Goal: Task Accomplishment & Management: Manage account settings

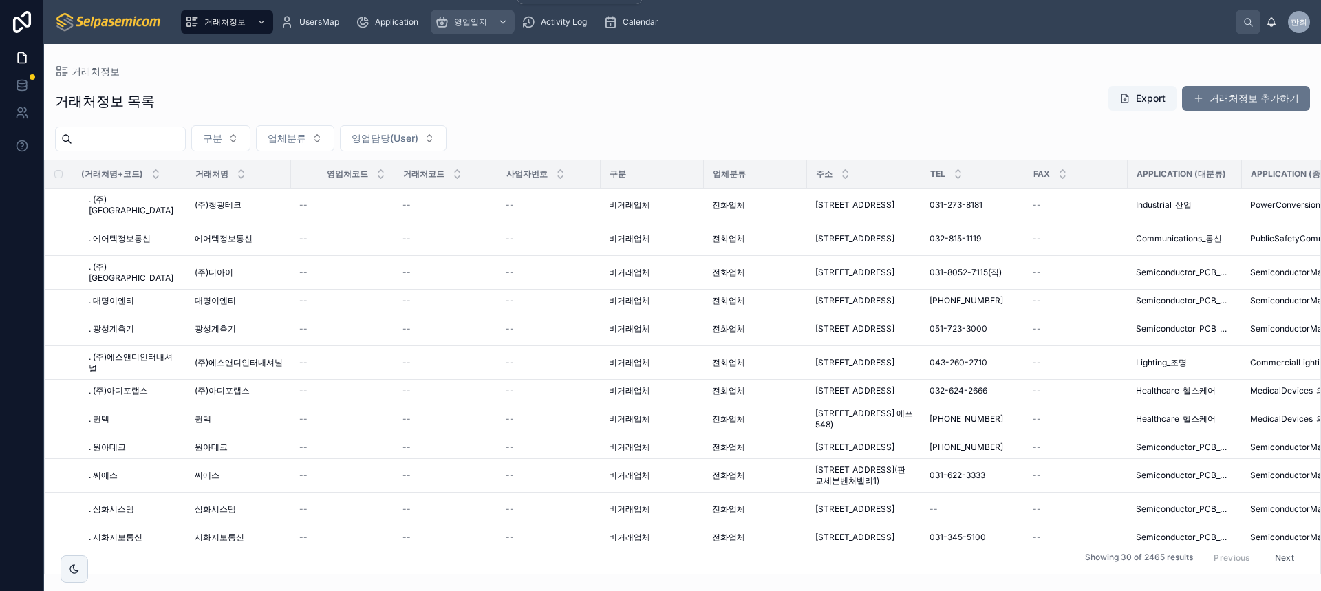
click at [501, 16] on div "scrollable content" at bounding box center [502, 22] width 18 height 22
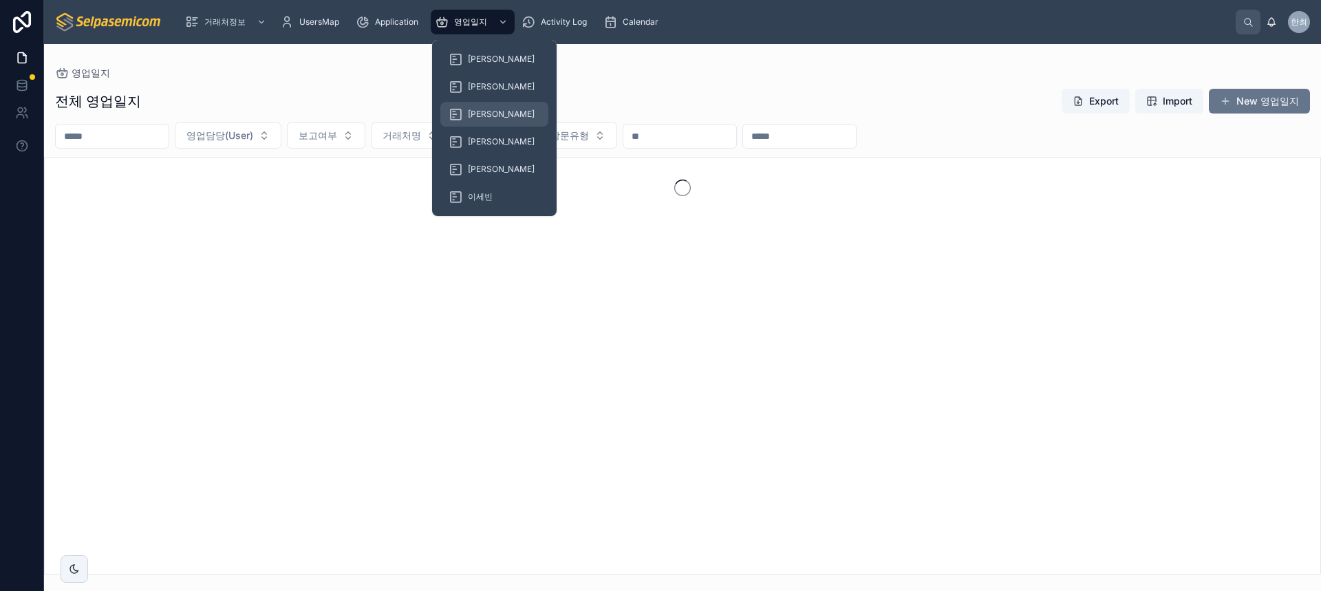
click at [481, 114] on span "[PERSON_NAME]" at bounding box center [501, 114] width 67 height 11
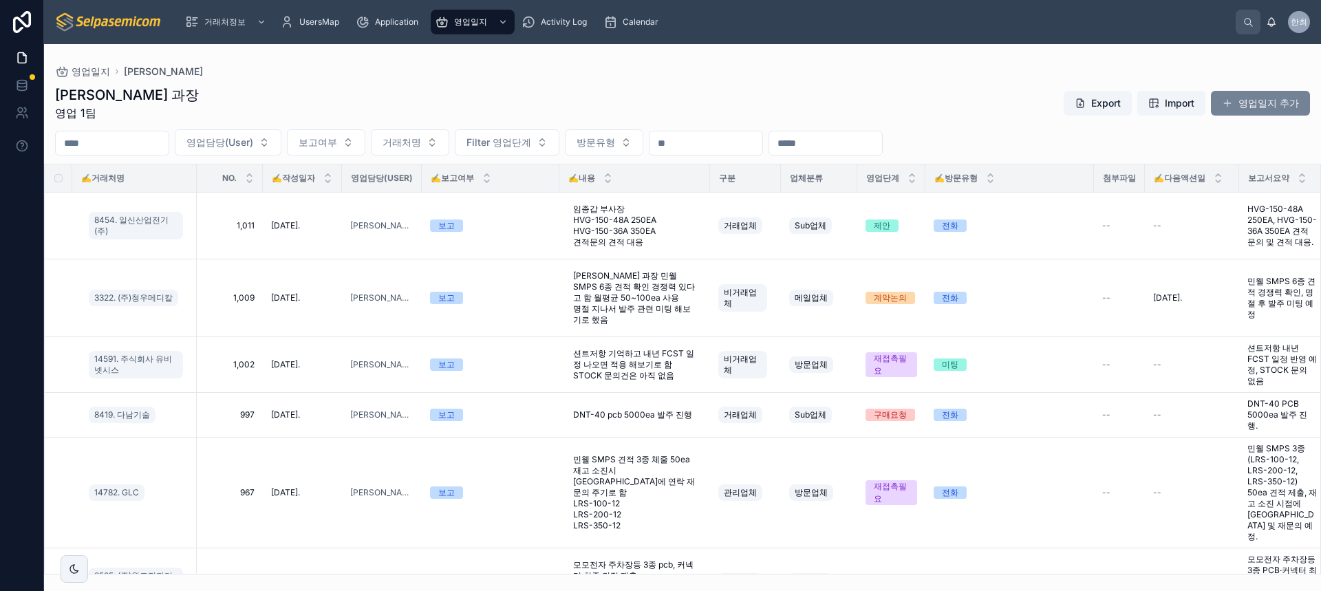
click at [1277, 94] on button "영업일지 추가" at bounding box center [1260, 103] width 99 height 25
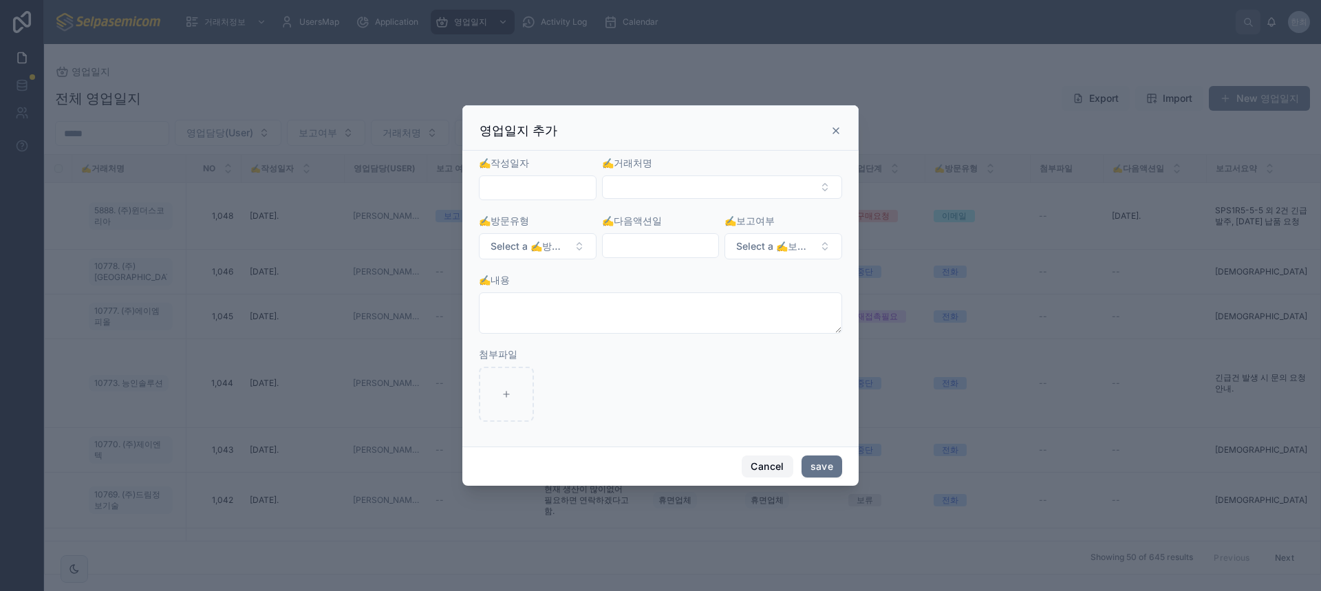
click at [767, 475] on button "Cancel" at bounding box center [767, 467] width 51 height 22
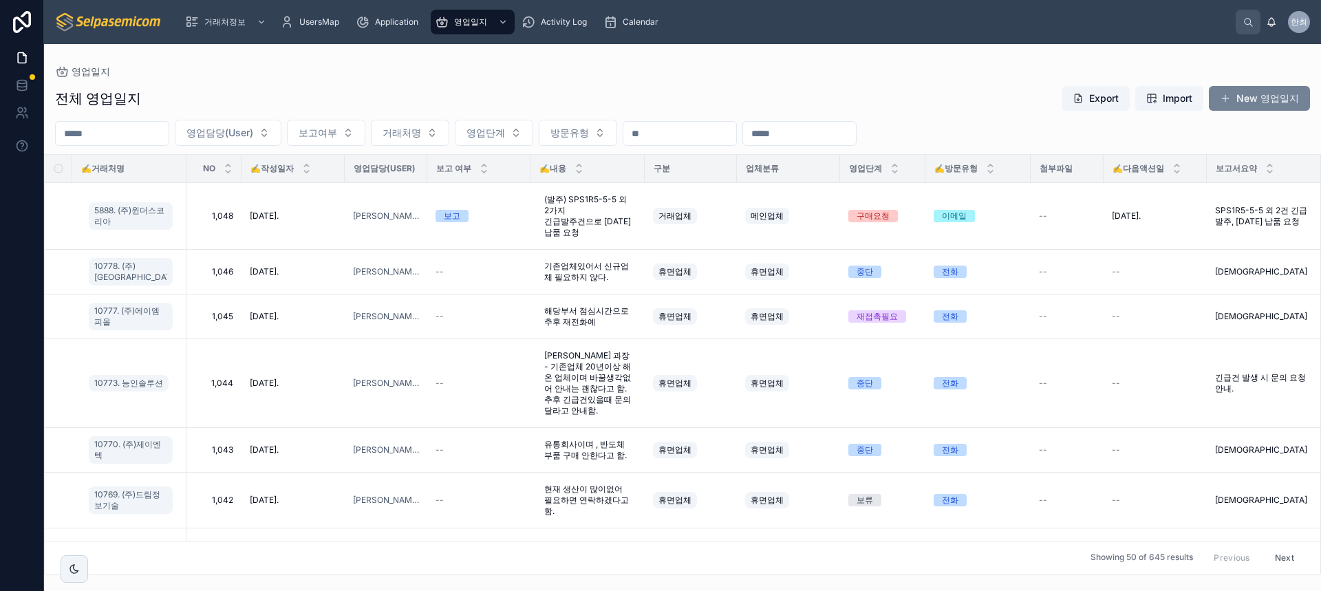
click at [1277, 102] on button "New 영업일지" at bounding box center [1259, 98] width 101 height 25
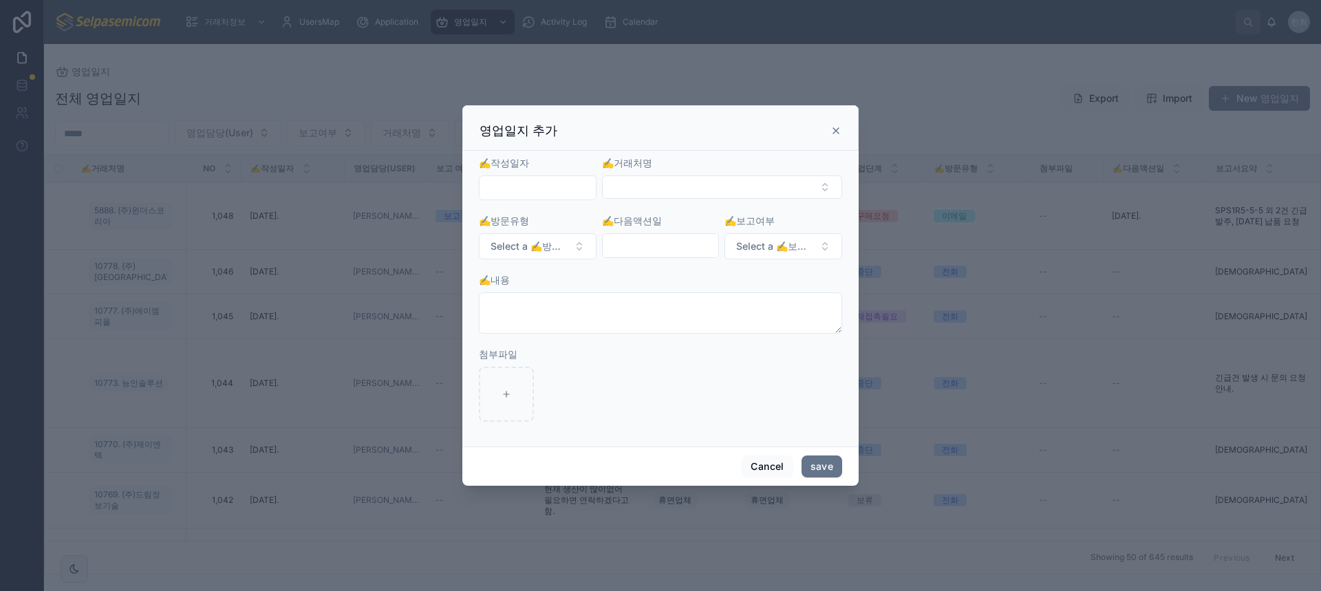
click at [505, 200] on div at bounding box center [538, 188] width 118 height 25
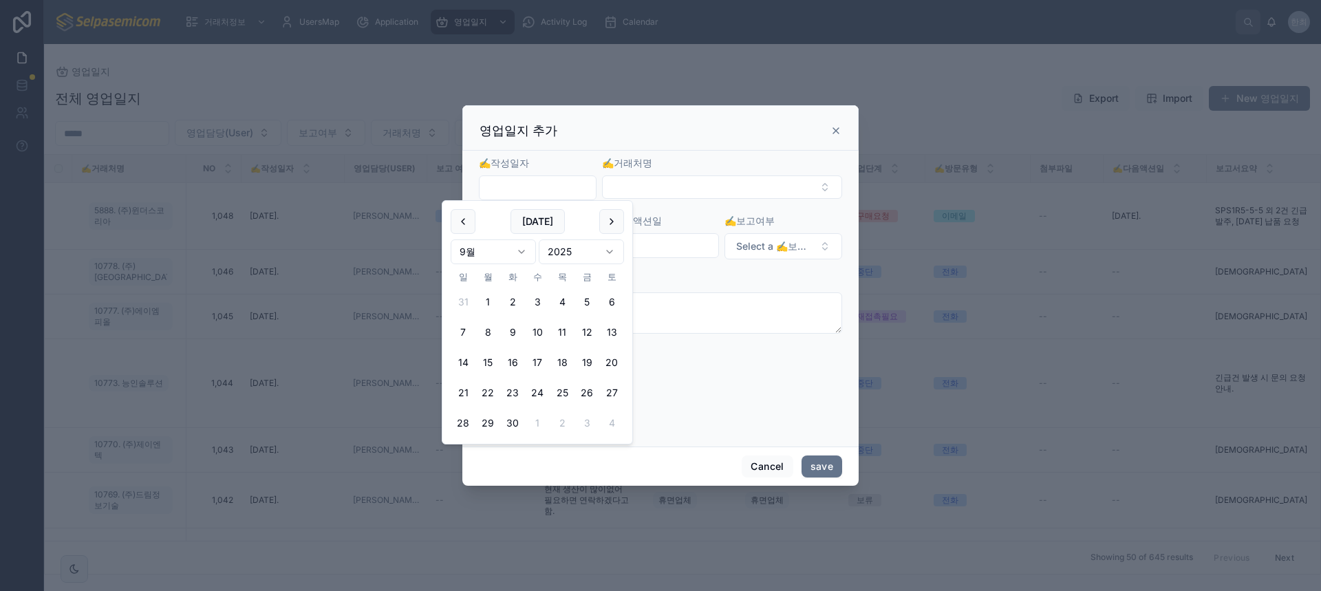
click at [512, 188] on input "text" at bounding box center [538, 187] width 116 height 19
click at [489, 423] on button "29" at bounding box center [488, 423] width 25 height 25
type input "**********"
click at [640, 179] on button "Select Button" at bounding box center [722, 187] width 240 height 23
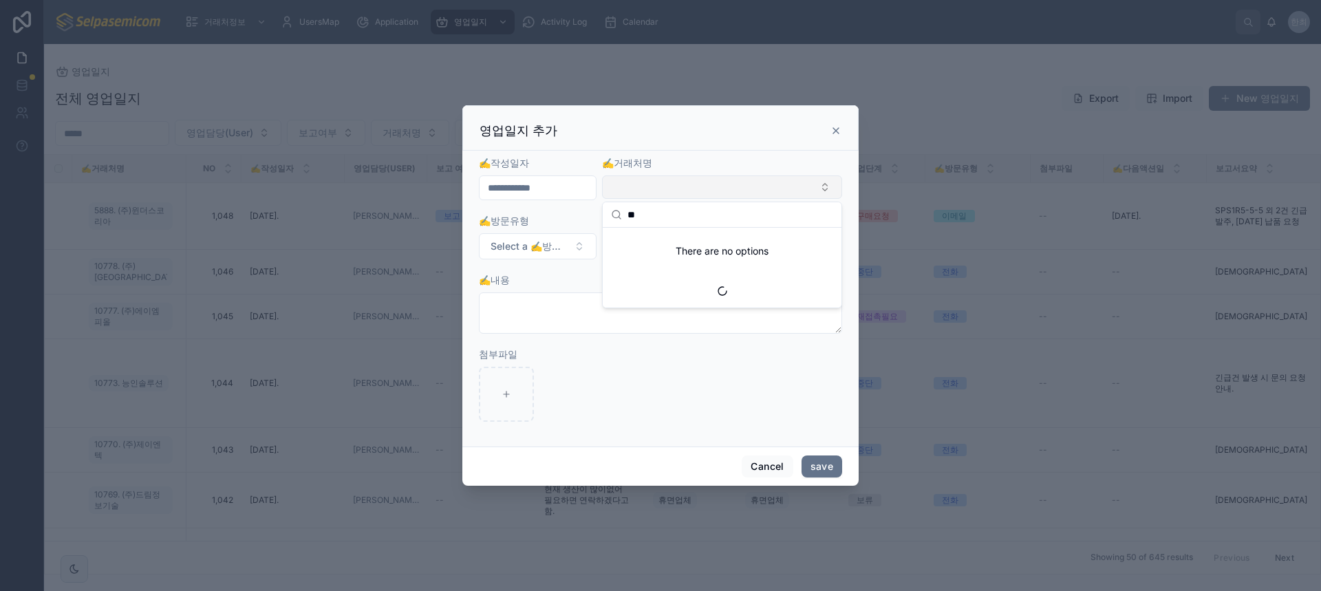
type input "*"
type input "***"
click at [648, 240] on span "8457. (주)[GEOGRAPHIC_DATA]" at bounding box center [682, 242] width 142 height 14
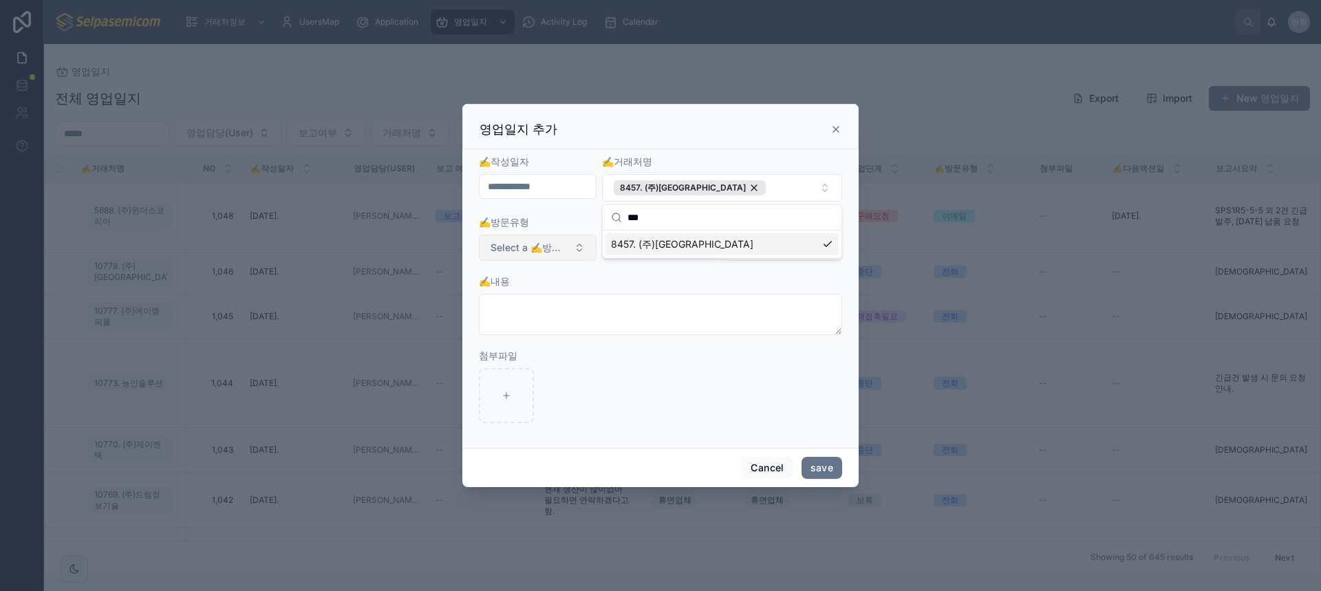
click at [571, 248] on button "Select a ✍️방문유형" at bounding box center [538, 248] width 118 height 26
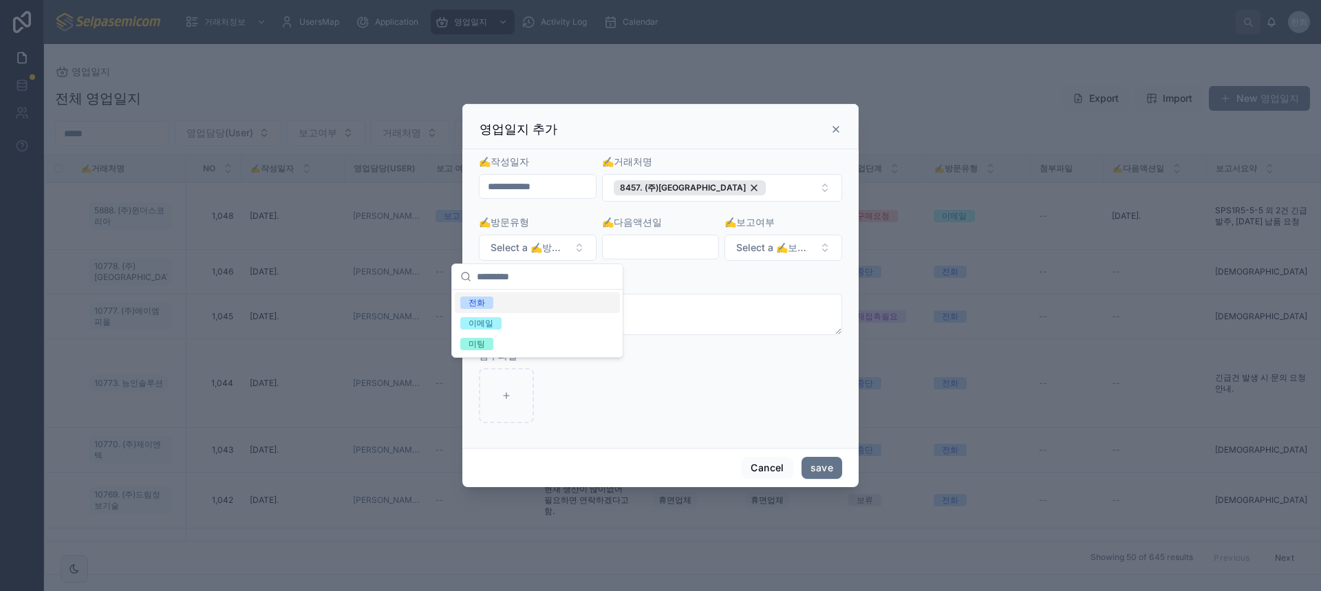
click at [481, 305] on div "전화" at bounding box center [477, 303] width 17 height 12
click at [822, 248] on button "Select a ✍️보고여부" at bounding box center [784, 248] width 118 height 26
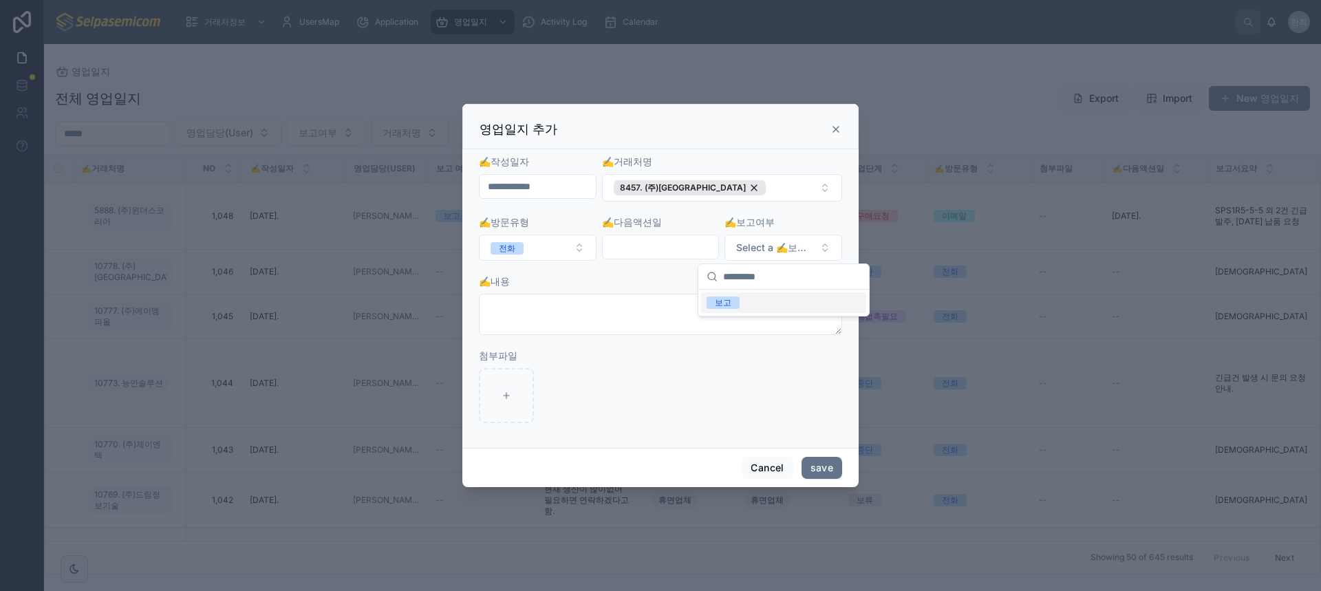
click at [724, 304] on div "보고" at bounding box center [723, 303] width 17 height 12
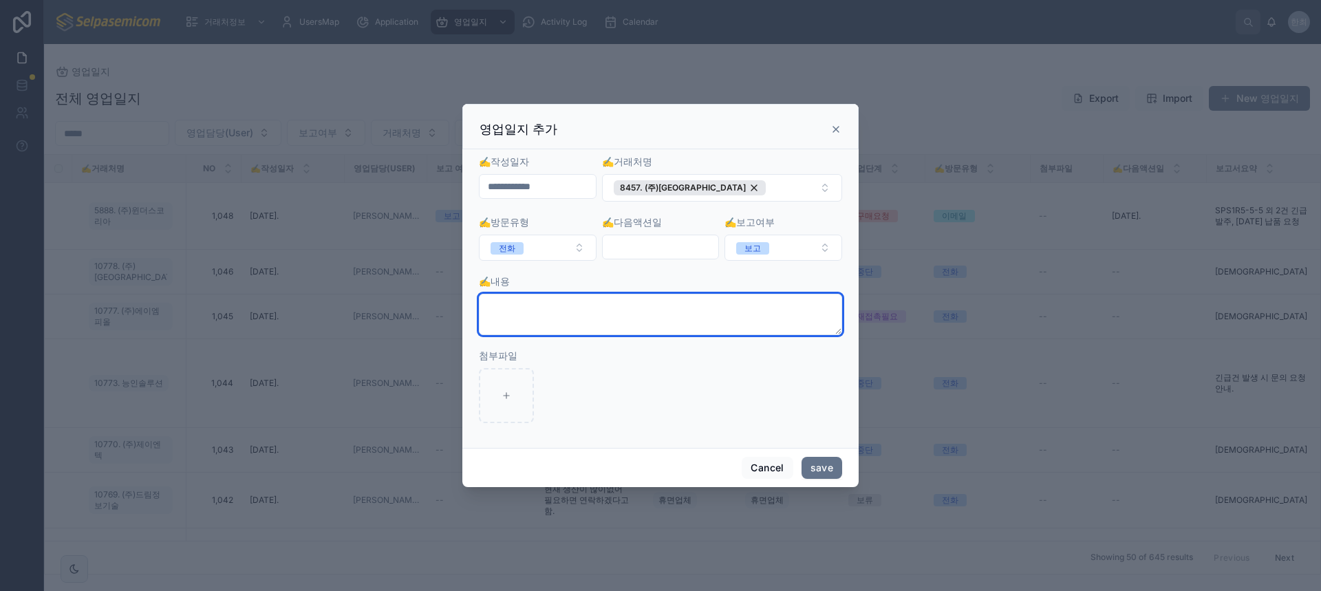
click at [539, 308] on textarea at bounding box center [660, 314] width 363 height 41
type textarea "*"
type textarea "**********"
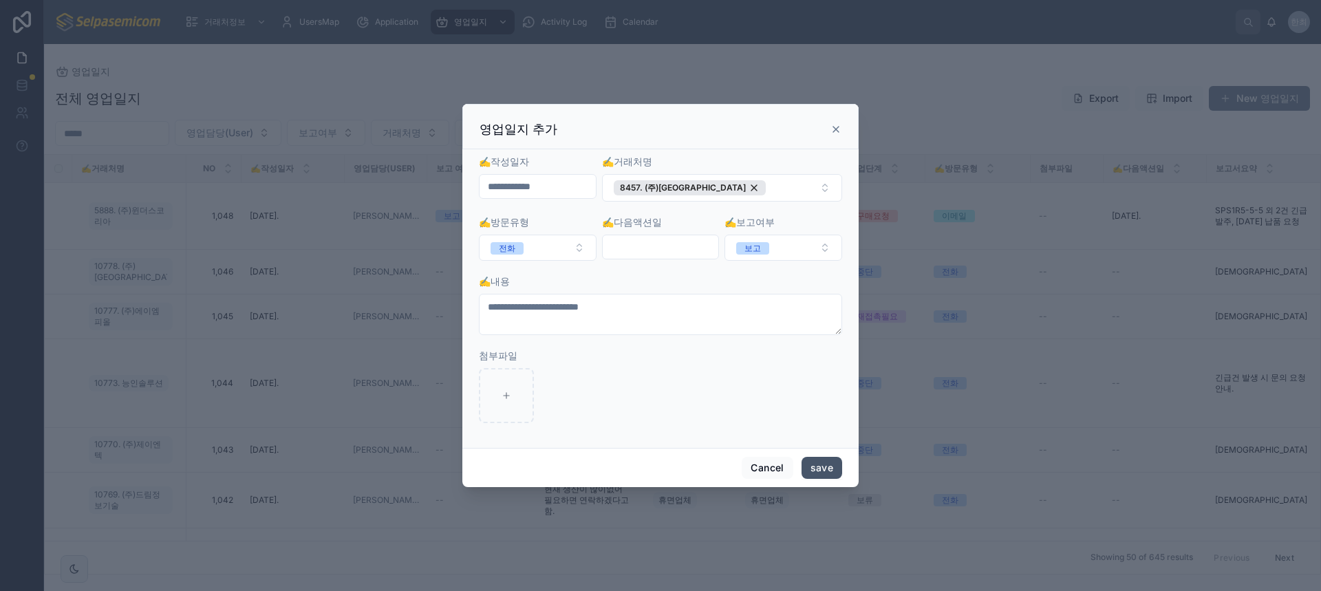
click at [816, 462] on button "save" at bounding box center [822, 468] width 41 height 22
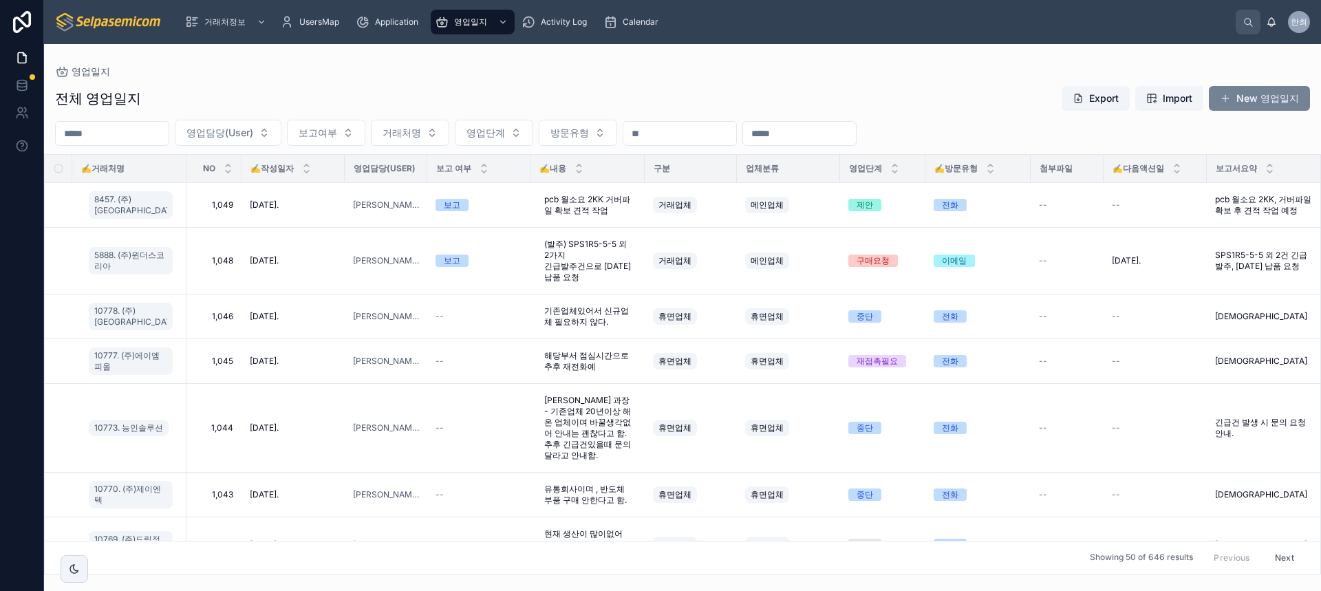
click at [1245, 96] on button "New 영업일지" at bounding box center [1259, 98] width 101 height 25
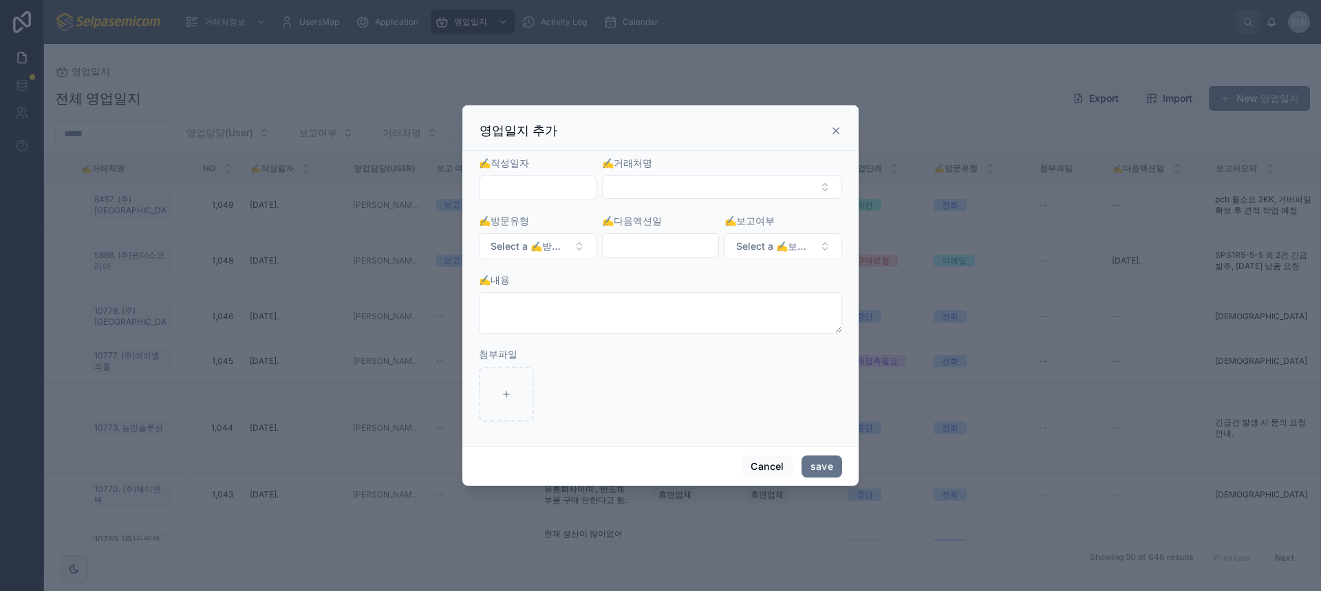
click at [529, 184] on input "text" at bounding box center [538, 187] width 116 height 19
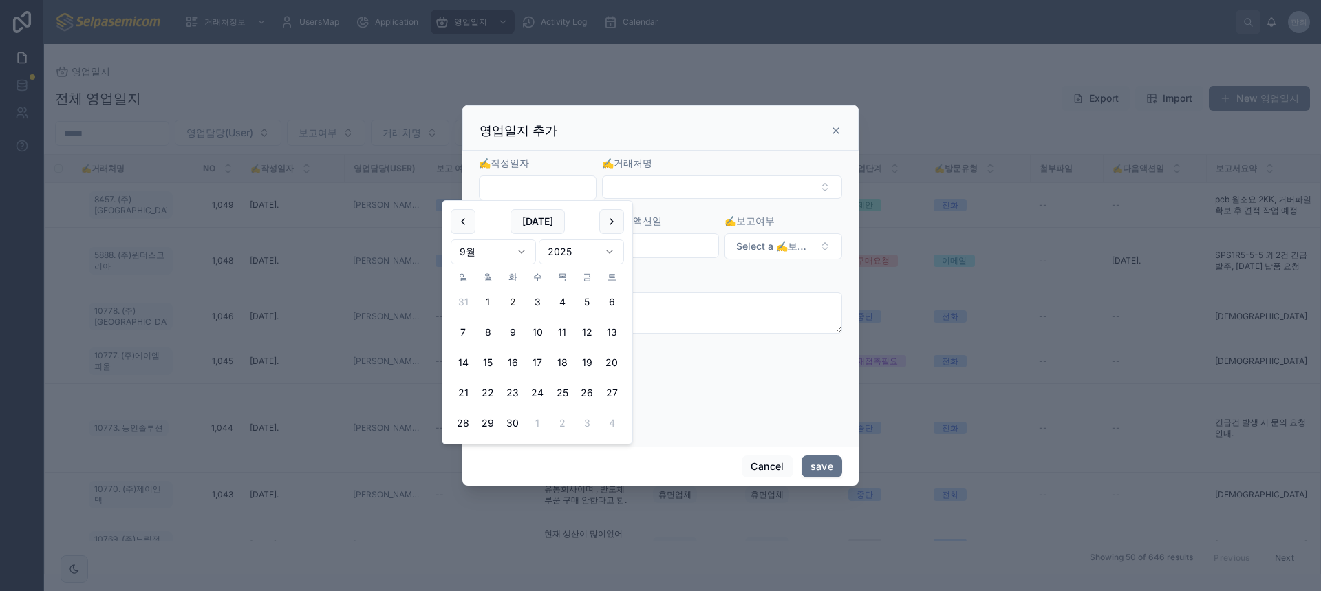
click at [510, 302] on button "2" at bounding box center [512, 302] width 25 height 25
type input "**********"
click at [642, 191] on button "Select Button" at bounding box center [722, 187] width 240 height 23
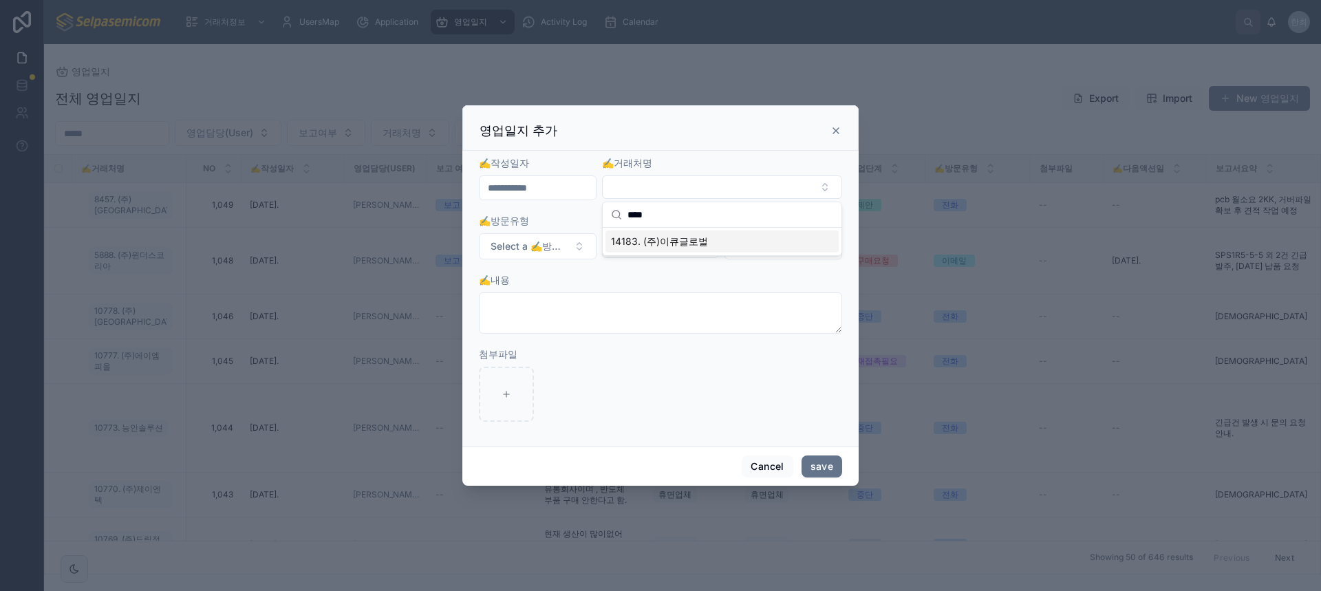
type input "****"
click at [668, 241] on span "14183. (주)이큐글로벌" at bounding box center [659, 242] width 97 height 14
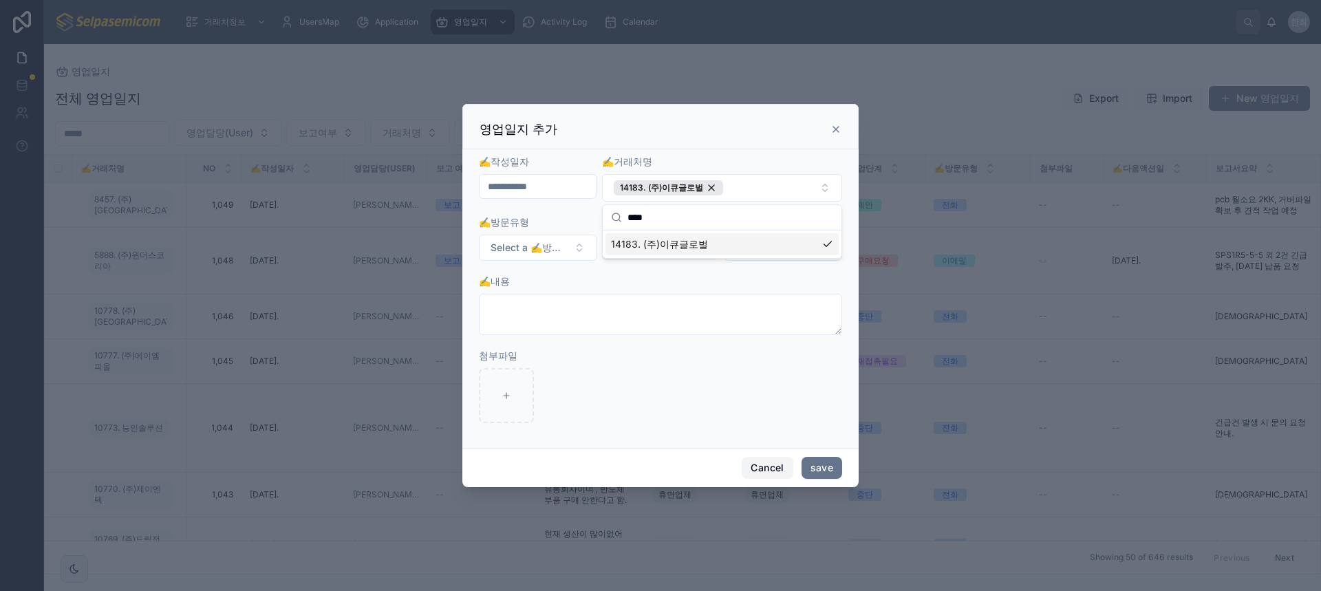
click at [761, 474] on button "Cancel" at bounding box center [767, 468] width 51 height 22
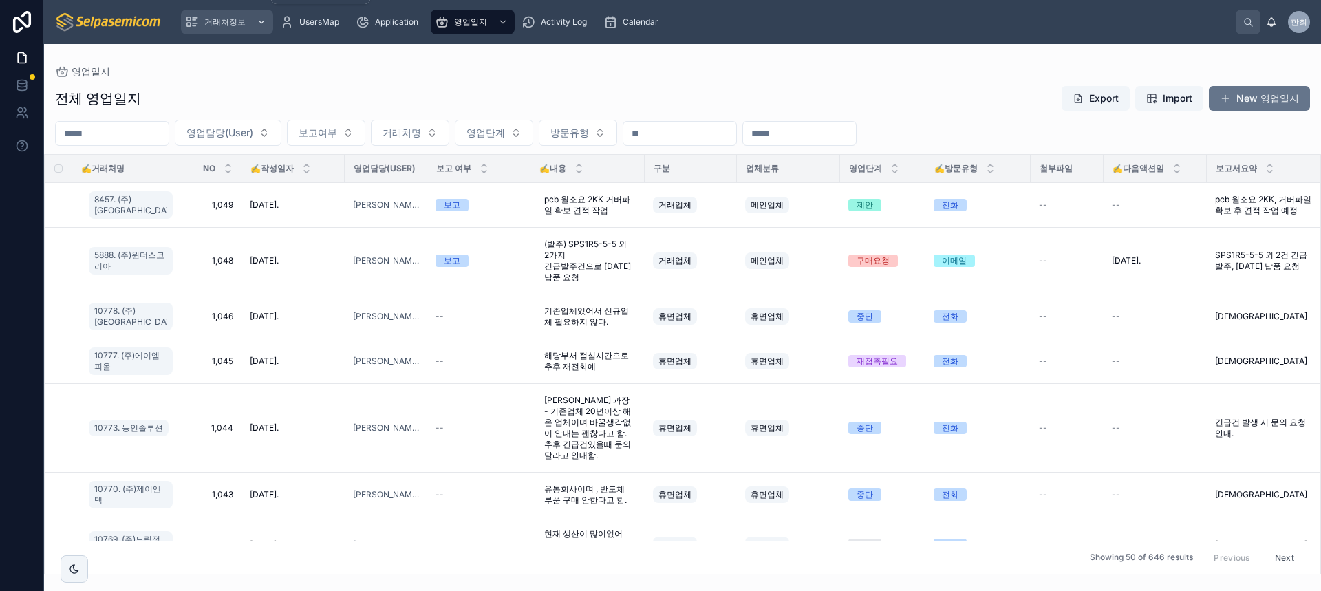
click at [229, 23] on span "거래처정보" at bounding box center [224, 22] width 41 height 11
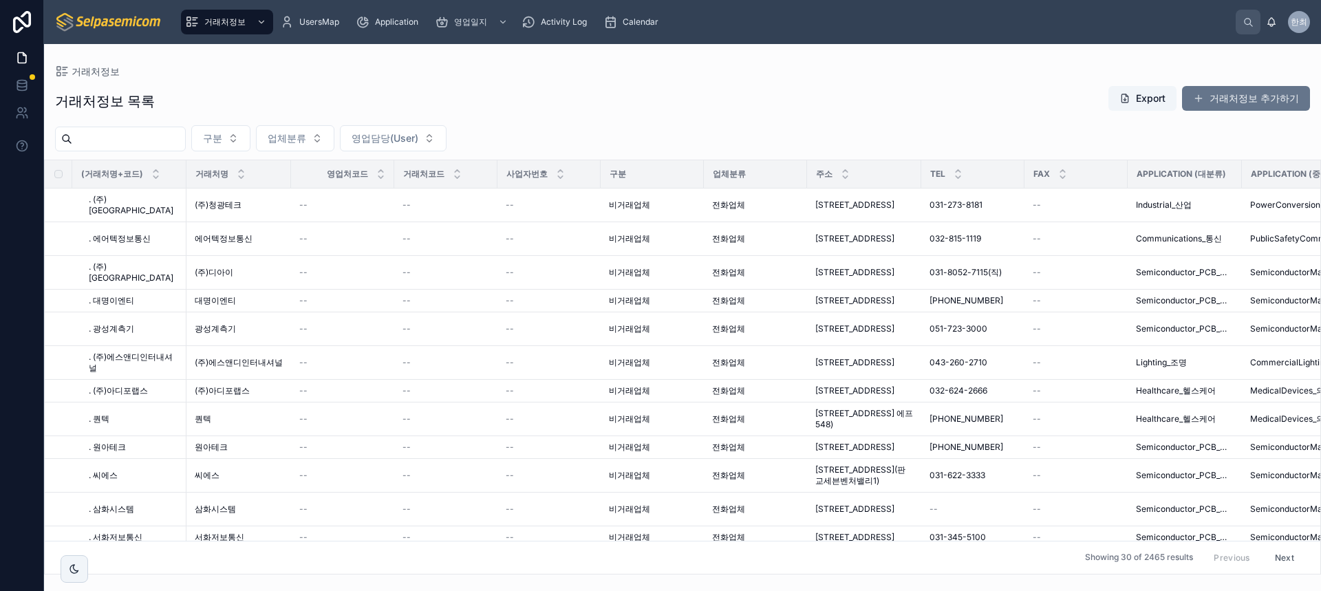
click at [185, 136] on input "text" at bounding box center [128, 138] width 113 height 19
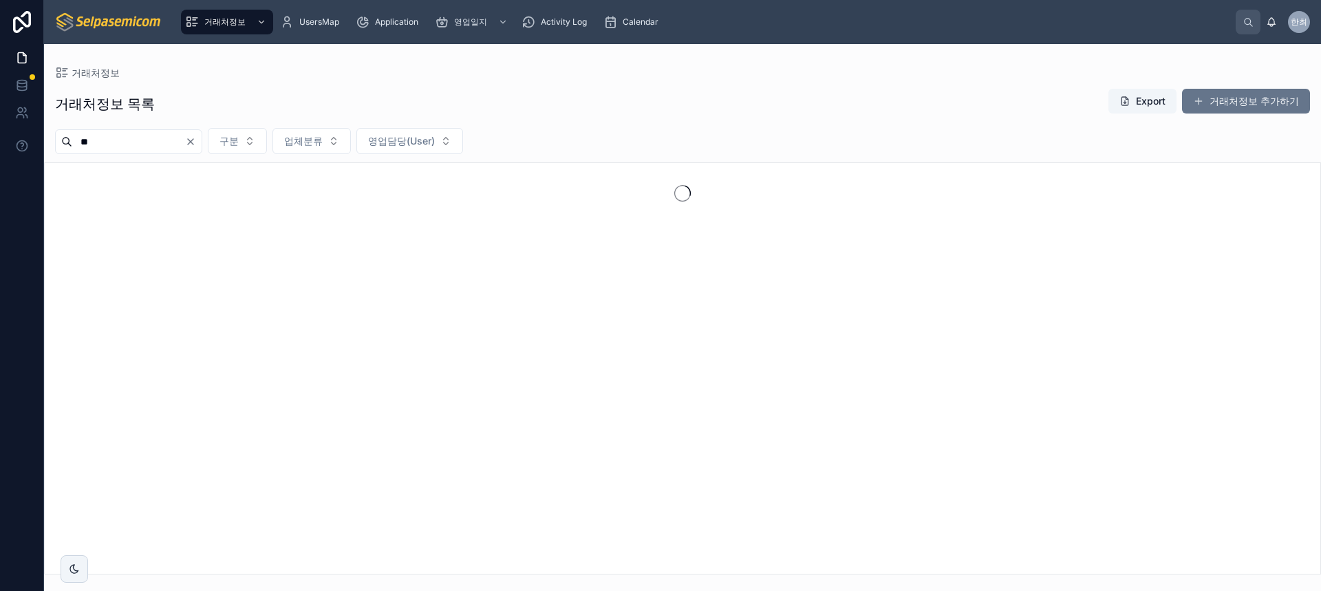
type input "*"
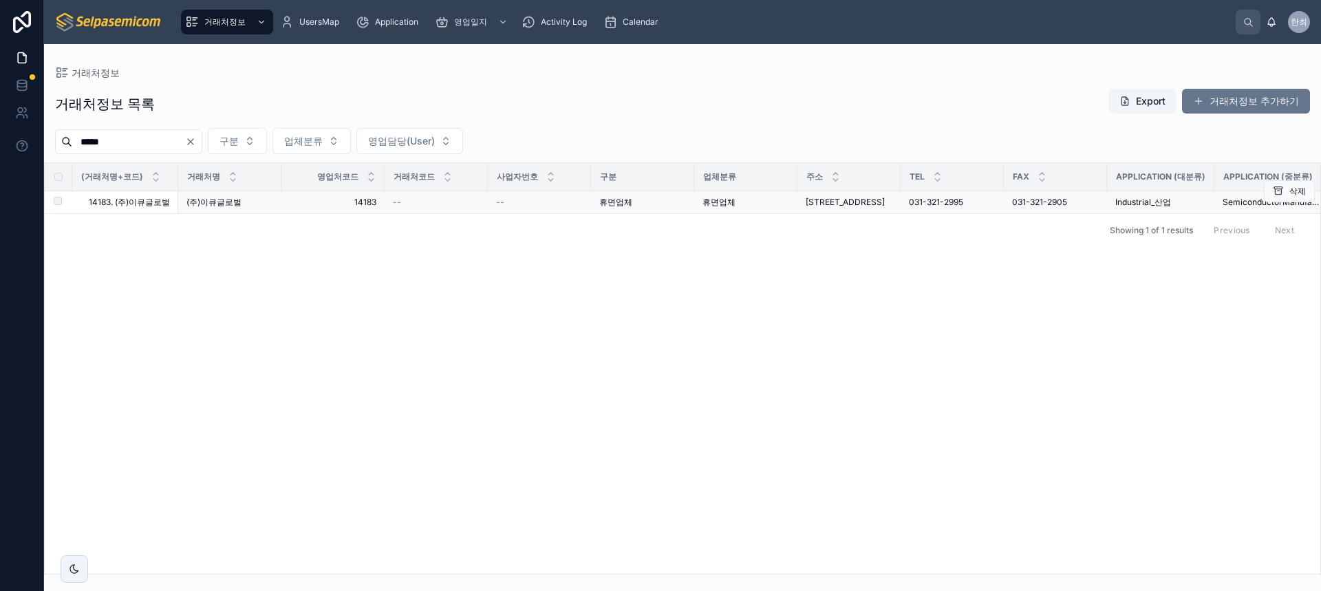
type input "*****"
click at [611, 206] on span "휴면업체" at bounding box center [615, 202] width 33 height 11
click at [220, 208] on span "(주)이큐글로벌" at bounding box center [214, 202] width 55 height 11
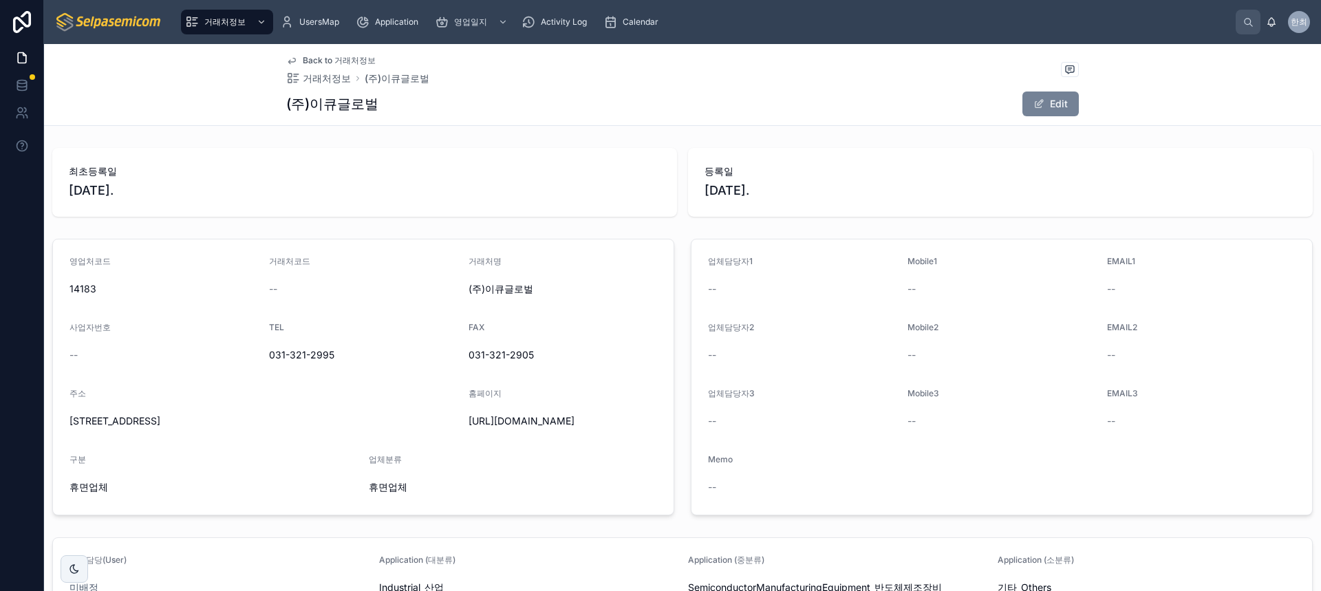
click at [1040, 103] on span at bounding box center [1039, 103] width 11 height 11
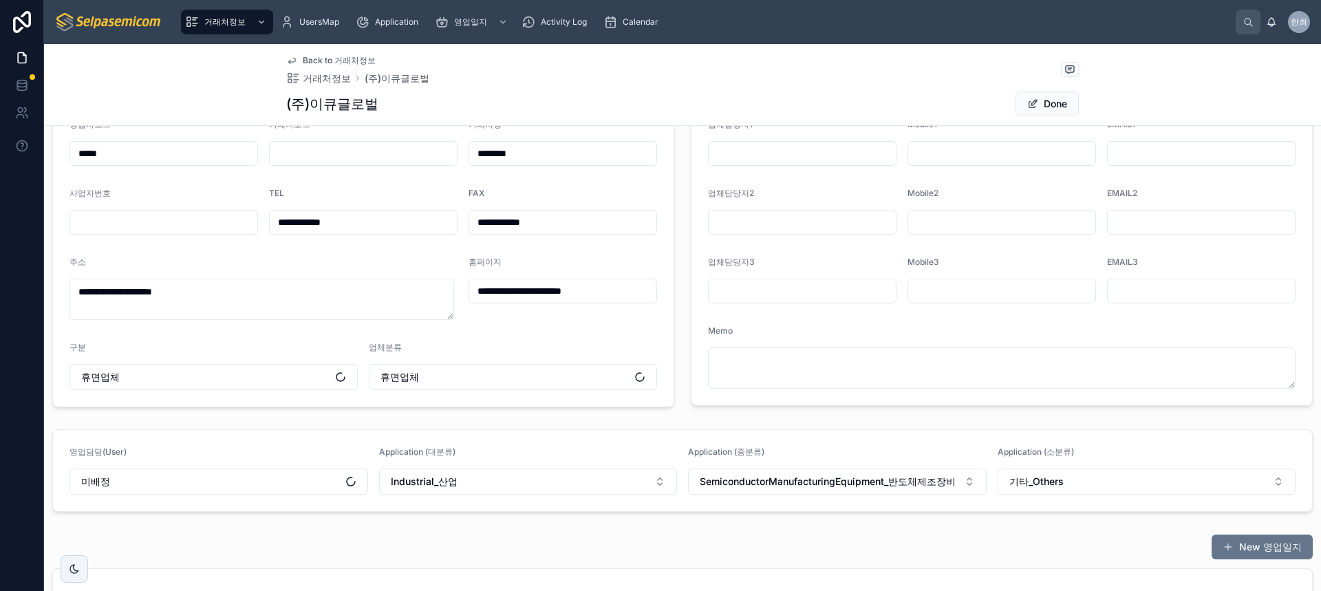
scroll to position [138, 0]
click at [225, 375] on button "휴면업체" at bounding box center [214, 376] width 288 height 26
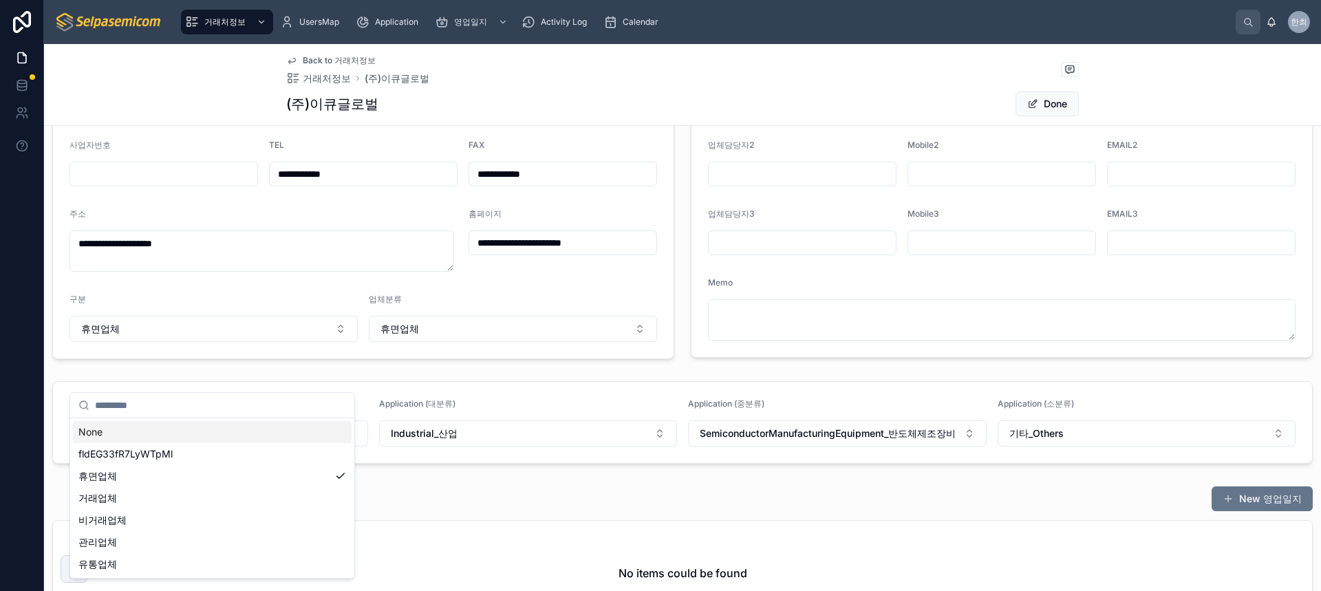
scroll to position [206, 0]
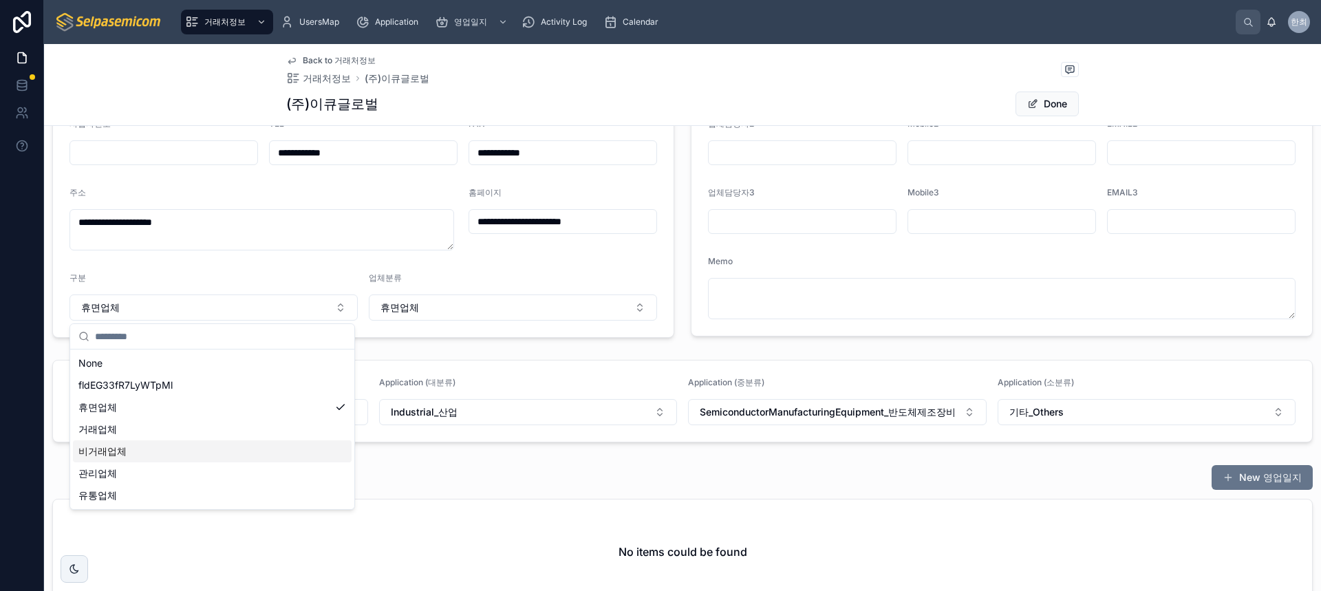
click at [102, 451] on span "비거래업체" at bounding box center [102, 452] width 48 height 14
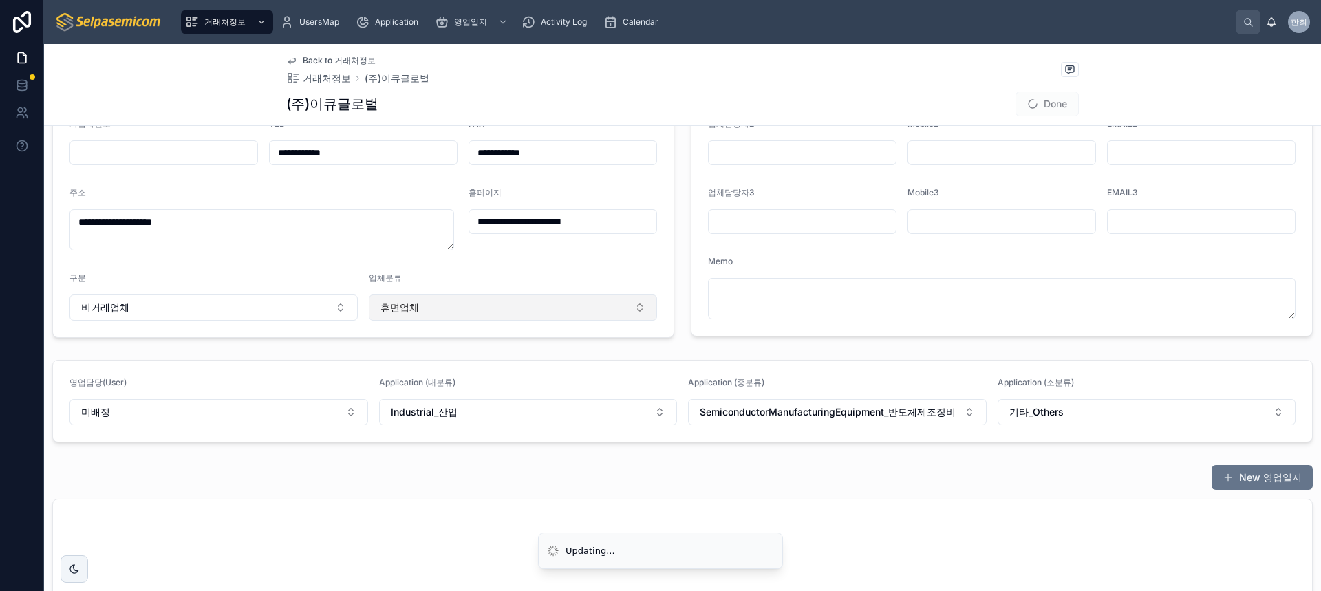
click at [448, 312] on button "휴면업체" at bounding box center [513, 308] width 288 height 26
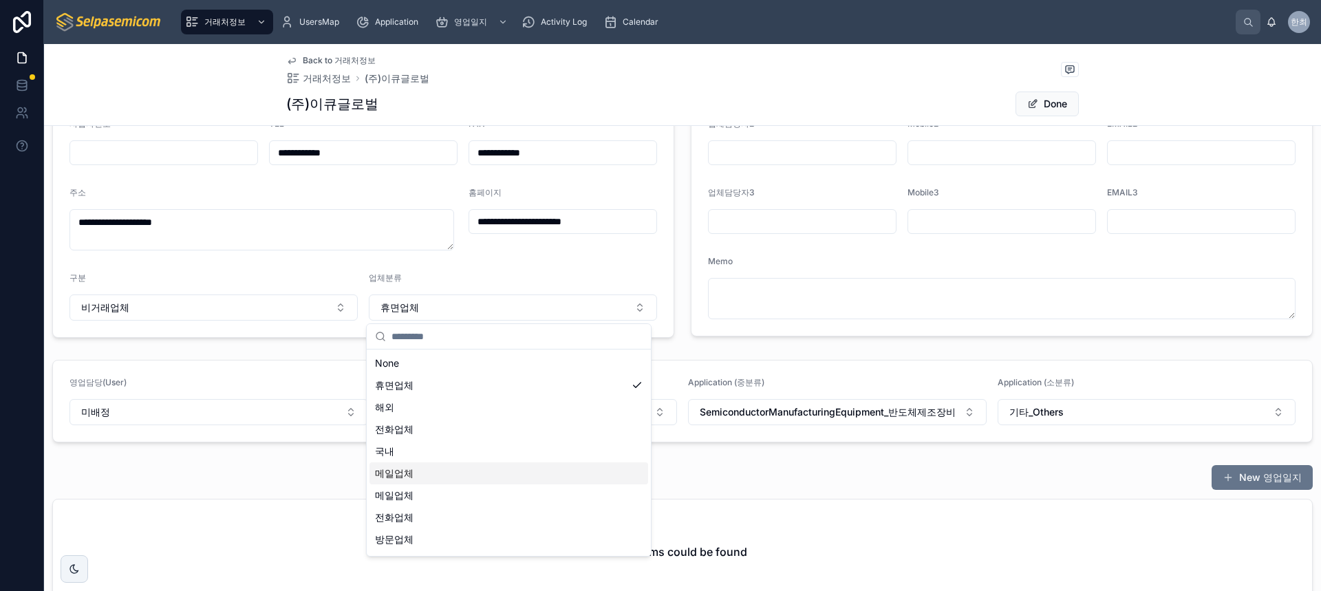
click at [393, 471] on span "메일업체" at bounding box center [394, 474] width 39 height 14
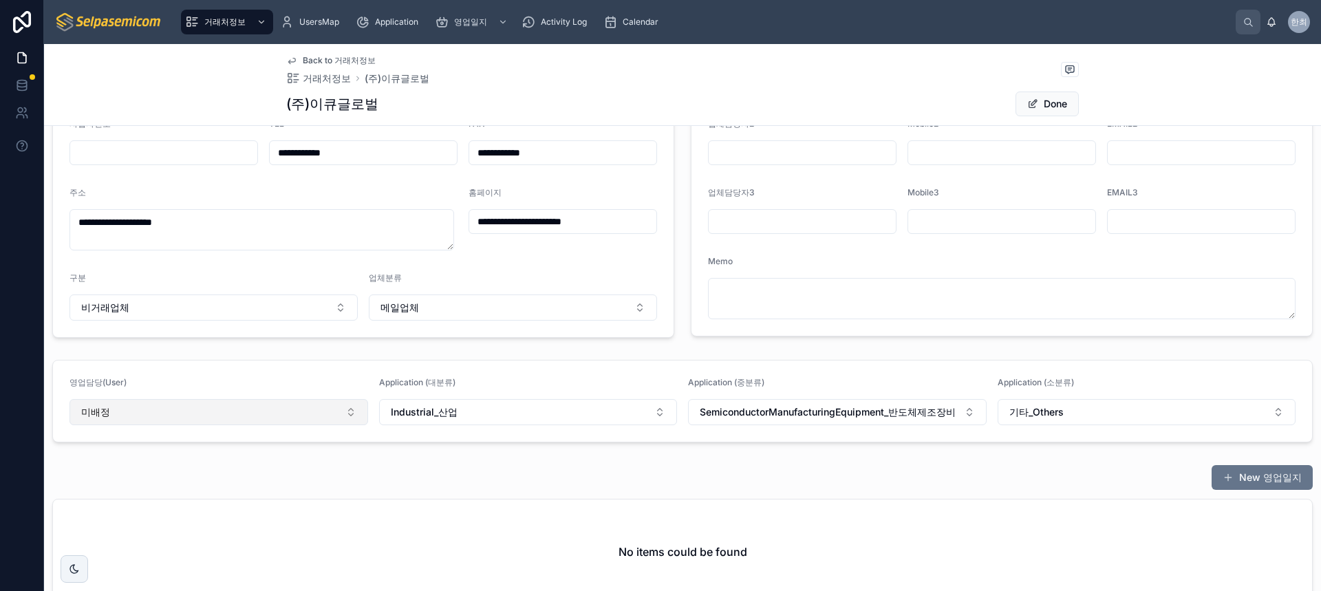
click at [219, 416] on button "미배정" at bounding box center [219, 412] width 299 height 26
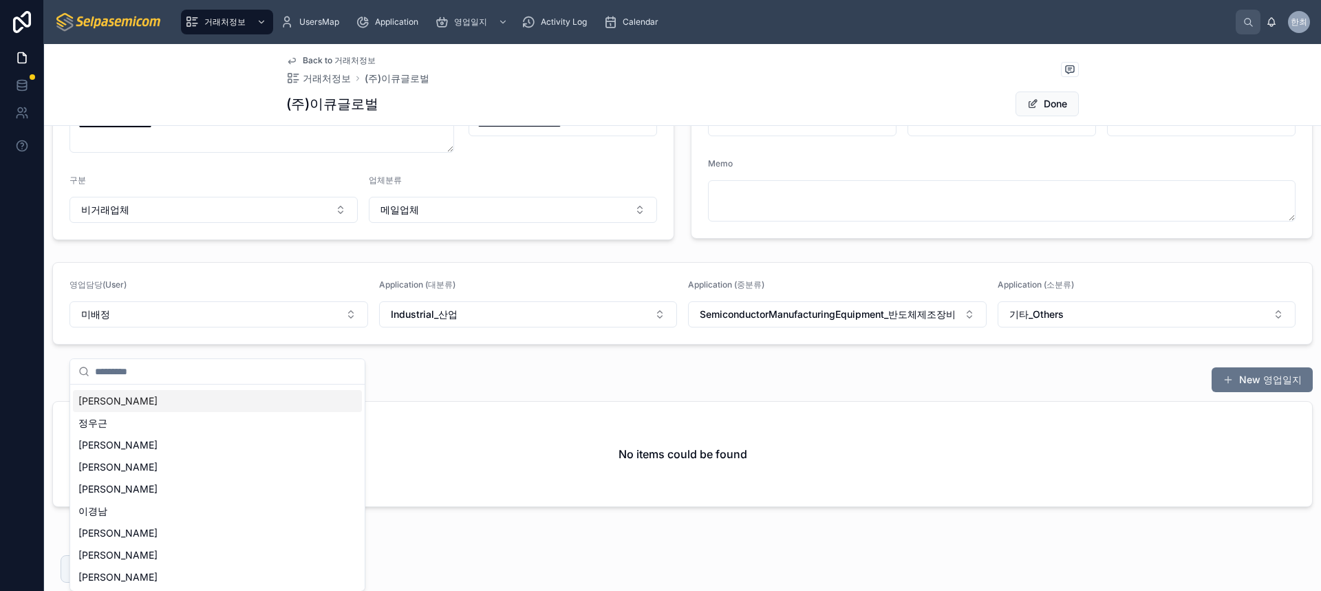
scroll to position [314, 0]
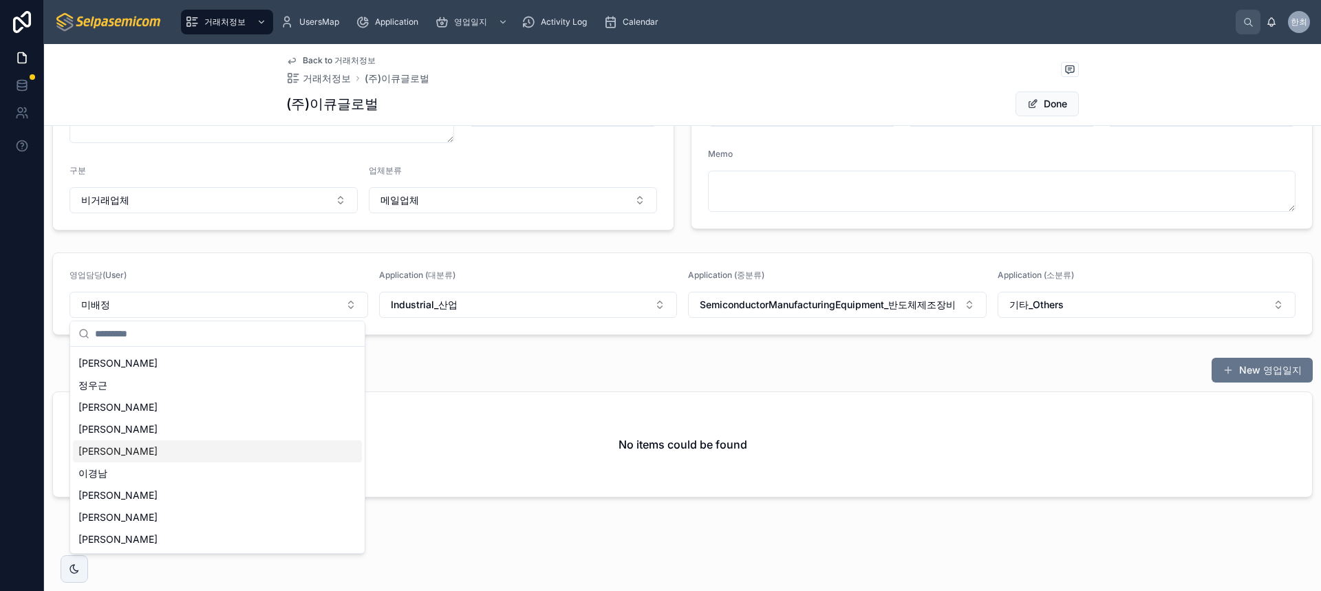
click at [111, 450] on div "[PERSON_NAME]" at bounding box center [217, 451] width 289 height 22
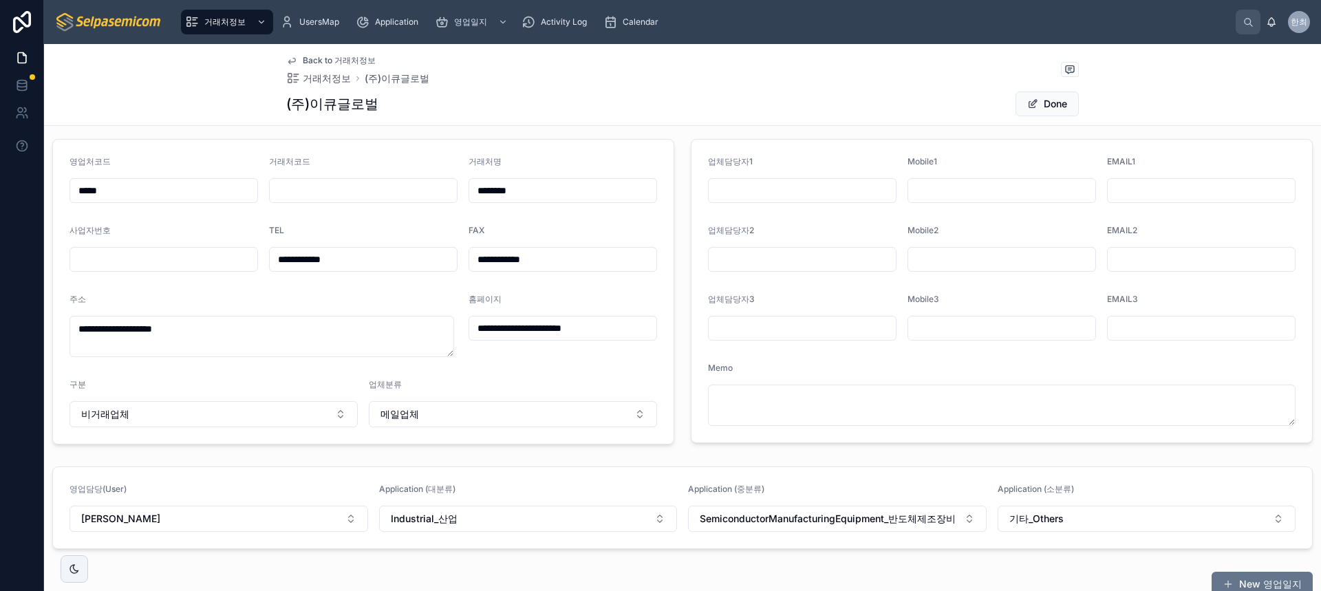
scroll to position [0, 0]
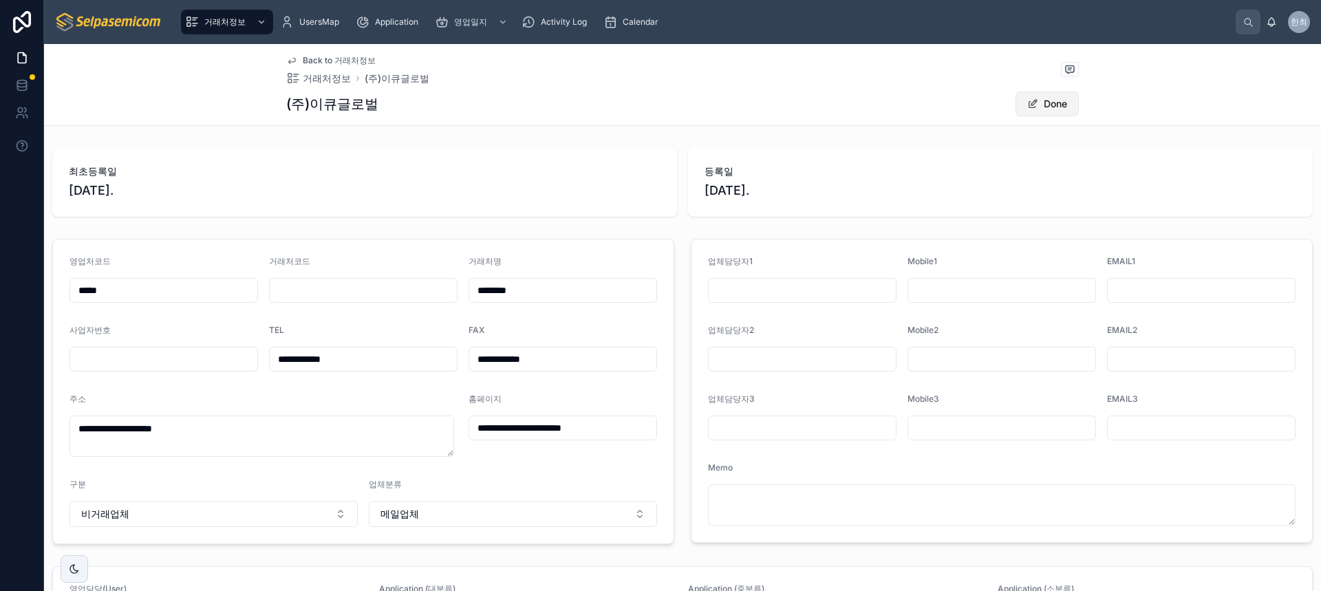
click at [1053, 103] on button "Done" at bounding box center [1047, 104] width 63 height 25
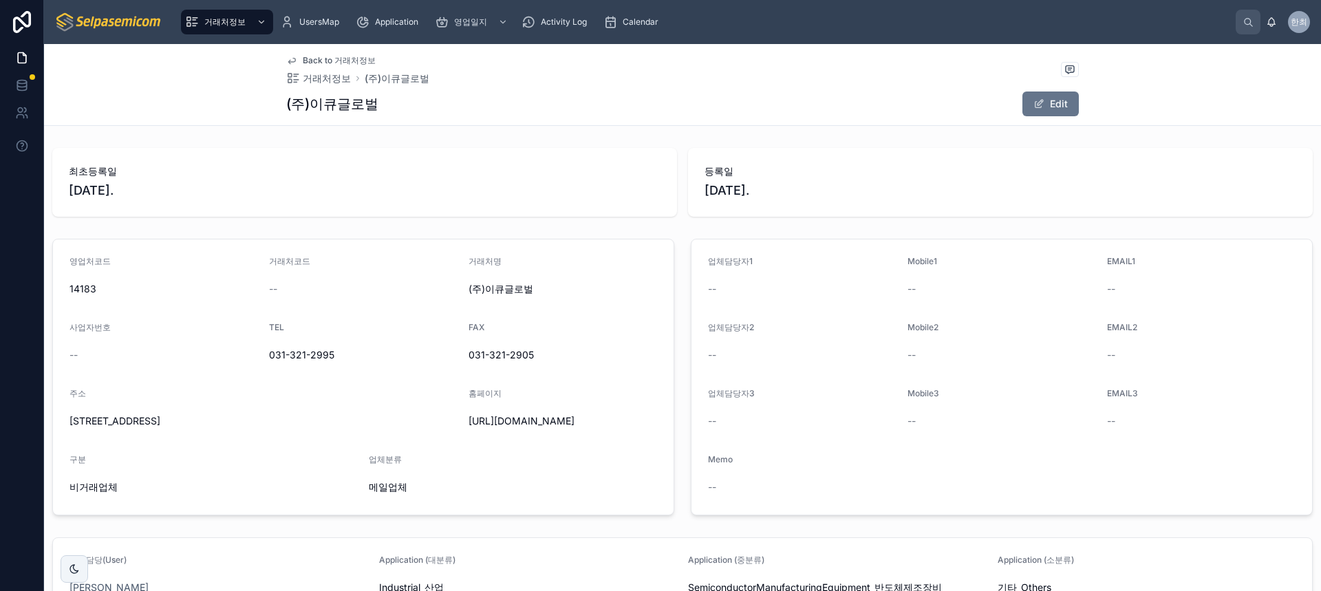
click at [538, 107] on div "(주)이큐글로벌 Edit" at bounding box center [682, 104] width 793 height 26
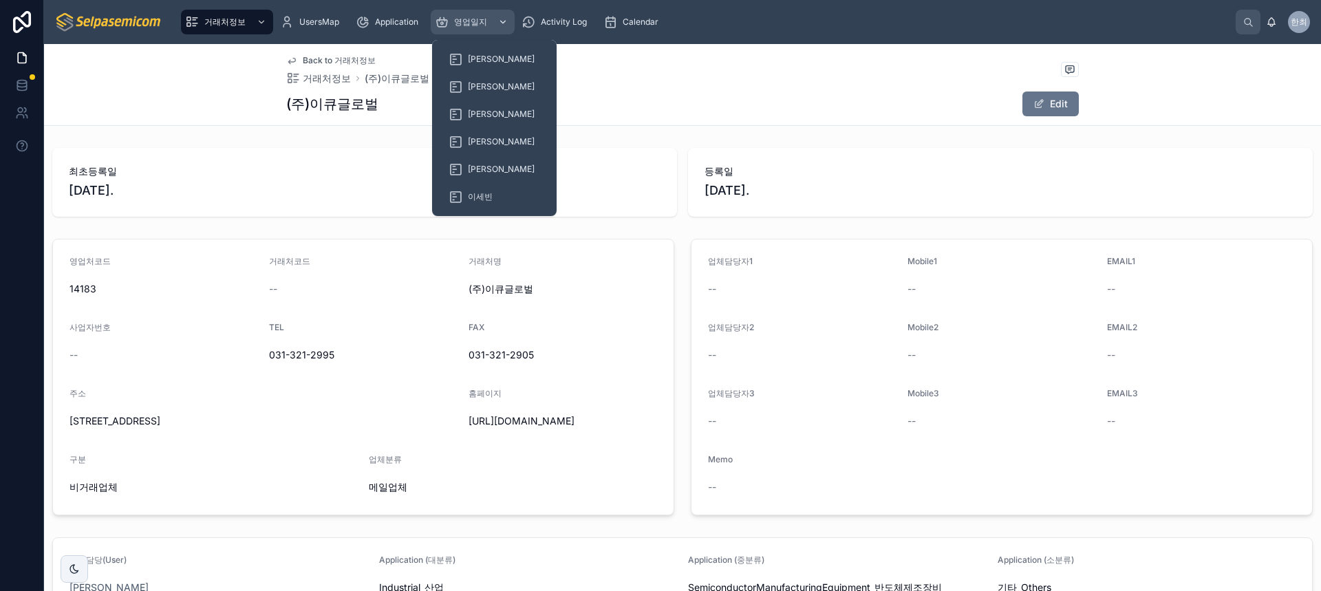
click at [490, 28] on div "영업일지" at bounding box center [473, 22] width 76 height 22
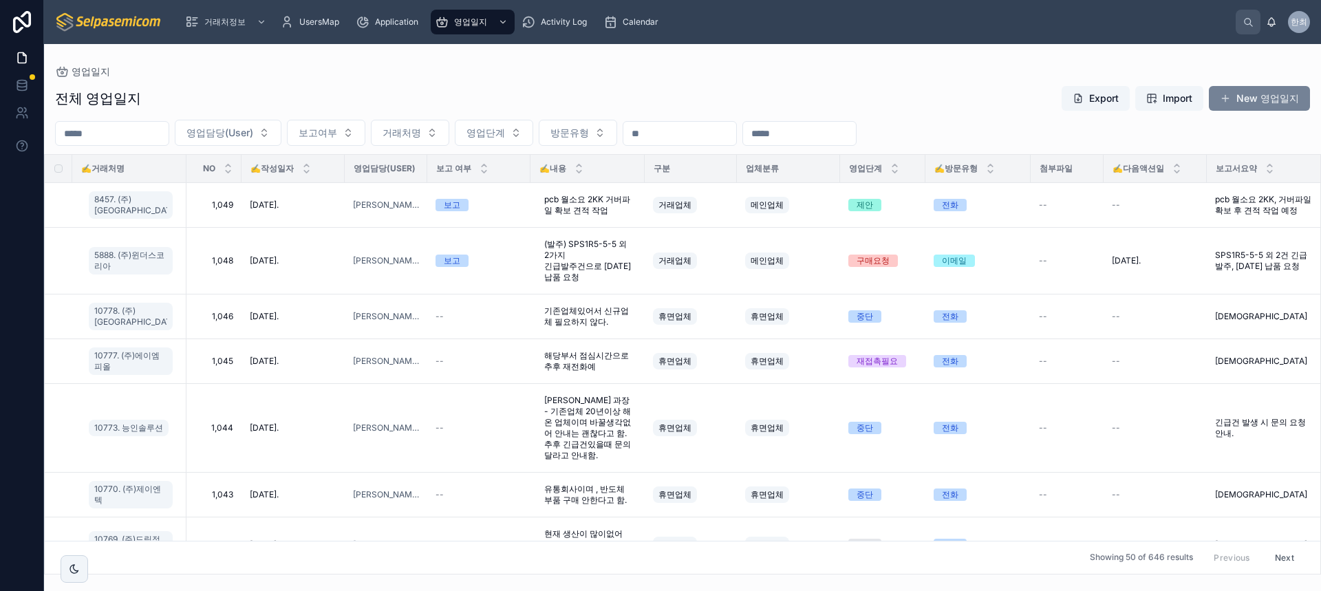
click at [1242, 98] on button "New 영업일지" at bounding box center [1259, 98] width 101 height 25
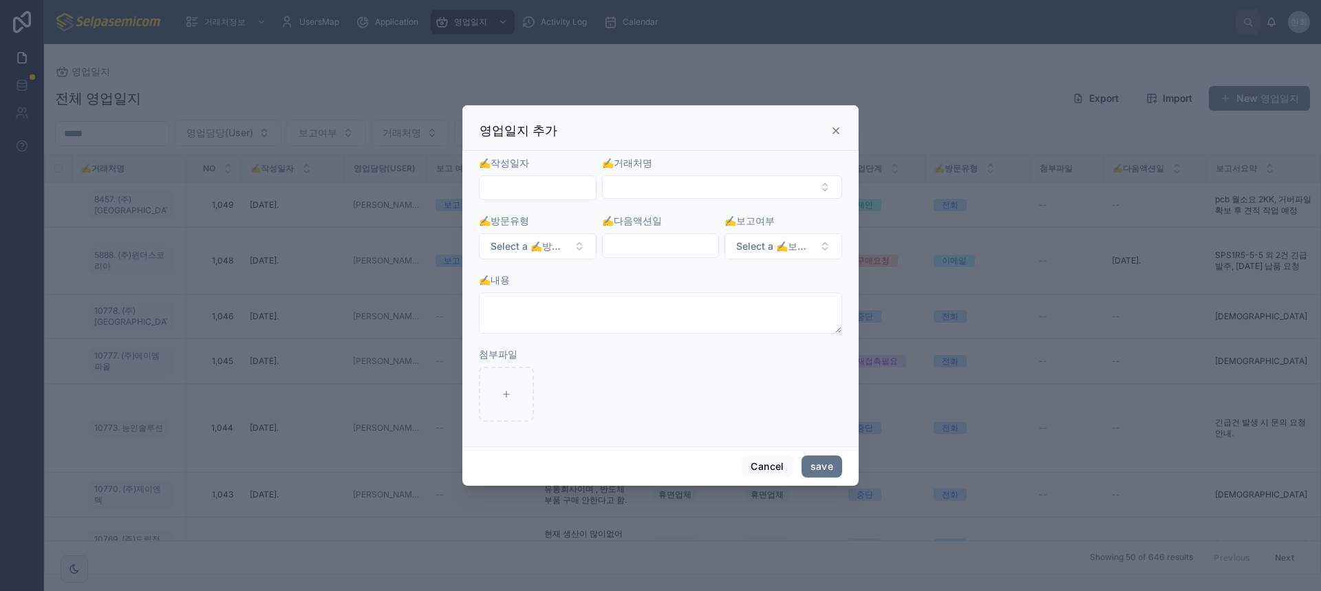
click at [530, 188] on input "text" at bounding box center [538, 187] width 116 height 19
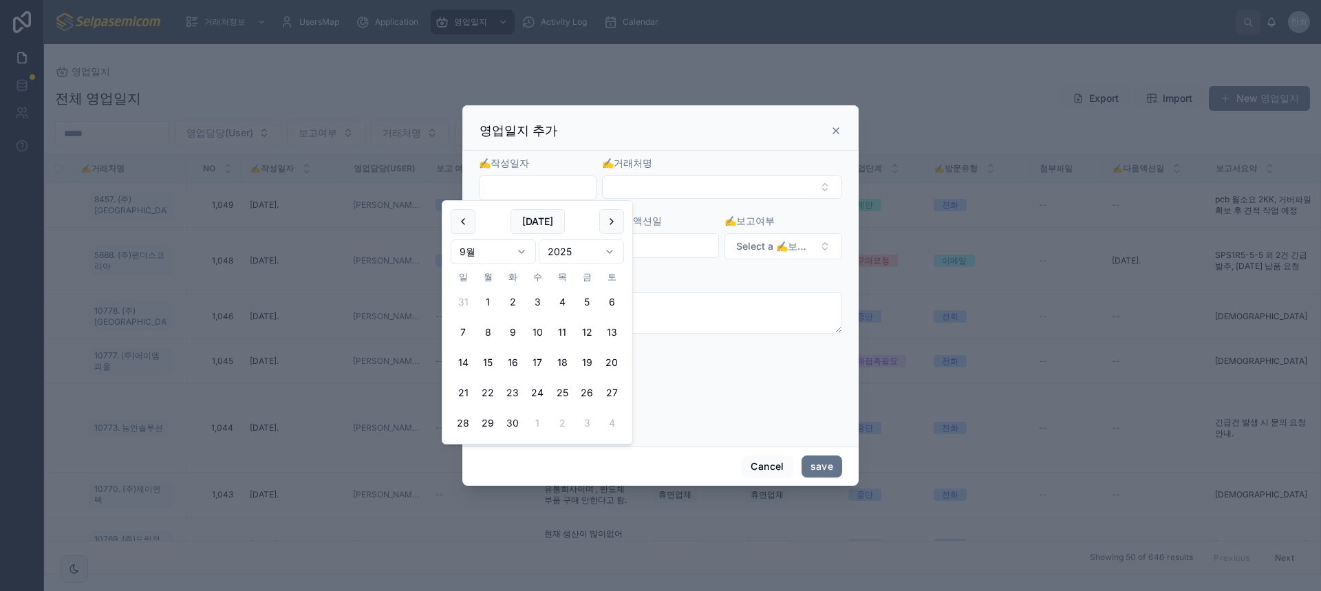
click at [516, 424] on button "30" at bounding box center [512, 423] width 25 height 25
type input "**********"
click at [631, 183] on button "Select Button" at bounding box center [722, 187] width 240 height 23
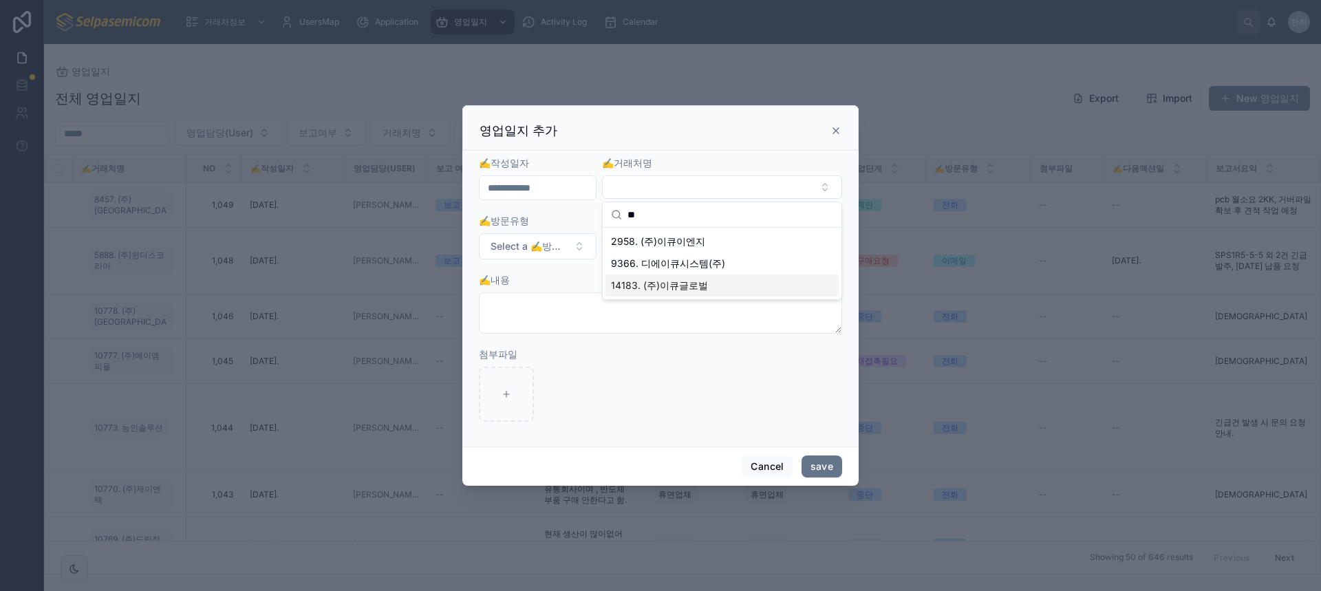
type input "**"
click at [661, 288] on span "14183. (주)이큐글로벌" at bounding box center [659, 286] width 97 height 14
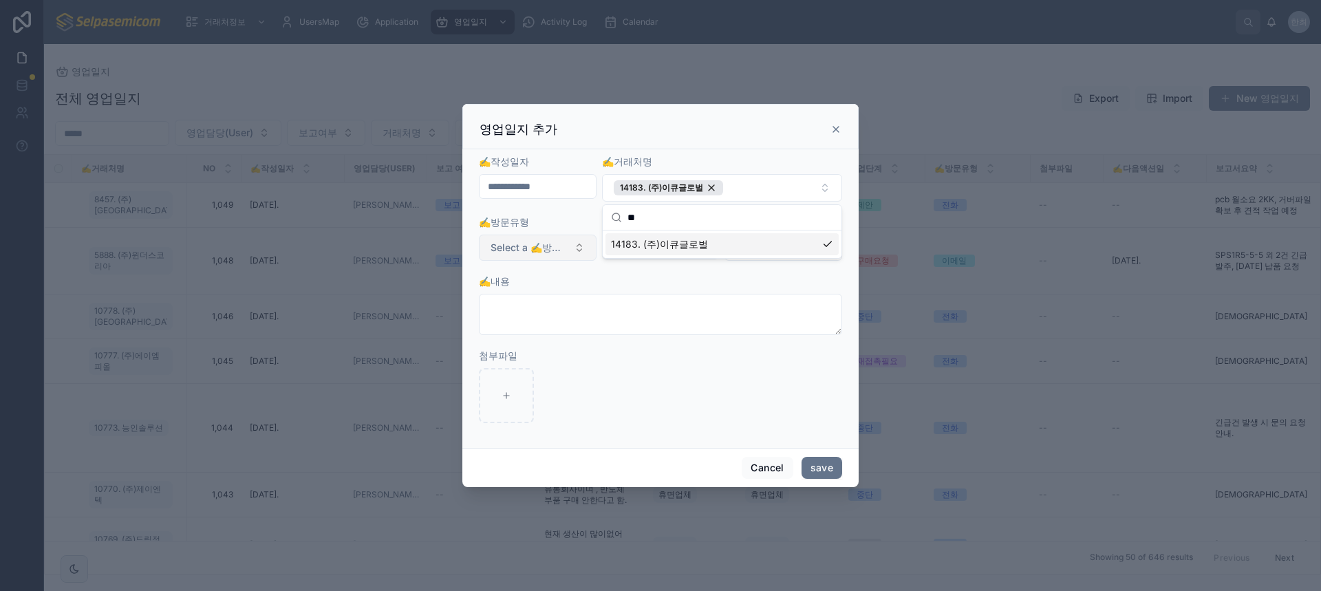
click at [571, 246] on button "Select a ✍️방문유형" at bounding box center [538, 248] width 118 height 26
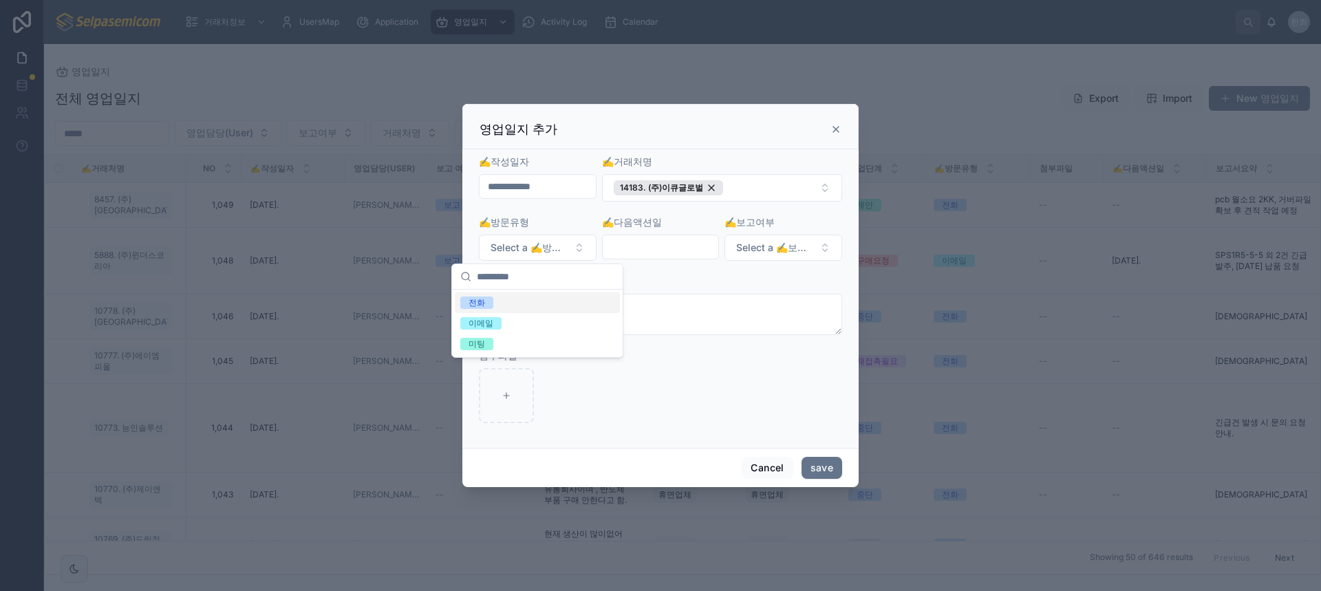
click at [474, 299] on div "전화" at bounding box center [477, 303] width 17 height 12
click at [767, 253] on span "Select a ✍️보고여부" at bounding box center [775, 248] width 78 height 14
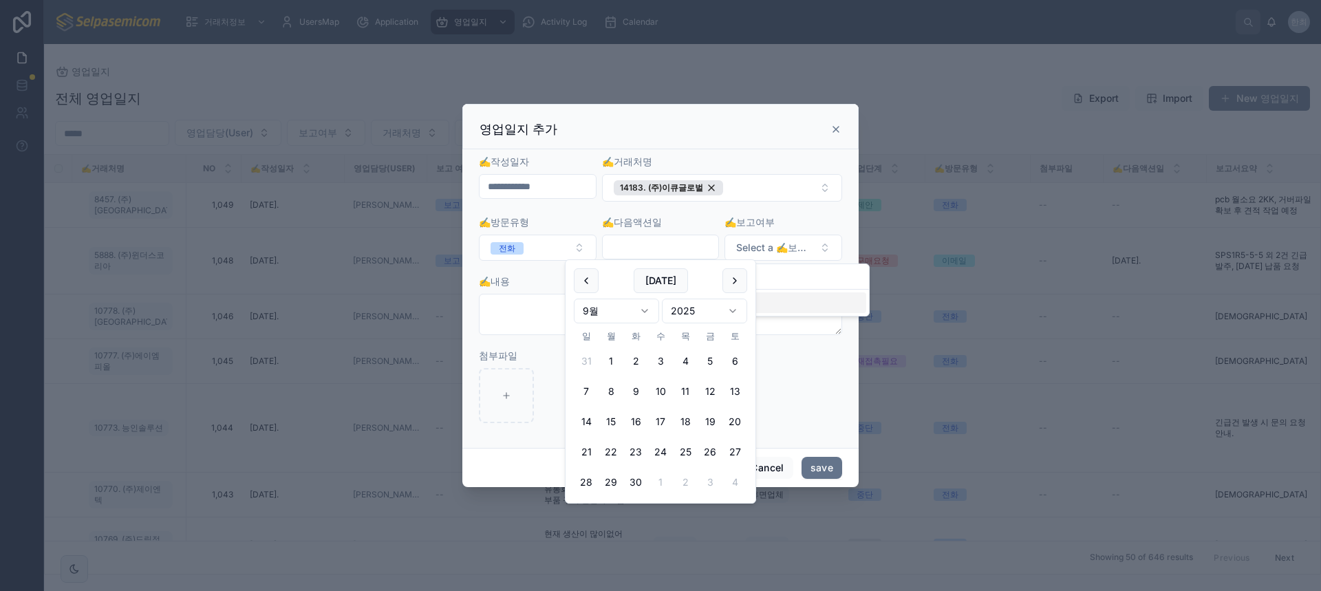
drag, startPoint x: 658, startPoint y: 250, endPoint x: 608, endPoint y: 255, distance: 50.5
click at [657, 250] on input "text" at bounding box center [661, 246] width 116 height 19
click at [735, 281] on button at bounding box center [735, 280] width 25 height 25
click at [661, 359] on button "1" at bounding box center [660, 361] width 25 height 25
type input "**********"
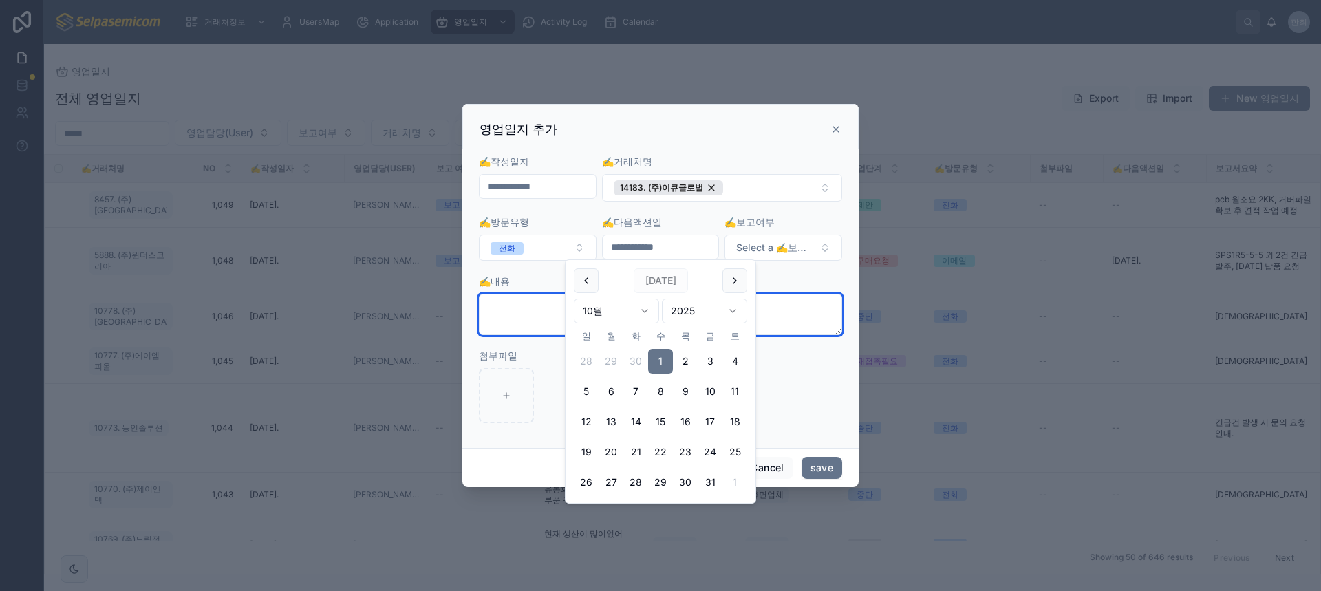
click at [537, 316] on textarea at bounding box center [660, 314] width 363 height 41
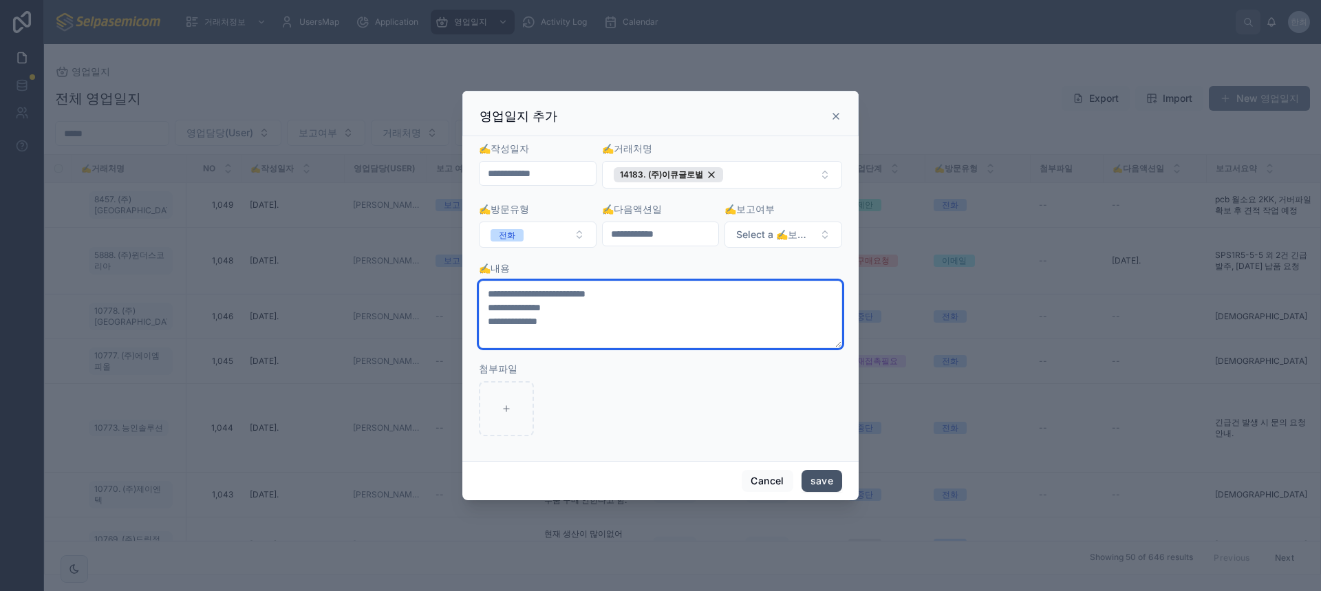
type textarea "**********"
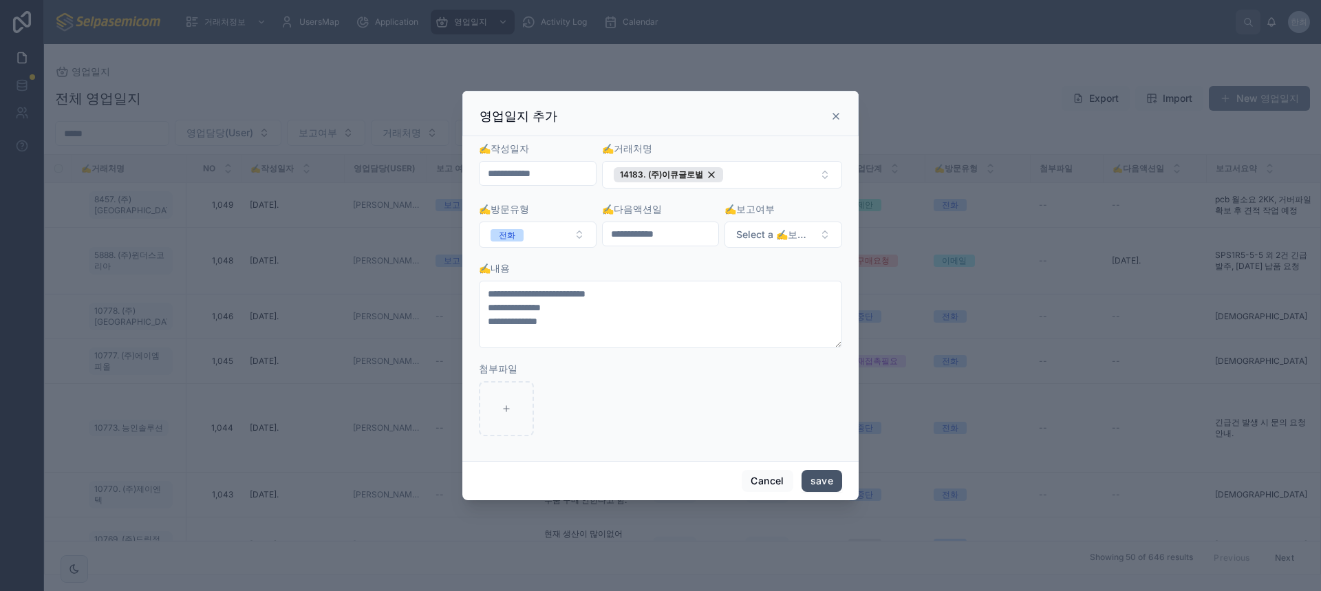
click at [817, 474] on button "save" at bounding box center [822, 481] width 41 height 22
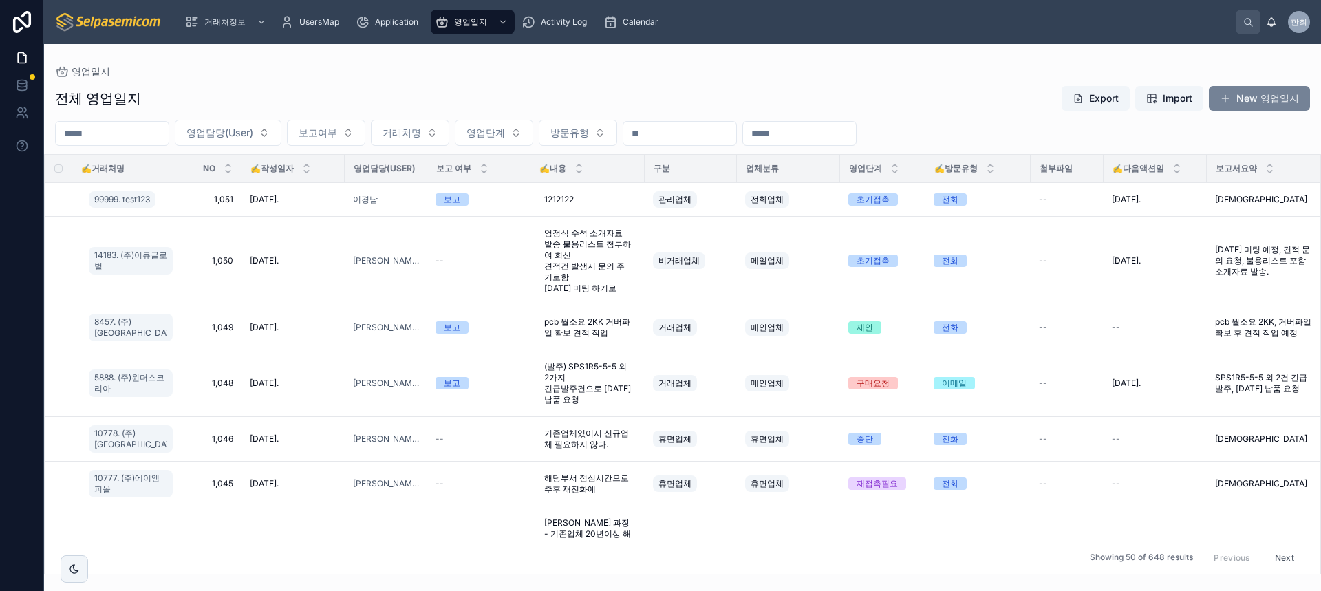
click at [1259, 100] on button "New 영업일지" at bounding box center [1259, 98] width 101 height 25
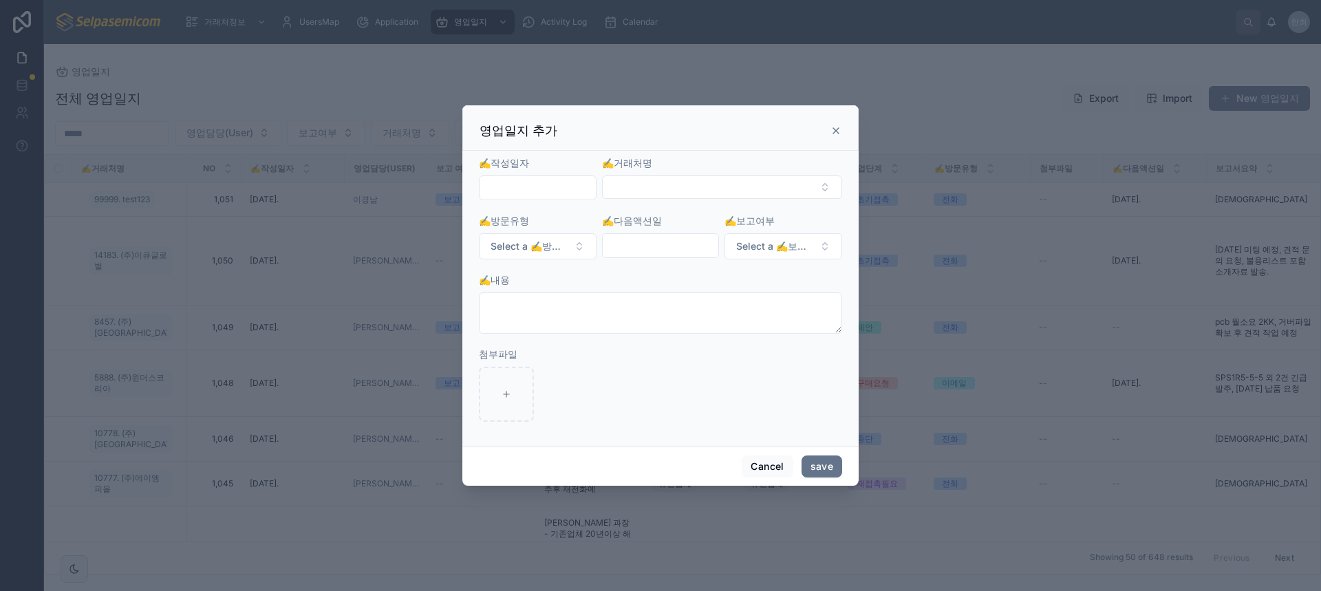
click at [531, 178] on input "text" at bounding box center [538, 187] width 116 height 19
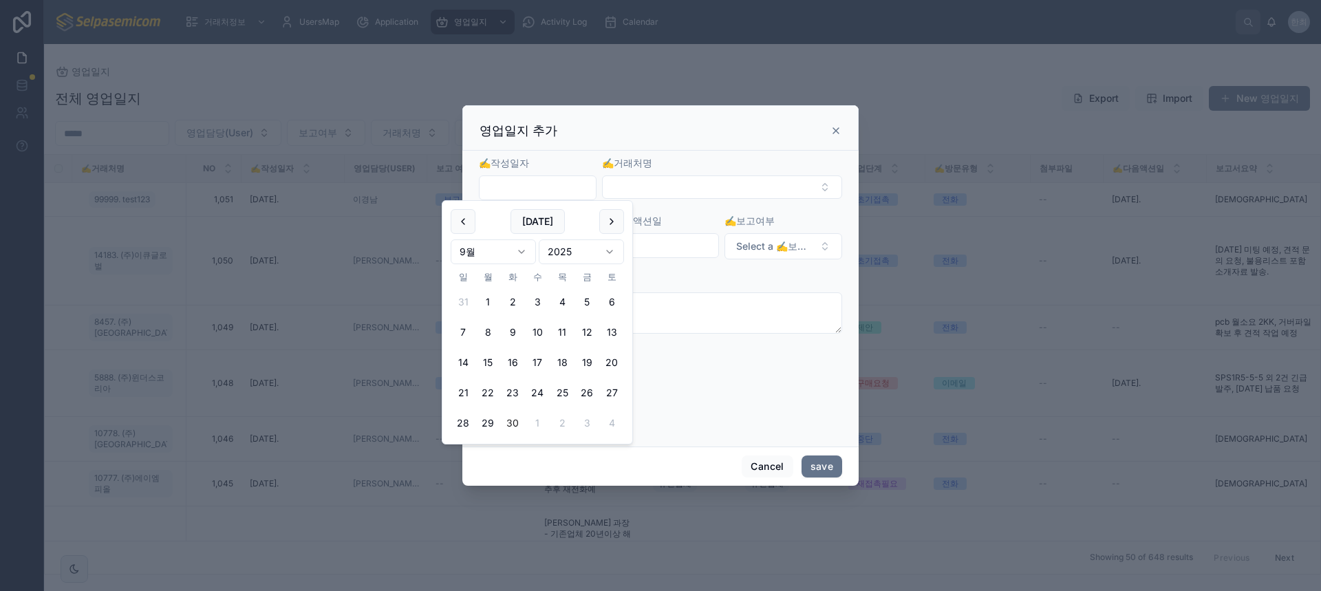
click at [514, 418] on button "30" at bounding box center [512, 423] width 25 height 25
type input "**********"
click at [633, 181] on button "Select Button" at bounding box center [722, 187] width 240 height 23
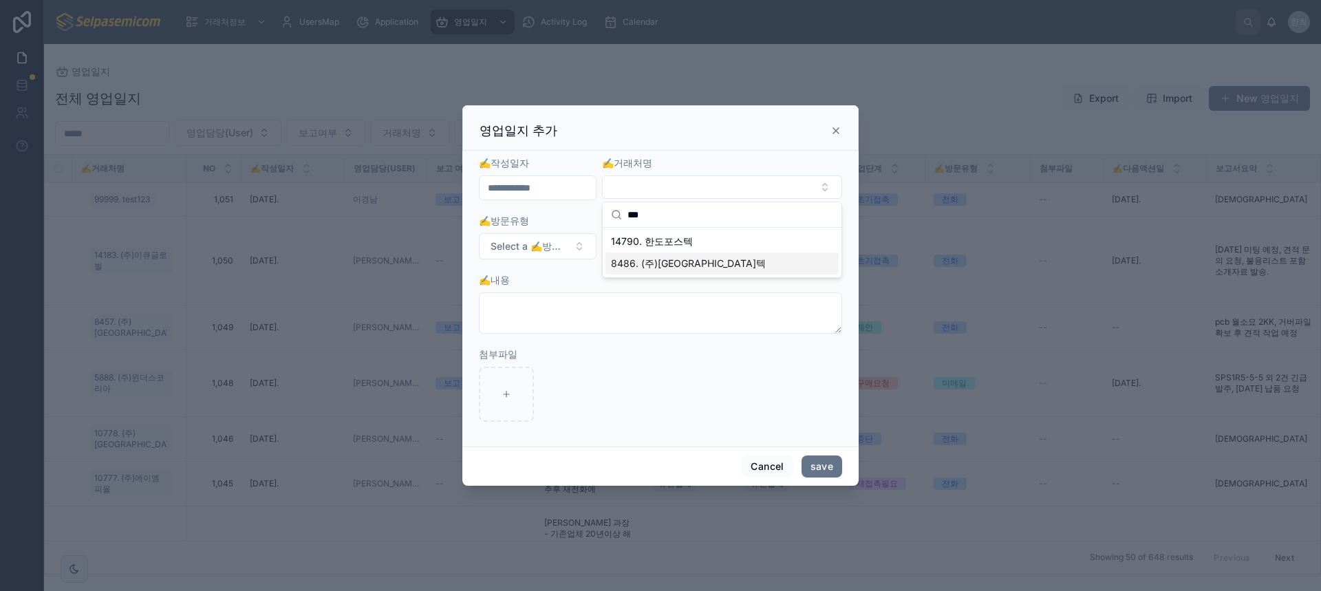
type input "***"
click at [657, 266] on span "8486. (주)[GEOGRAPHIC_DATA]텍" at bounding box center [688, 264] width 155 height 14
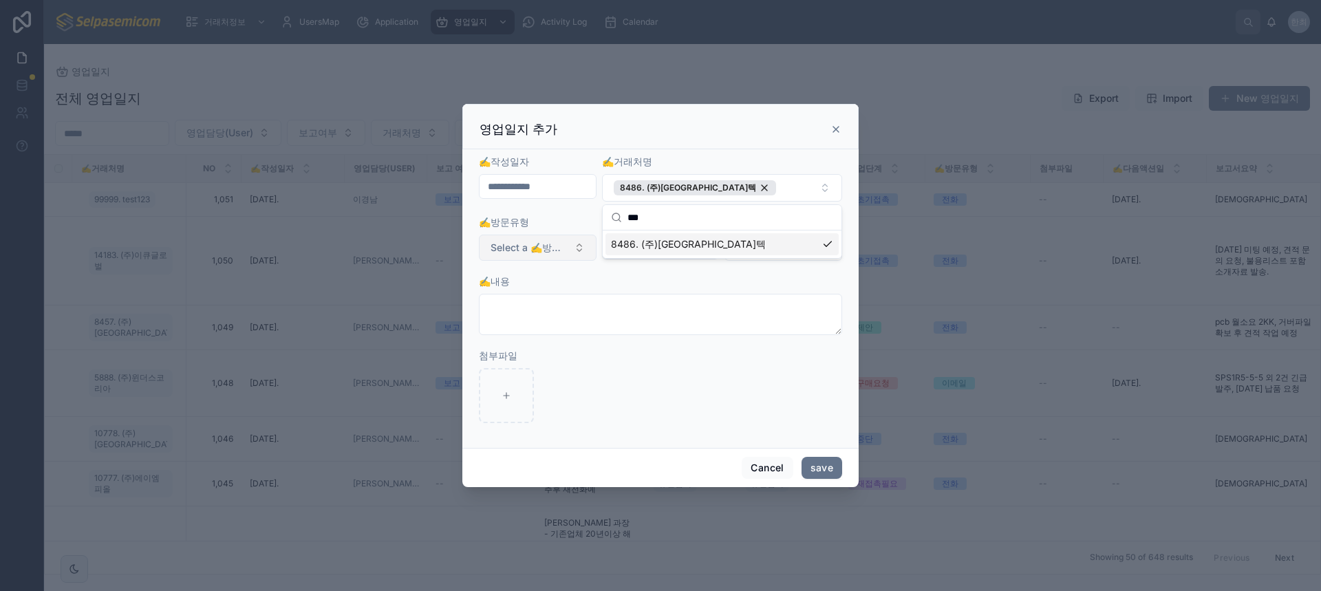
click at [558, 246] on span "Select a ✍️방문유형" at bounding box center [530, 248] width 78 height 14
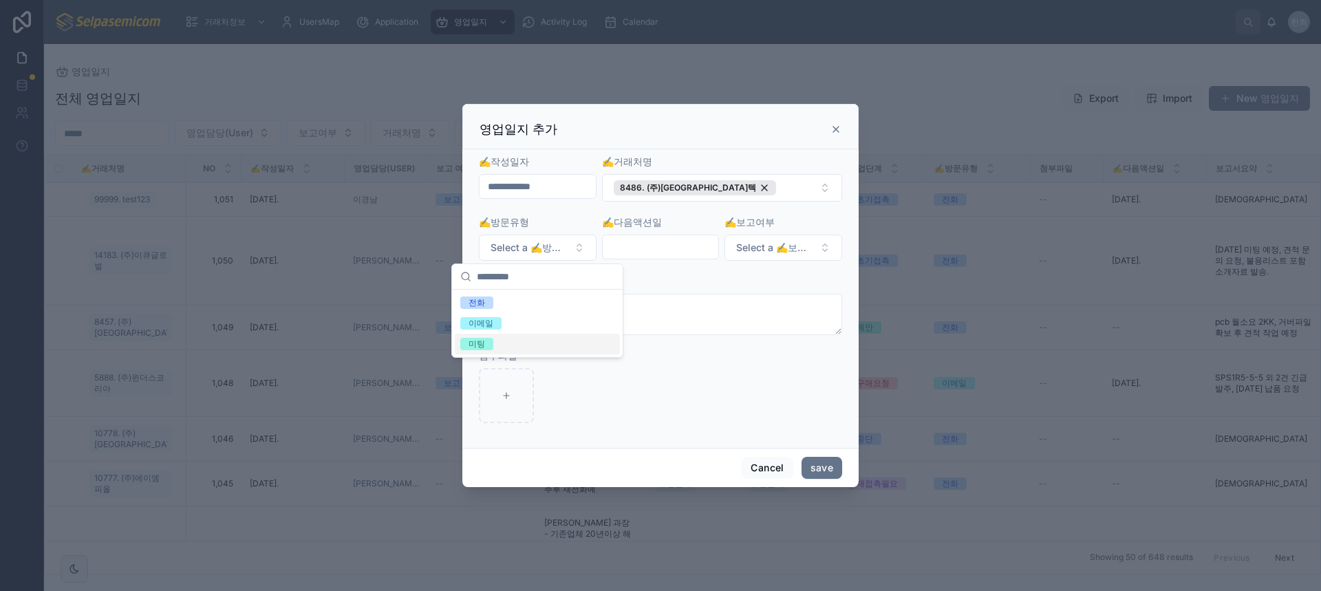
click at [479, 343] on div "미팅" at bounding box center [477, 344] width 17 height 12
drag, startPoint x: 722, startPoint y: 237, endPoint x: 760, endPoint y: 246, distance: 38.9
click at [724, 237] on form "**********" at bounding box center [660, 296] width 363 height 282
click at [761, 245] on span "Select a ✍️보고여부" at bounding box center [775, 248] width 78 height 14
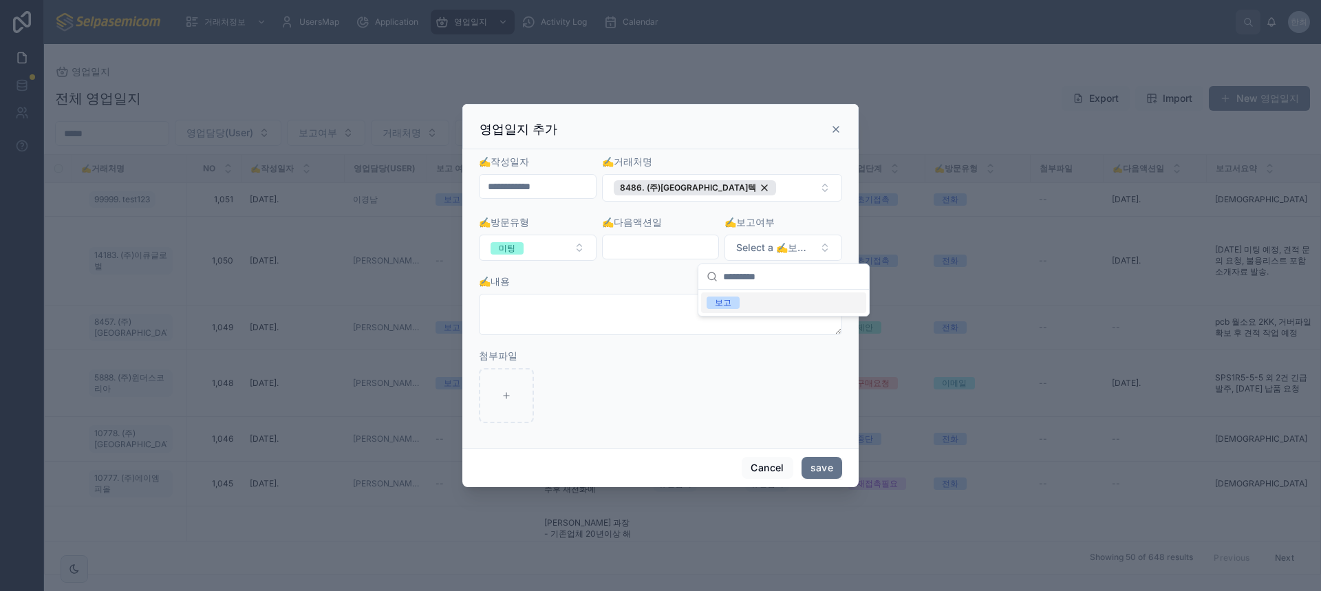
click at [724, 299] on div "보고" at bounding box center [723, 303] width 17 height 12
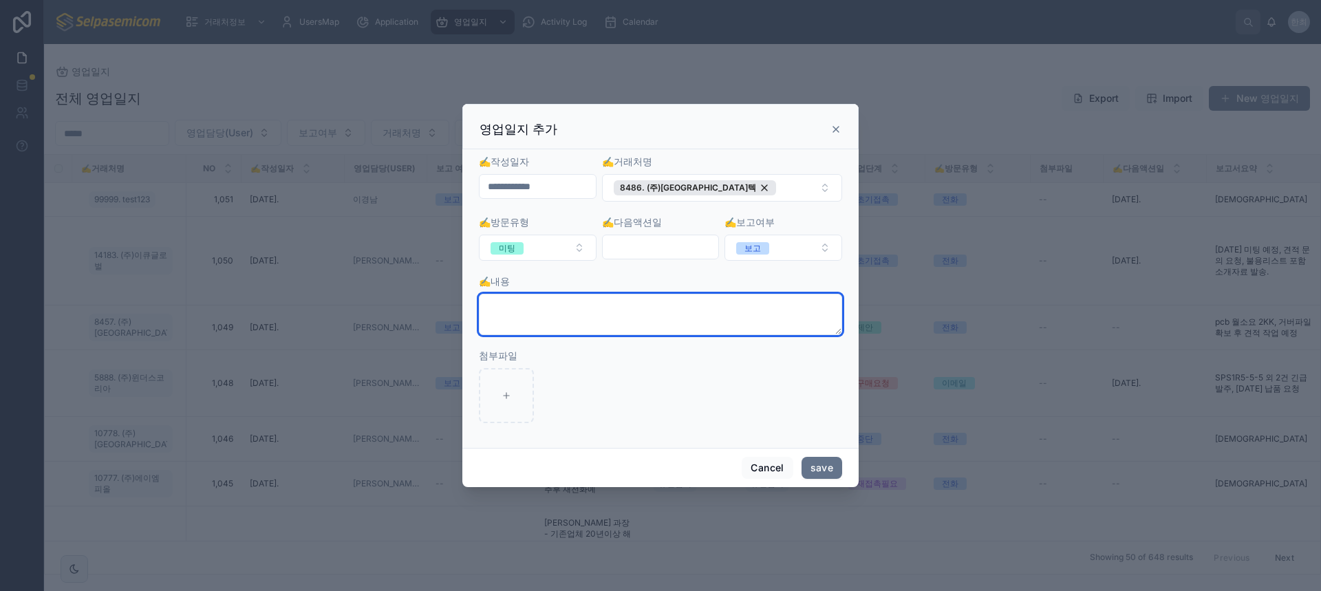
click at [511, 312] on textarea at bounding box center [660, 314] width 363 height 41
click at [524, 308] on textarea at bounding box center [660, 314] width 363 height 41
paste textarea "*********"
click at [498, 327] on textarea "**********" at bounding box center [660, 314] width 363 height 41
paste textarea "********"
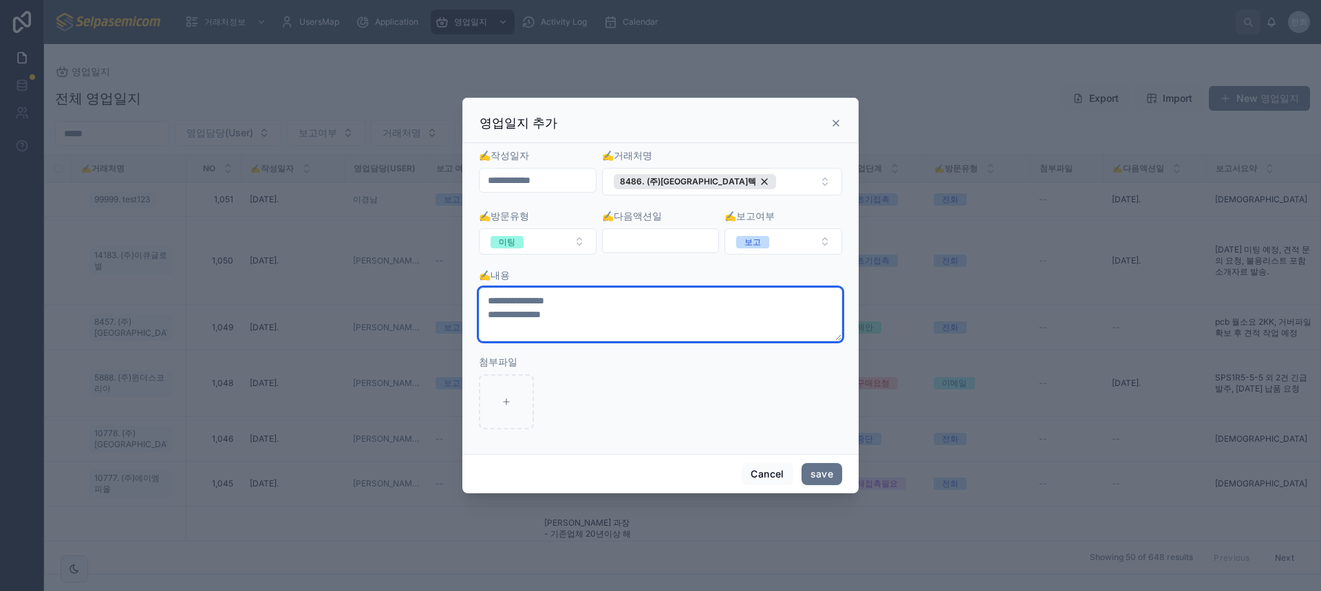
click at [511, 331] on textarea "**********" at bounding box center [660, 315] width 363 height 54
paste textarea "*******"
type textarea "**********"
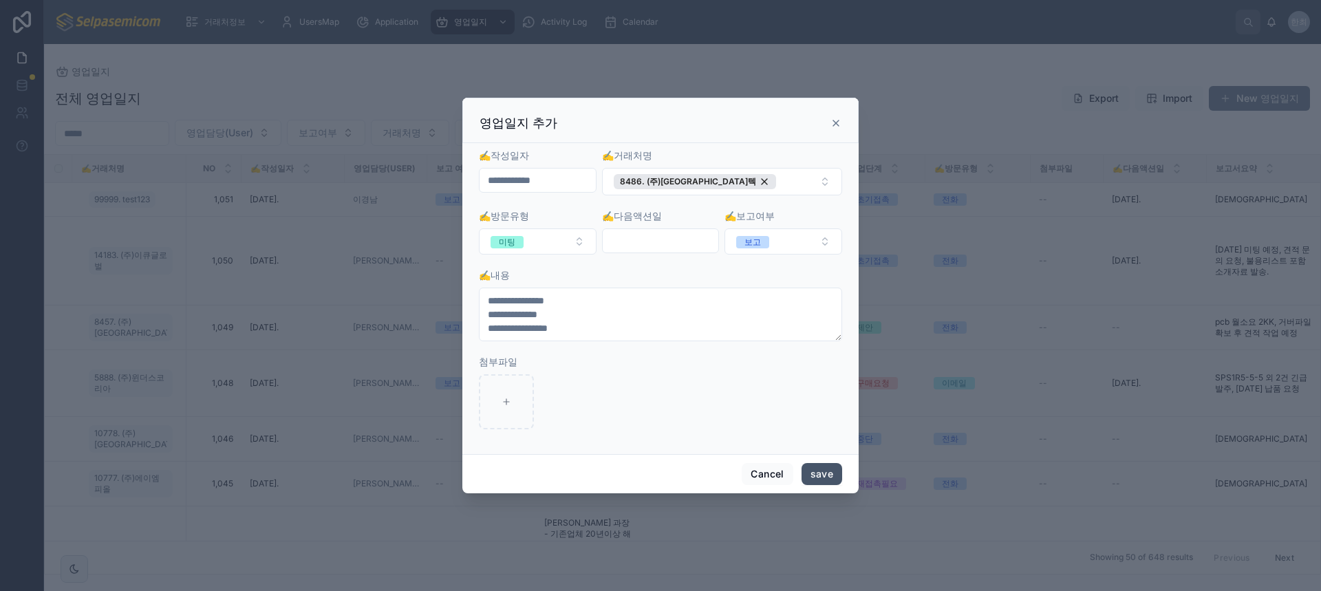
click at [802, 471] on button "save" at bounding box center [822, 474] width 41 height 22
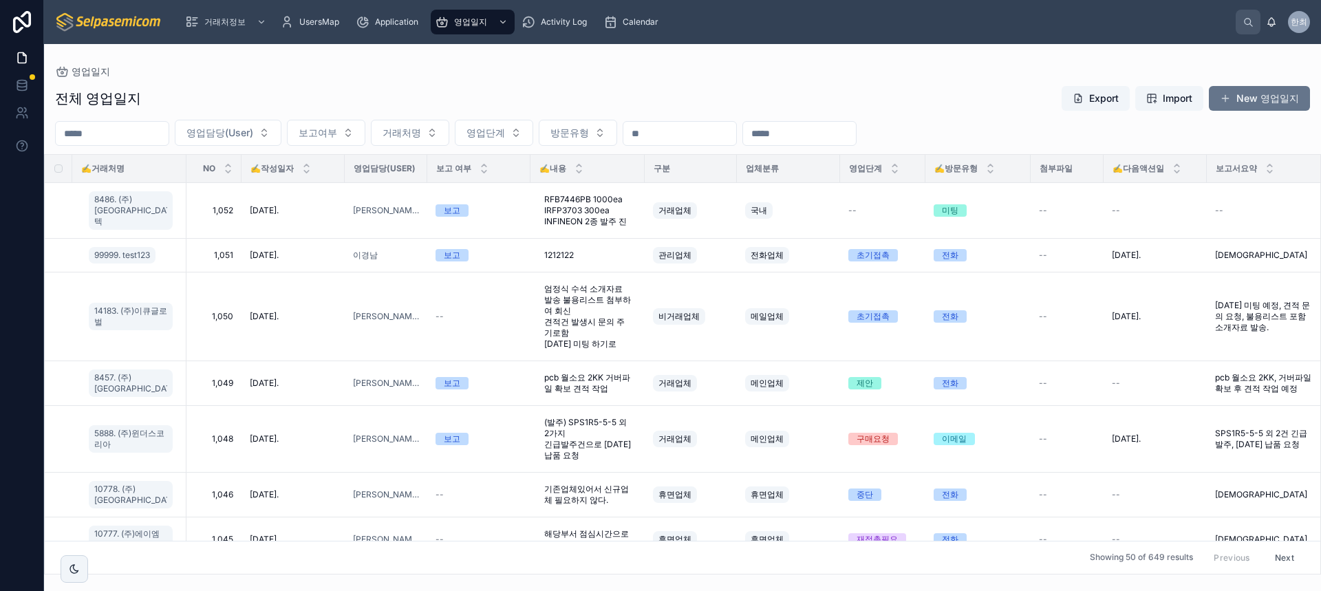
click at [429, 87] on div "전체 영업일지 Export Import New 영업일지" at bounding box center [682, 98] width 1255 height 26
click at [606, 212] on span "RFB7446PB 1000ea IRFP3703 300ea INFINEON 2종 발주 진" at bounding box center [587, 210] width 87 height 33
click at [643, 253] on textarea "**********" at bounding box center [597, 233] width 131 height 52
type textarea "**********"
click at [705, 221] on button "submit" at bounding box center [698, 218] width 17 height 17
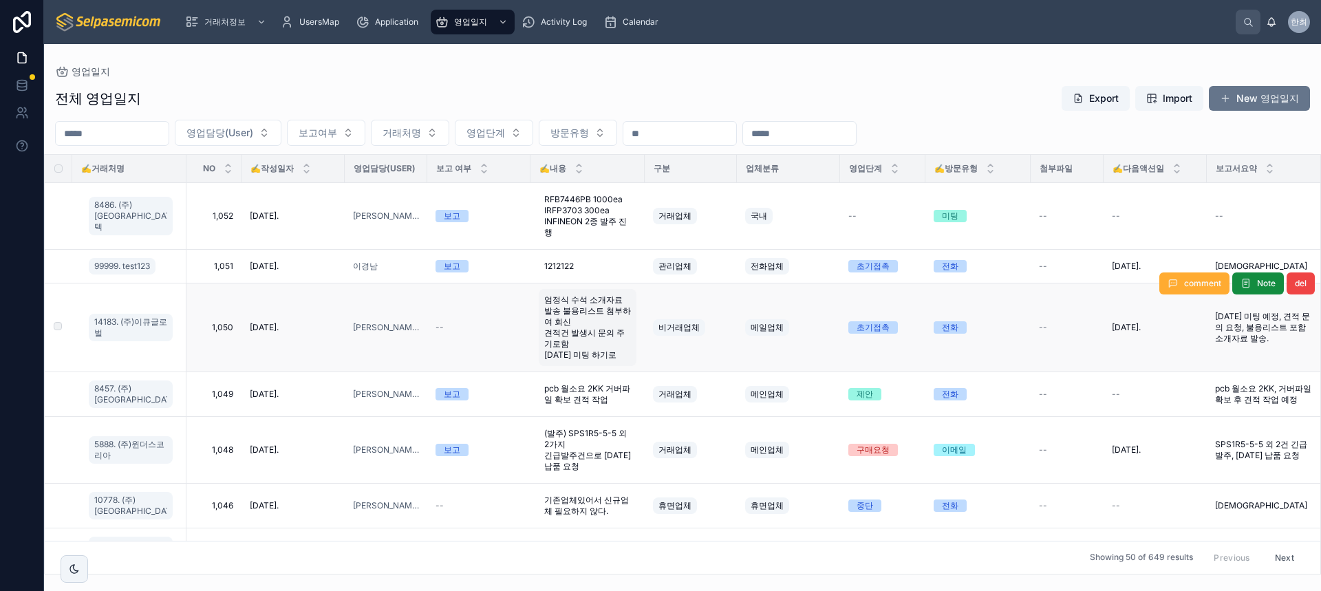
click at [562, 345] on span "엄정식 수석 소개자료 발송 불용리스트 첨부하여 회신 견적건 발생시 문의 주기로함 [DATE] 미팅 하기로" at bounding box center [587, 328] width 87 height 66
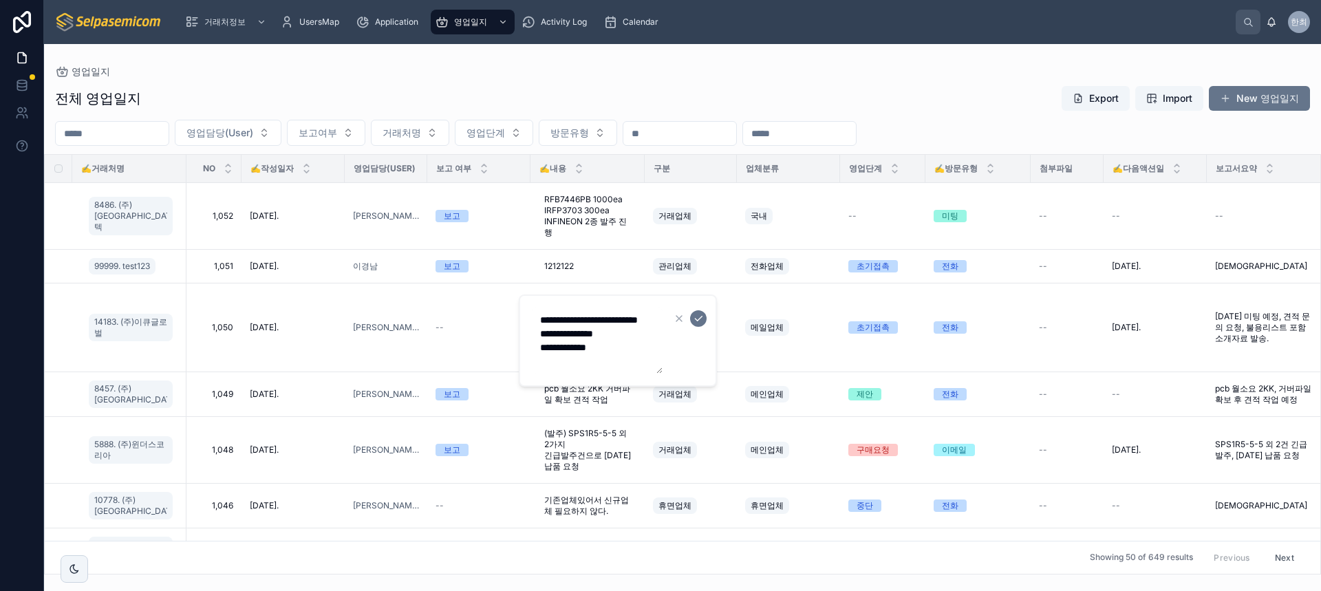
scroll to position [28, 0]
click at [645, 353] on td "비거래업체" at bounding box center [691, 328] width 92 height 89
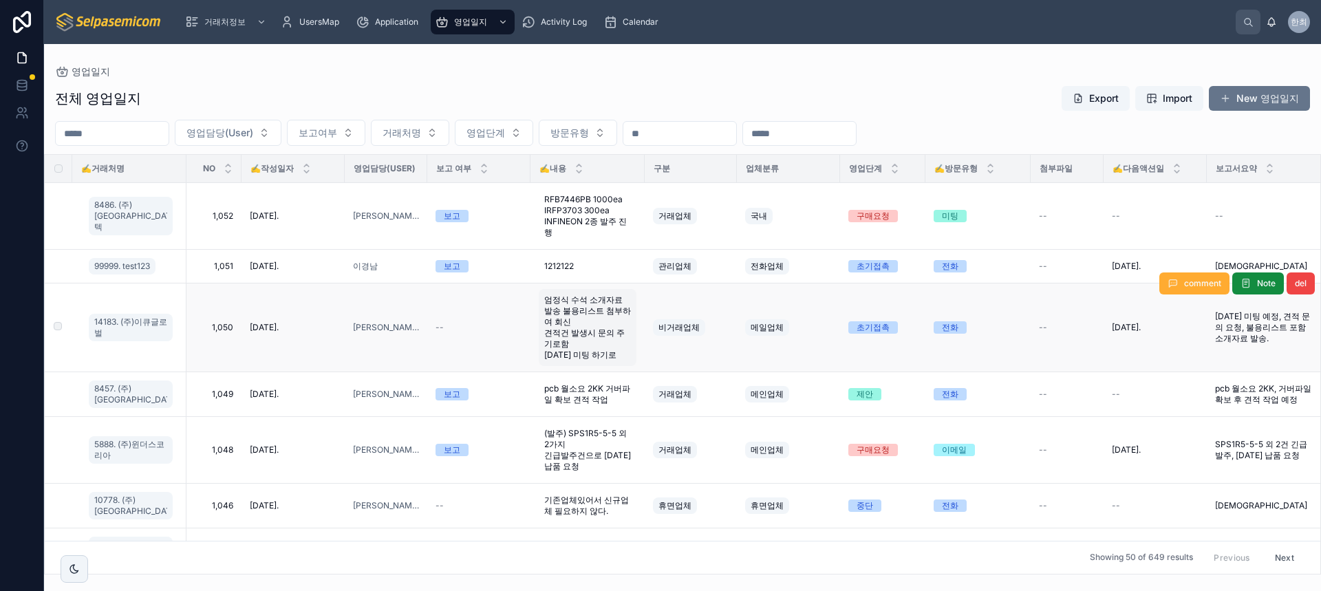
click at [602, 352] on span "엄정식 수석 소개자료 발송 불용리스트 첨부하여 회신 견적건 발생시 문의 주기로함 [DATE] 미팅 하기로" at bounding box center [587, 328] width 87 height 66
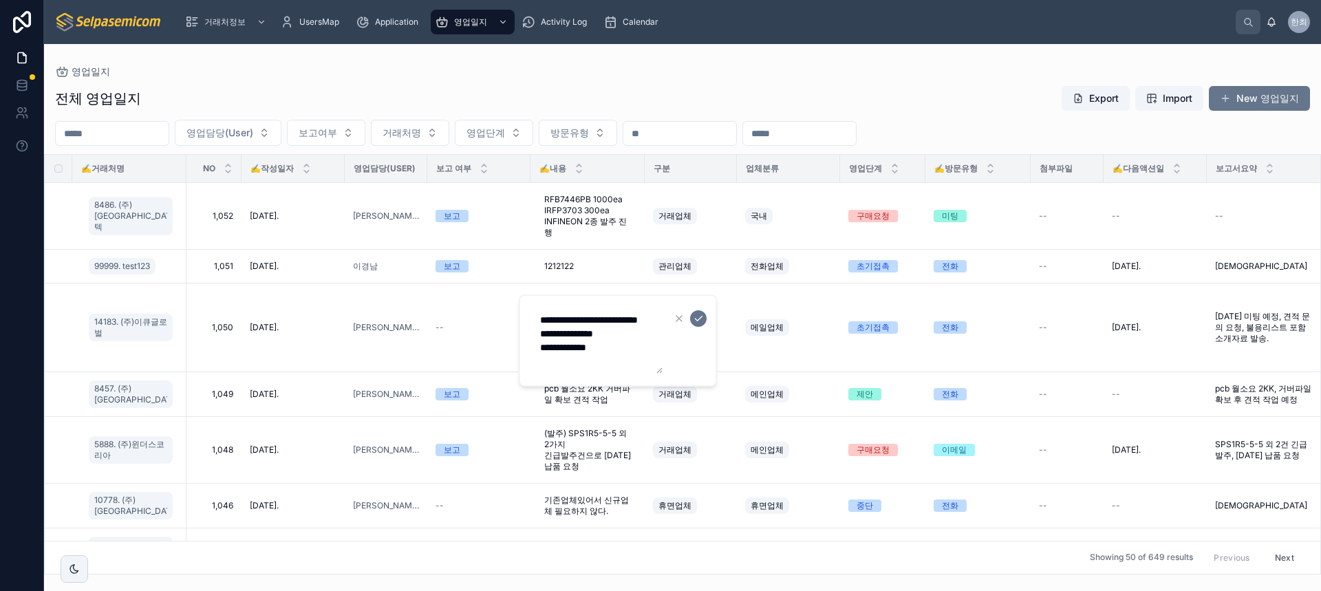
click at [626, 359] on textarea "**********" at bounding box center [597, 341] width 131 height 66
click at [626, 355] on textarea "**********" at bounding box center [597, 341] width 131 height 66
type textarea "**********"
click at [697, 317] on icon "submit" at bounding box center [698, 318] width 11 height 11
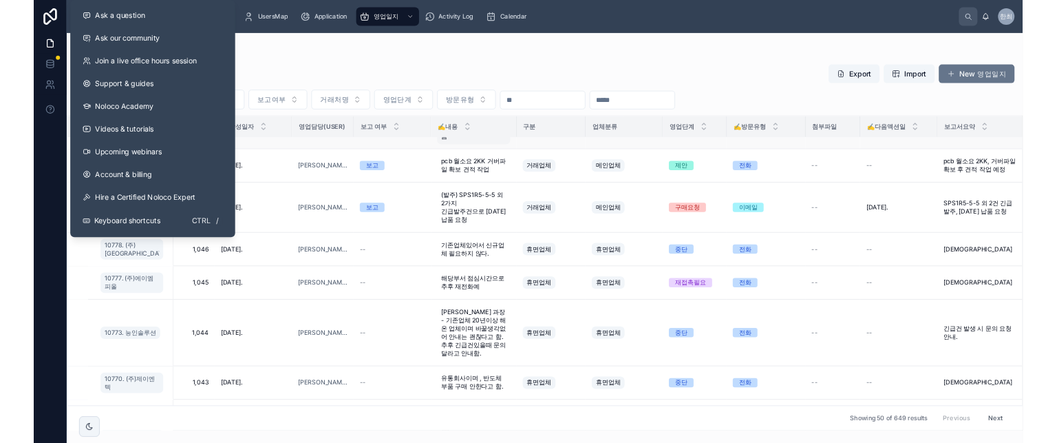
scroll to position [0, 0]
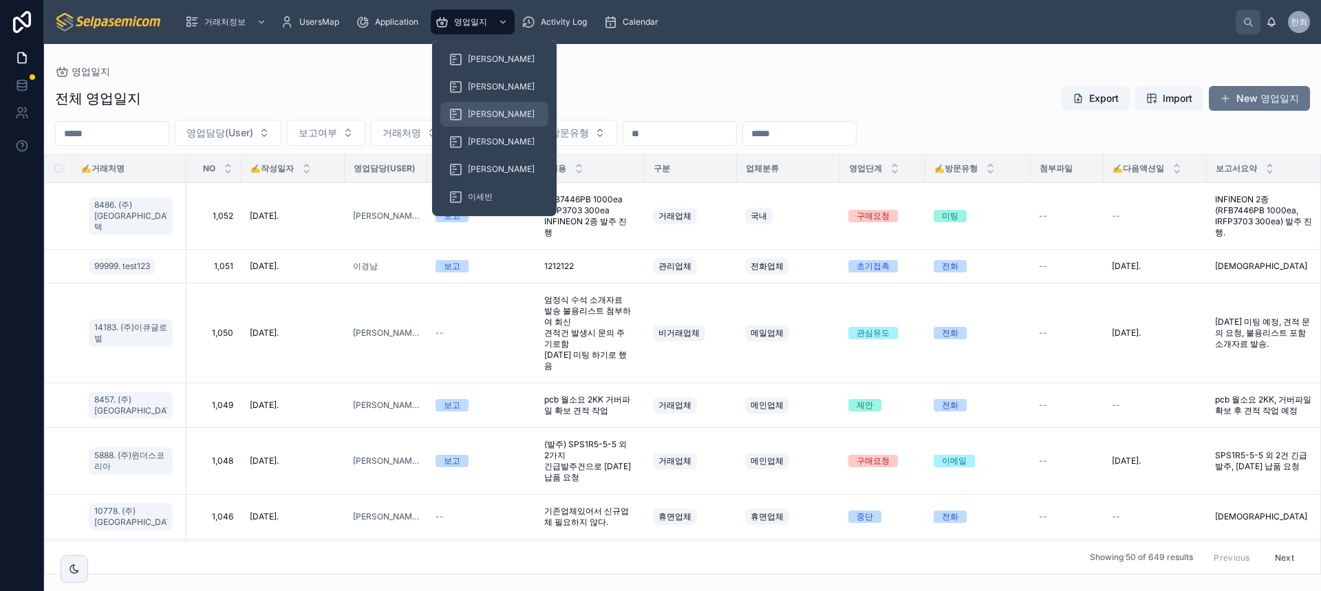
click at [472, 116] on span "[PERSON_NAME]" at bounding box center [501, 114] width 67 height 11
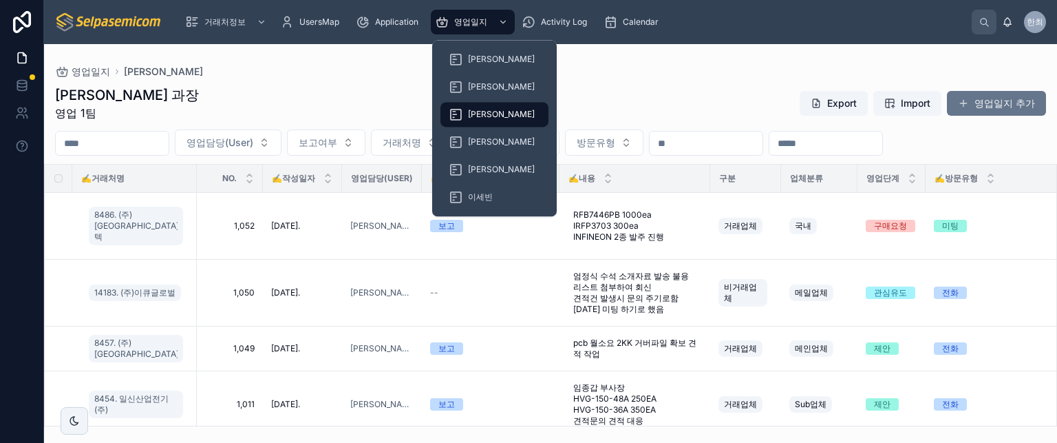
click at [482, 112] on span "[PERSON_NAME]" at bounding box center [501, 114] width 67 height 11
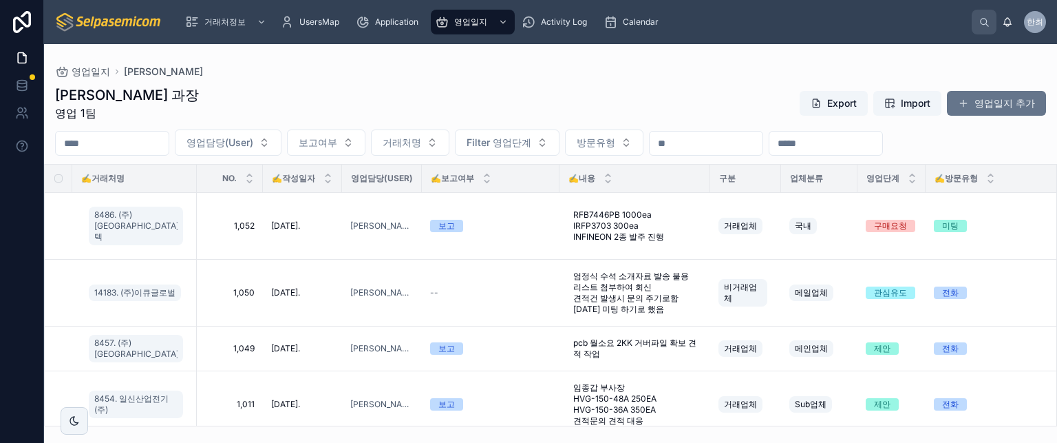
click at [395, 87] on div "최한얼 과장 영업 1팀 Export Import 영업일지 추가" at bounding box center [550, 103] width 991 height 36
click at [451, 78] on div "최한얼 과장 영업 1팀 Export Import 영업일지 추가 영업담당(User) 보고여부 거래처명 Filter 영업단계 방문유형 ✍️거래처명…" at bounding box center [550, 251] width 1013 height 349
click at [430, 292] on span "--" at bounding box center [434, 292] width 8 height 11
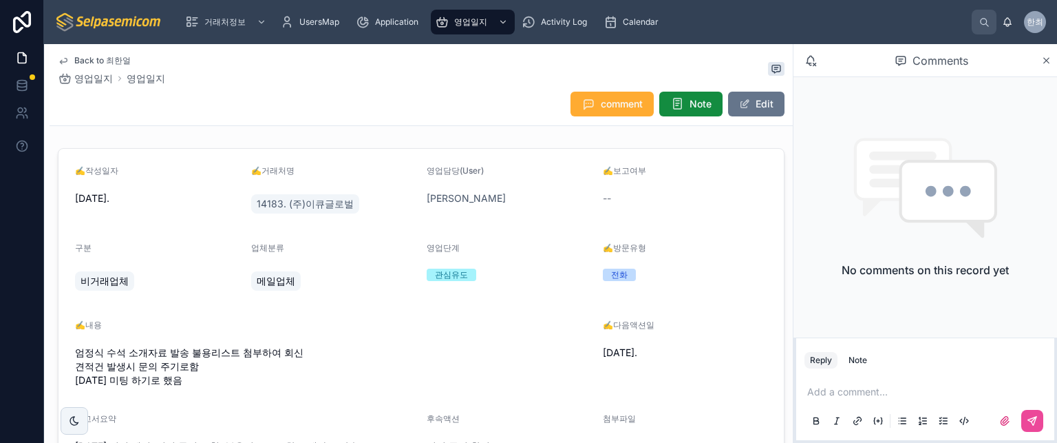
click at [423, 99] on div "comment Note Edit" at bounding box center [421, 104] width 727 height 26
click at [611, 273] on div "전화" at bounding box center [619, 274] width 17 height 12
click at [322, 63] on div "Back to 최한얼 영업일지 영업일지" at bounding box center [421, 70] width 727 height 30
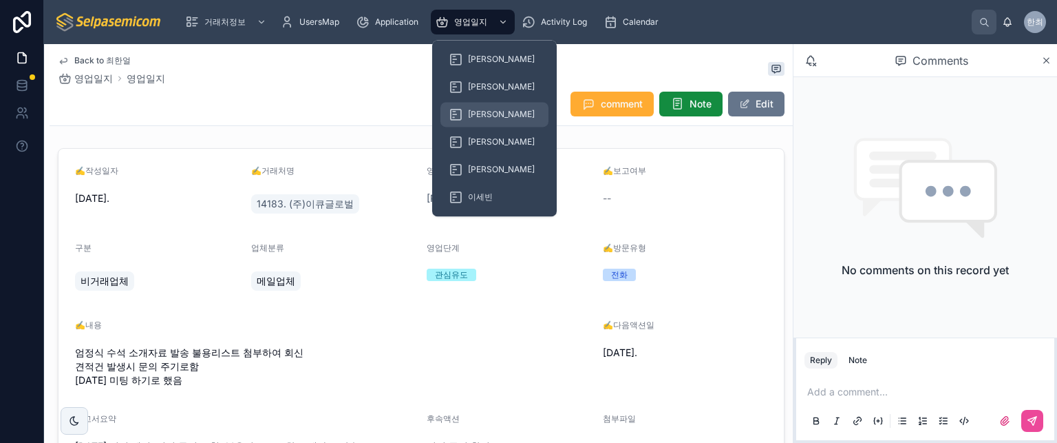
click at [476, 111] on span "[PERSON_NAME]" at bounding box center [501, 114] width 67 height 11
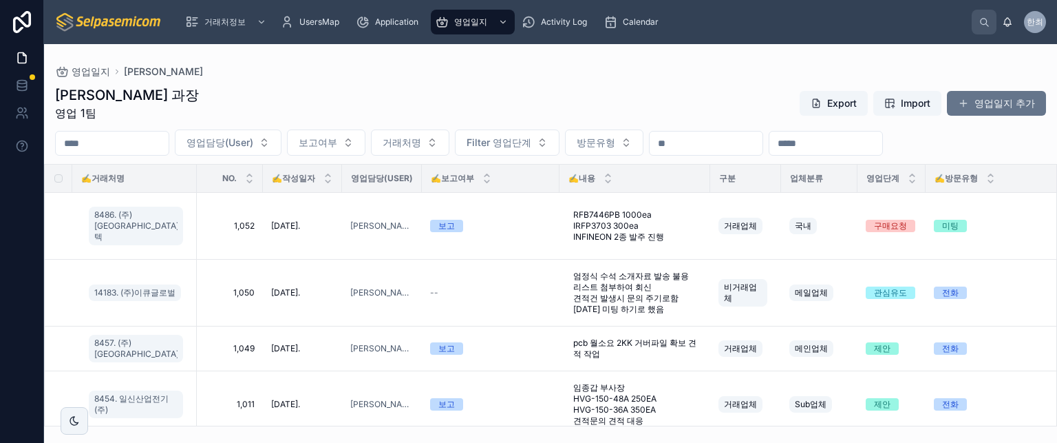
click at [421, 97] on div "최한얼 과장 영업 1팀 Export Import 영업일지 추가" at bounding box center [550, 103] width 991 height 36
click at [419, 107] on div "최한얼 과장 영업 1팀 Export Import 영업일지 추가" at bounding box center [550, 103] width 991 height 36
click at [394, 90] on div "최한얼 과장 영업 1팀 Export Import 영업일지 추가" at bounding box center [550, 103] width 991 height 36
click at [333, 96] on div "최한얼 과장 영업 1팀 Export Import 영업일지 추가" at bounding box center [550, 103] width 991 height 36
click at [440, 96] on div "최한얼 과장 영업 1팀 Export Import 영업일지 추가" at bounding box center [550, 103] width 991 height 36
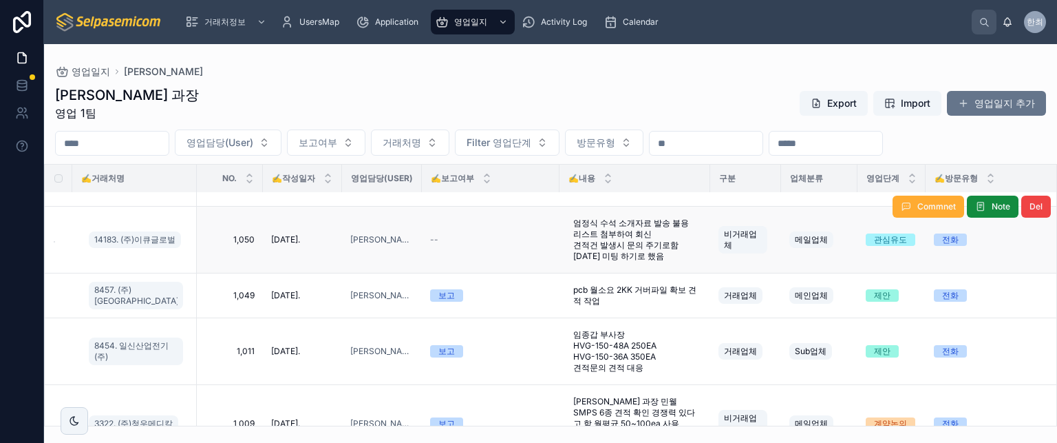
scroll to position [69, 0]
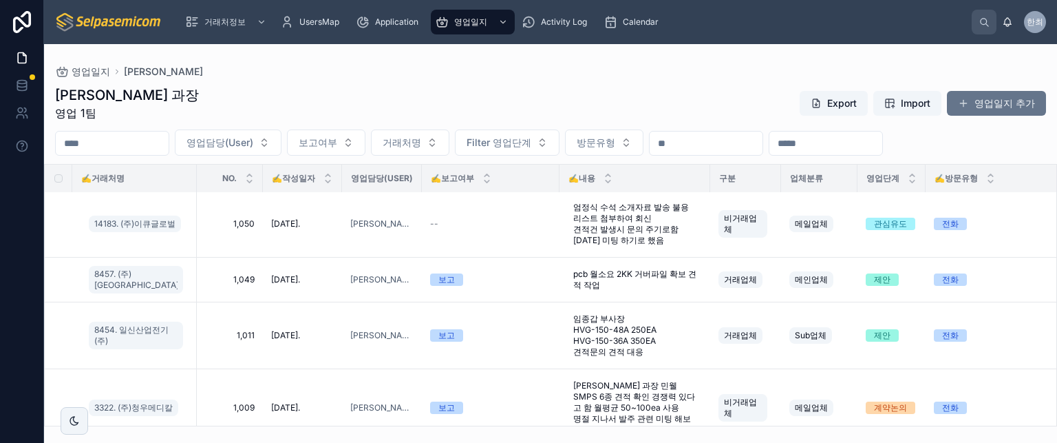
click at [483, 104] on div "최한얼 과장 영업 1팀 Export Import 영업일지 추가" at bounding box center [550, 103] width 991 height 36
click at [169, 140] on input "text" at bounding box center [112, 143] width 113 height 19
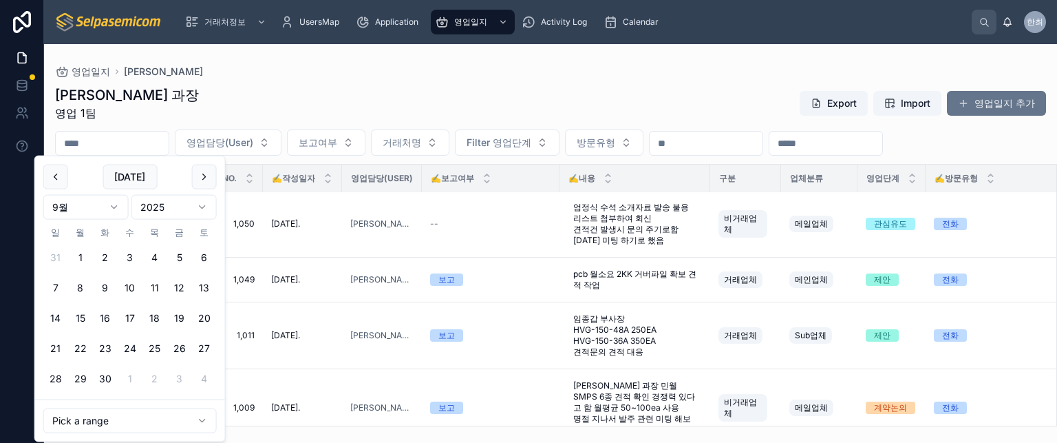
click at [281, 81] on div "최한얼 과장 영업 1팀 Export Import 영업일지 추가 영업담당(User) 보고여부 거래처명 Filter 영업단계 방문유형 ✍️거래처명…" at bounding box center [550, 251] width 1013 height 349
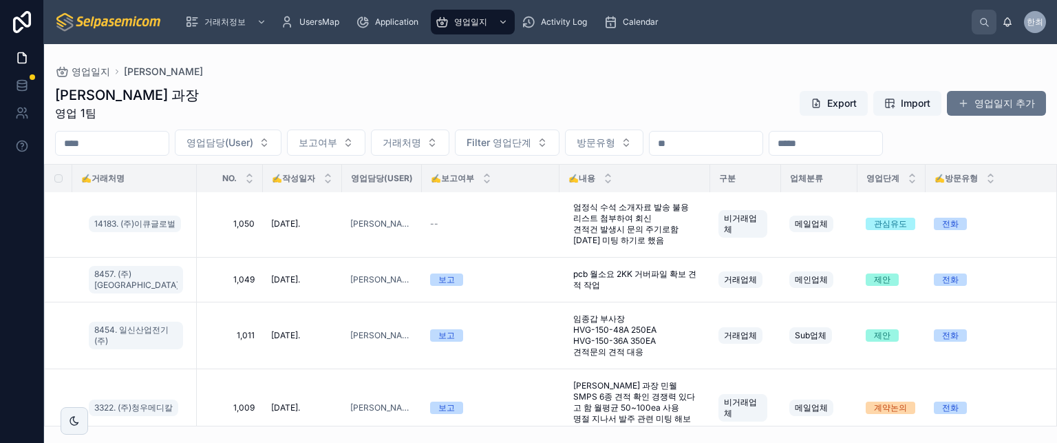
click at [425, 87] on div "최한얼 과장 영업 1팀 Export Import 영업일지 추가" at bounding box center [550, 103] width 991 height 36
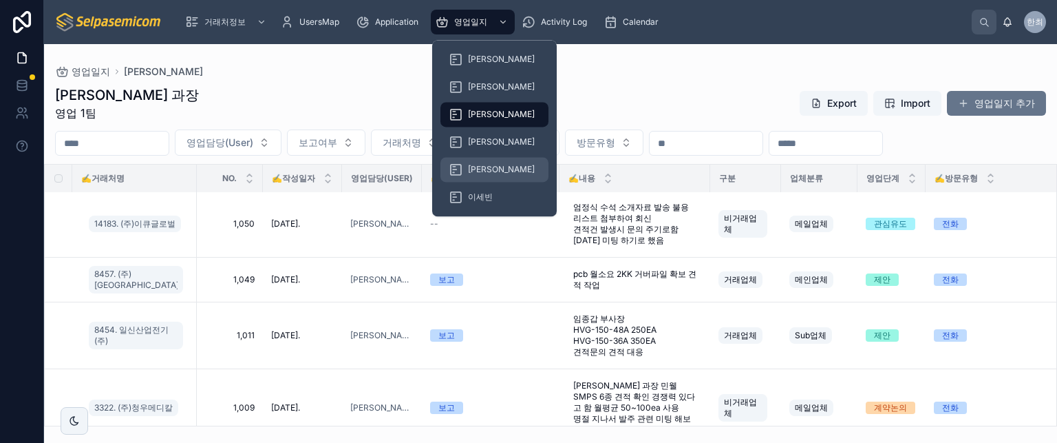
click at [473, 170] on span "[PERSON_NAME]" at bounding box center [501, 169] width 67 height 11
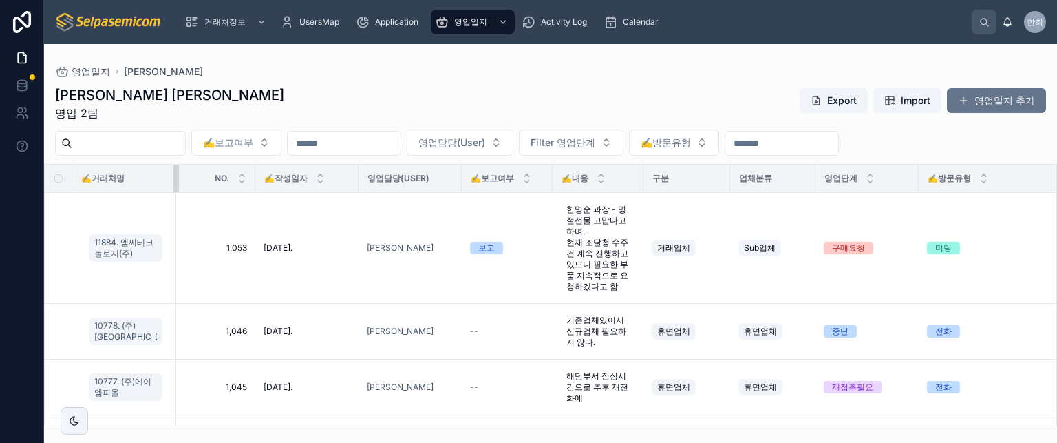
drag, startPoint x: 132, startPoint y: 179, endPoint x: 179, endPoint y: 176, distance: 46.9
click at [179, 176] on tr "✍️거래처명 NO. ✍️작성일자 영업담당(User) ✍️보고여부 ✍️내용 구분 업체분류 영업단계 ✍️방문유형 첨부파일 ✍️다음액션일 보고서요약…" at bounding box center [869, 178] width 1648 height 28
click at [520, 111] on div "김동일 주임 영업 2팀 Export Import 영업일지 추가" at bounding box center [550, 103] width 991 height 36
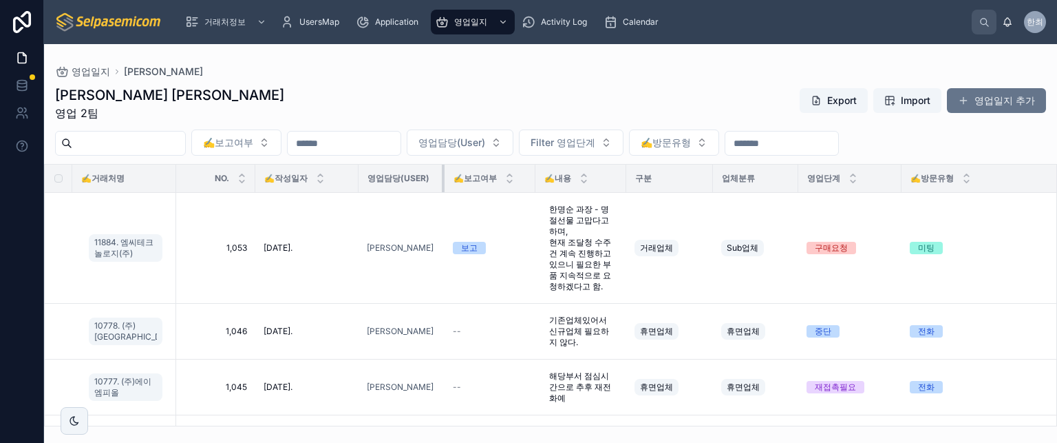
drag, startPoint x: 449, startPoint y: 180, endPoint x: 432, endPoint y: 180, distance: 17.2
click at [442, 180] on div at bounding box center [445, 178] width 6 height 28
drag, startPoint x: 701, startPoint y: 174, endPoint x: 688, endPoint y: 176, distance: 13.2
click at [688, 176] on tr "✍️거래처명 NO. ✍️작성일자 영업담당(User) ✍️보고여부 ✍️내용 구분 업체분류 영업단계 ✍️방문유형 첨부파일 ✍️다음액션일 보고서요약…" at bounding box center [860, 178] width 1631 height 28
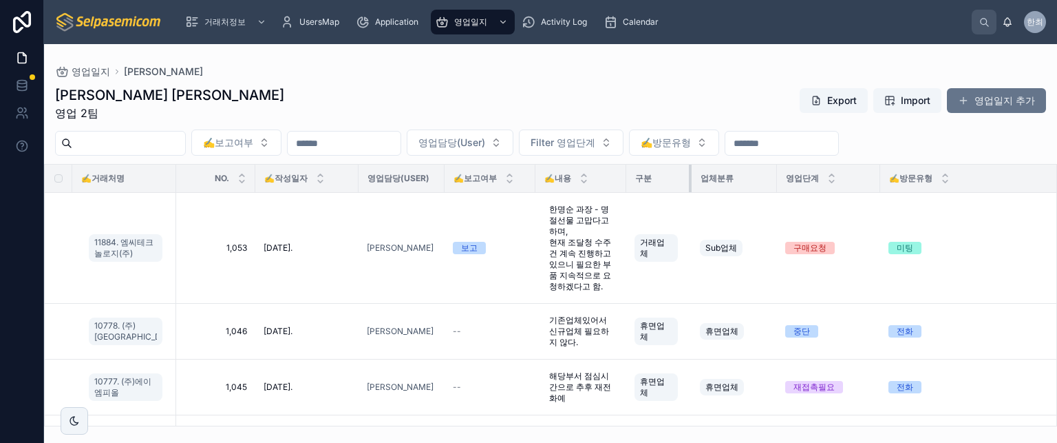
drag, startPoint x: 699, startPoint y: 176, endPoint x: 637, endPoint y: 179, distance: 62.0
click at [676, 179] on th "구분" at bounding box center [658, 178] width 65 height 28
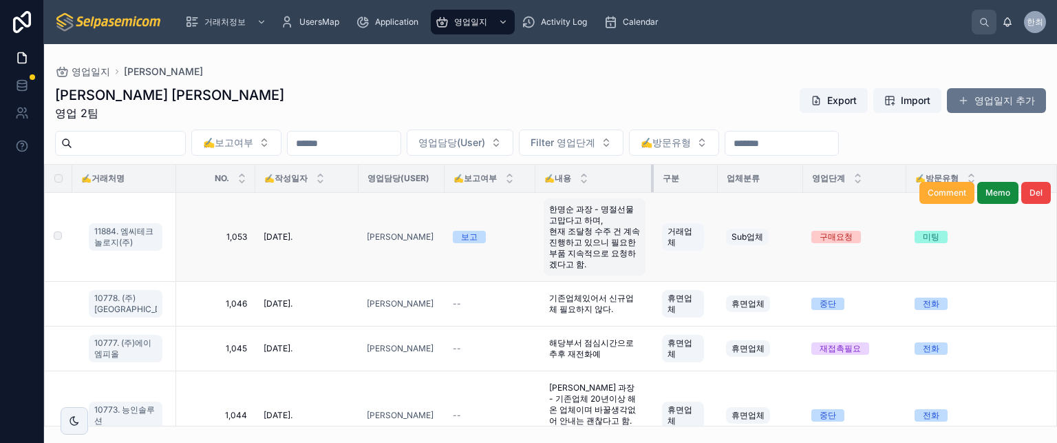
drag, startPoint x: 613, startPoint y: 176, endPoint x: 589, endPoint y: 198, distance: 32.6
click at [660, 173] on tr "✍️거래처명 NO. ✍️작성일자 영업담당(User) ✍️보고여부 ✍️내용 구분 업체분류 영업단계 ✍️방문유형 첨부파일 ✍️다음액션일 보고서요약…" at bounding box center [863, 178] width 1636 height 28
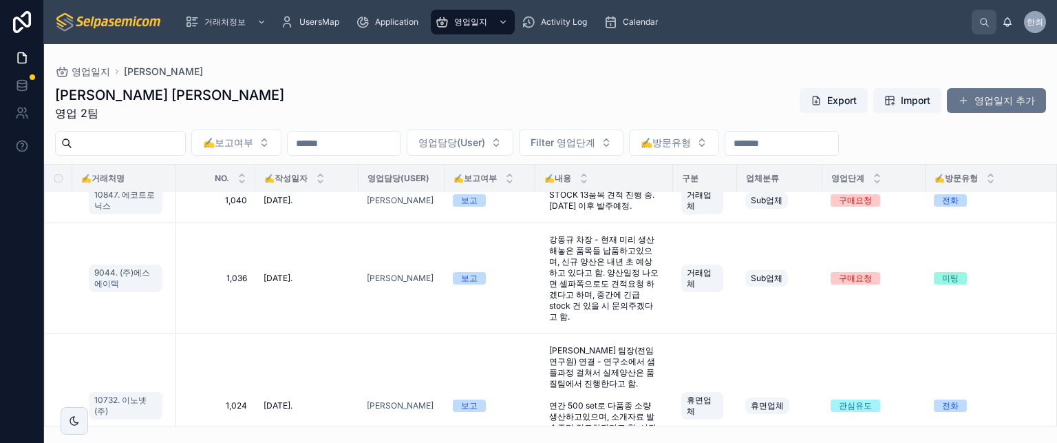
scroll to position [344, 0]
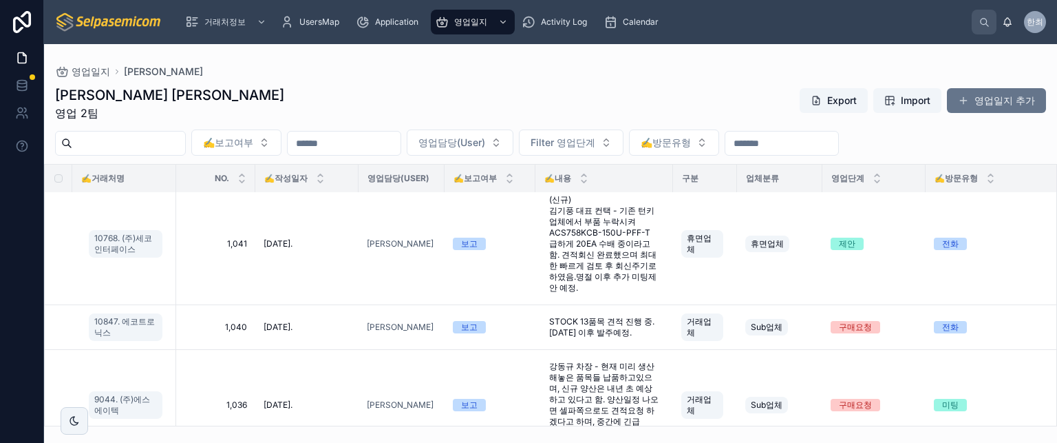
click at [476, 89] on div "김동일 주임 영업 2팀 Export Import 영업일지 추가" at bounding box center [550, 103] width 991 height 36
click at [457, 93] on div "김동일 주임 영업 2팀 Export Import 영업일지 추가" at bounding box center [550, 103] width 991 height 36
click at [539, 98] on div "김동일 주임 영업 2팀 Export Import 영업일지 추가" at bounding box center [550, 103] width 991 height 36
click at [534, 86] on div "김동일 주임 영업 2팀 Export Import 영업일지 추가" at bounding box center [550, 103] width 991 height 36
click at [529, 93] on div "김동일 주임 영업 2팀 Export Import 영업일지 추가" at bounding box center [550, 103] width 991 height 36
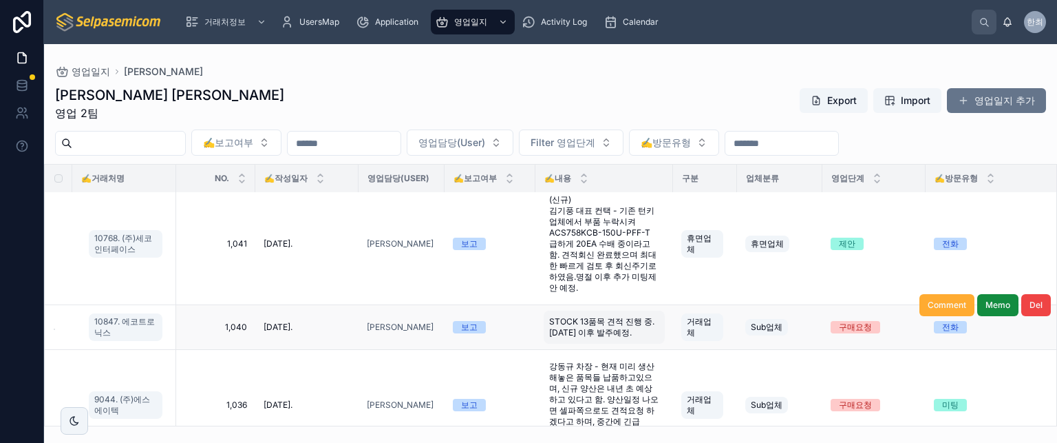
scroll to position [413, 0]
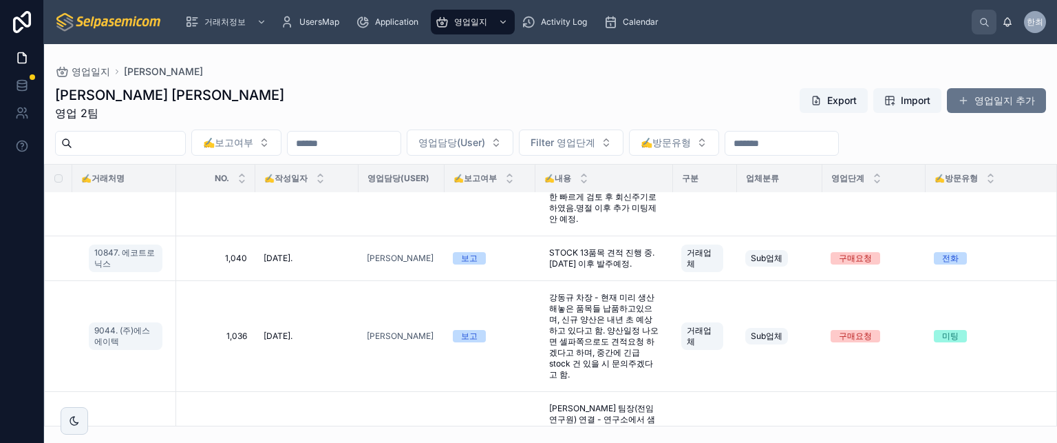
click at [507, 94] on div "김동일 주임 영업 2팀 Export Import 영업일지 추가" at bounding box center [550, 103] width 991 height 36
click at [617, 85] on div "김동일 주임 영업 2팀 Export Import 영업일지 추가 ✍️보고여부 영업담당(User) Filter 영업단계 ✍️방문유형 ✍️거래처명 …" at bounding box center [550, 251] width 1013 height 349
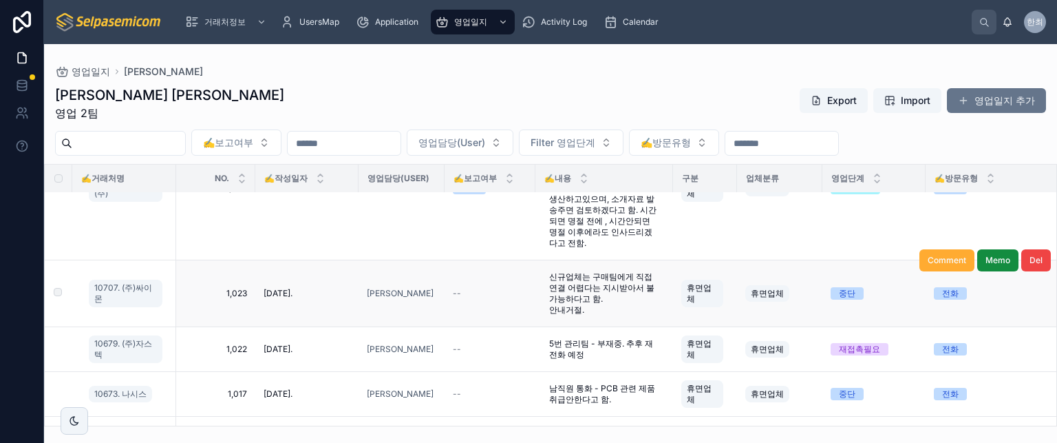
scroll to position [619, 0]
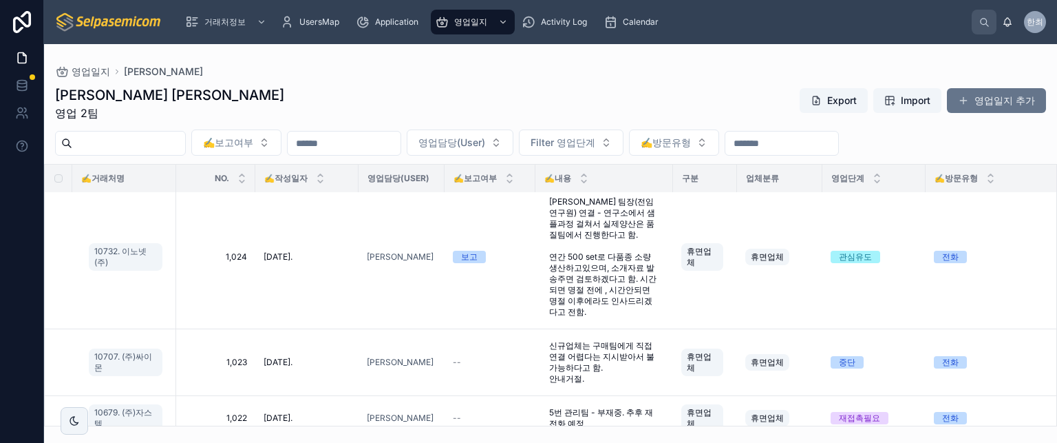
click at [426, 99] on div "김동일 주임 영업 2팀 Export Import 영업일지 추가" at bounding box center [550, 103] width 991 height 36
click at [401, 98] on div "김동일 주임 영업 2팀 Export Import 영업일지 추가" at bounding box center [550, 103] width 991 height 36
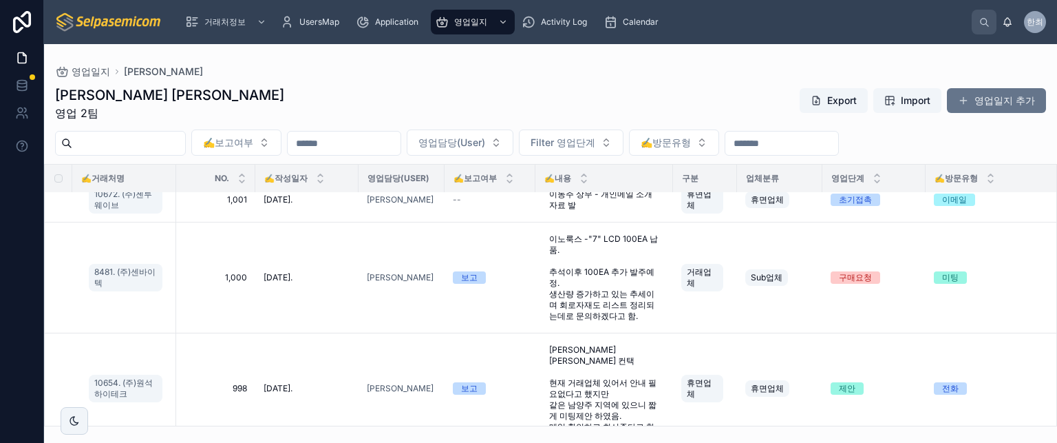
scroll to position [1008, 0]
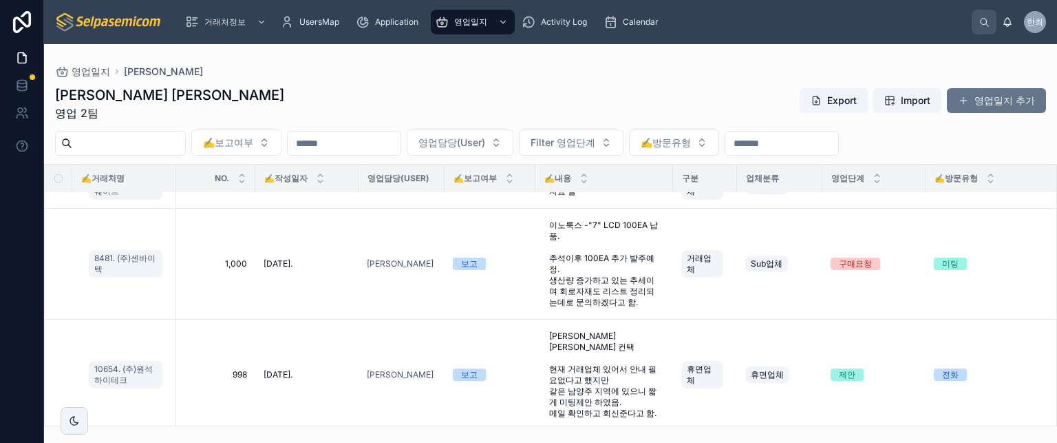
click at [613, 81] on div "김동일 주임 영업 2팀 Export Import 영업일지 추가 ✍️보고여부 영업담당(User) Filter 영업단계 ✍️방문유형 ✍️거래처명 …" at bounding box center [550, 251] width 1013 height 349
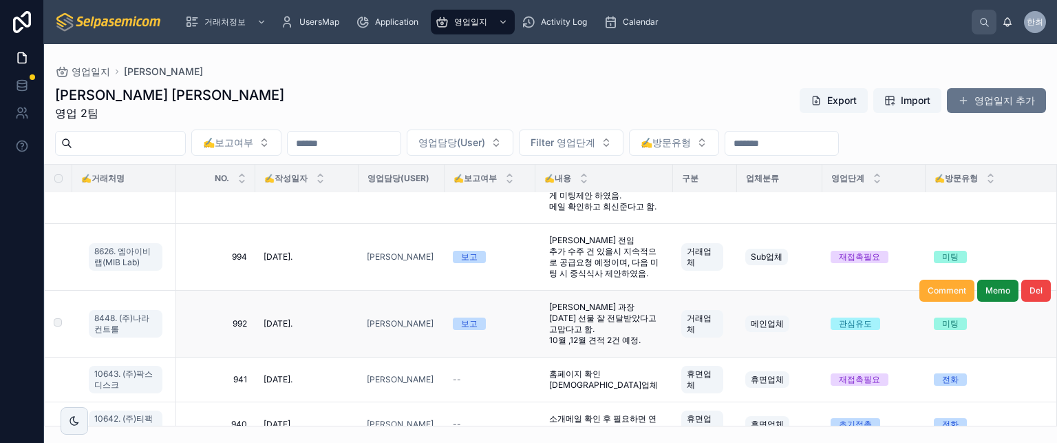
scroll to position [1145, 0]
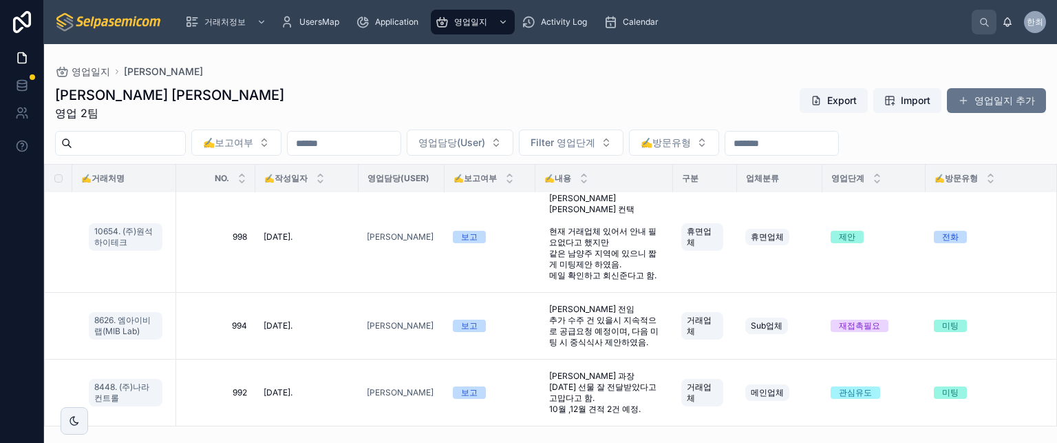
click at [510, 107] on div "김동일 주임 영업 2팀 Export Import 영업일지 추가" at bounding box center [550, 103] width 991 height 36
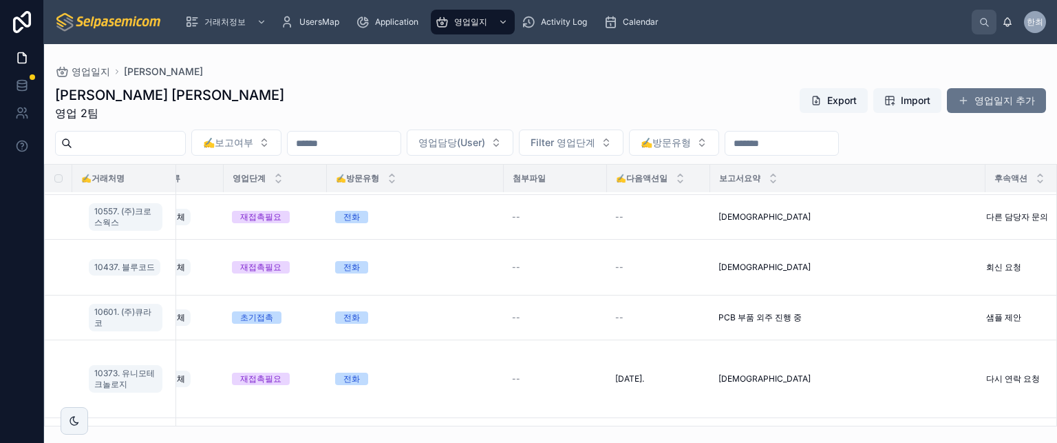
scroll to position [1700, 0]
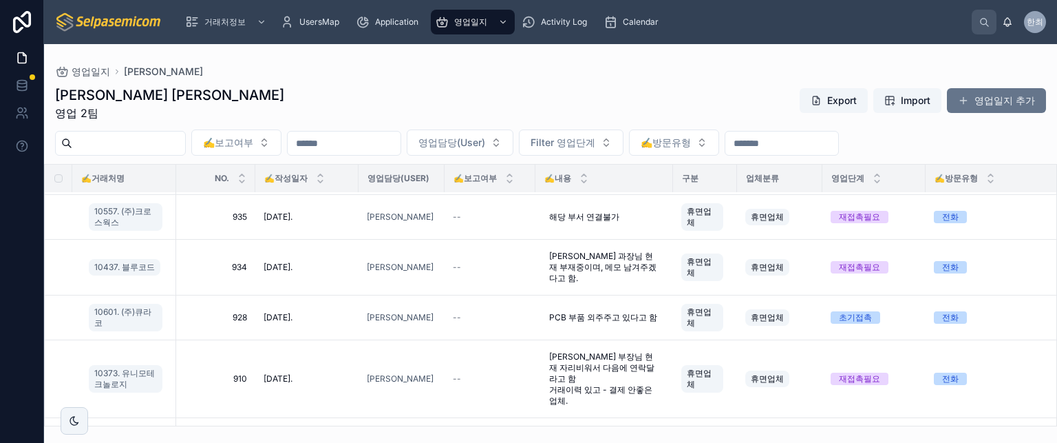
click at [476, 77] on div "김동일 주임 영업 2팀 Export Import 영업일지 추가 ✍️보고여부 영업담당(User) Filter 영업단계 ✍️방문유형 ✍️거래처명 …" at bounding box center [550, 251] width 1013 height 349
drag, startPoint x: 489, startPoint y: 109, endPoint x: 476, endPoint y: 115, distance: 14.8
click at [489, 109] on div "김동일 주임 영업 2팀 Export Import 영업일지 추가" at bounding box center [550, 103] width 991 height 36
drag, startPoint x: 386, startPoint y: 123, endPoint x: 167, endPoint y: 122, distance: 218.9
click at [385, 123] on div "김동일 주임 영업 2팀 Export Import 영업일지 추가 ✍️보고여부 영업담당(User) Filter 영업단계 ✍️방문유형 ✍️거래처명 …" at bounding box center [550, 251] width 1013 height 349
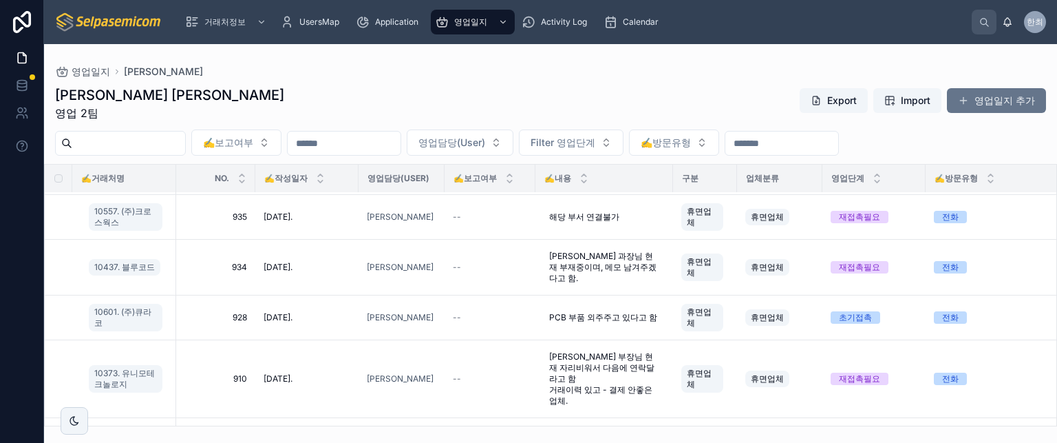
drag, startPoint x: 145, startPoint y: 140, endPoint x: 213, endPoint y: 116, distance: 72.5
click at [145, 140] on input "text" at bounding box center [128, 143] width 113 height 19
click at [264, 94] on div "김동일 주임 영업 2팀 Export Import 영업일지 추가" at bounding box center [550, 103] width 991 height 36
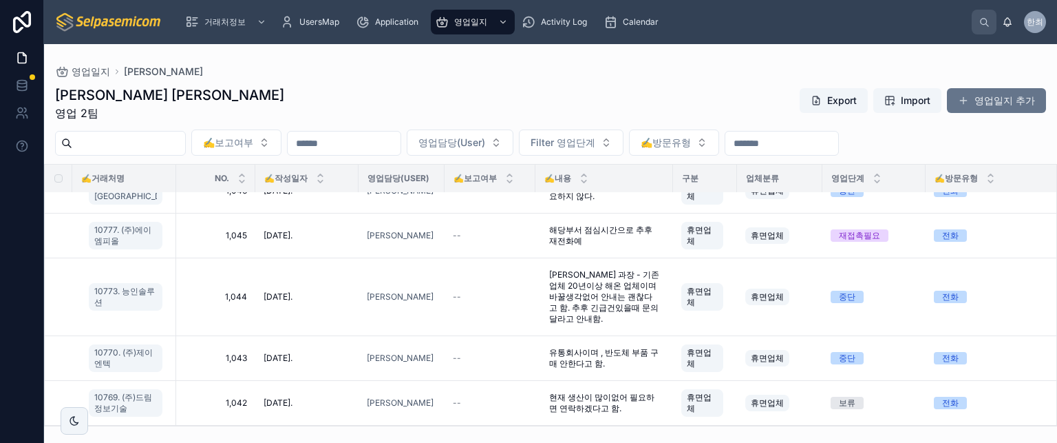
scroll to position [0, 0]
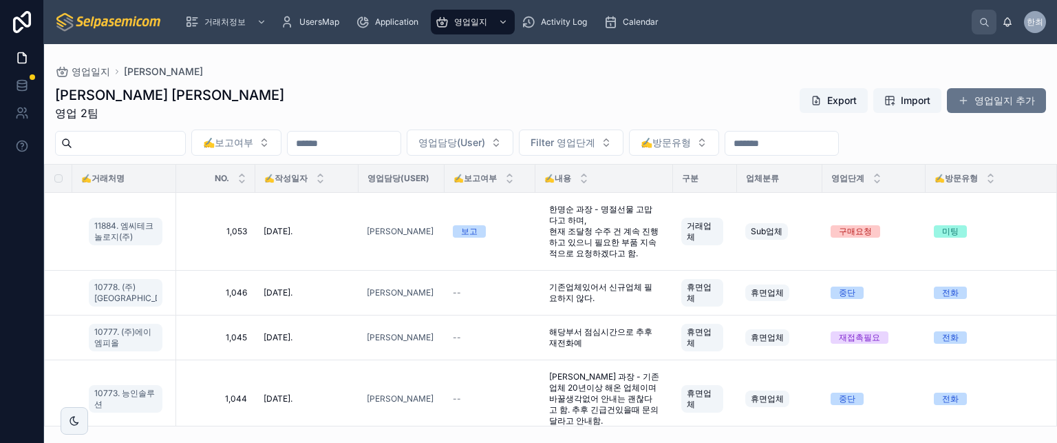
click at [451, 97] on div "김동일 주임 영업 2팀 Export Import 영업일지 추가" at bounding box center [550, 103] width 991 height 36
click at [418, 85] on div "김동일 주임 영업 2팀 Export Import 영업일지 추가" at bounding box center [550, 103] width 991 height 36
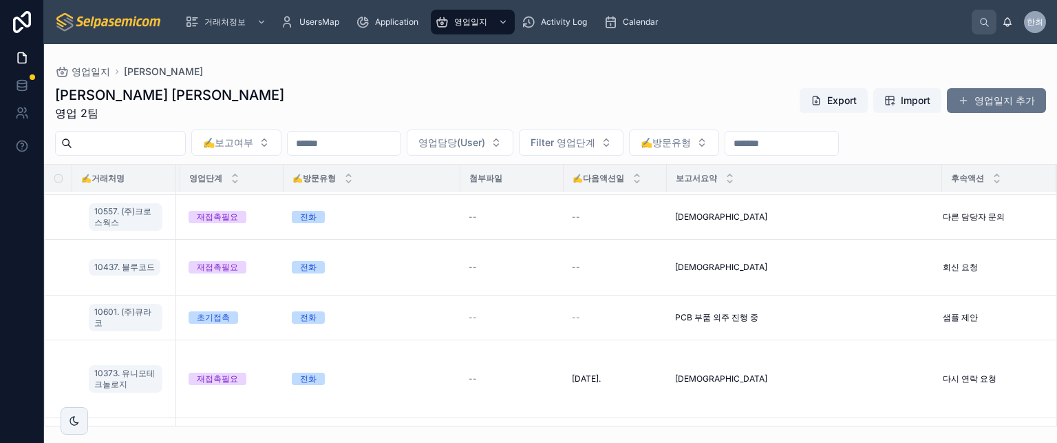
scroll to position [1700, 0]
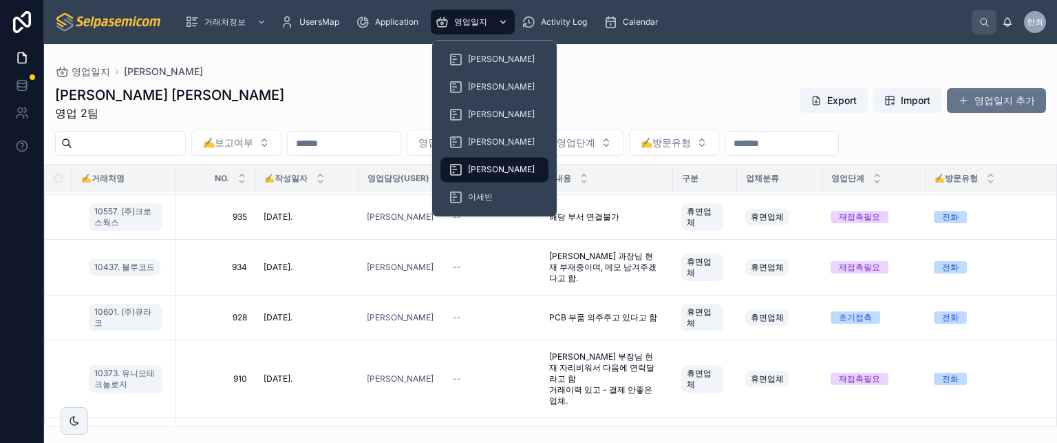
click at [472, 24] on span "영업일지" at bounding box center [470, 22] width 33 height 11
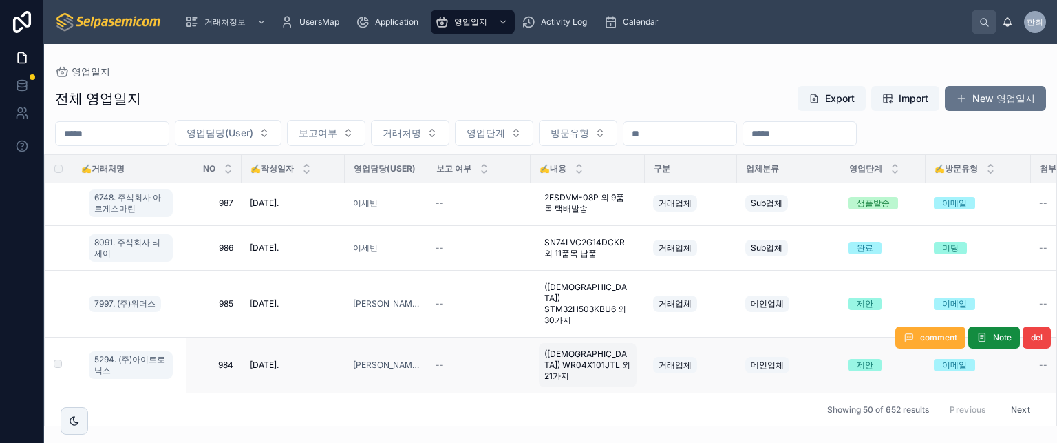
scroll to position [4203, 0]
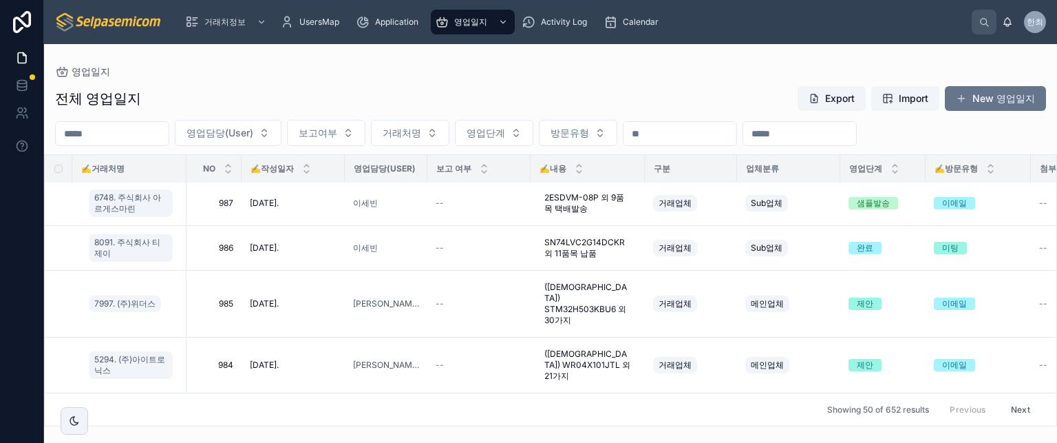
click at [1008, 398] on button "Next" at bounding box center [1020, 408] width 39 height 21
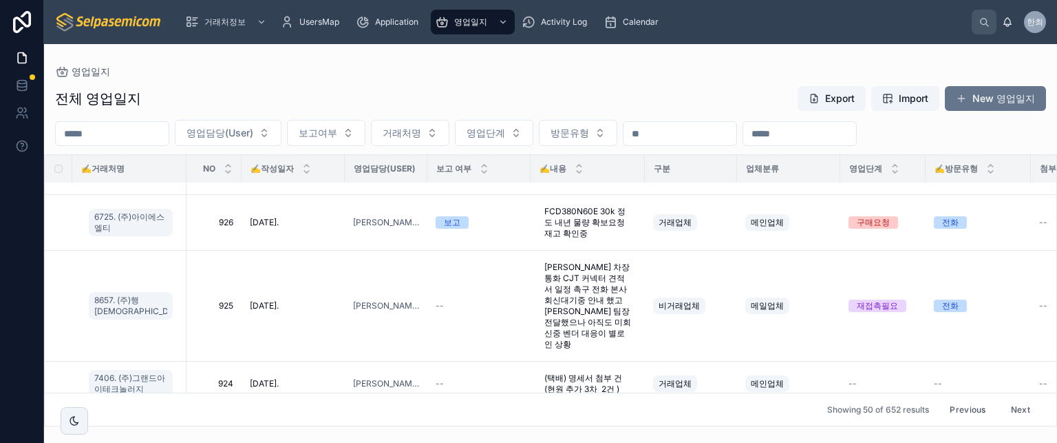
scroll to position [3047, 0]
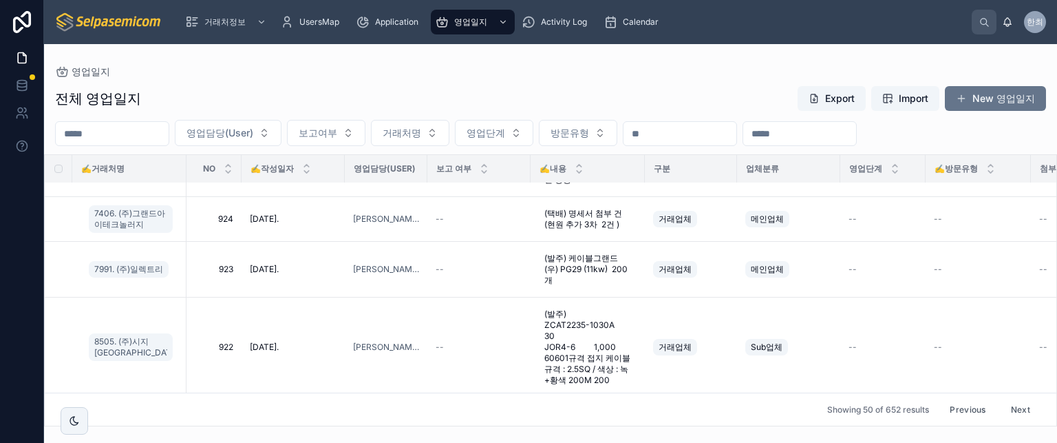
click at [1006, 398] on button "Next" at bounding box center [1020, 408] width 39 height 21
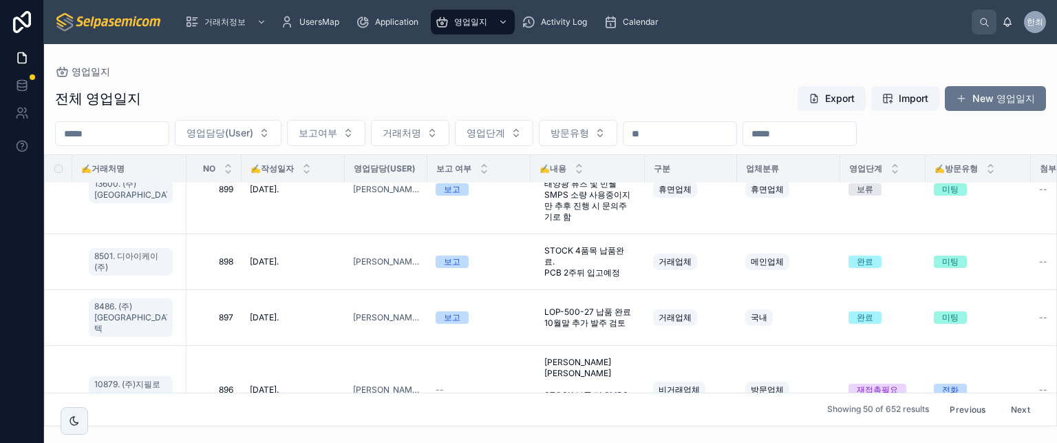
scroll to position [1376, 0]
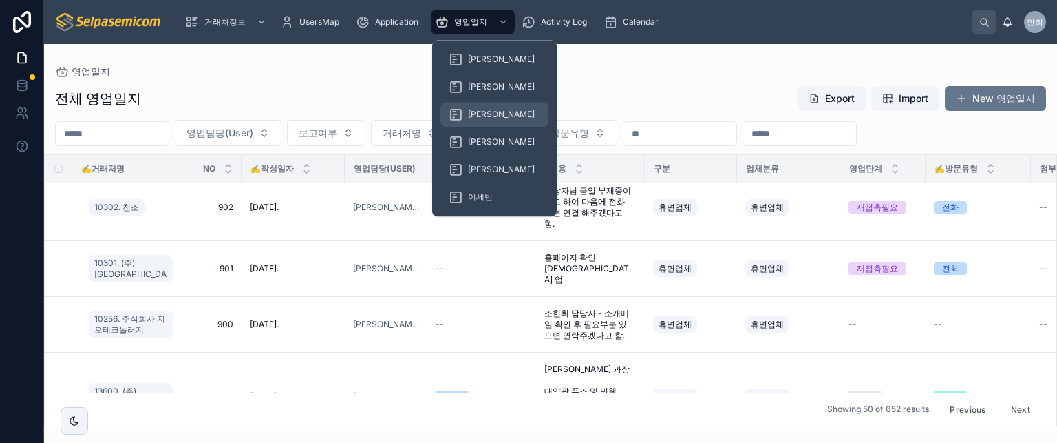
click at [479, 114] on span "[PERSON_NAME]" at bounding box center [501, 114] width 67 height 11
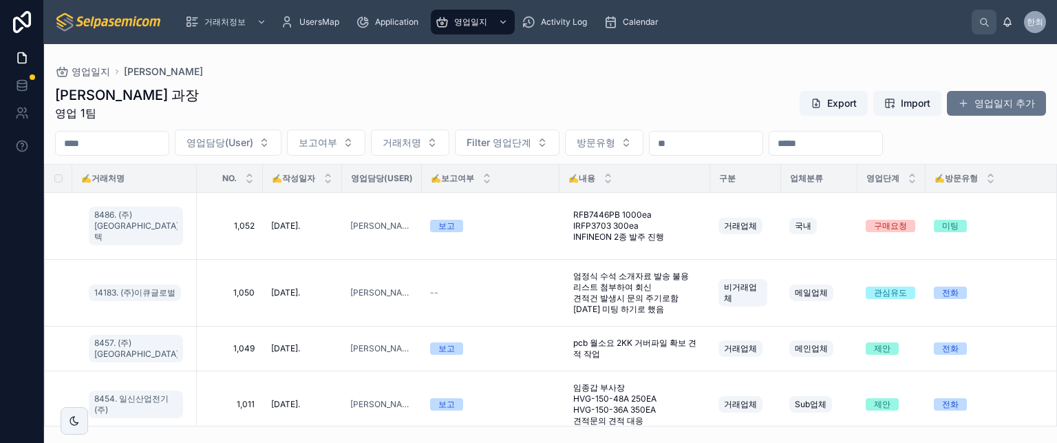
click at [488, 104] on div "최한얼 과장 영업 1팀 Export Import 영업일지 추가" at bounding box center [550, 103] width 991 height 36
click at [435, 92] on div "최한얼 과장 영업 1팀 Export Import 영업일지 추가" at bounding box center [550, 103] width 991 height 36
click at [464, 105] on div "최한얼 과장 영업 1팀 Export Import 영업일지 추가" at bounding box center [550, 103] width 991 height 36
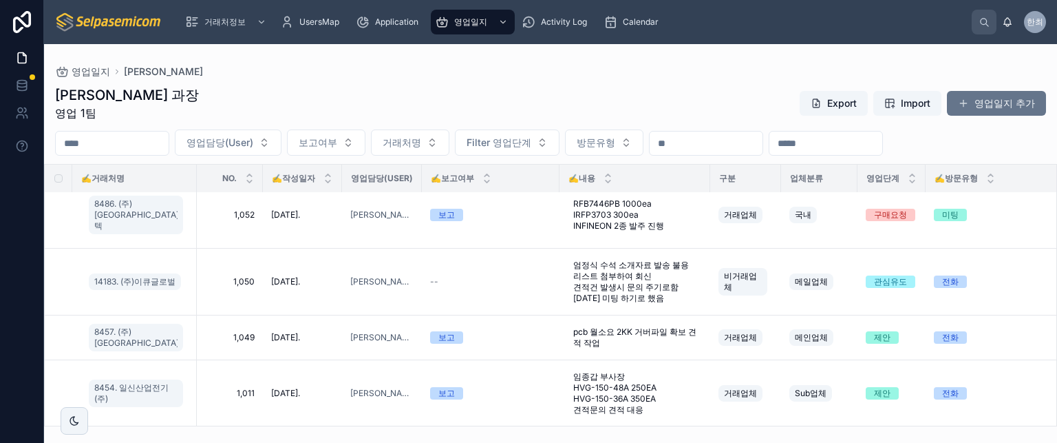
scroll to position [57, 0]
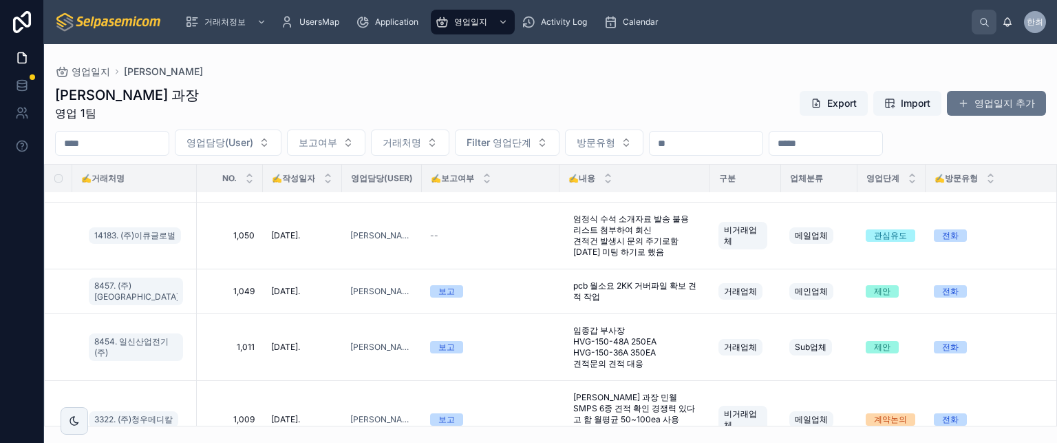
click at [645, 101] on div "최한얼 과장 영업 1팀 Export Import 영업일지 추가" at bounding box center [550, 103] width 991 height 36
click at [603, 95] on div "최한얼 과장 영업 1팀 Export Import 영업일지 추가" at bounding box center [550, 103] width 991 height 36
click at [253, 72] on div "영업일지 최한얼" at bounding box center [550, 71] width 991 height 11
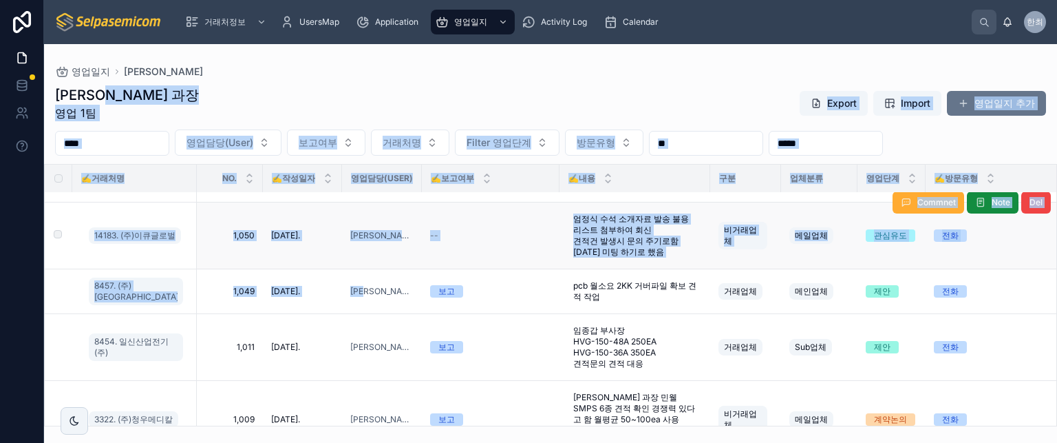
drag, startPoint x: 231, startPoint y: 103, endPoint x: 399, endPoint y: 253, distance: 225.7
click at [385, 293] on div "최한얼 과장 영업 1팀 Export Import 영업일지 추가 영업담당(User) 보고여부 거래처명 Filter 영업단계 방문유형 ✍️거래처명…" at bounding box center [550, 251] width 1013 height 349
click at [365, 84] on div "최한얼 과장 영업 1팀 Export Import 영업일지 추가 영업담당(User) 보고여부 거래처명 Filter 영업단계 방문유형 ✍️거래처명…" at bounding box center [550, 251] width 1013 height 349
drag, startPoint x: 365, startPoint y: 84, endPoint x: 406, endPoint y: 160, distance: 85.9
click at [473, 297] on div "최한얼 과장 영업 1팀 Export Import 영업일지 추가 영업담당(User) 보고여부 거래처명 Filter 영업단계 방문유형 ✍️거래처명…" at bounding box center [550, 251] width 1013 height 349
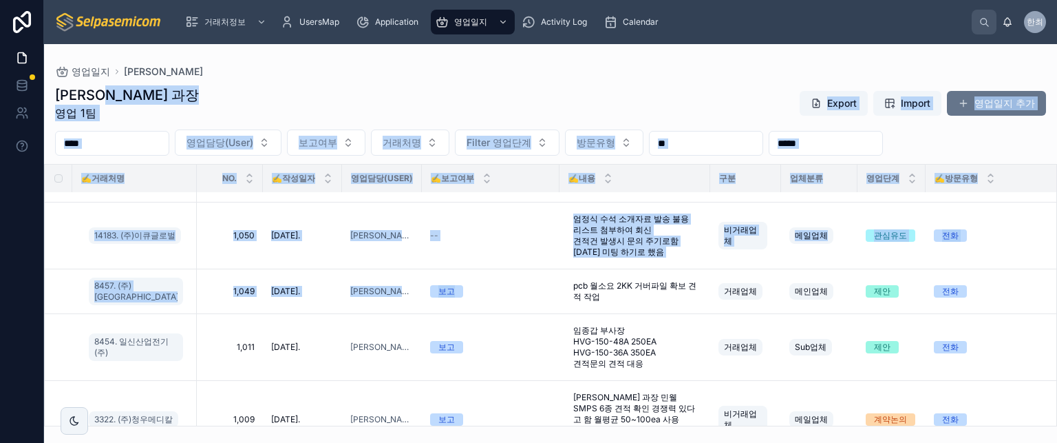
click at [344, 78] on div "최한얼 과장 영업 1팀 Export Import 영업일지 추가 영업담당(User) 보고여부 거래처명 Filter 영업단계 방문유형 ✍️거래처명…" at bounding box center [550, 251] width 1013 height 349
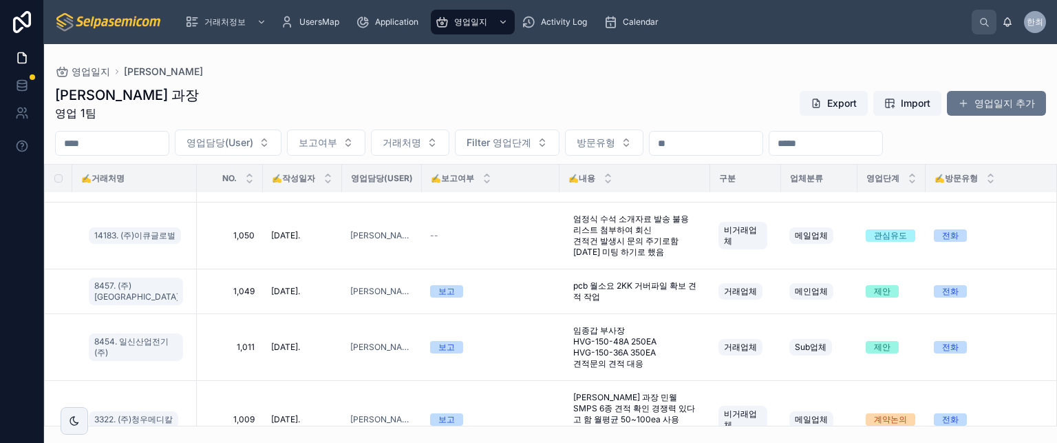
click at [273, 78] on div "최한얼 과장 영업 1팀 Export Import 영업일지 추가 영업담당(User) 보고여부 거래처명 Filter 영업단계 방문유형 ✍️거래처명…" at bounding box center [550, 251] width 1013 height 349
drag, startPoint x: 137, startPoint y: 54, endPoint x: 198, endPoint y: 126, distance: 94.3
click at [196, 126] on div "영업일지 최한얼 최한얼 과장 영업 1팀 Export Import 영업일지 추가 영업담당(User) 보고여부 거래처명 Filter 영업단계 방문…" at bounding box center [550, 235] width 1013 height 382
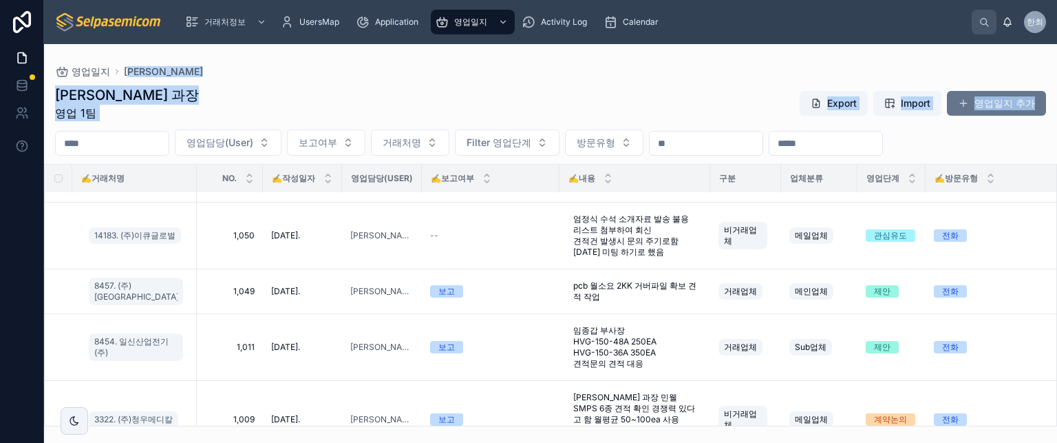
drag, startPoint x: 248, startPoint y: 76, endPoint x: 270, endPoint y: 134, distance: 61.9
click at [249, 76] on div "영업일지 최한얼" at bounding box center [550, 71] width 991 height 11
click at [295, 117] on div "최한얼 과장 영업 1팀 Export Import 영업일지 추가" at bounding box center [550, 103] width 991 height 36
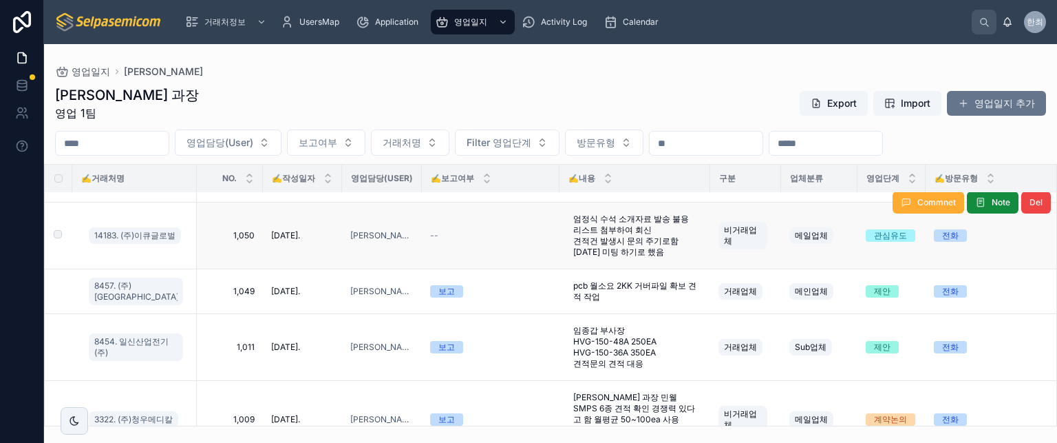
scroll to position [126, 0]
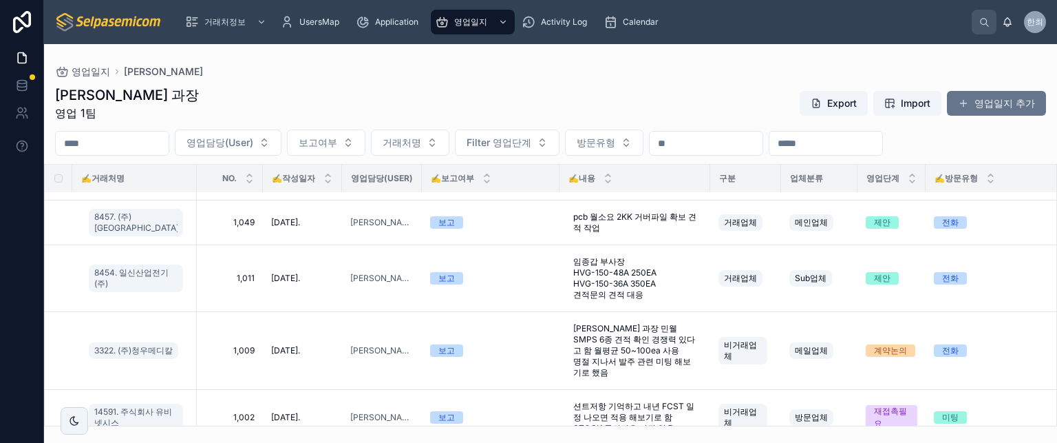
drag, startPoint x: 341, startPoint y: 94, endPoint x: 310, endPoint y: 100, distance: 32.3
click at [341, 94] on div "최한얼 과장 영업 1팀 Export Import 영업일지 추가" at bounding box center [550, 103] width 991 height 36
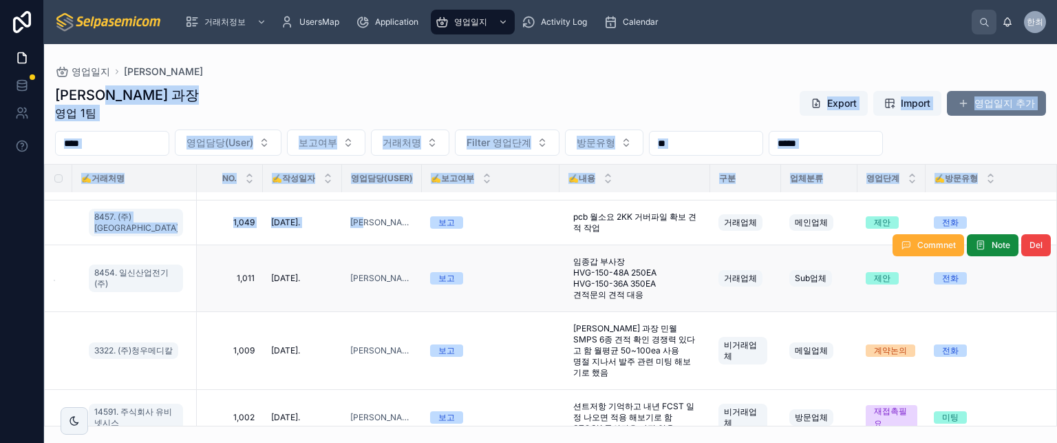
drag, startPoint x: 309, startPoint y: 97, endPoint x: 449, endPoint y: 294, distance: 241.4
click at [449, 294] on div "최한얼 과장 영업 1팀 Export Import 영업일지 추가 영업담당(User) 보고여부 거래처명 Filter 영업단계 방문유형 ✍️거래처명…" at bounding box center [550, 251] width 1013 height 349
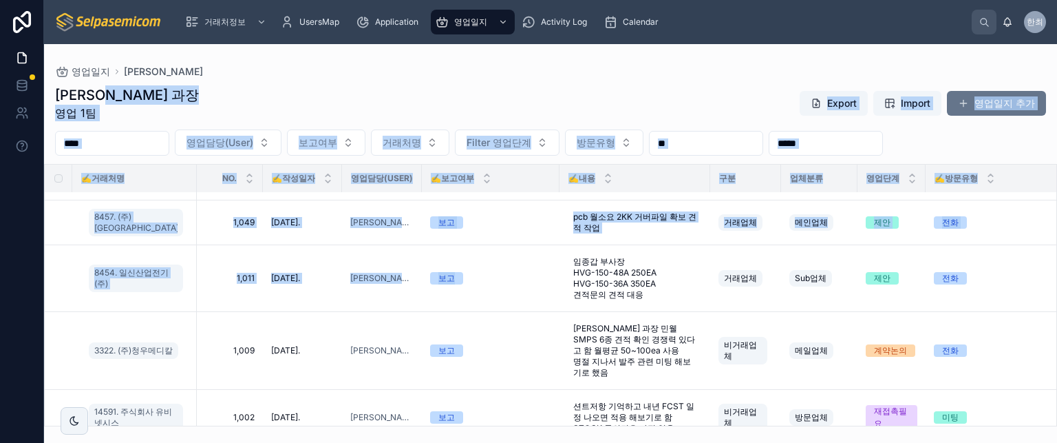
click at [380, 119] on div "최한얼 과장 영업 1팀 Export Import 영업일지 추가" at bounding box center [550, 103] width 991 height 36
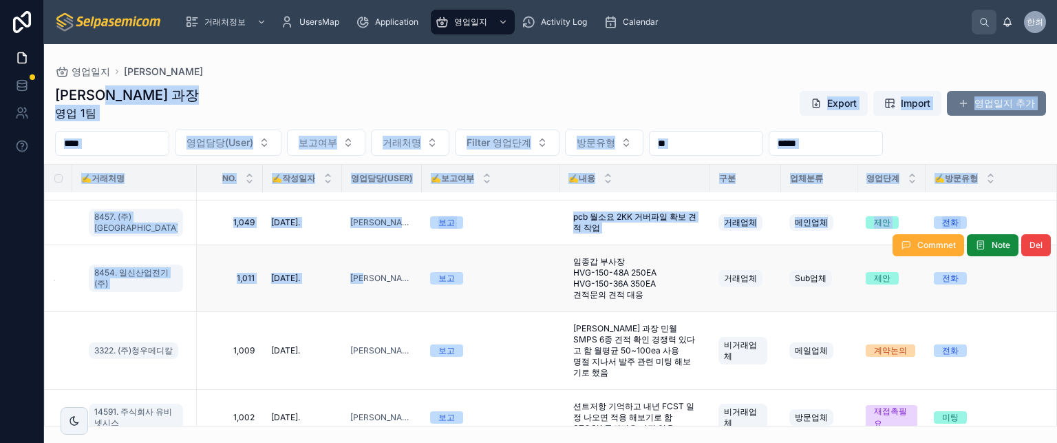
drag, startPoint x: 263, startPoint y: 94, endPoint x: 416, endPoint y: 263, distance: 228.0
click at [417, 264] on div "최한얼 과장 영업 1팀 Export Import 영업일지 추가 영업담당(User) 보고여부 거래처명 Filter 영업단계 방문유형 ✍️거래처명…" at bounding box center [550, 251] width 1013 height 349
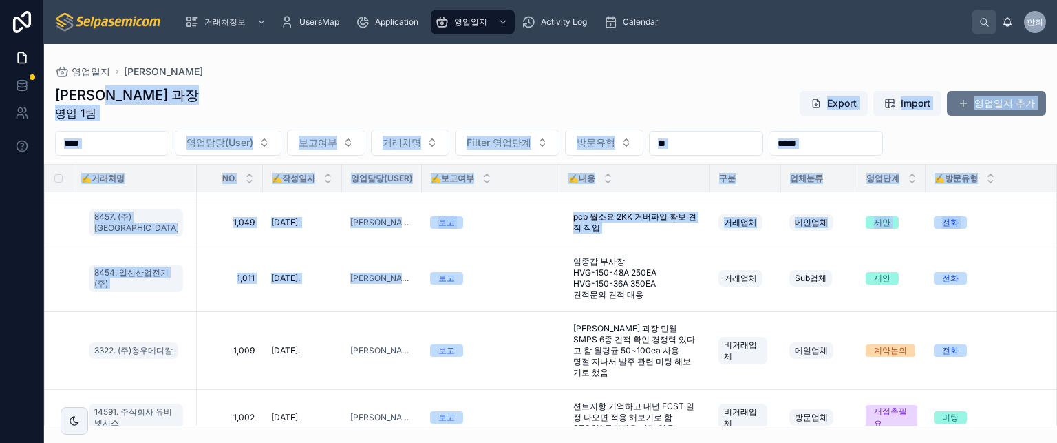
click at [349, 100] on div "최한얼 과장 영업 1팀 Export Import 영업일지 추가" at bounding box center [550, 103] width 991 height 36
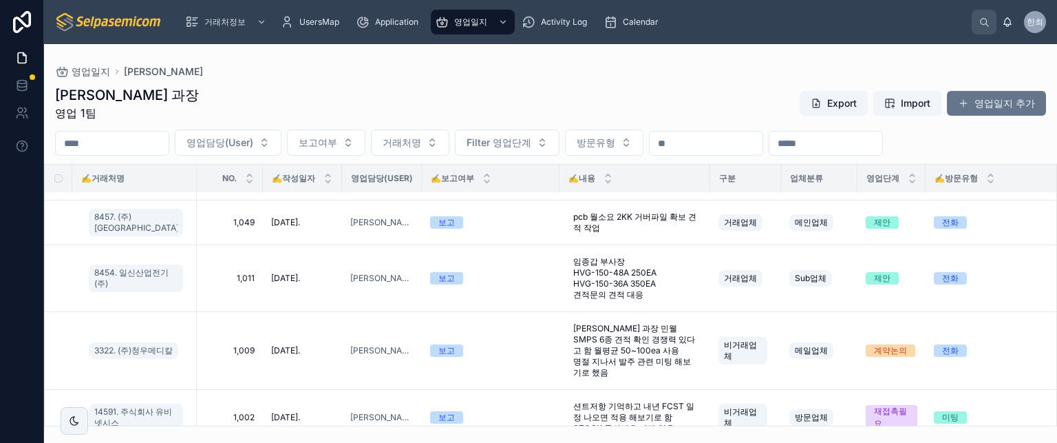
click at [471, 123] on div "최한얼 과장 영업 1팀 Export Import 영업일지 추가 영업담당(User) 보고여부 거래처명 Filter 영업단계 방문유형 ✍️거래처명…" at bounding box center [550, 251] width 1013 height 349
click at [473, 119] on div "최한얼 과장 영업 1팀 Export Import 영업일지 추가" at bounding box center [550, 103] width 991 height 36
click at [414, 104] on div "최한얼 과장 영업 1팀 Export Import 영업일지 추가" at bounding box center [550, 103] width 991 height 36
click at [443, 104] on div "최한얼 과장 영업 1팀 Export Import 영업일지 추가" at bounding box center [550, 103] width 991 height 36
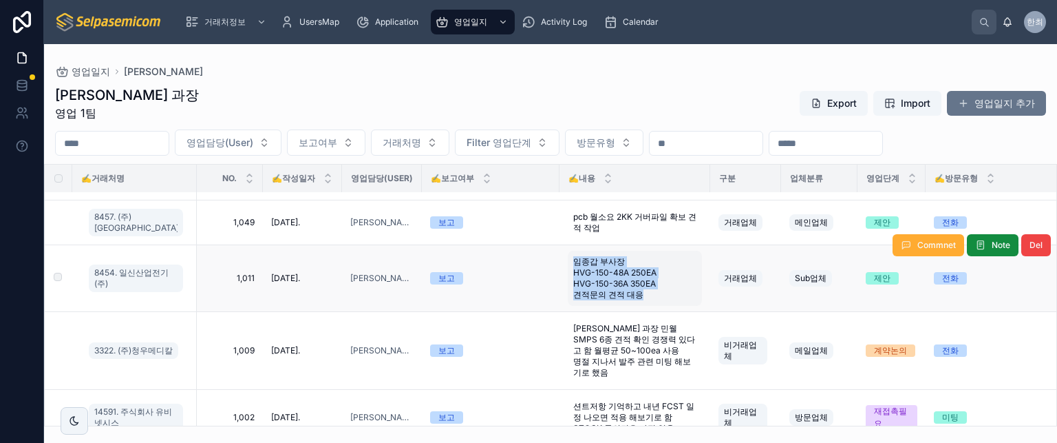
drag, startPoint x: 549, startPoint y: 248, endPoint x: 640, endPoint y: 297, distance: 103.8
click at [640, 297] on td "임종갑 부사장 HVG-150-48A 250EA HVG-150-36A 350EA 견적문의 견적 대응 임종갑 부사장 HVG-150-48A 250E…" at bounding box center [635, 278] width 151 height 67
click at [519, 257] on td "보고" at bounding box center [491, 278] width 138 height 67
drag, startPoint x: 582, startPoint y: 272, endPoint x: 652, endPoint y: 304, distance: 77.6
click at [653, 306] on tr "8454. 일신산업전기(주) 1,011 1,011 [DATE]. [DATE]. 최한얼 보고 임종갑 부사장 HVG-150-48A 250EA HV…" at bounding box center [743, 278] width 1396 height 67
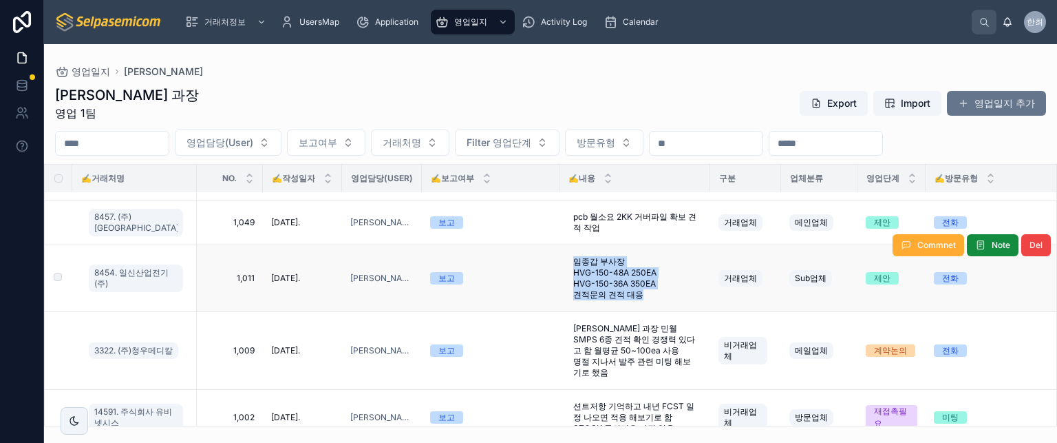
click at [532, 252] on td "보고" at bounding box center [491, 278] width 138 height 67
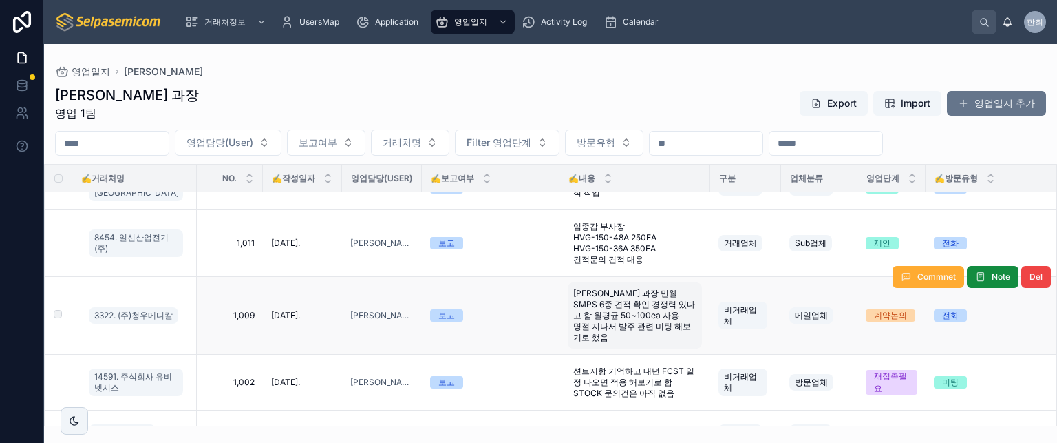
scroll to position [195, 0]
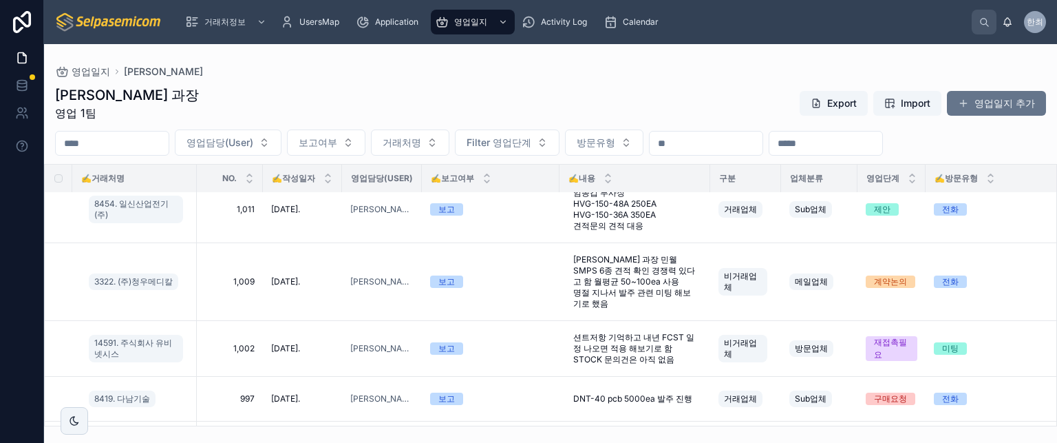
click at [665, 107] on div "최한얼 과장 영업 1팀 Export Import 영업일지 추가" at bounding box center [550, 103] width 991 height 36
click at [482, 83] on div "최한얼 과장 영업 1팀 Export Import 영업일지 추가 영업담당(User) 보고여부 거래처명 Filter 영업단계 방문유형 ✍️거래처명…" at bounding box center [550, 251] width 1013 height 349
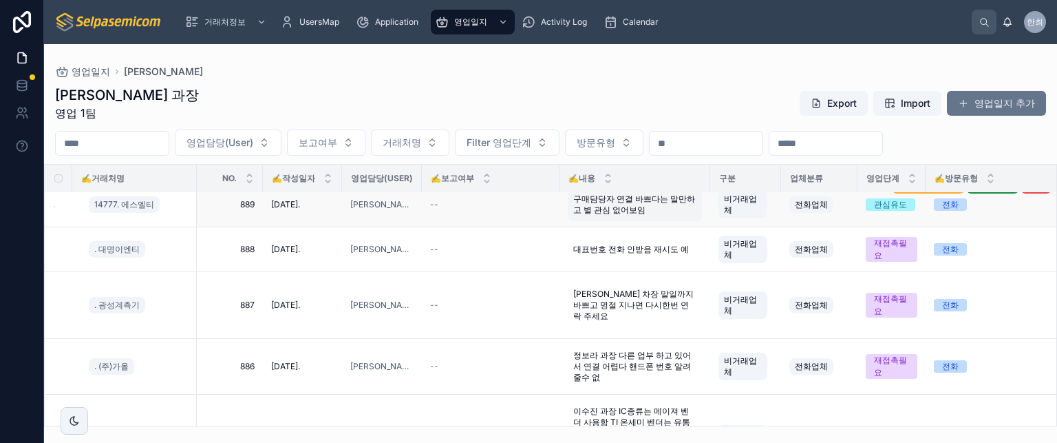
scroll to position [1460, 0]
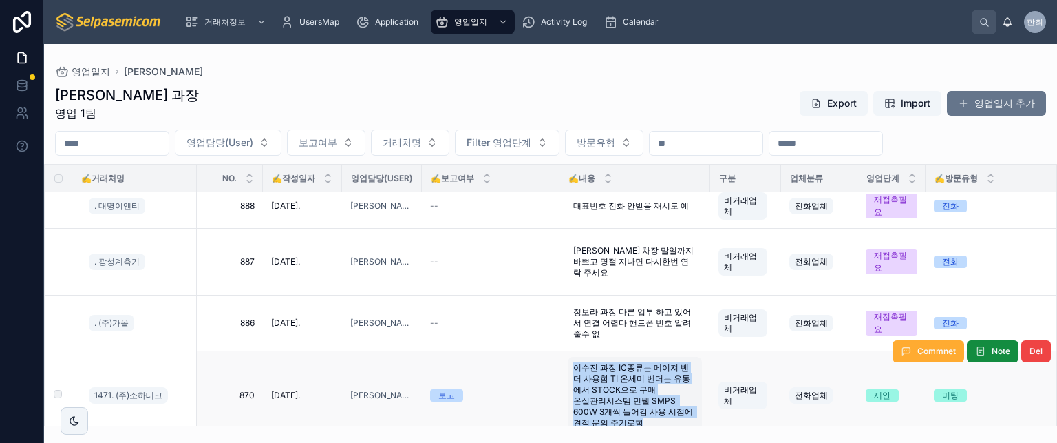
drag, startPoint x: 555, startPoint y: 288, endPoint x: 648, endPoint y: 350, distance: 112.1
click at [648, 351] on td "이수진 과장 IC종류는 메이져 벤더 사용함 TI 온세미 벤더는 유통에서 STOCK으로 구매 온실관리시스템 민웰 SMPS 600W 3개씩 들어감…" at bounding box center [635, 395] width 151 height 89
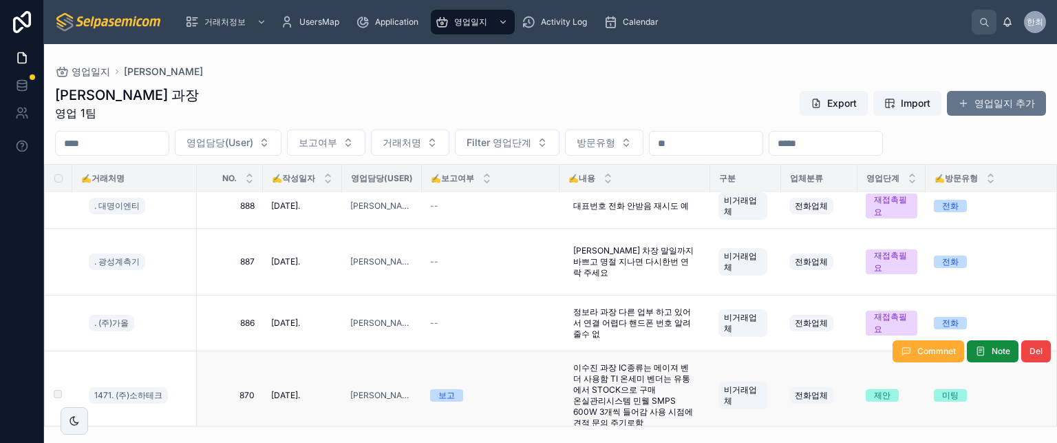
click at [544, 351] on td "보고" at bounding box center [491, 395] width 138 height 89
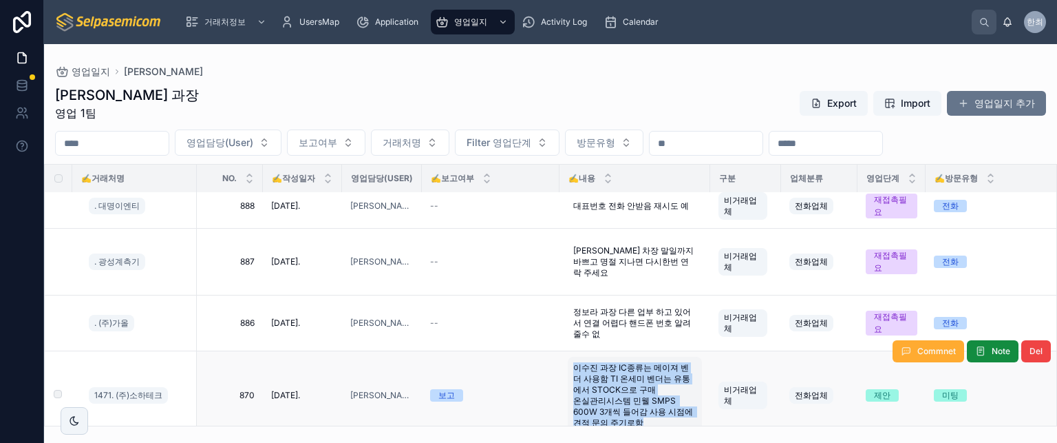
drag, startPoint x: 555, startPoint y: 286, endPoint x: 650, endPoint y: 345, distance: 111.9
click at [650, 351] on td "이수진 과장 IC종류는 메이져 벤더 사용함 TI 온세미 벤더는 유통에서 STOCK으로 구매 온실관리시스템 민웰 SMPS 600W 3개씩 들어감…" at bounding box center [635, 395] width 151 height 89
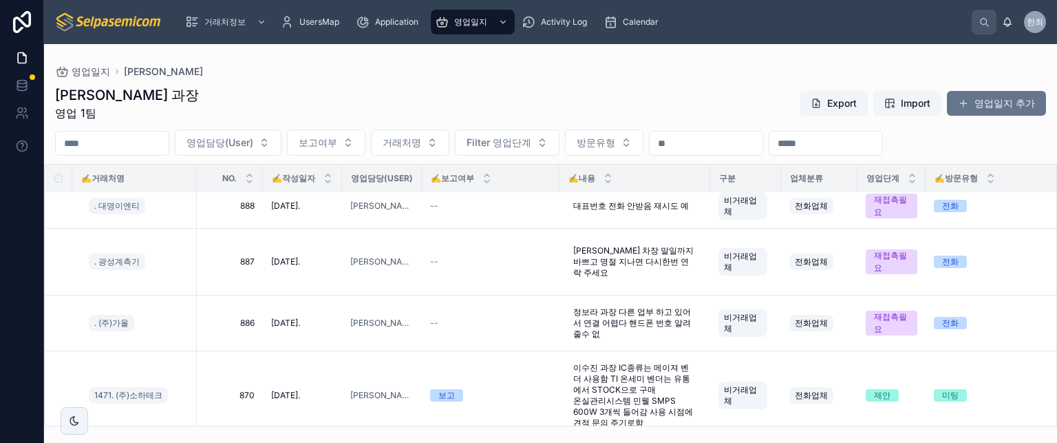
click at [553, 108] on div "최한얼 과장 영업 1팀 Export Import 영업일지 추가" at bounding box center [550, 103] width 991 height 36
click at [597, 104] on div "최한얼 과장 영업 1팀 Export Import 영업일지 추가" at bounding box center [550, 103] width 991 height 36
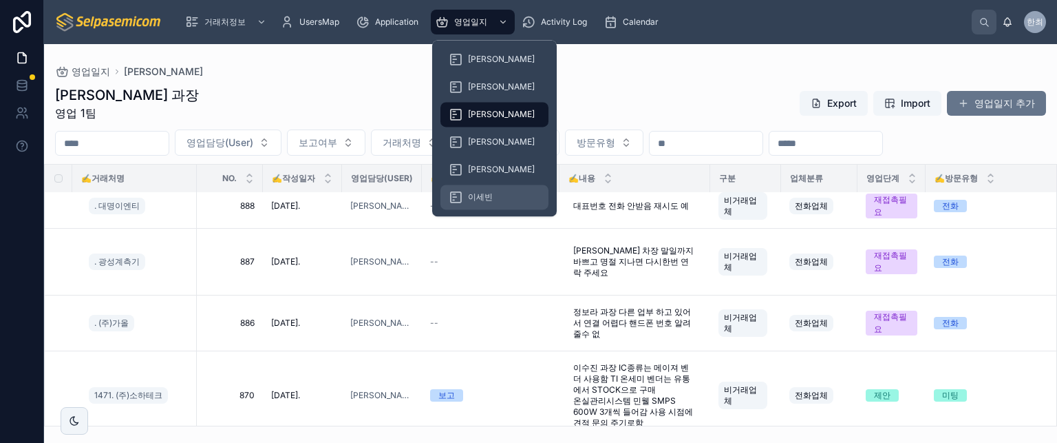
click at [482, 192] on span "이세빈" at bounding box center [480, 196] width 25 height 11
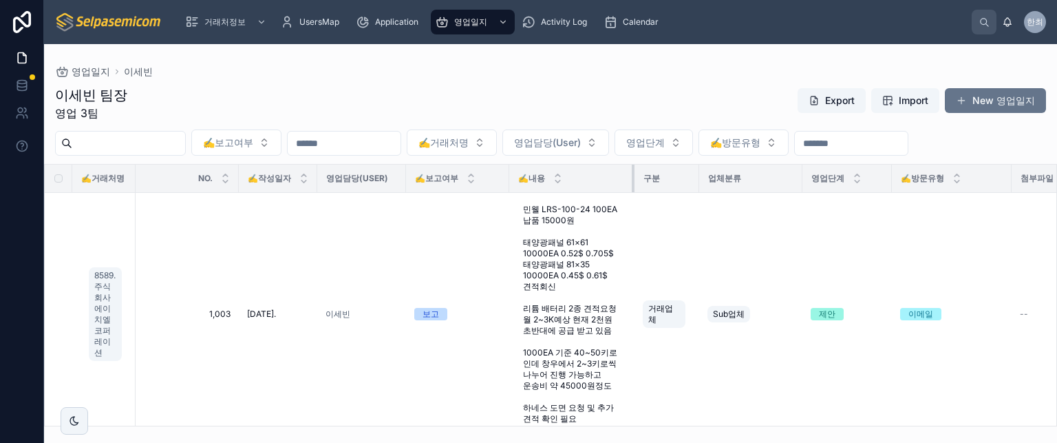
drag, startPoint x: 584, startPoint y: 178, endPoint x: 633, endPoint y: 176, distance: 48.9
click at [633, 176] on div at bounding box center [635, 178] width 6 height 28
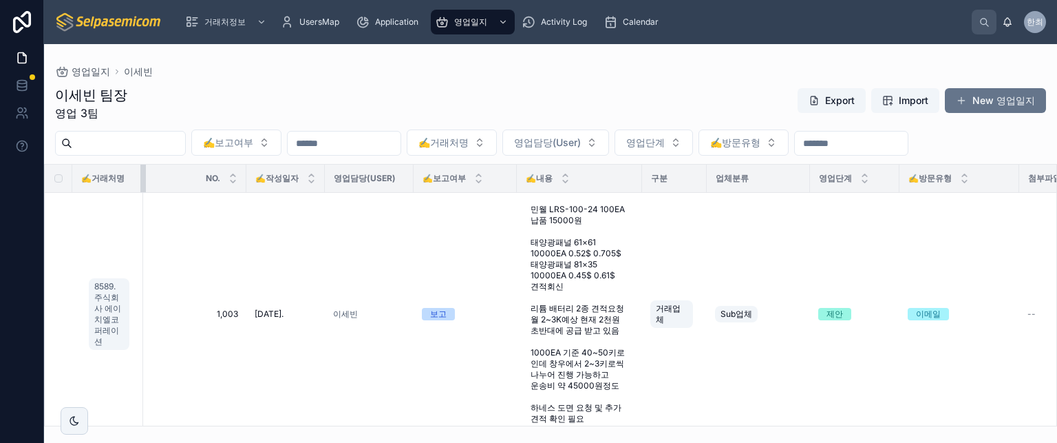
drag, startPoint x: 134, startPoint y: 173, endPoint x: 143, endPoint y: 176, distance: 10.0
click at [143, 176] on tr "✍️거래처명 NO. ✍️작성일자 영업담당(User) ✍️보고여부 ✍️내용 구분 업체분류 영업단계 ✍️방문유형 첨부파일 ✍️다음액션일 보고서요약…" at bounding box center [823, 178] width 1556 height 28
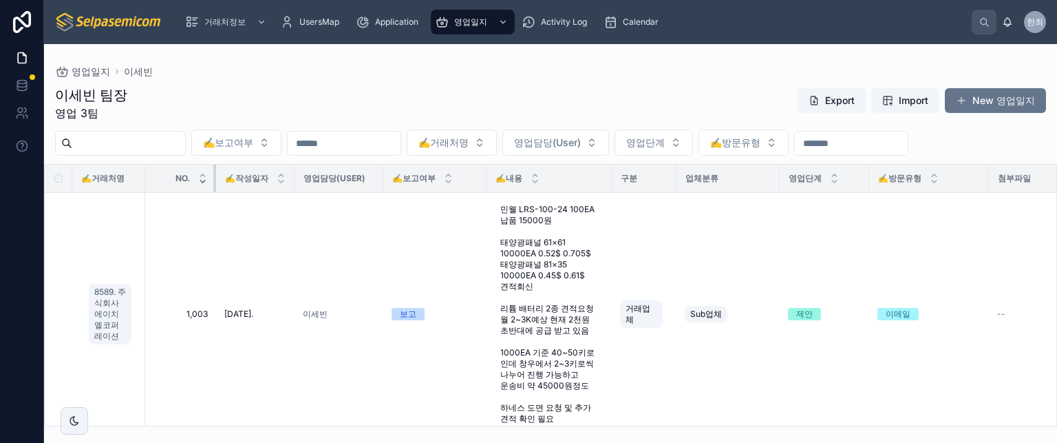
drag, startPoint x: 236, startPoint y: 178, endPoint x: 190, endPoint y: 177, distance: 46.1
click at [198, 176] on th "NO." at bounding box center [180, 178] width 71 height 28
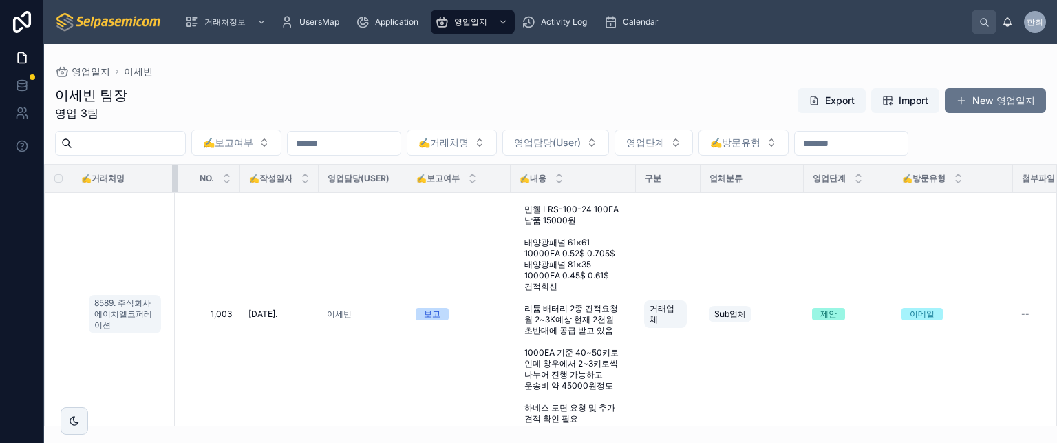
click at [167, 187] on tr "✍️거래처명 NO. ✍️작성일자 영업담당(User) ✍️보고여부 ✍️내용 구분 업체분류 영업단계 ✍️방문유형 첨부파일 ✍️다음액션일 보고서요약…" at bounding box center [820, 178] width 1550 height 28
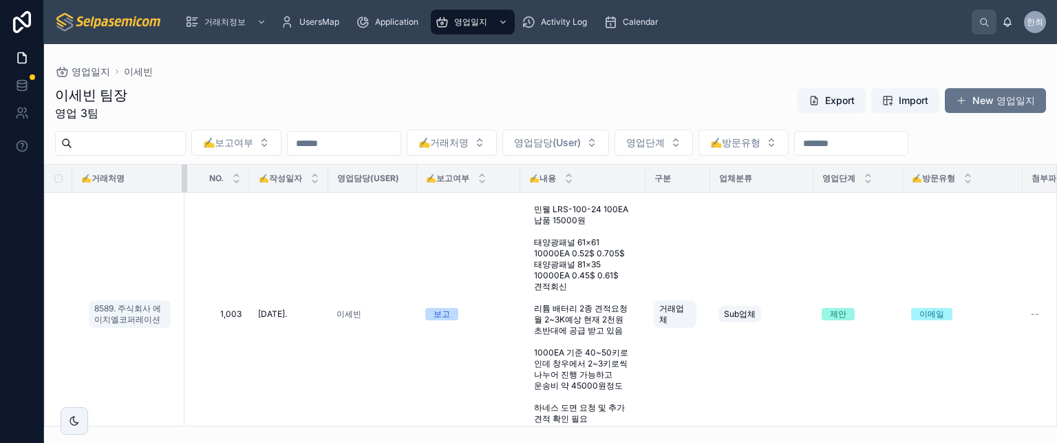
drag, startPoint x: 162, startPoint y: 180, endPoint x: 171, endPoint y: 182, distance: 9.7
click at [182, 182] on div at bounding box center [185, 178] width 6 height 28
click at [232, 77] on div "이세빈 팀장 영업 3팀 Export Import New 영업일지 ✍️보고여부 ✍️거래처명 영업담당(User) 영업단계 ✍️방문유형 ✍️거래처명…" at bounding box center [550, 251] width 1013 height 349
click at [318, 80] on div "이세빈 팀장 영업 3팀 Export Import New 영업일지 ✍️보고여부 ✍️거래처명 영업담당(User) 영업단계 ✍️방문유형 ✍️거래처명…" at bounding box center [550, 251] width 1013 height 349
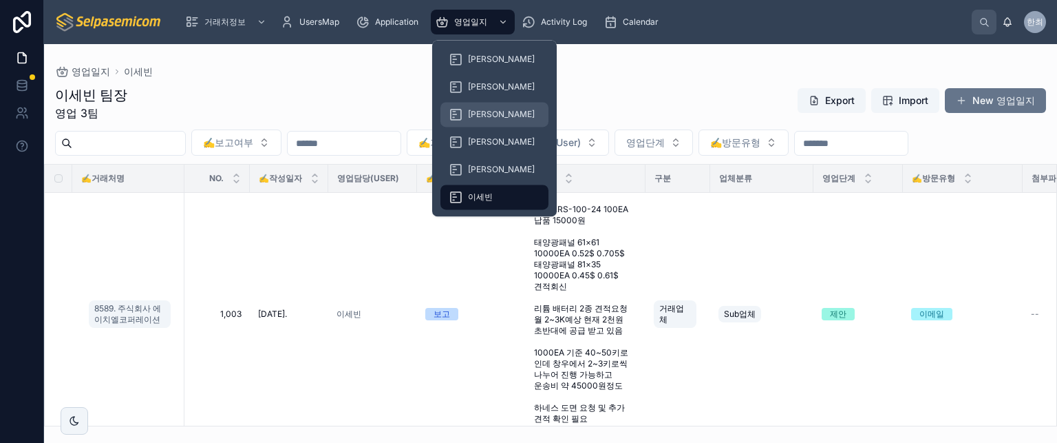
click at [476, 107] on div "[PERSON_NAME]" at bounding box center [495, 114] width 92 height 22
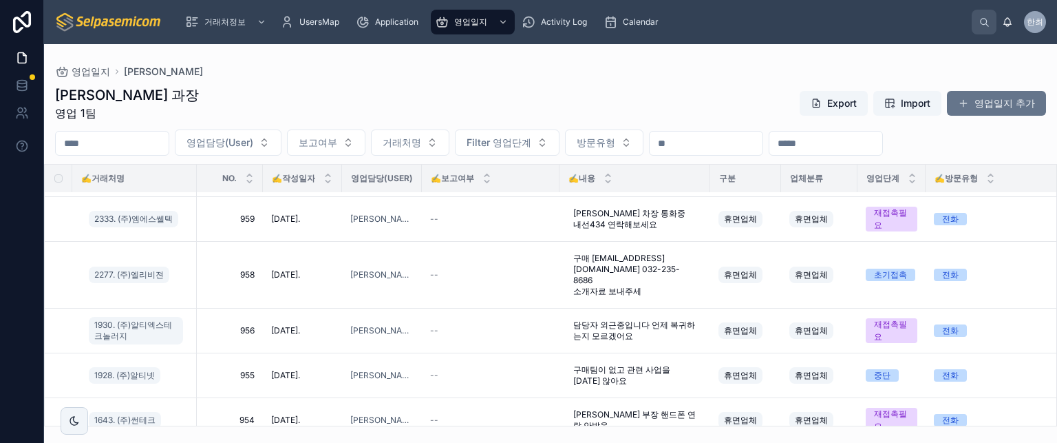
scroll to position [358, 0]
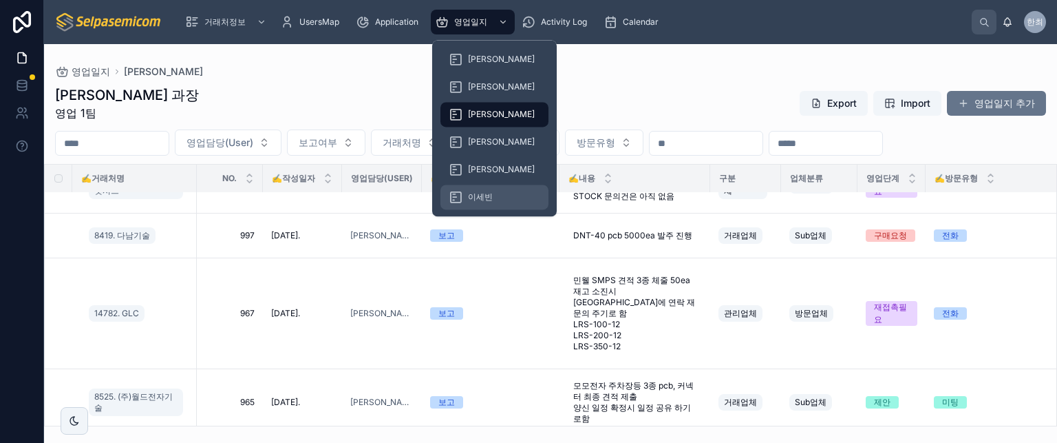
click at [489, 198] on span "이세빈" at bounding box center [480, 196] width 25 height 11
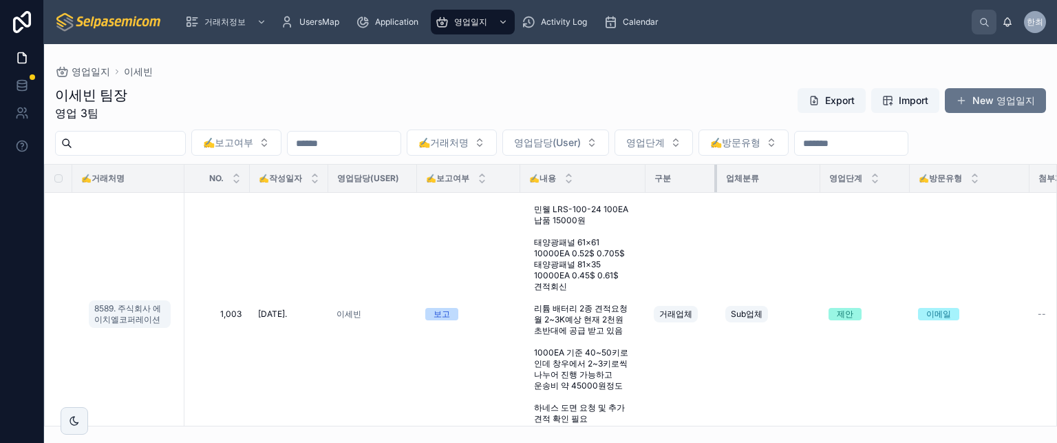
drag, startPoint x: 698, startPoint y: 183, endPoint x: 705, endPoint y: 186, distance: 7.4
click at [714, 186] on div at bounding box center [717, 178] width 6 height 28
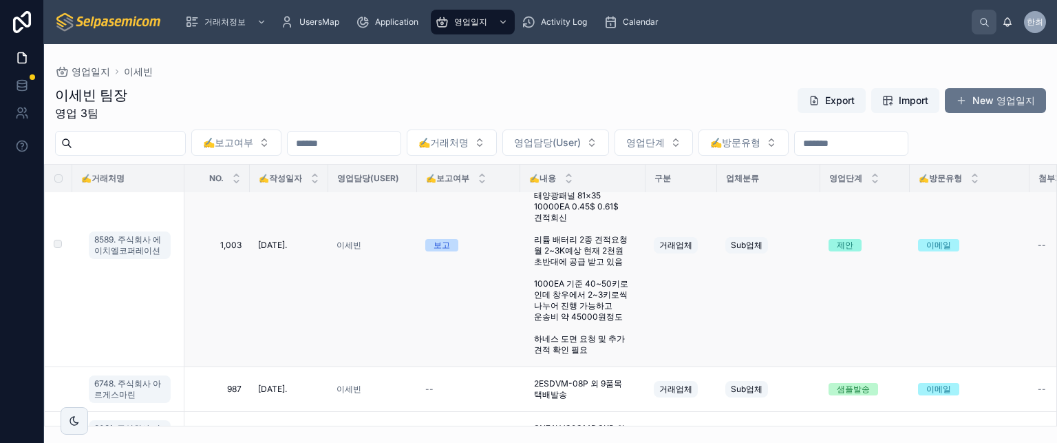
scroll to position [138, 0]
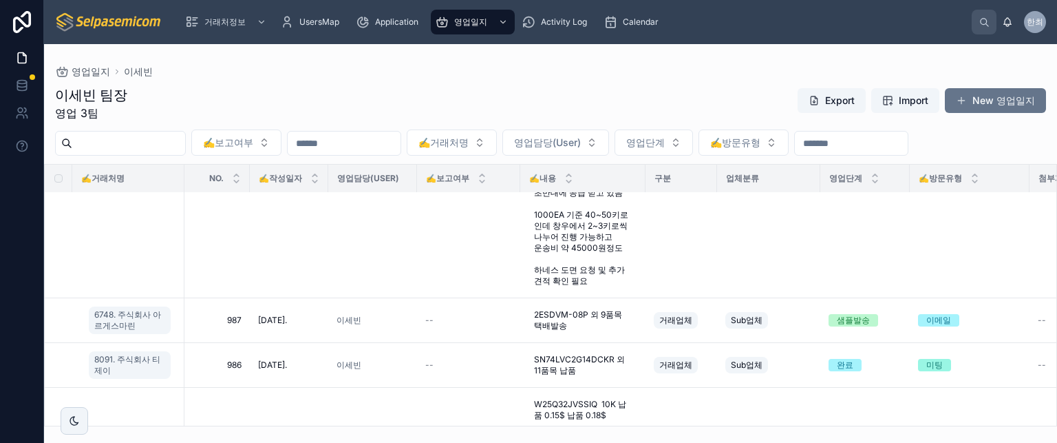
drag, startPoint x: 579, startPoint y: 100, endPoint x: 581, endPoint y: 109, distance: 9.7
click at [579, 100] on div "이세빈 팀장 영업 3팀 Export Import New 영업일지" at bounding box center [550, 103] width 991 height 36
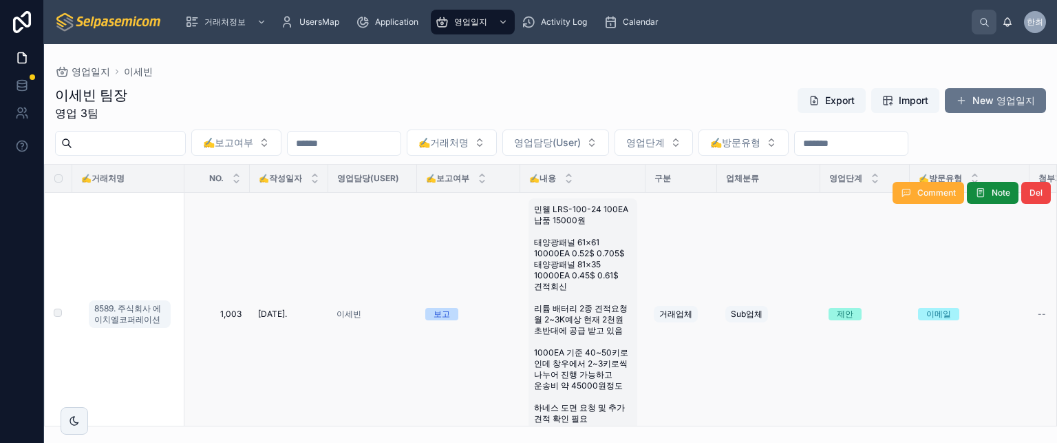
scroll to position [69, 0]
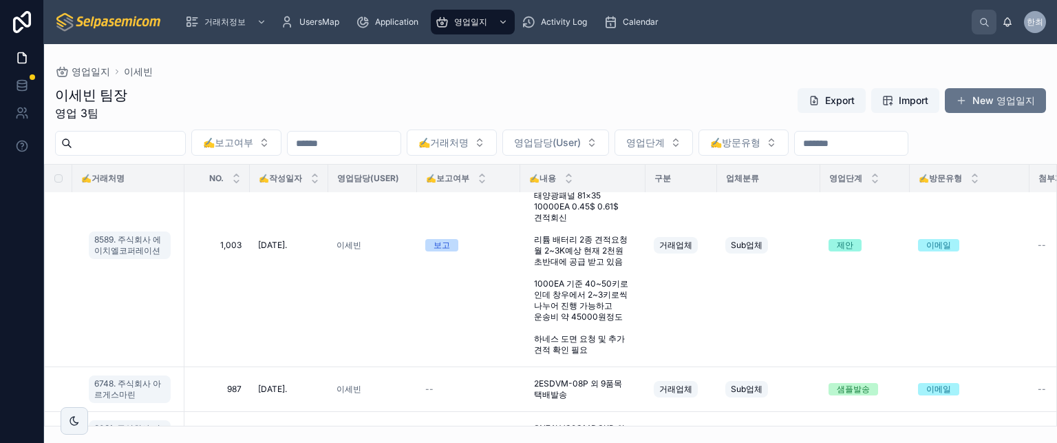
click at [542, 85] on div "이세빈 팀장 영업 3팀 Export Import New 영업일지 ✍️보고여부 ✍️거래처명 영업담당(User) 영업단계 ✍️방문유형 ✍️거래처명…" at bounding box center [550, 251] width 1013 height 349
click at [479, 96] on div "이세빈 팀장 영업 3팀 Export Import New 영업일지" at bounding box center [550, 103] width 991 height 36
click at [493, 108] on div "이세빈 팀장 영업 3팀 Export Import New 영업일지" at bounding box center [550, 103] width 991 height 36
click at [524, 96] on div "이세빈 팀장 영업 3팀 Export Import New 영업일지" at bounding box center [550, 103] width 991 height 36
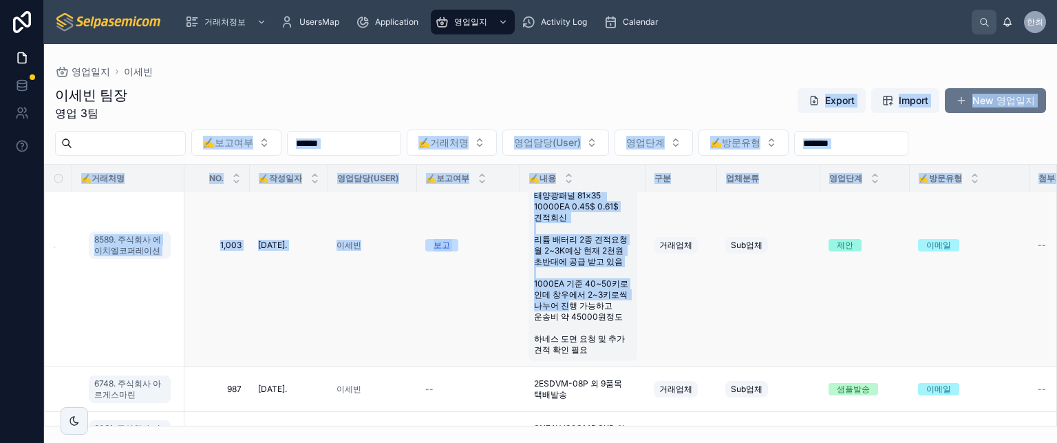
drag, startPoint x: 547, startPoint y: 222, endPoint x: 558, endPoint y: 314, distance: 92.2
click at [568, 335] on div "이세빈 팀장 영업 3팀 Export Import New 영업일지 ✍️보고여부 ✍️거래처명 영업담당(User) 영업단계 ✍️방문유형 ✍️거래처명…" at bounding box center [550, 251] width 1013 height 349
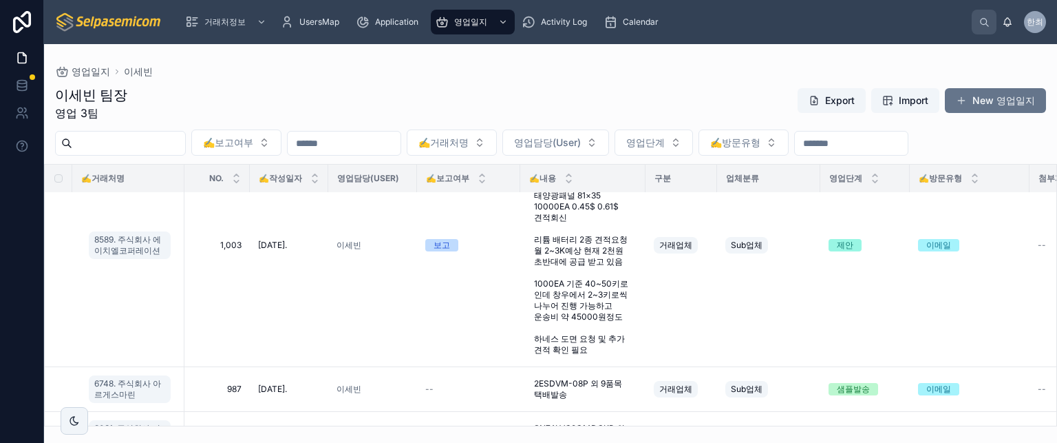
click at [492, 87] on div "이세빈 팀장 영업 3팀 Export Import New 영업일지" at bounding box center [550, 103] width 991 height 36
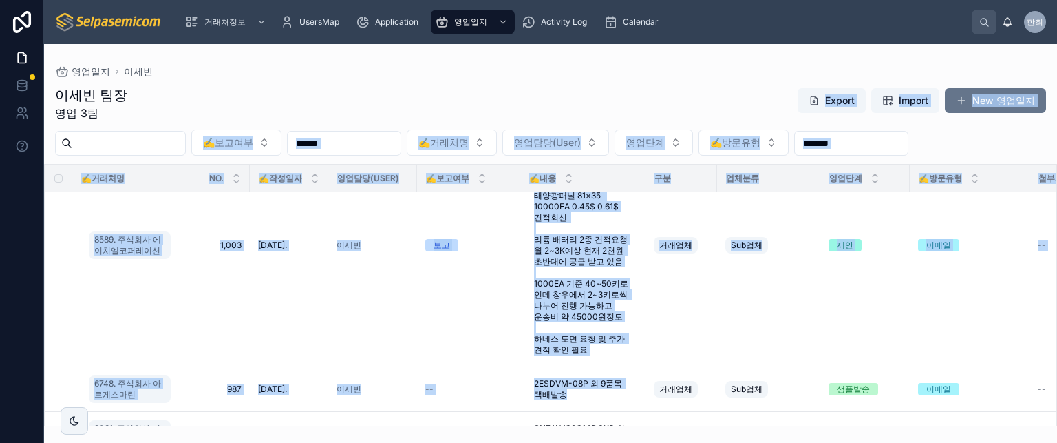
drag, startPoint x: 496, startPoint y: 92, endPoint x: 584, endPoint y: 417, distance: 337.4
click at [584, 417] on div "이세빈 팀장 영업 3팀 Export Import New 영업일지 ✍️보고여부 ✍️거래처명 영업담당(User) 영업단계 ✍️방문유형 ✍️거래처명…" at bounding box center [550, 251] width 1013 height 349
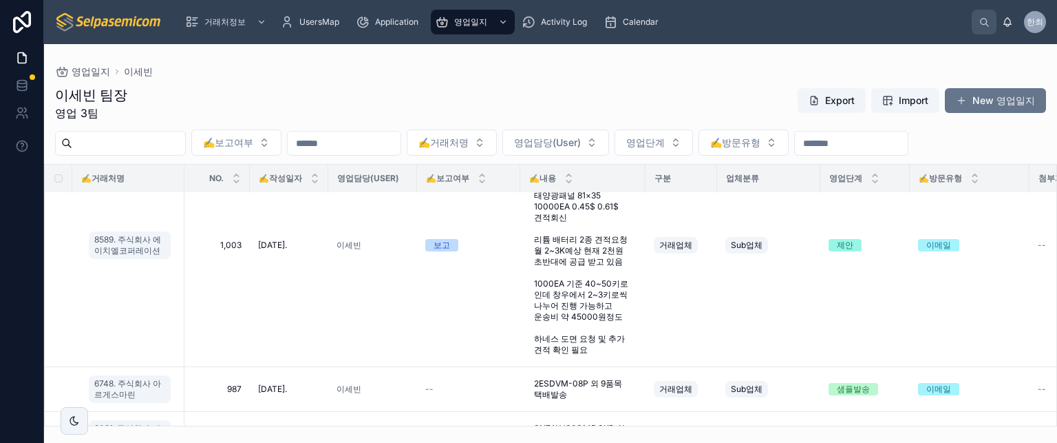
click at [553, 104] on div "이세빈 팀장 영업 3팀 Export Import New 영업일지" at bounding box center [550, 103] width 991 height 36
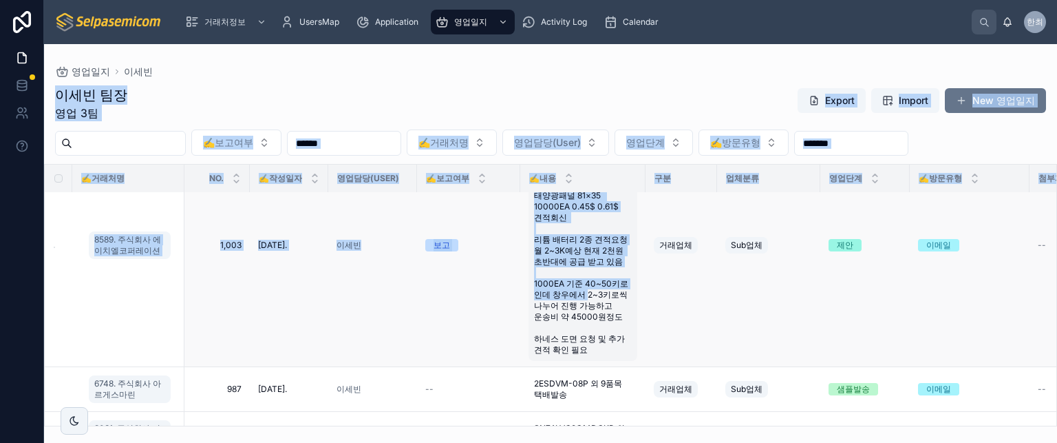
drag, startPoint x: 544, startPoint y: 73, endPoint x: 584, endPoint y: 236, distance: 167.9
click at [581, 328] on div "영업일지 이세빈 이세빈 팀장 영업 3팀 Export Import New 영업일지 ✍️보고여부 ✍️거래처명 영업담당(User) 영업단계 ✍️방문…" at bounding box center [550, 235] width 1013 height 382
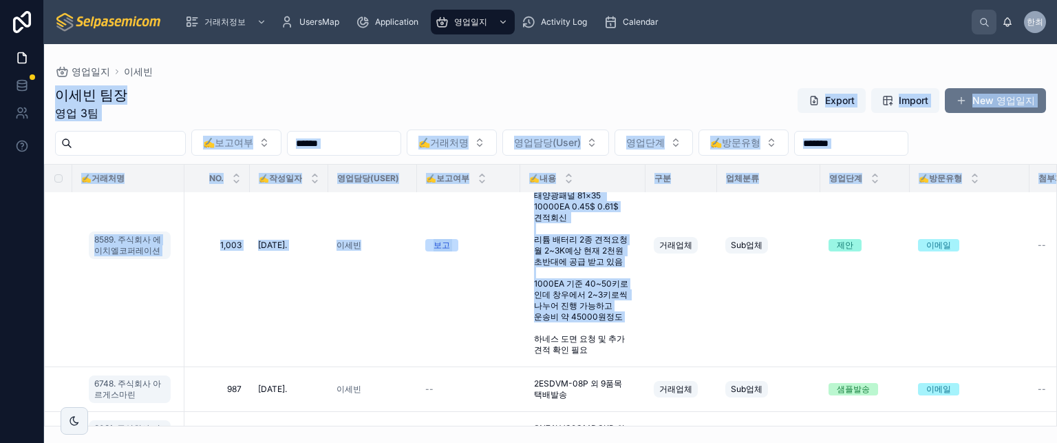
click at [556, 100] on div "이세빈 팀장 영업 3팀 Export Import New 영업일지" at bounding box center [550, 103] width 991 height 36
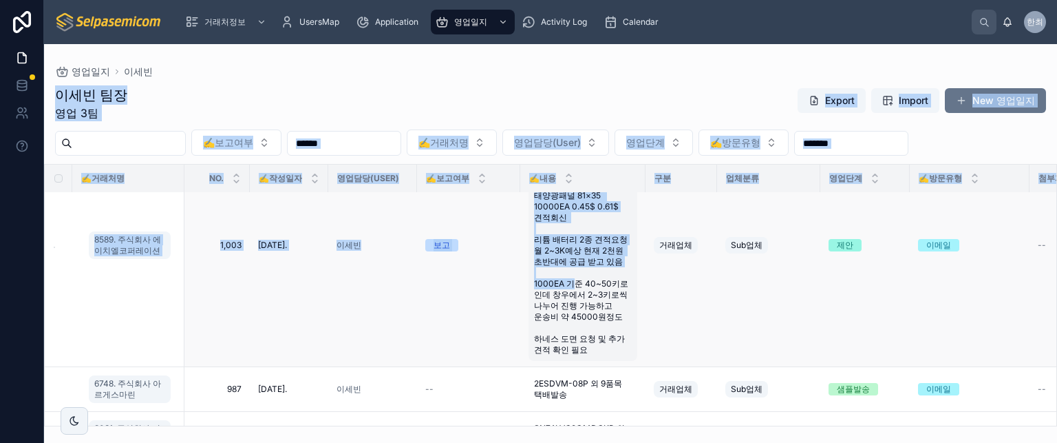
drag, startPoint x: 536, startPoint y: 74, endPoint x: 570, endPoint y: 356, distance: 283.5
click at [570, 352] on div "영업일지 이세빈 이세빈 팀장 영업 3팀 Export Import New 영업일지 ✍️보고여부 ✍️거래처명 영업담당(User) 영업단계 ✍️방문…" at bounding box center [550, 235] width 1013 height 382
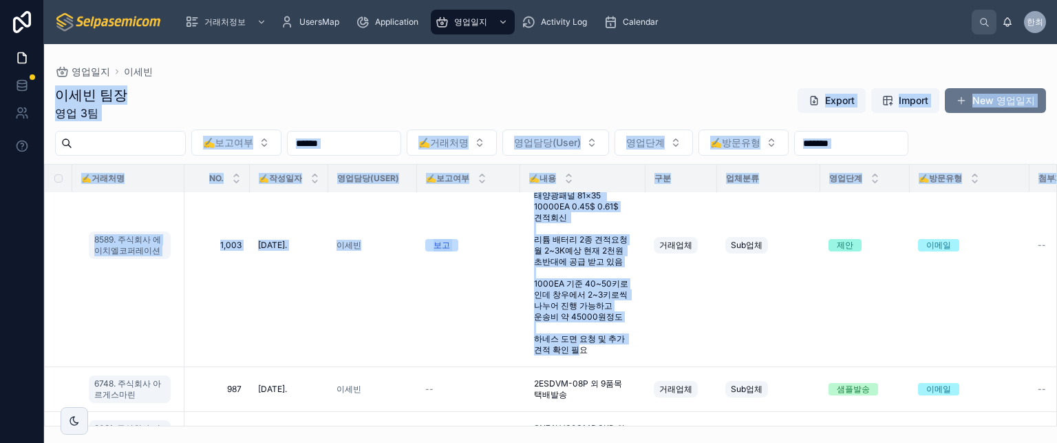
click at [526, 92] on div "이세빈 팀장 영업 3팀 Export Import New 영업일지" at bounding box center [550, 103] width 991 height 36
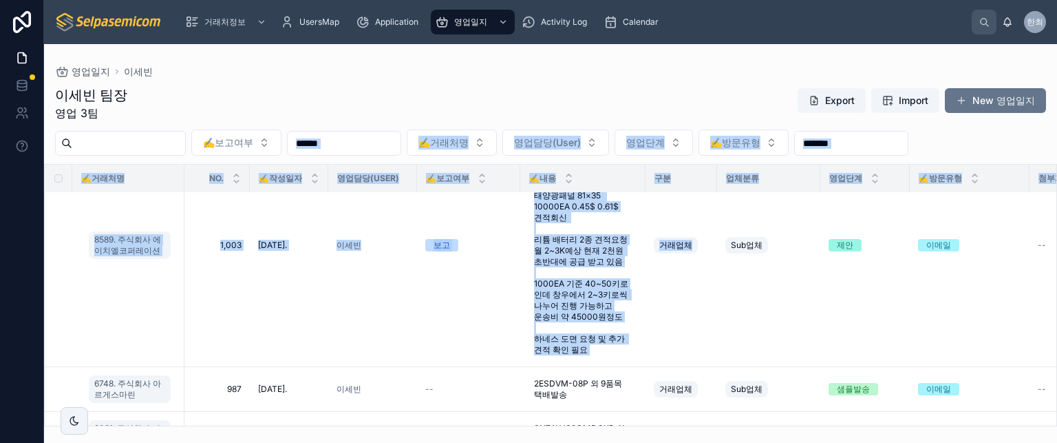
drag, startPoint x: 648, startPoint y: 341, endPoint x: 383, endPoint y: 120, distance: 345.0
click at [388, 129] on div "이세빈 팀장 영업 3팀 Export Import New 영업일지 ✍️보고여부 ✍️거래처명 영업담당(User) 영업단계 ✍️방문유형 ✍️거래처명…" at bounding box center [550, 251] width 1013 height 349
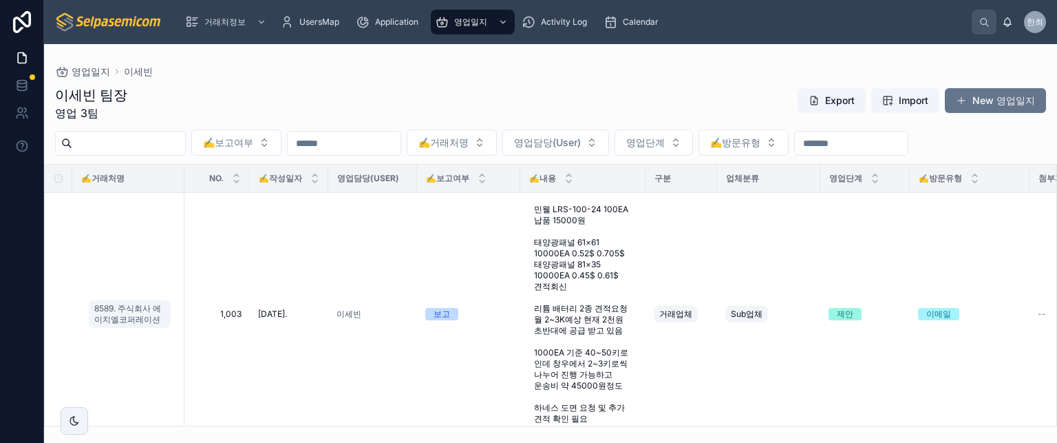
click at [462, 107] on div "이세빈 팀장 영업 3팀 Export Import New 영업일지" at bounding box center [550, 103] width 991 height 36
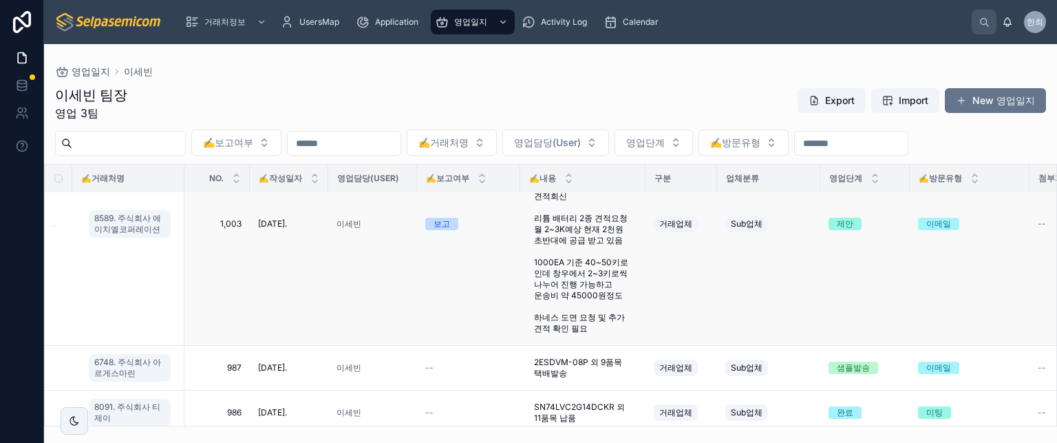
scroll to position [69, 0]
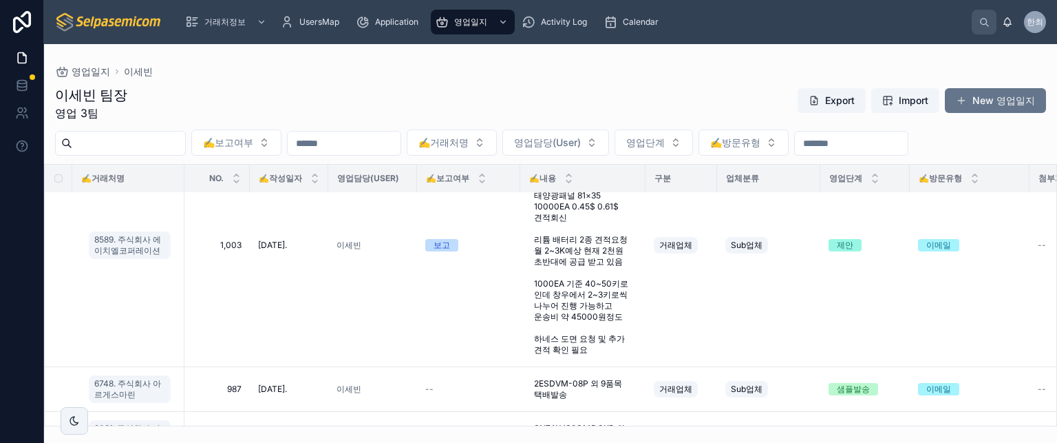
click at [498, 105] on div "이세빈 팀장 영업 3팀 Export Import New 영업일지" at bounding box center [550, 103] width 991 height 36
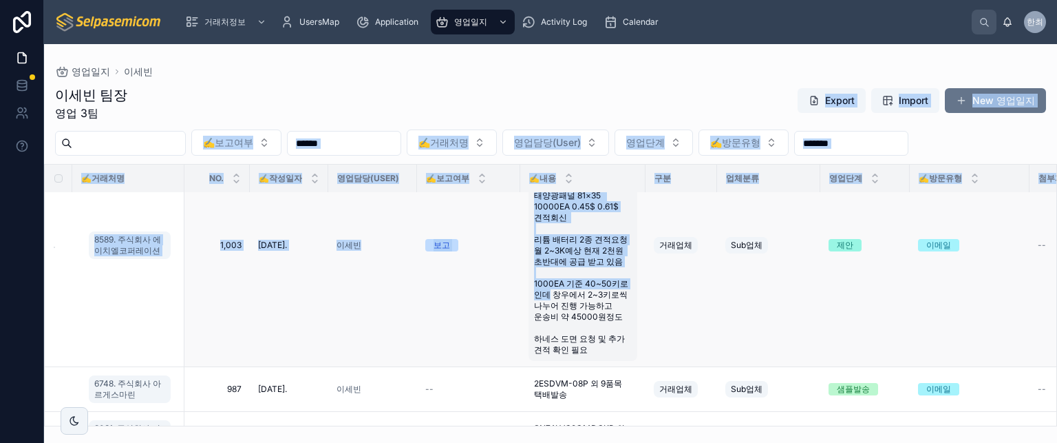
drag, startPoint x: 498, startPoint y: 105, endPoint x: 526, endPoint y: 289, distance: 186.5
click at [526, 289] on div "이세빈 팀장 영업 3팀 Export Import New 영업일지 ✍️보고여부 ✍️거래처명 영업담당(User) 영업단계 ✍️방문유형 ✍️거래처명…" at bounding box center [550, 251] width 1013 height 349
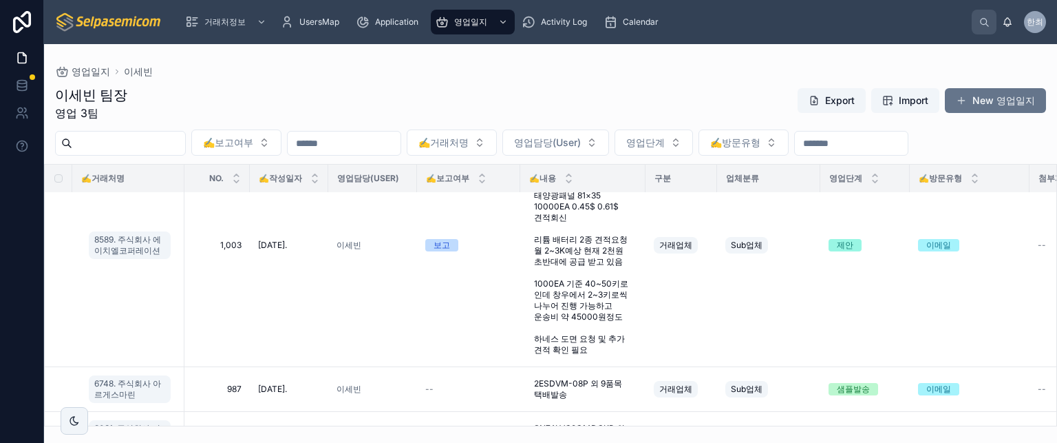
click at [527, 101] on div "이세빈 팀장 영업 3팀 Export Import New 영업일지" at bounding box center [550, 103] width 991 height 36
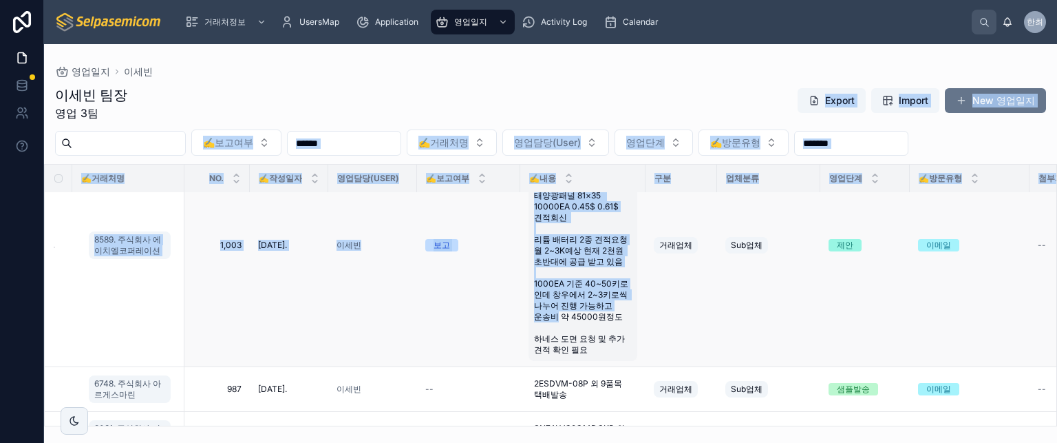
drag, startPoint x: 523, startPoint y: 80, endPoint x: 546, endPoint y: 319, distance: 239.9
click at [546, 319] on div "이세빈 팀장 영업 3팀 Export Import New 영업일지 ✍️보고여부 ✍️거래처명 영업담당(User) 영업단계 ✍️방문유형 ✍️거래처명…" at bounding box center [550, 251] width 1013 height 349
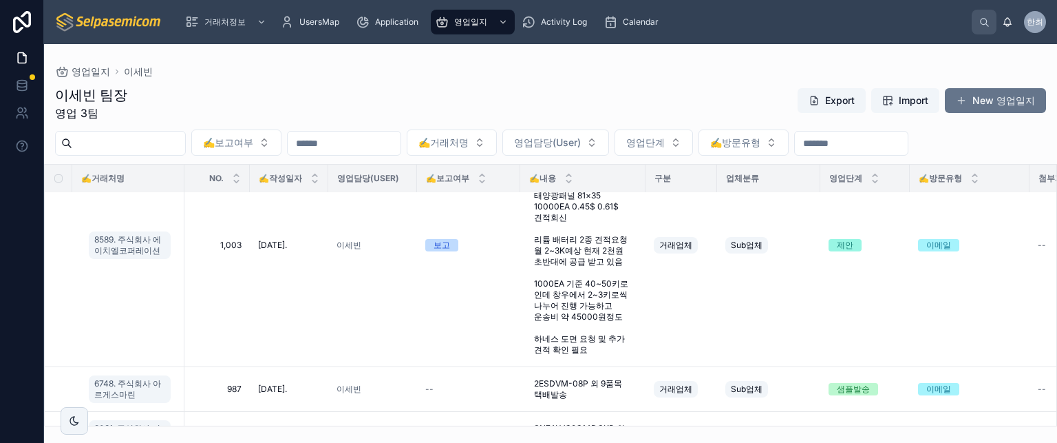
click at [538, 100] on div "이세빈 팀장 영업 3팀 Export Import New 영업일지" at bounding box center [550, 103] width 991 height 36
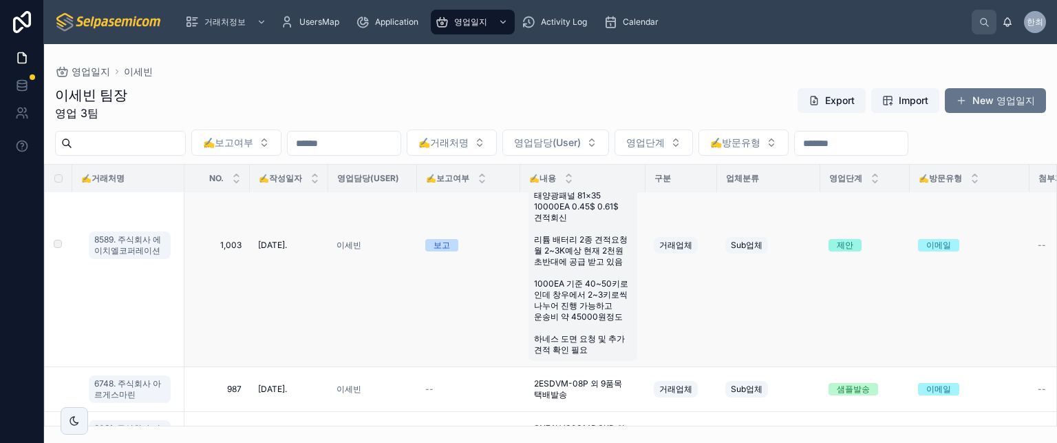
drag, startPoint x: 496, startPoint y: 87, endPoint x: 529, endPoint y: 363, distance: 277.3
click at [529, 363] on div "이세빈 팀장 영업 3팀 Export Import New 영업일지 ✍️보고여부 ✍️거래처명 영업담당(User) 영업단계 ✍️방문유형 ✍️거래처명…" at bounding box center [550, 251] width 1013 height 349
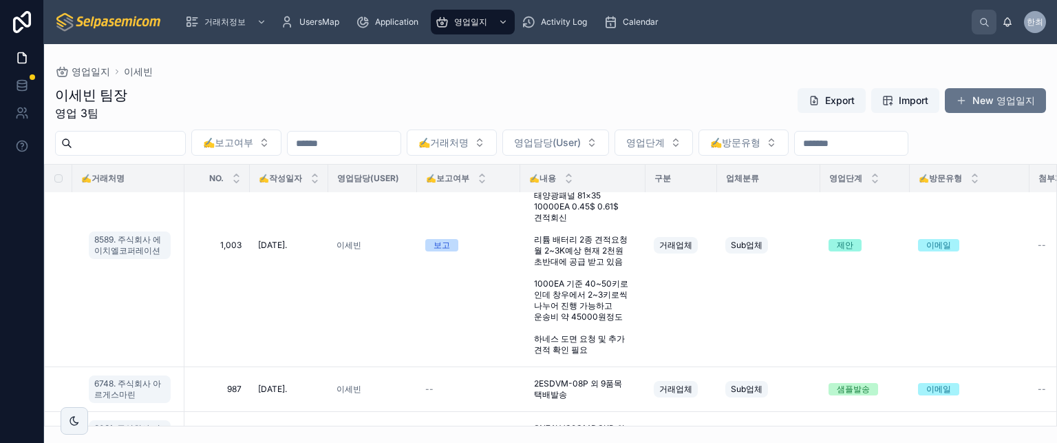
click at [528, 99] on div "이세빈 팀장 영업 3팀 Export Import New 영업일지" at bounding box center [550, 103] width 991 height 36
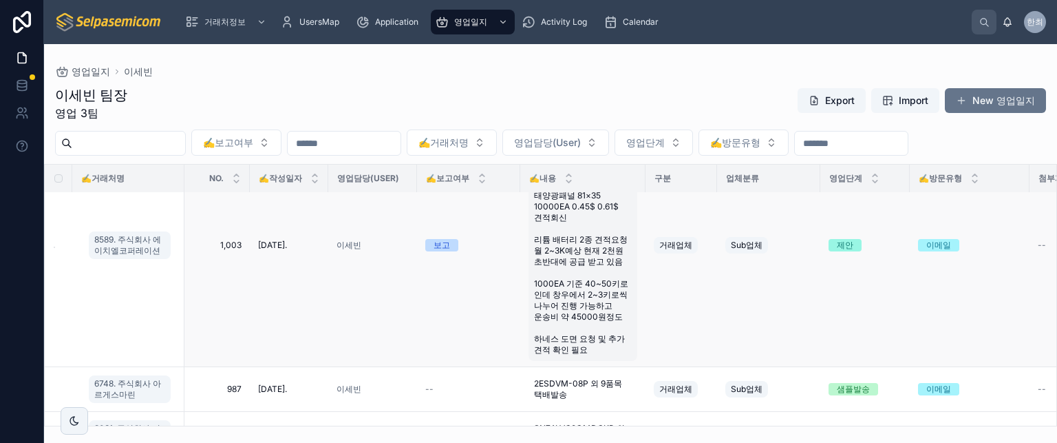
drag, startPoint x: 528, startPoint y: 96, endPoint x: 555, endPoint y: 355, distance: 260.9
click at [555, 355] on div "이세빈 팀장 영업 3팀 Export Import New 영업일지 ✍️보고여부 ✍️거래처명 영업담당(User) 영업단계 ✍️방문유형 ✍️거래처명…" at bounding box center [550, 251] width 1013 height 349
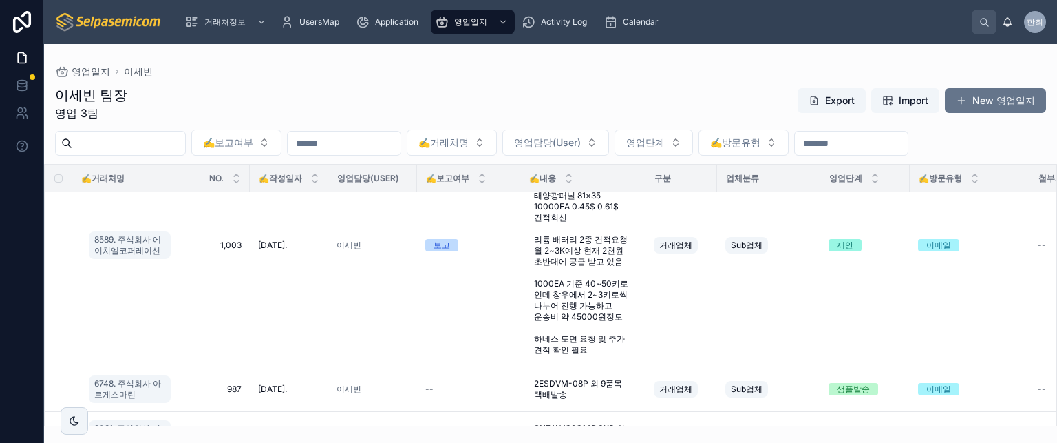
click at [547, 115] on div "이세빈 팀장 영업 3팀 Export Import New 영업일지" at bounding box center [550, 103] width 991 height 36
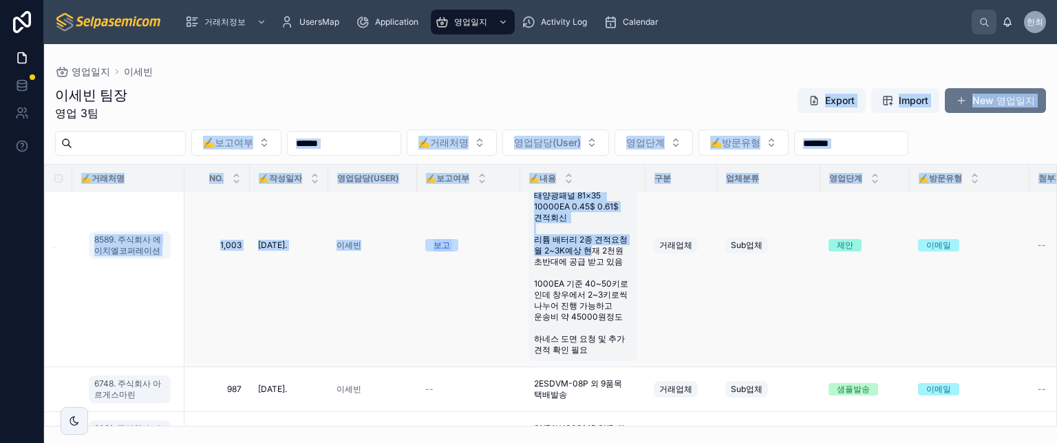
drag, startPoint x: 569, startPoint y: 103, endPoint x: 590, endPoint y: 340, distance: 237.7
click at [590, 337] on div "이세빈 팀장 영업 3팀 Export Import New 영업일지 ✍️보고여부 ✍️거래처명 영업담당(User) 영업단계 ✍️방문유형 ✍️거래처명…" at bounding box center [550, 251] width 1013 height 349
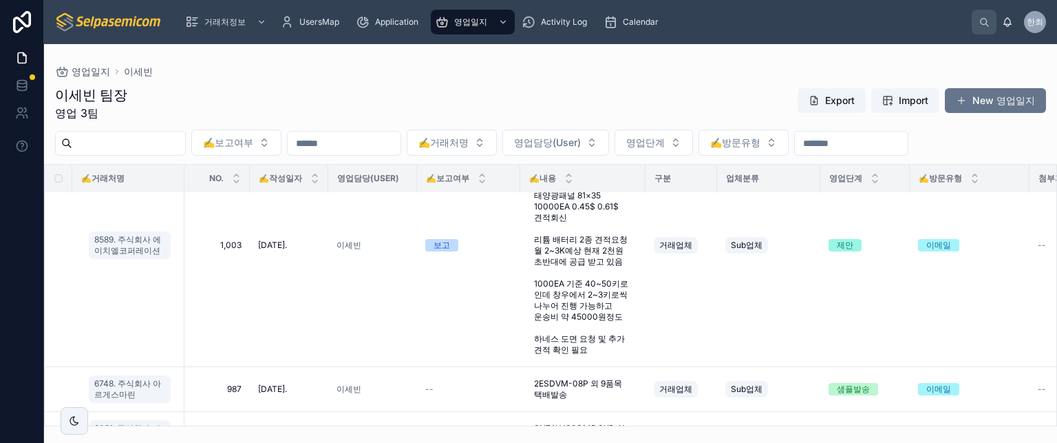
click at [570, 82] on div "이세빈 팀장 영업 3팀 Export Import New 영업일지 ✍️보고여부 ✍️거래처명 영업담당(User) 영업단계 ✍️방문유형 ✍️거래처명…" at bounding box center [550, 251] width 1013 height 349
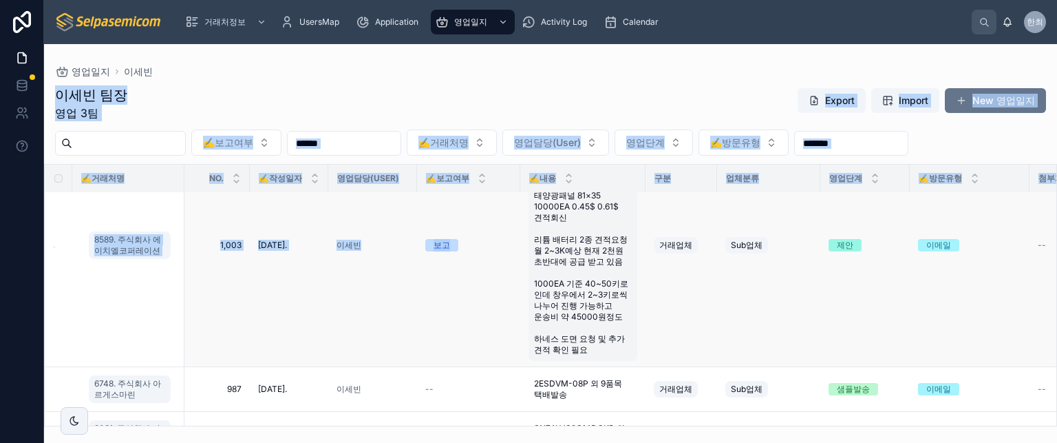
drag, startPoint x: 504, startPoint y: 76, endPoint x: 534, endPoint y: 367, distance: 292.6
click at [533, 367] on div "영업일지 이세빈 이세빈 팀장 영업 3팀 Export Import New 영업일지 ✍️보고여부 ✍️거래처명 영업담당(User) 영업단계 ✍️방문…" at bounding box center [550, 235] width 1013 height 382
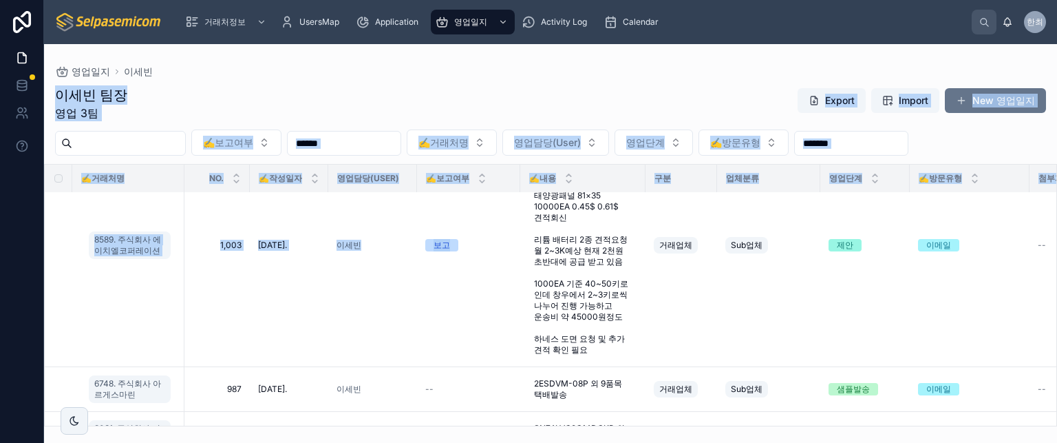
click at [410, 90] on div "이세빈 팀장 영업 3팀 Export Import New 영업일지" at bounding box center [550, 103] width 991 height 36
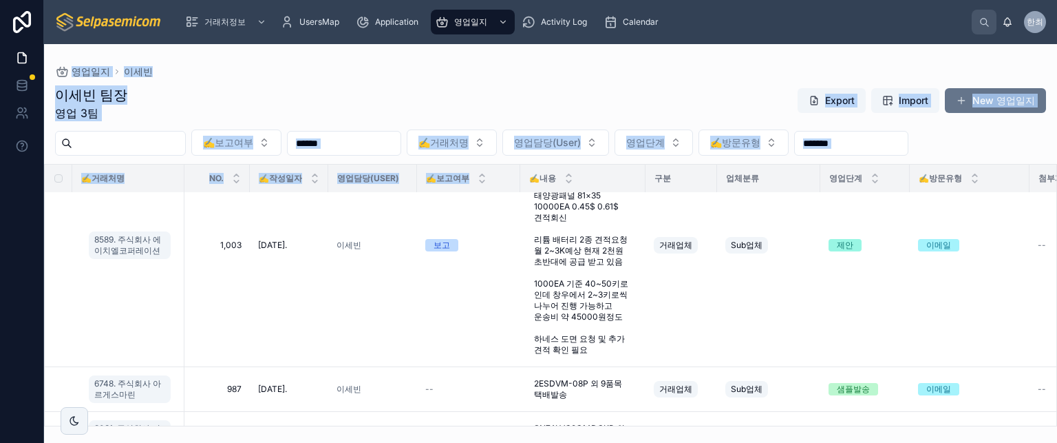
drag, startPoint x: 70, startPoint y: 52, endPoint x: 478, endPoint y: 181, distance: 428.8
click at [476, 185] on div "영업일지 이세빈 이세빈 팀장 영업 3팀 Export Import New 영업일지 ✍️보고여부 ✍️거래처명 영업담당(User) 영업단계 ✍️방문…" at bounding box center [550, 235] width 1013 height 382
click at [482, 95] on div "이세빈 팀장 영업 3팀 Export Import New 영업일지" at bounding box center [550, 103] width 991 height 36
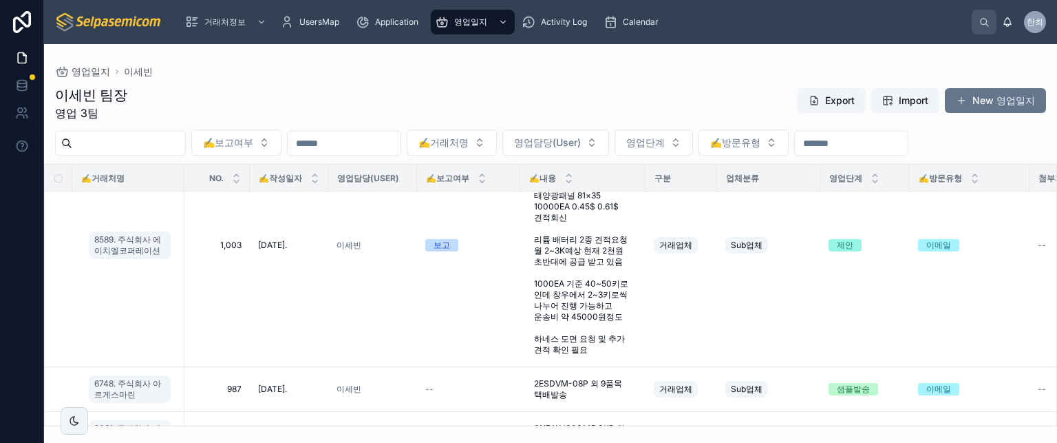
click at [505, 106] on div "이세빈 팀장 영업 3팀 Export Import New 영업일지" at bounding box center [550, 103] width 991 height 36
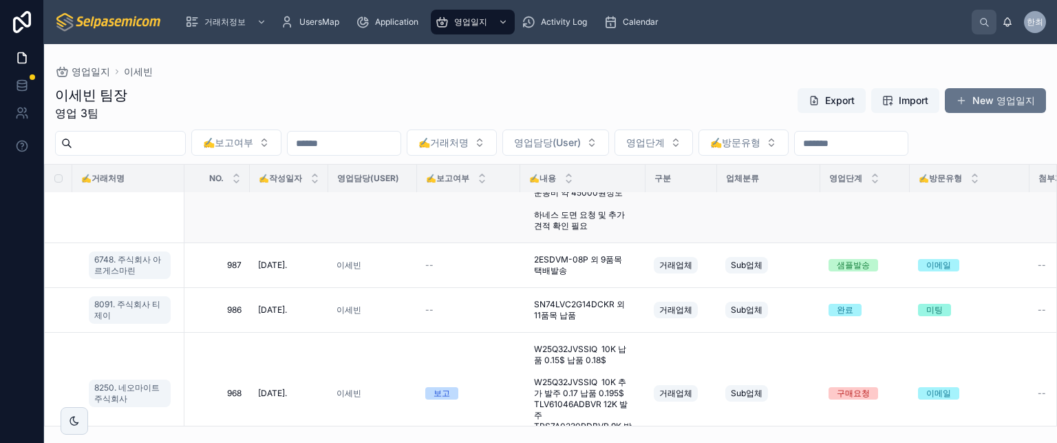
scroll to position [206, 0]
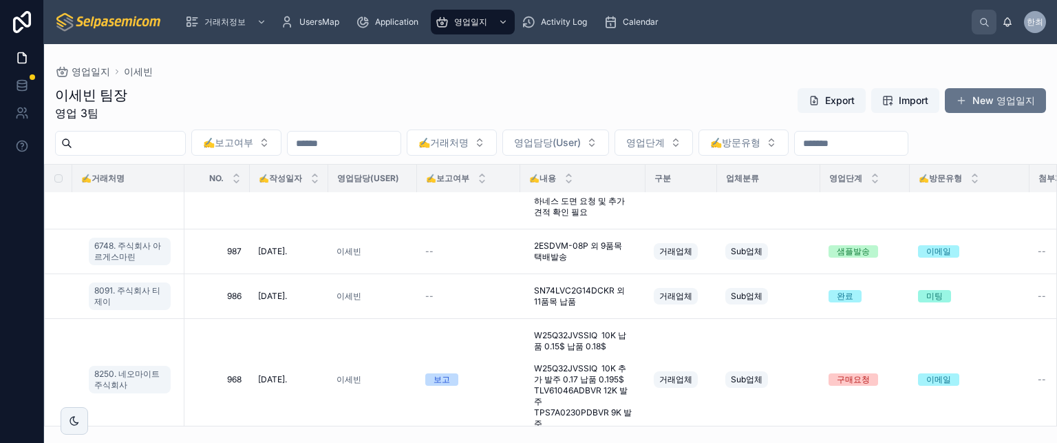
click at [536, 94] on div "이세빈 팀장 영업 3팀 Export Import New 영업일지" at bounding box center [550, 103] width 991 height 36
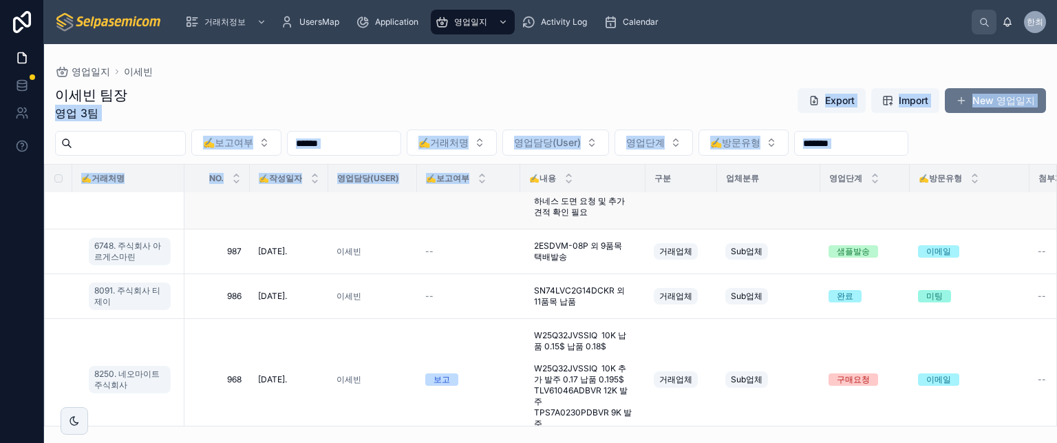
drag, startPoint x: 447, startPoint y: 82, endPoint x: 470, endPoint y: 221, distance: 140.9
click at [469, 221] on div "이세빈 팀장 영업 3팀 Export Import New 영업일지 ✍️보고여부 ✍️거래처명 영업담당(User) 영업단계 ✍️방문유형 ✍️거래처명…" at bounding box center [550, 251] width 1013 height 349
click at [450, 90] on div "이세빈 팀장 영업 3팀 Export Import New 영업일지" at bounding box center [550, 103] width 991 height 36
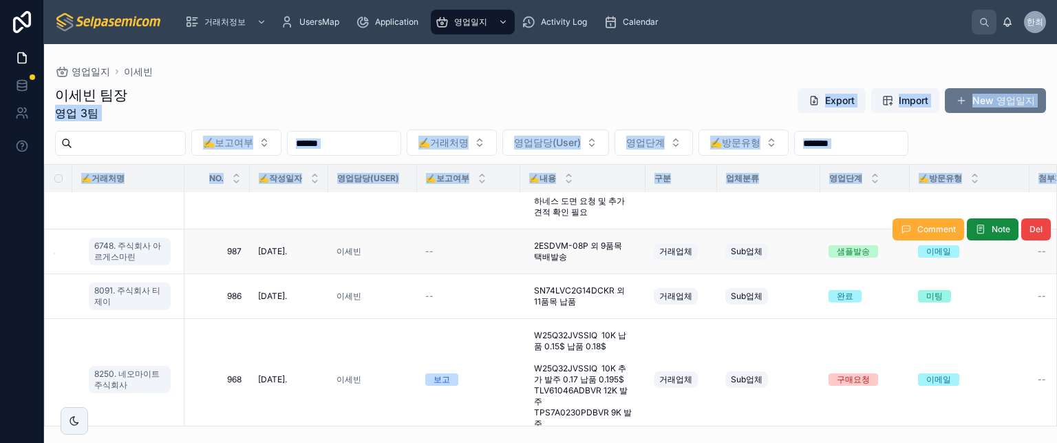
drag, startPoint x: 487, startPoint y: 335, endPoint x: 469, endPoint y: 239, distance: 98.1
click at [512, 374] on div "이세빈 팀장 영업 3팀 Export Import New 영업일지 ✍️보고여부 ✍️거래처명 영업담당(User) 영업단계 ✍️방문유형 ✍️거래처명…" at bounding box center [550, 251] width 1013 height 349
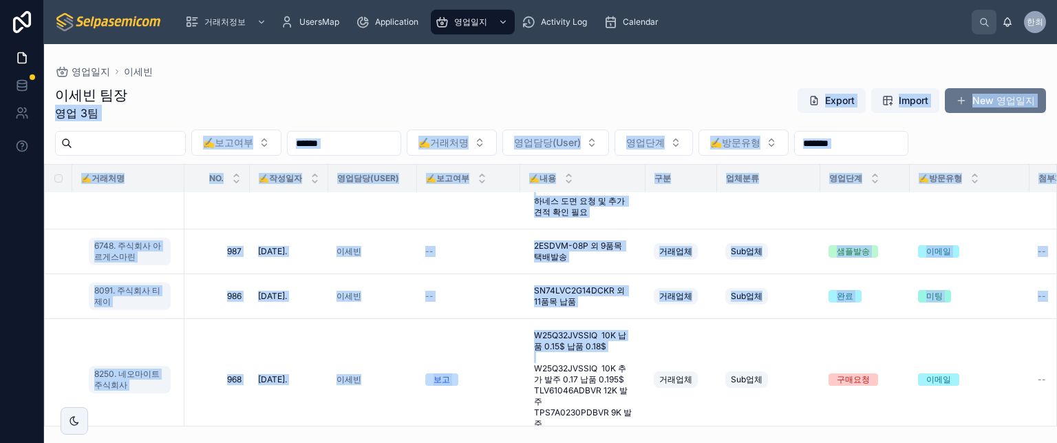
click at [457, 91] on div "이세빈 팀장 영업 3팀 Export Import New 영업일지" at bounding box center [550, 103] width 991 height 36
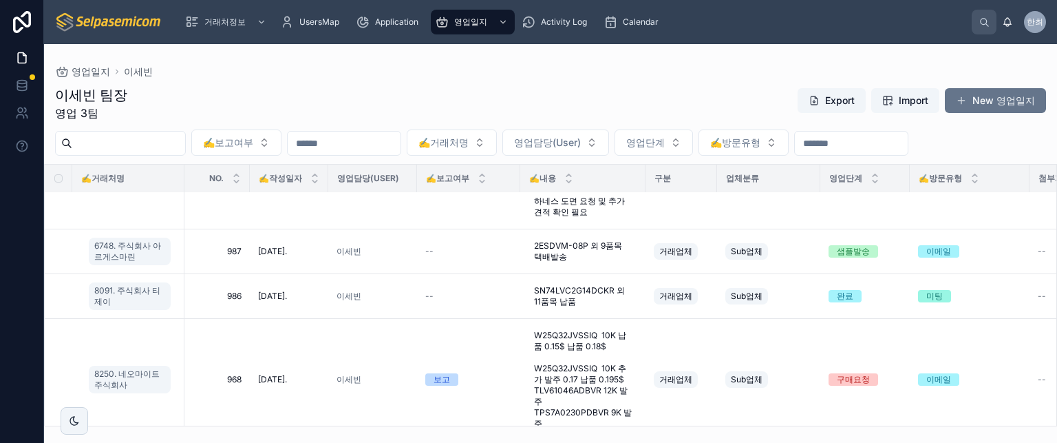
click at [531, 107] on div "이세빈 팀장 영업 3팀 Export Import New 영업일지" at bounding box center [550, 103] width 991 height 36
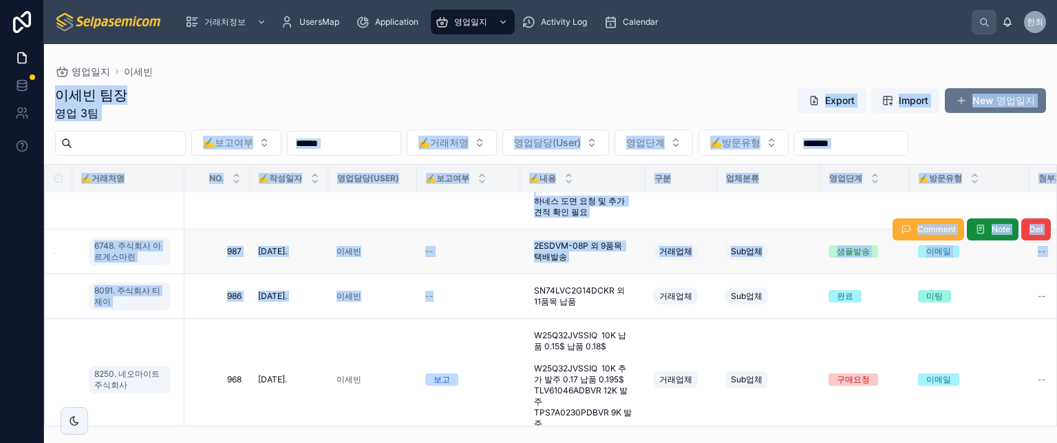
drag, startPoint x: 304, startPoint y: 124, endPoint x: 394, endPoint y: 255, distance: 159.0
click at [463, 313] on div "영업일지 이세빈 이세빈 팀장 영업 3팀 Export Import New 영업일지 ✍️보고여부 ✍️거래처명 영업담당(User) 영업단계 ✍️방문…" at bounding box center [550, 235] width 1013 height 382
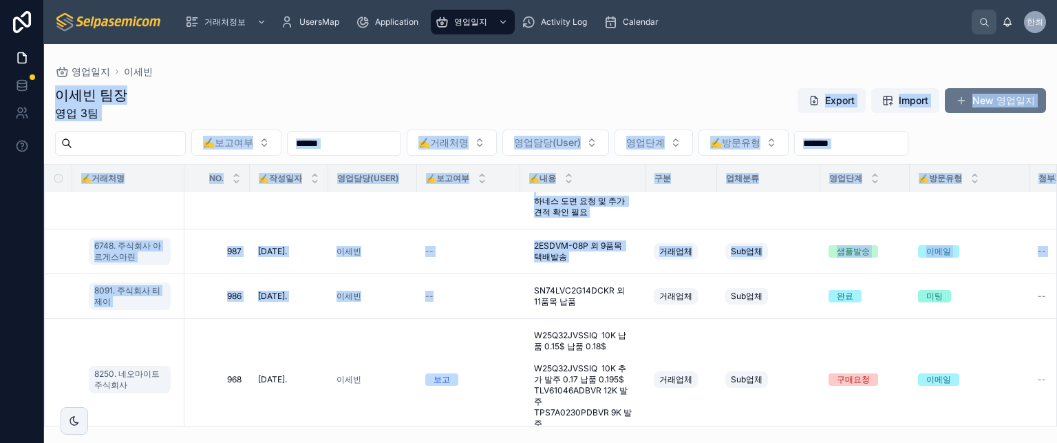
click at [270, 76] on div "영업일지 이세빈" at bounding box center [550, 71] width 991 height 11
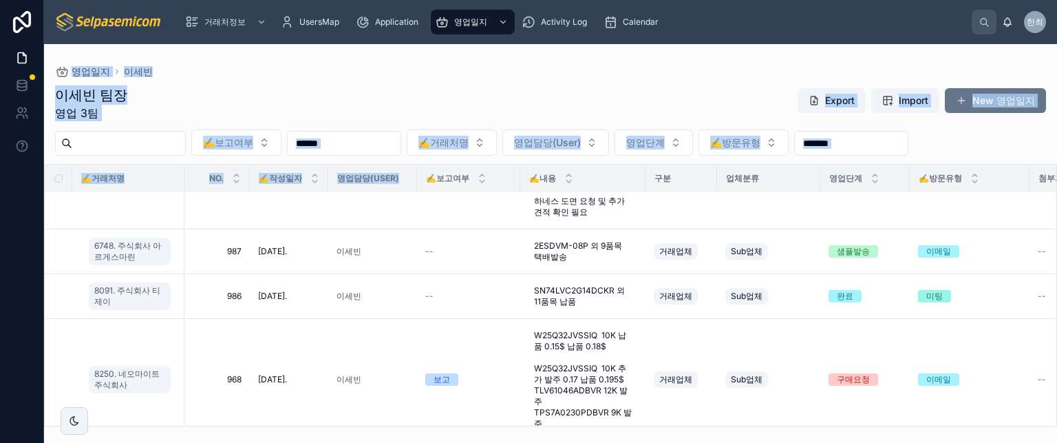
drag, startPoint x: 196, startPoint y: 122, endPoint x: 458, endPoint y: 85, distance: 264.2
click at [417, 178] on div "영업일지 이세빈 이세빈 팀장 영업 3팀 Export Import New 영업일지 ✍️보고여부 ✍️거래처명 영업담당(User) 영업단계 ✍️방문…" at bounding box center [550, 235] width 1013 height 382
click at [471, 65] on div "영업일지 이세빈 이세빈 팀장 영업 3팀 Export Import New 영업일지 ✍️보고여부 ✍️거래처명 영업담당(User) 영업단계 ✍️방문…" at bounding box center [550, 235] width 1013 height 382
drag, startPoint x: 89, startPoint y: 62, endPoint x: 748, endPoint y: 134, distance: 662.6
click at [1024, 169] on div "영업일지 이세빈 이세빈 팀장 영업 3팀 Export Import New 영업일지 ✍️보고여부 ✍️거래처명 영업담당(User) 영업단계 ✍️방문…" at bounding box center [550, 235] width 1013 height 382
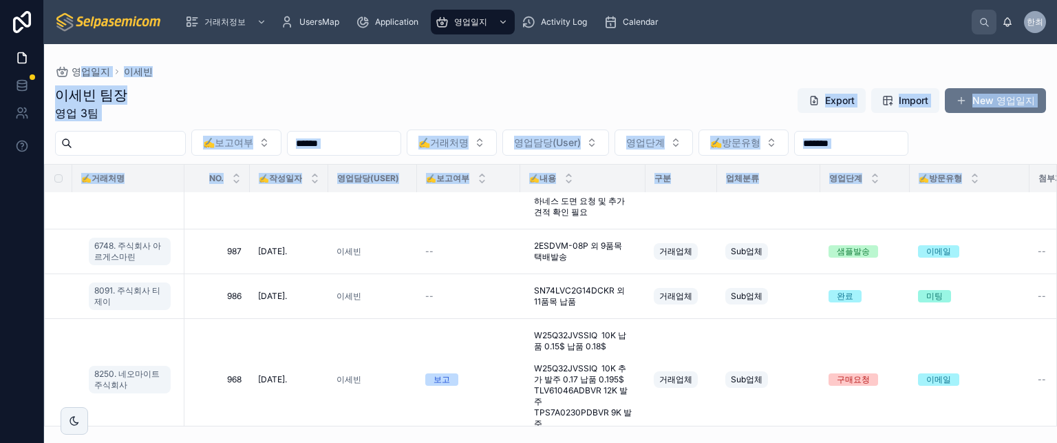
click at [616, 107] on div "이세빈 팀장 영업 3팀 Export Import New 영업일지" at bounding box center [550, 103] width 991 height 36
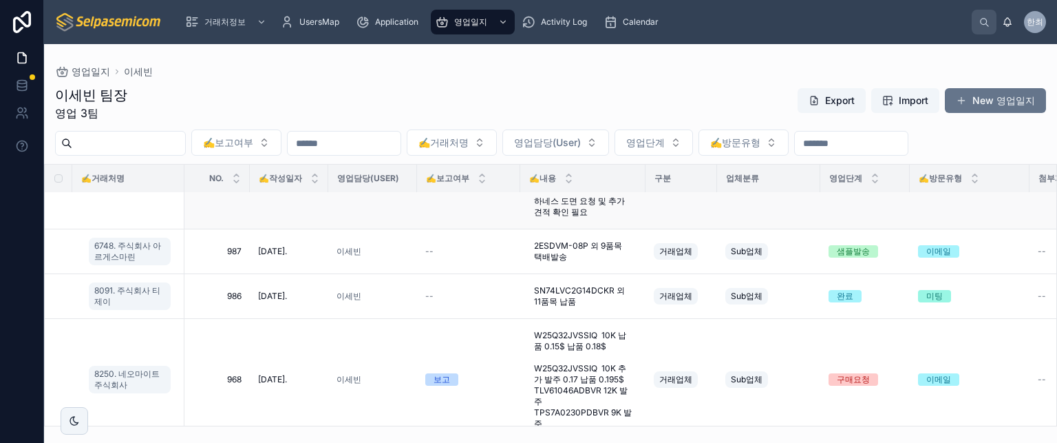
scroll to position [275, 0]
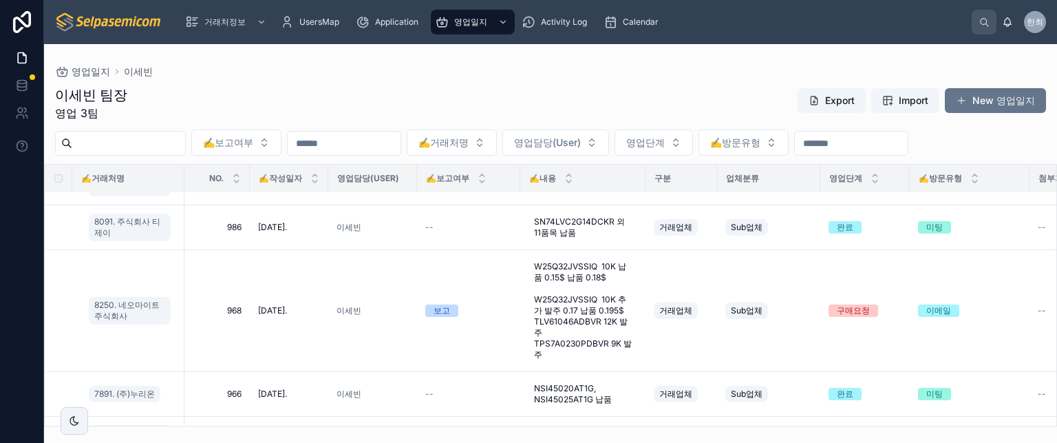
click at [652, 90] on div "이세빈 팀장 영업 3팀 Export Import New 영업일지" at bounding box center [550, 103] width 991 height 36
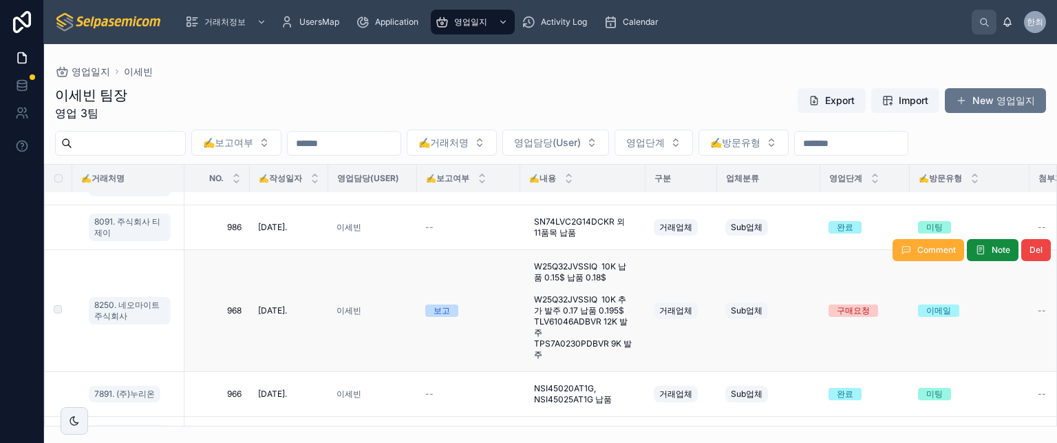
scroll to position [344, 0]
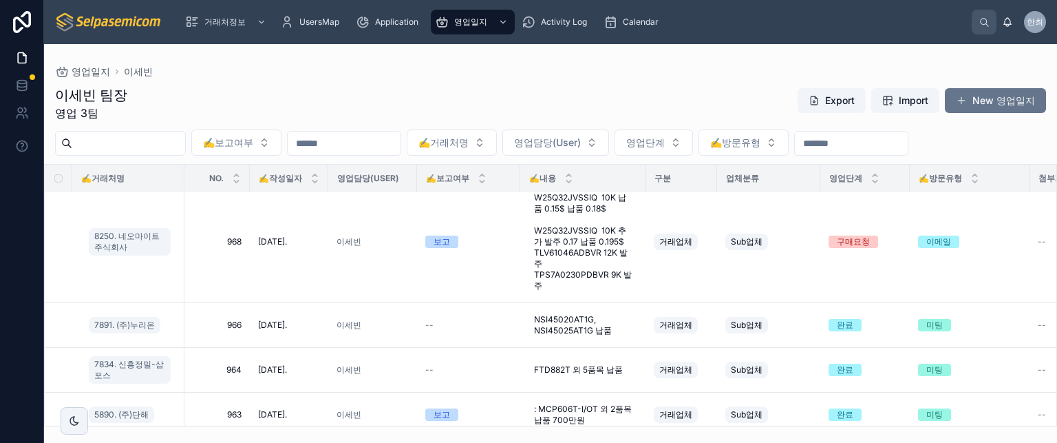
click at [655, 87] on div "이세빈 팀장 영업 3팀 Export Import New 영업일지" at bounding box center [550, 103] width 991 height 36
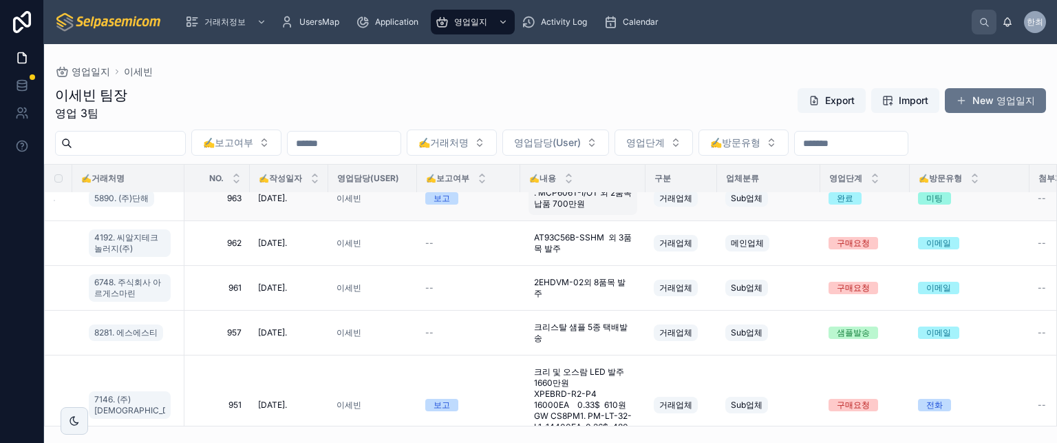
scroll to position [688, 0]
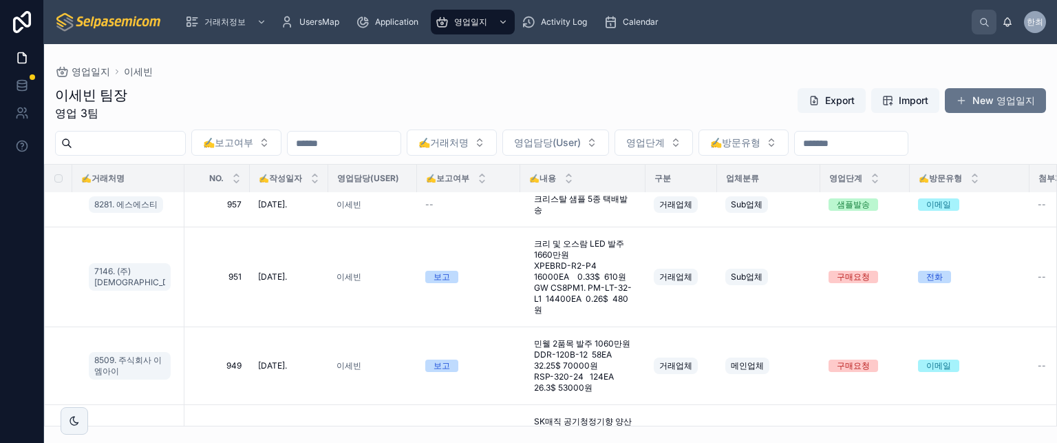
click at [644, 94] on div "이세빈 팀장 영업 3팀 Export Import New 영업일지" at bounding box center [550, 103] width 991 height 36
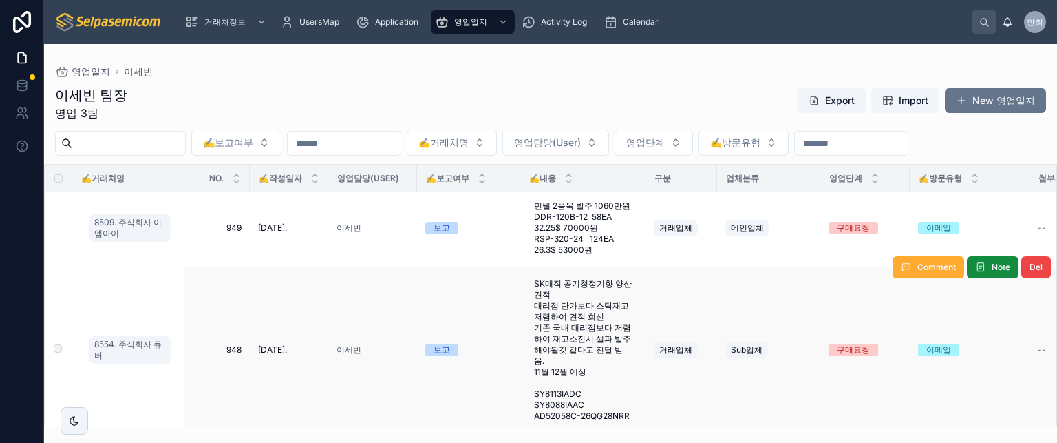
scroll to position [895, 0]
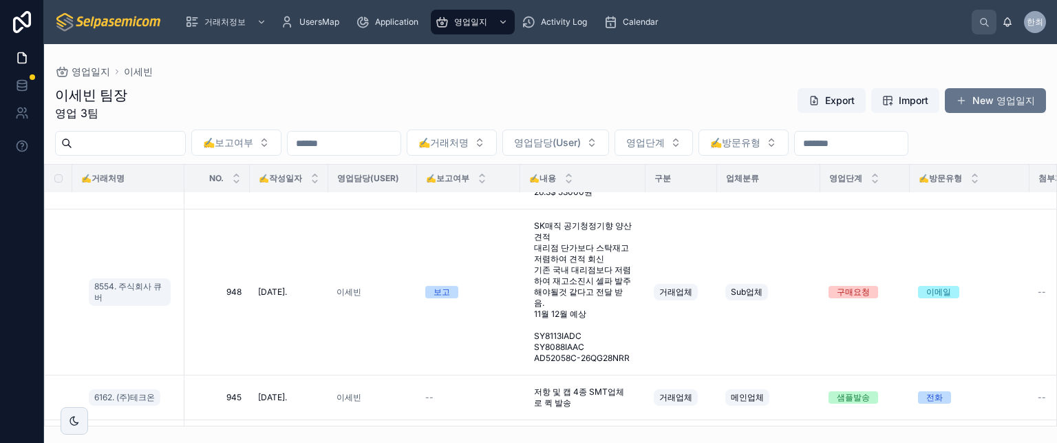
click at [557, 90] on div "이세빈 팀장 영업 3팀 Export Import New 영업일지" at bounding box center [550, 103] width 991 height 36
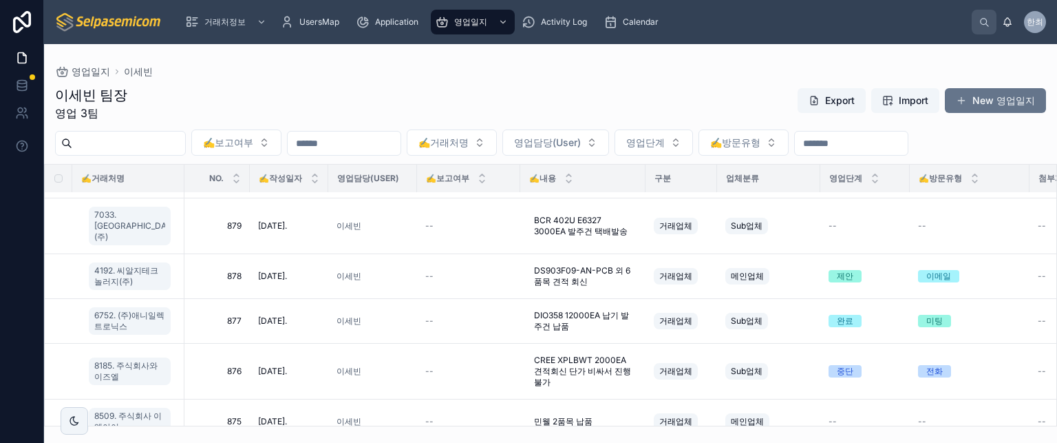
scroll to position [1399, 0]
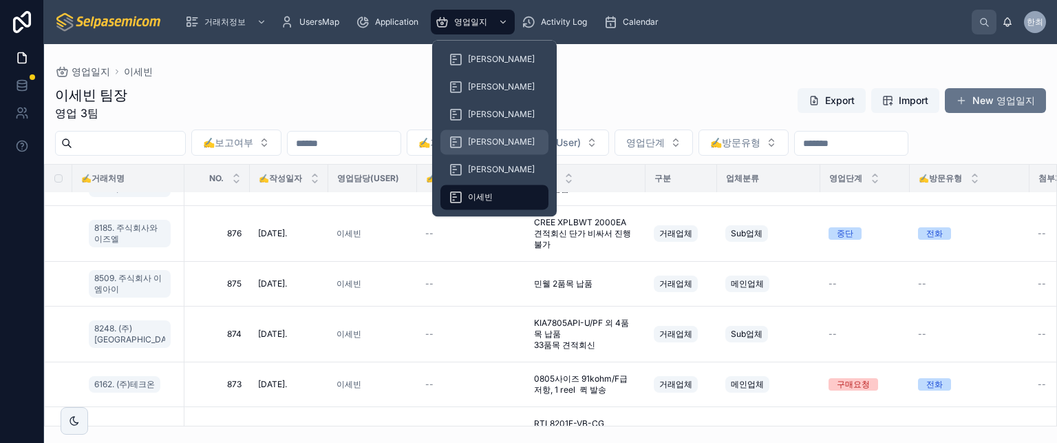
click at [476, 133] on div "[PERSON_NAME]" at bounding box center [495, 142] width 92 height 22
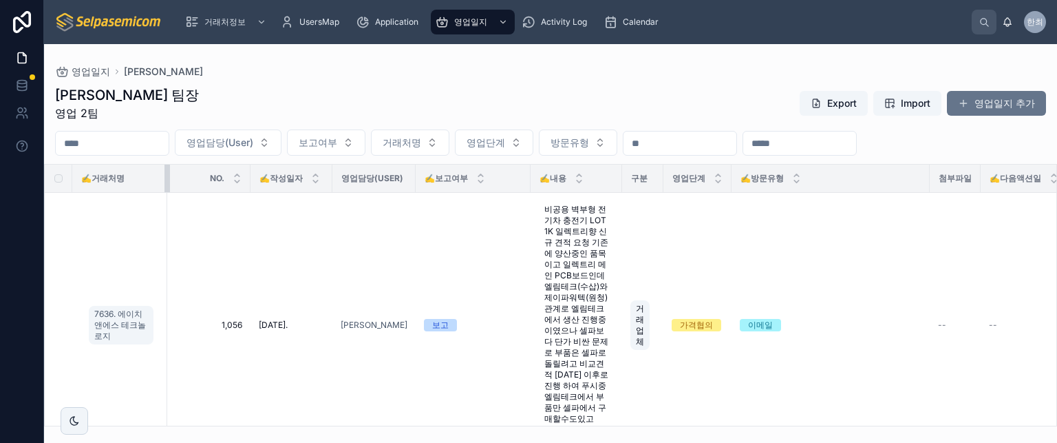
drag, startPoint x: 132, startPoint y: 181, endPoint x: 168, endPoint y: 181, distance: 35.8
click at [168, 181] on tr "✍️거래처명 NO. ✍️작성일자 영업담당(User) ✍️보고여부 ✍️내용 구분 영업단계 ✍️방문유형 첨부파일 ✍️다음액션일 보고서요약 후속액션" at bounding box center [760, 178] width 1430 height 28
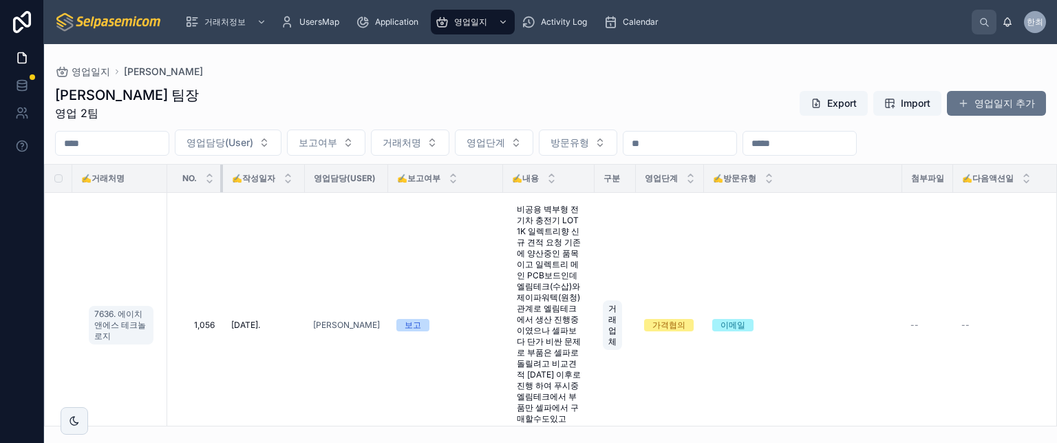
drag, startPoint x: 236, startPoint y: 179, endPoint x: 206, endPoint y: 180, distance: 29.6
click at [220, 180] on div at bounding box center [223, 178] width 6 height 28
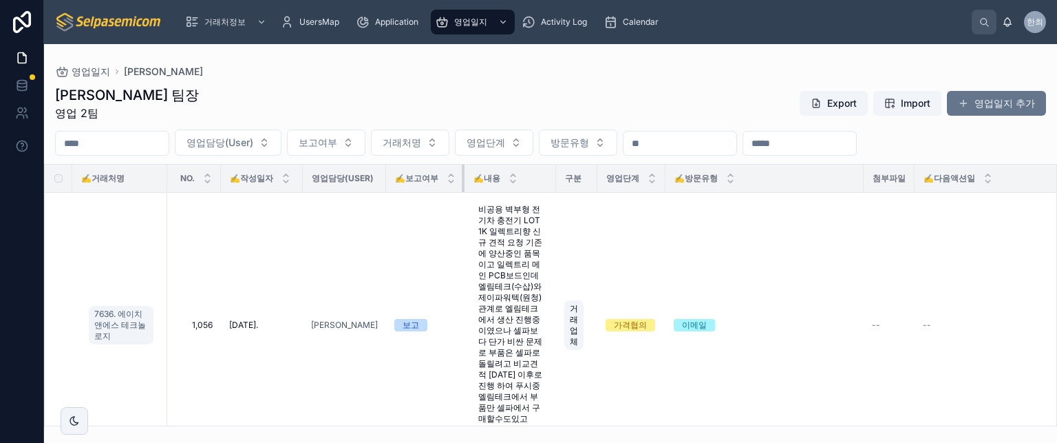
drag, startPoint x: 482, startPoint y: 178, endPoint x: 445, endPoint y: 178, distance: 37.2
click at [445, 178] on th "✍️보고여부" at bounding box center [425, 178] width 78 height 28
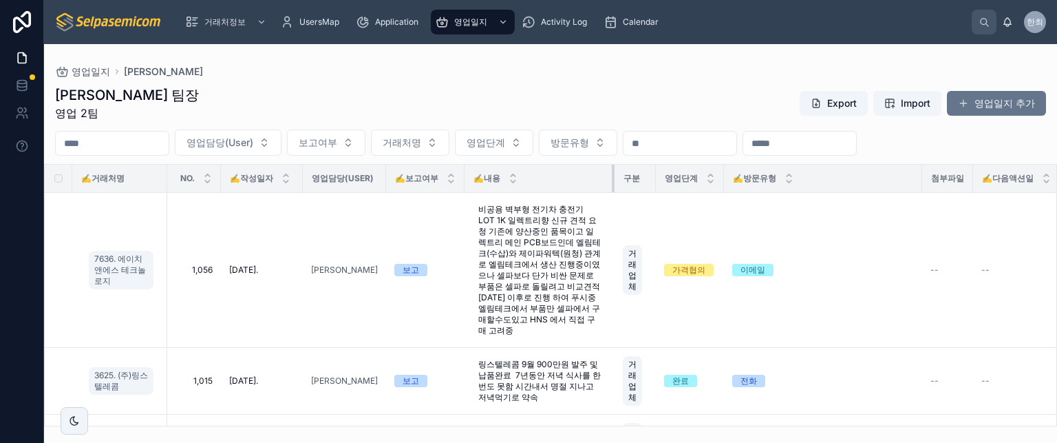
click at [596, 173] on th "✍️내용" at bounding box center [540, 178] width 150 height 28
click at [741, 98] on div "[PERSON_NAME] 팀장 영업 2팀 Export Import 영업일지 추가" at bounding box center [550, 103] width 991 height 36
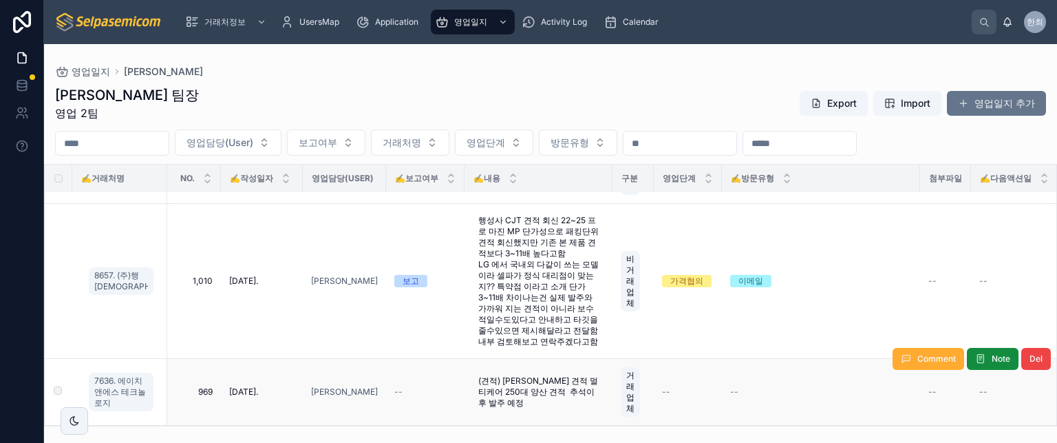
scroll to position [413, 0]
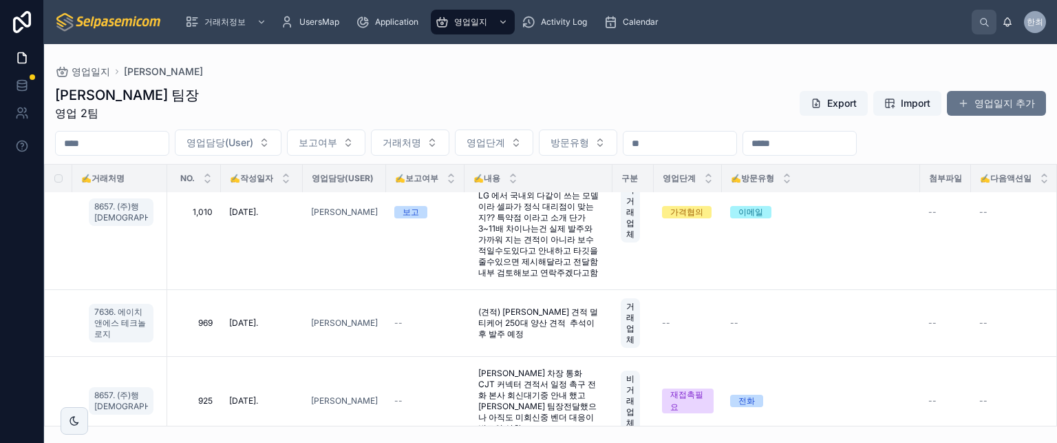
click at [383, 96] on div "[PERSON_NAME] 팀장 영업 2팀 Export Import 영업일지 추가" at bounding box center [550, 103] width 991 height 36
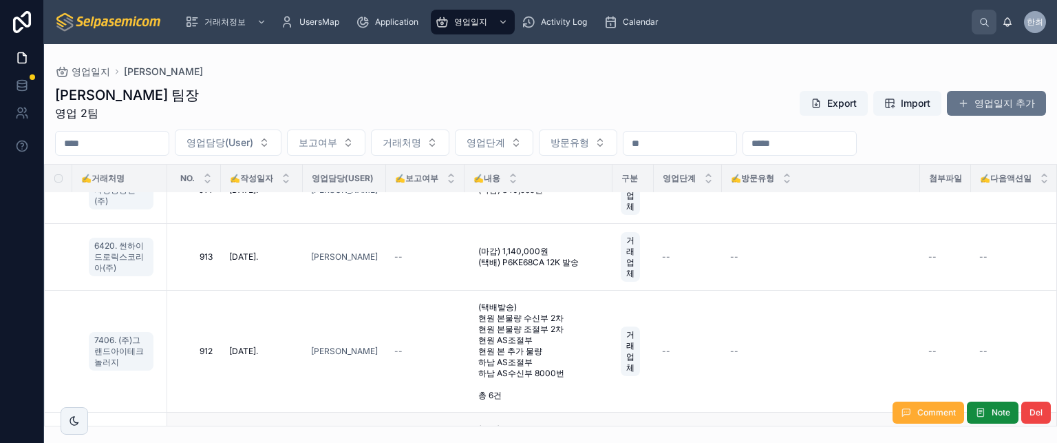
scroll to position [1652, 0]
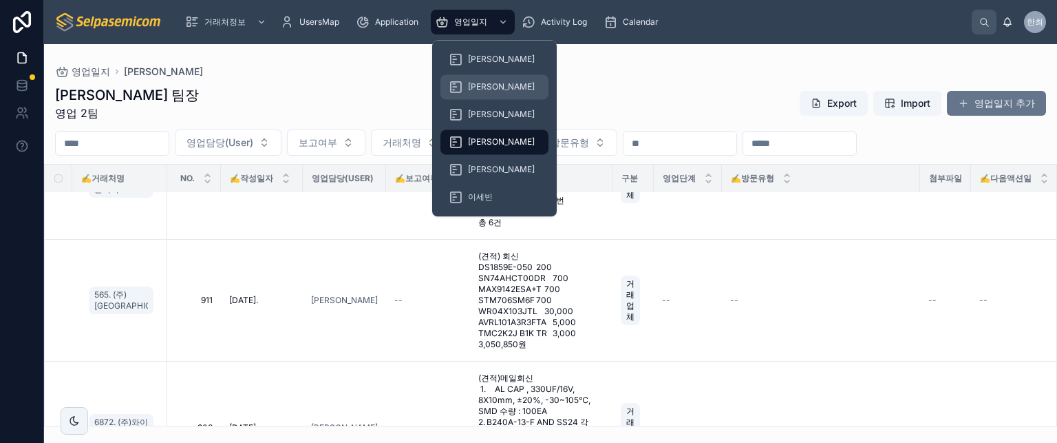
click at [474, 85] on span "[PERSON_NAME]" at bounding box center [501, 86] width 67 height 11
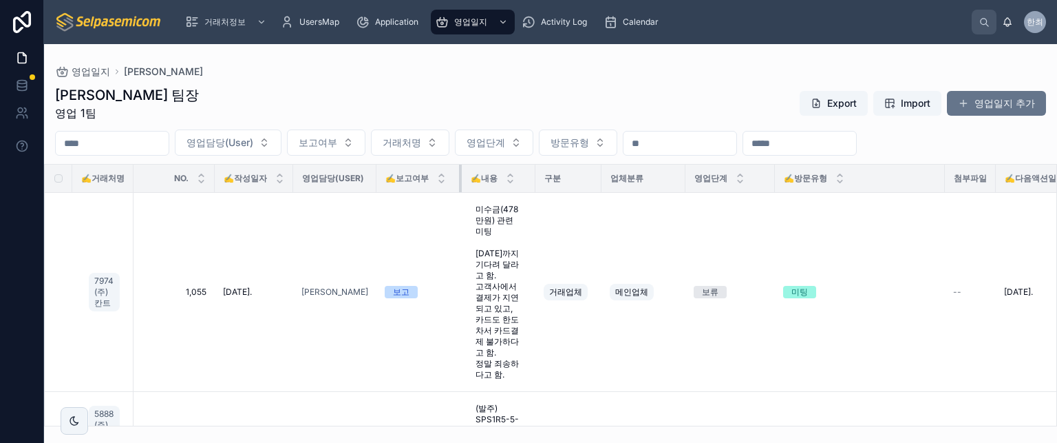
drag, startPoint x: 480, startPoint y: 177, endPoint x: 462, endPoint y: 178, distance: 17.9
click at [462, 178] on div at bounding box center [462, 178] width 6 height 28
click at [388, 70] on div "영업일지 [PERSON_NAME]" at bounding box center [550, 71] width 991 height 11
click at [512, 107] on div "김춘래 팀장 영업 1팀 Export Import 영업일지 추가" at bounding box center [550, 103] width 991 height 36
click at [485, 82] on div "김춘래 팀장 영업 1팀 Export Import 영업일지 추가 영업담당(User) 보고여부 거래처명 영업단계 방문유형 ✍️거래처명 NO. ✍️…" at bounding box center [550, 251] width 1013 height 349
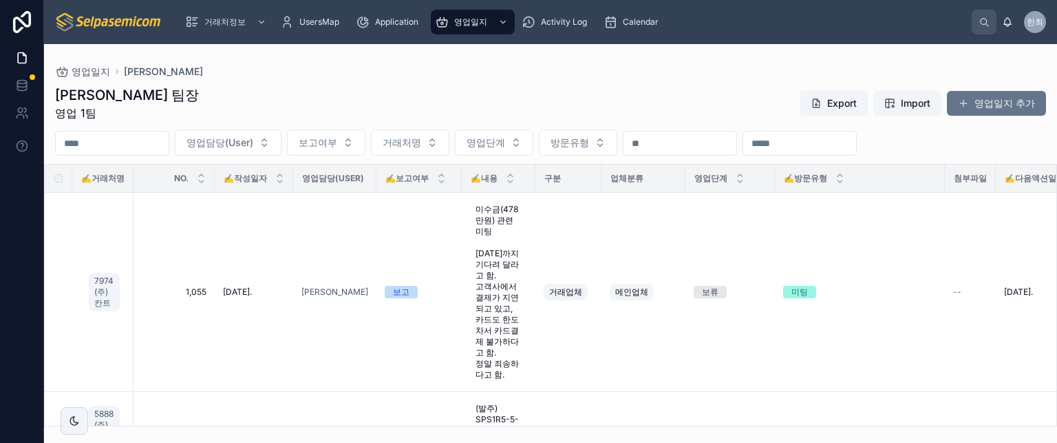
click at [459, 94] on div "김춘래 팀장 영업 1팀 Export Import 영업일지 추가" at bounding box center [550, 103] width 991 height 36
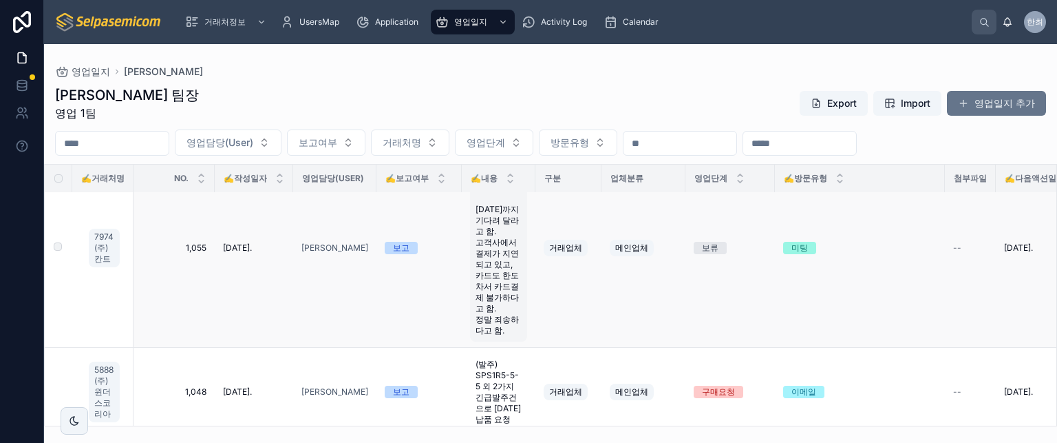
scroll to position [69, 0]
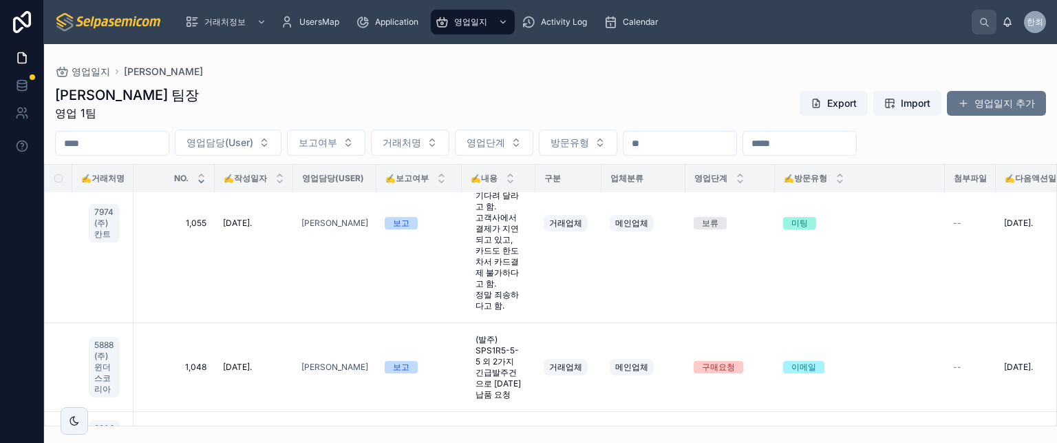
drag, startPoint x: 215, startPoint y: 178, endPoint x: 201, endPoint y: 176, distance: 13.9
click at [201, 176] on tr "✍️거래처명 NO. ✍️작성일자 영업담당(User) ✍️보고여부 ✍️내용 구분 업체분류 영업단계 ✍️방문유형 첨부파일 ✍️다음액션일 보고서요약…" at bounding box center [767, 178] width 1445 height 28
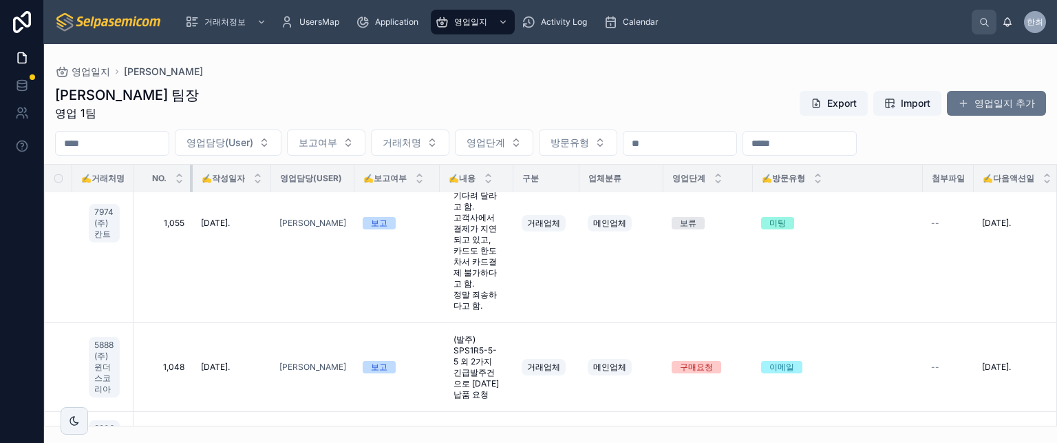
drag, startPoint x: 213, startPoint y: 177, endPoint x: 191, endPoint y: 174, distance: 22.2
click at [191, 174] on div at bounding box center [193, 178] width 6 height 28
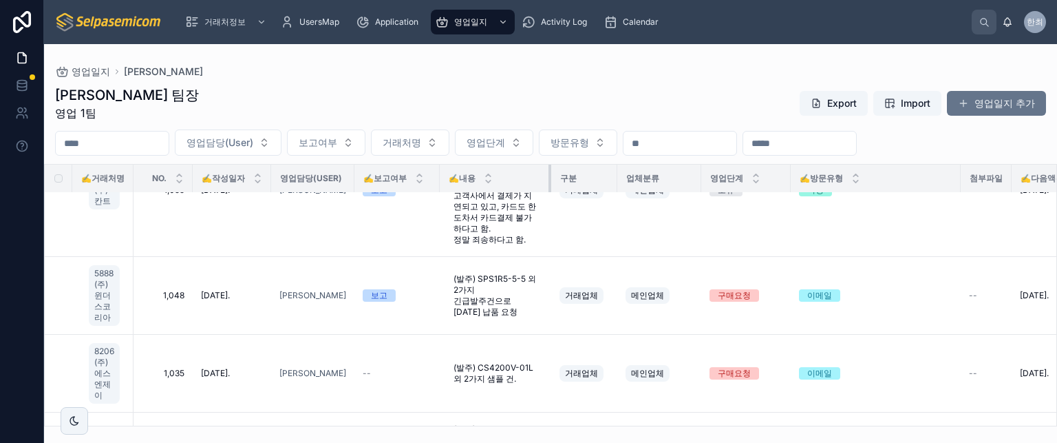
drag, startPoint x: 513, startPoint y: 180, endPoint x: 555, endPoint y: 180, distance: 42.0
click at [554, 180] on div at bounding box center [552, 178] width 6 height 28
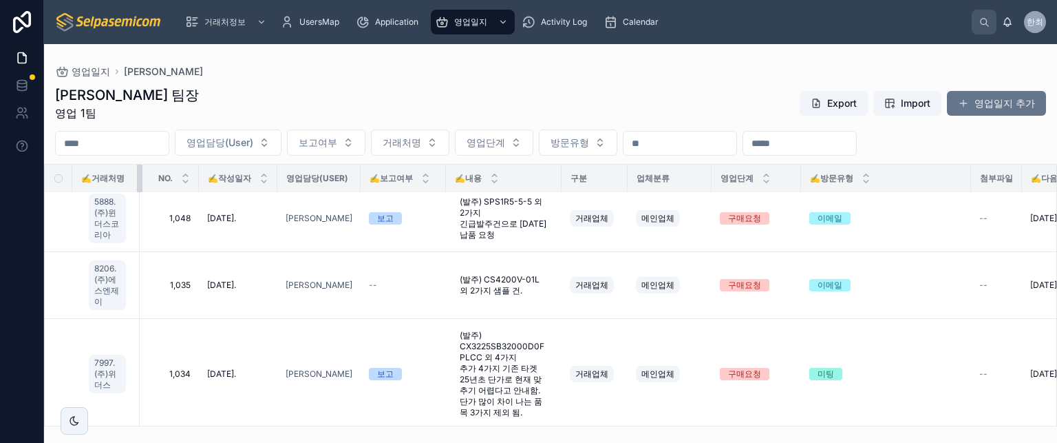
scroll to position [129, 0]
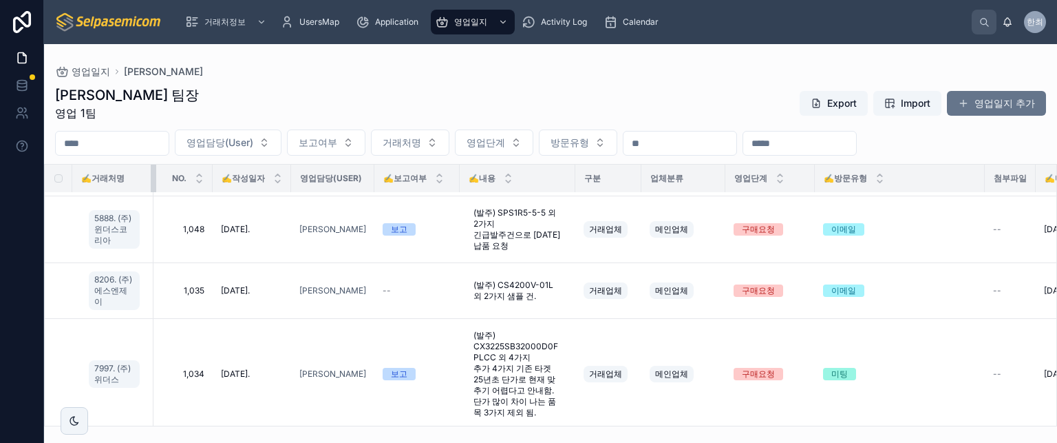
drag, startPoint x: 132, startPoint y: 181, endPoint x: 177, endPoint y: 184, distance: 44.8
click at [177, 184] on tr "✍️거래처명 NO. ✍️작성일자 영업담당(User) ✍️보고여부 ✍️내용 구분 업체분류 영업단계 ✍️방문유형 첨부파일 ✍️다음액션일 보고서요약…" at bounding box center [787, 178] width 1485 height 28
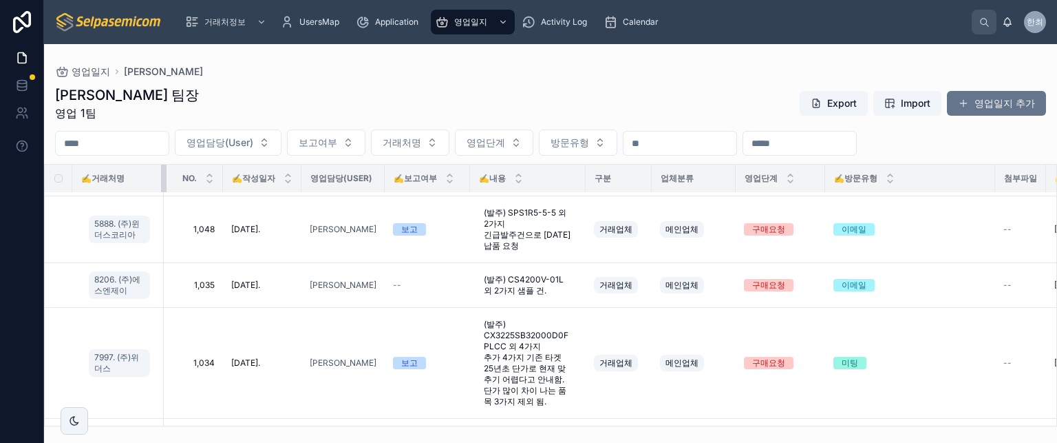
click at [162, 178] on div at bounding box center [164, 178] width 6 height 28
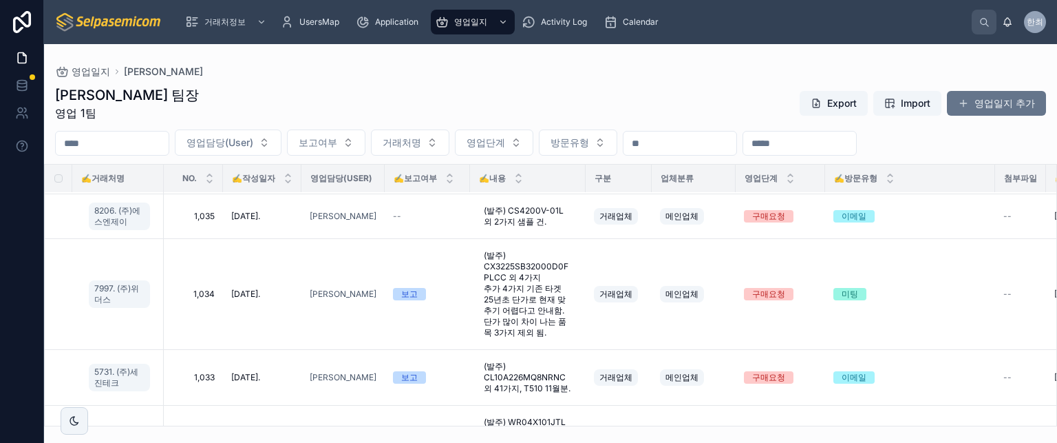
click at [454, 112] on div "김춘래 팀장 영업 1팀 Export Import 영업일지 추가" at bounding box center [550, 103] width 991 height 36
click at [631, 96] on div "김춘래 팀장 영업 1팀 Export Import 영업일지 추가" at bounding box center [550, 103] width 991 height 36
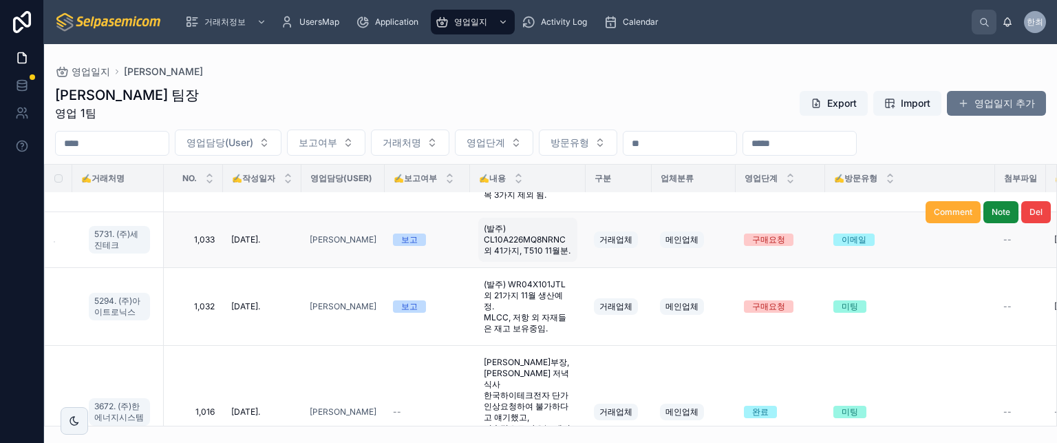
scroll to position [267, 0]
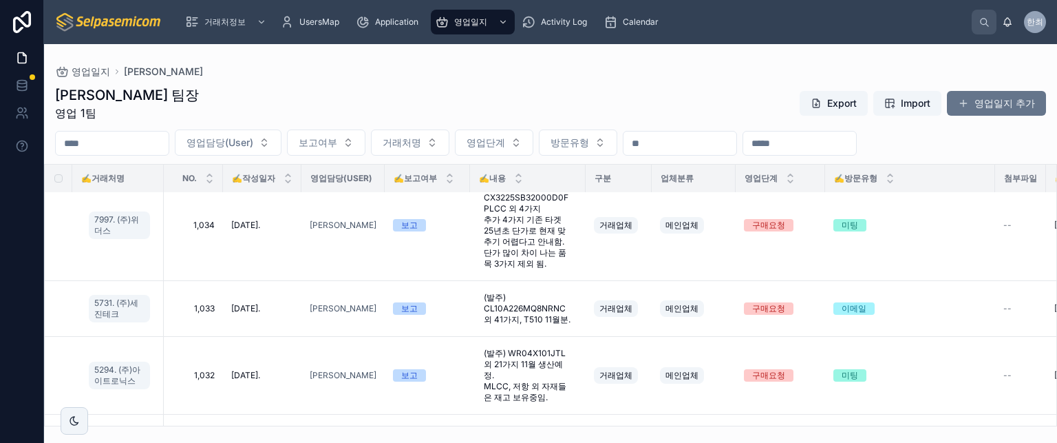
click at [660, 72] on div "영업일지 [PERSON_NAME]" at bounding box center [550, 71] width 991 height 11
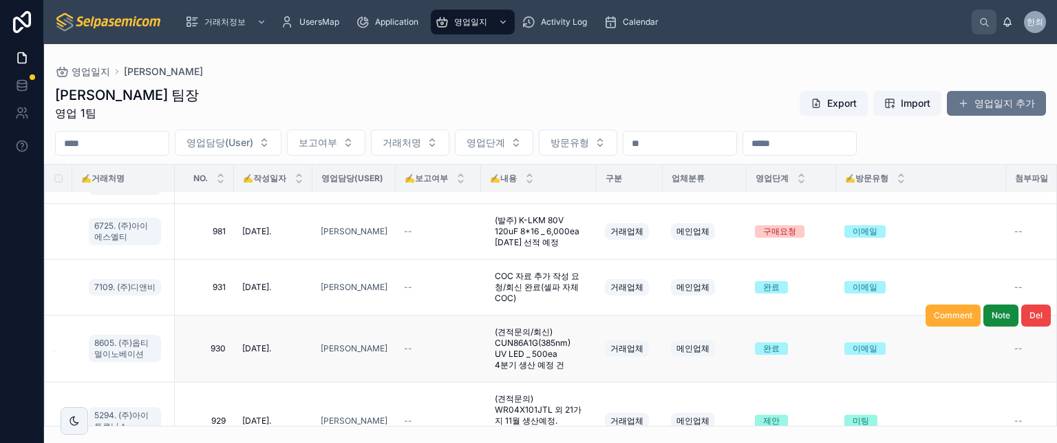
scroll to position [818, 0]
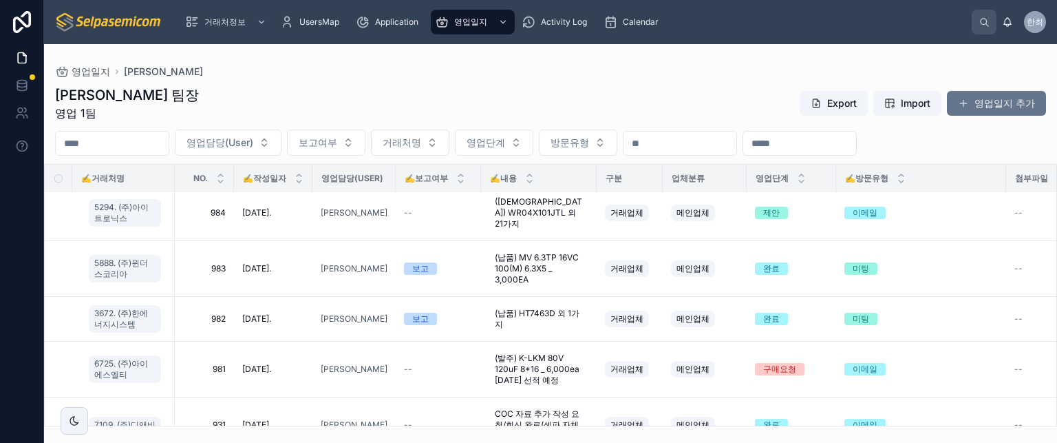
click at [419, 92] on div "김춘래 팀장 영업 1팀 Export Import 영업일지 추가" at bounding box center [550, 103] width 991 height 36
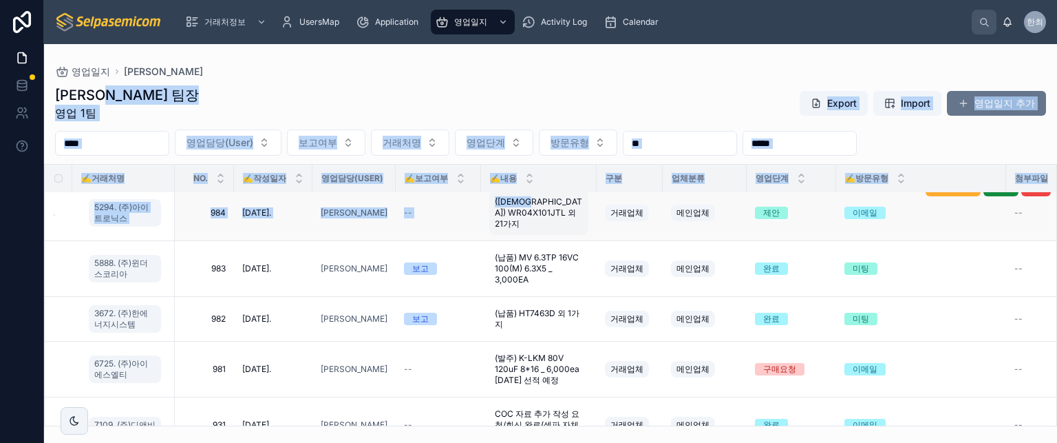
drag, startPoint x: 479, startPoint y: 193, endPoint x: 494, endPoint y: 201, distance: 17.2
click at [493, 203] on div "김춘래 팀장 영업 1팀 Export Import 영업일지 추가 영업담당(User) 보고여부 거래처명 영업단계 방문유형 ✍️거래처명 NO. ✍️…" at bounding box center [550, 251] width 1013 height 349
drag, startPoint x: 454, startPoint y: 123, endPoint x: 412, endPoint y: 105, distance: 46.5
click at [454, 123] on div "김춘래 팀장 영업 1팀 Export Import 영업일지 추가 영업담당(User) 보고여부 거래처명 영업단계 방문유형 ✍️거래처명 NO. ✍️…" at bounding box center [550, 251] width 1013 height 349
click at [341, 87] on div "김춘래 팀장 영업 1팀 Export Import 영업일지 추가" at bounding box center [550, 103] width 991 height 36
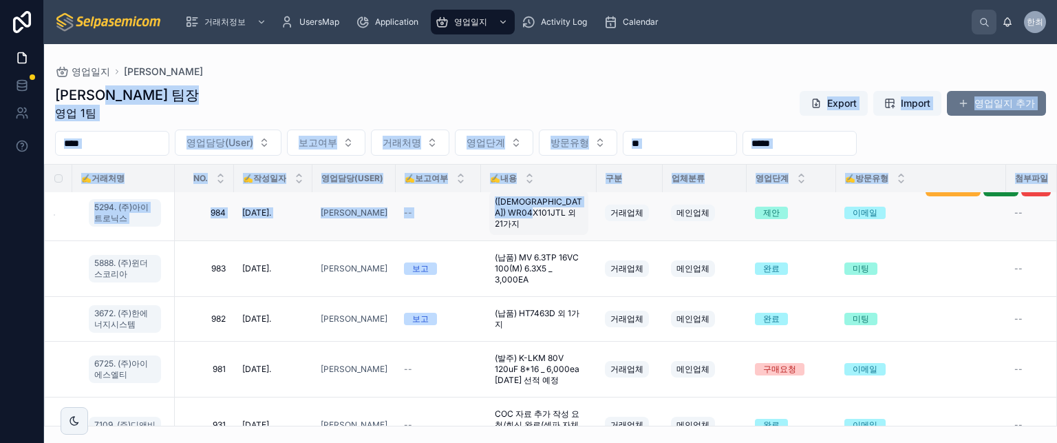
drag, startPoint x: 259, startPoint y: 79, endPoint x: 514, endPoint y: 206, distance: 285.0
click at [512, 209] on div "김춘래 팀장 영업 1팀 Export Import 영업일지 추가 영업담당(User) 보고여부 거래처명 영업단계 방문유형 ✍️거래처명 NO. ✍️…" at bounding box center [550, 251] width 1013 height 349
click at [421, 101] on div "김춘래 팀장 영업 1팀 Export Import 영업일지 추가" at bounding box center [550, 103] width 991 height 36
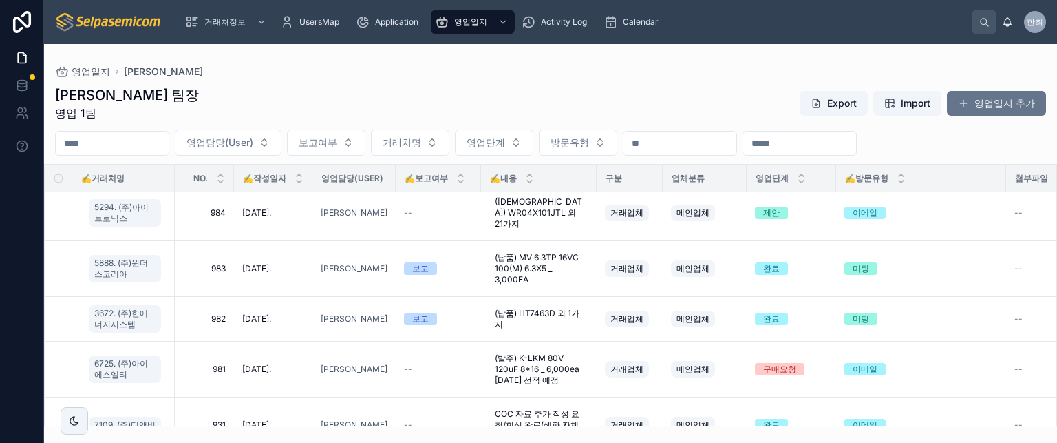
click at [421, 101] on div "김춘래 팀장 영업 1팀 Export Import 영업일지 추가" at bounding box center [550, 103] width 991 height 36
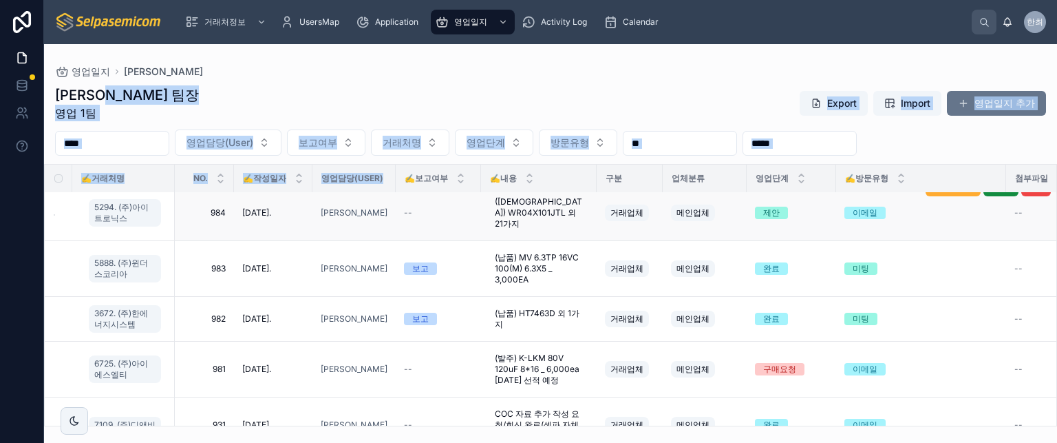
drag, startPoint x: 346, startPoint y: 87, endPoint x: 396, endPoint y: 213, distance: 135.3
click at [395, 213] on div "김춘래 팀장 영업 1팀 Export Import 영업일지 추가 영업담당(User) 보고여부 거래처명 영업단계 방문유형 ✍️거래처명 NO. ✍️…" at bounding box center [550, 251] width 1013 height 349
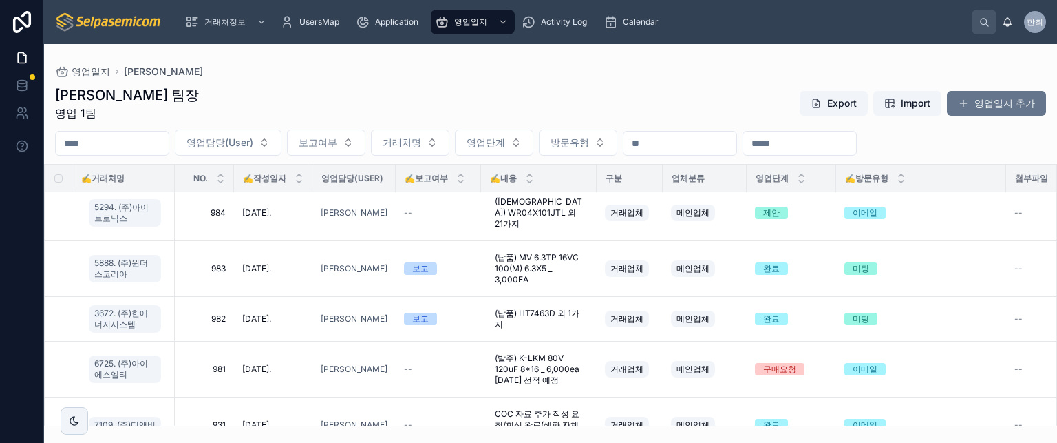
click at [365, 63] on div "영업일지 김춘래 김춘래 팀장 영업 1팀 Export Import 영업일지 추가 영업담당(User) 보고여부 거래처명 영업단계 방문유형 ✍️거래…" at bounding box center [550, 235] width 1013 height 382
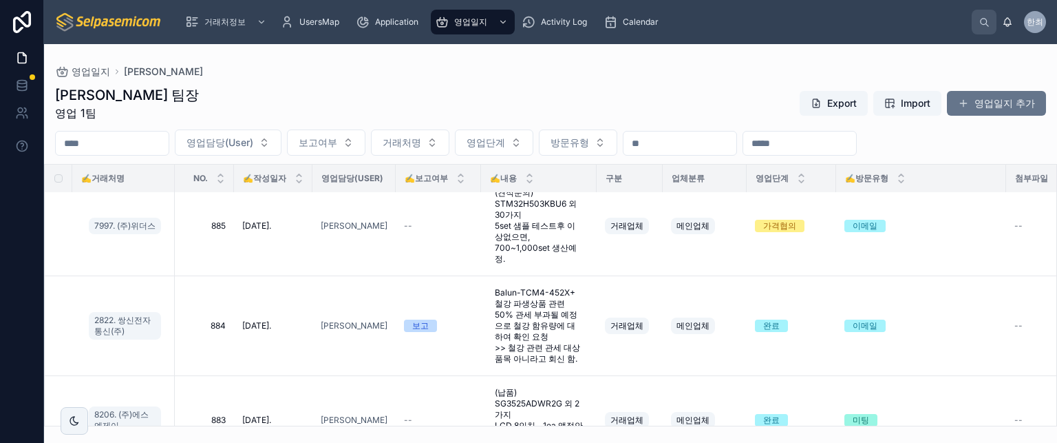
scroll to position [1231, 0]
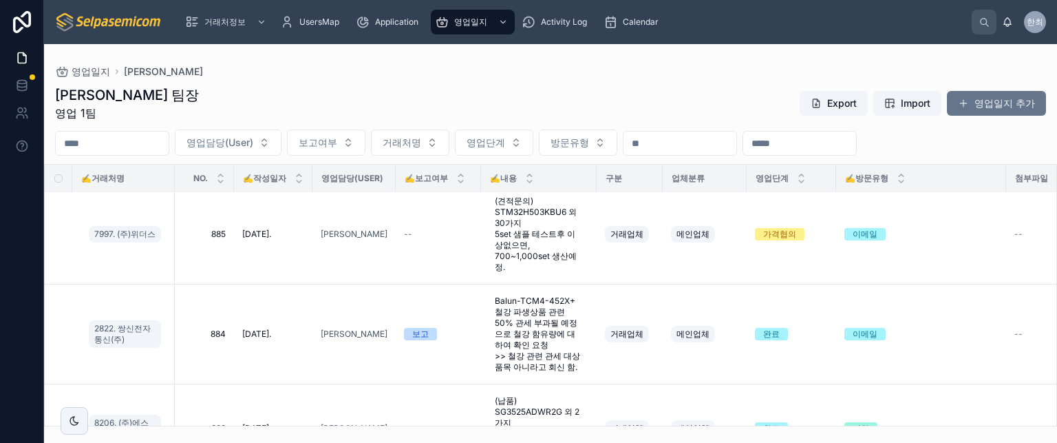
click at [418, 93] on div "김춘래 팀장 영업 1팀 Export Import 영업일지 추가" at bounding box center [550, 103] width 991 height 36
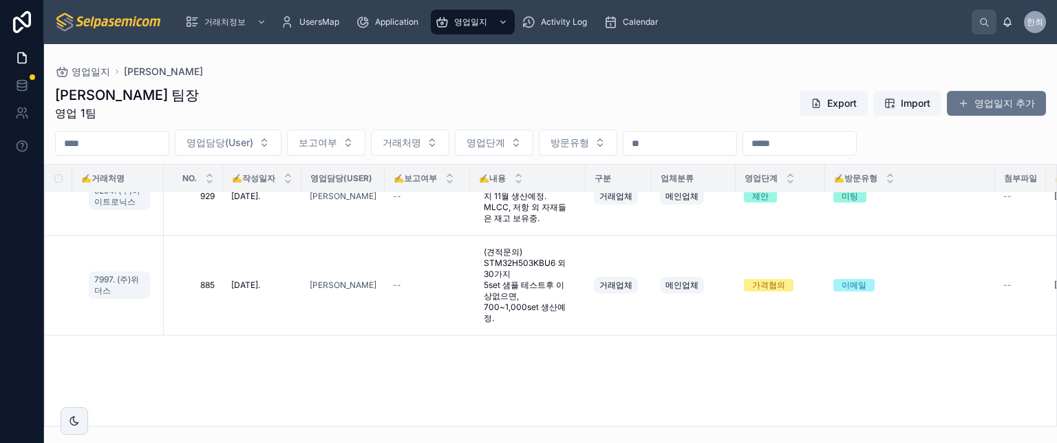
scroll to position [267, 0]
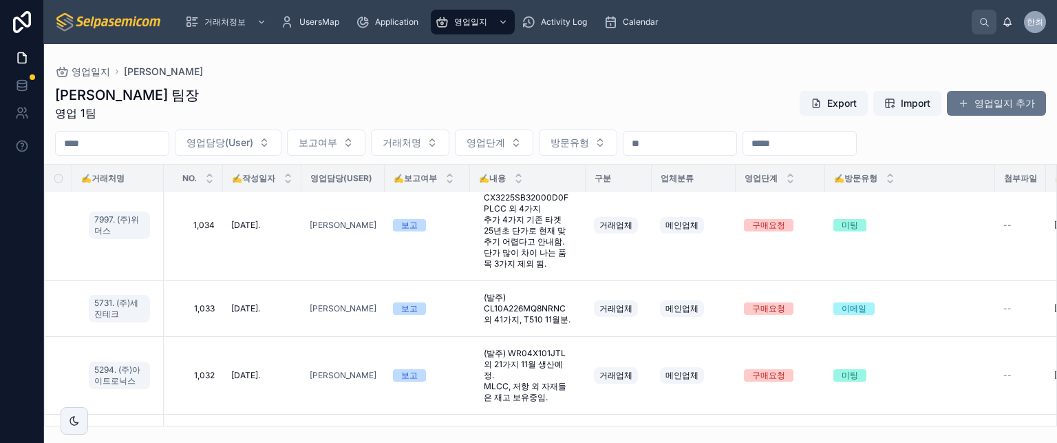
click at [641, 93] on div "김춘래 팀장 영업 1팀 Export Import 영업일지 추가" at bounding box center [550, 103] width 991 height 36
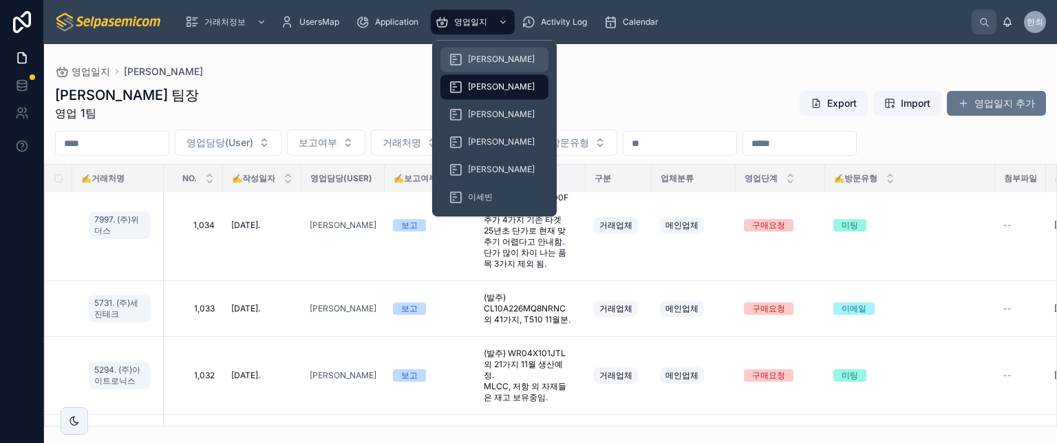
click at [480, 56] on span "[PERSON_NAME]" at bounding box center [501, 59] width 67 height 11
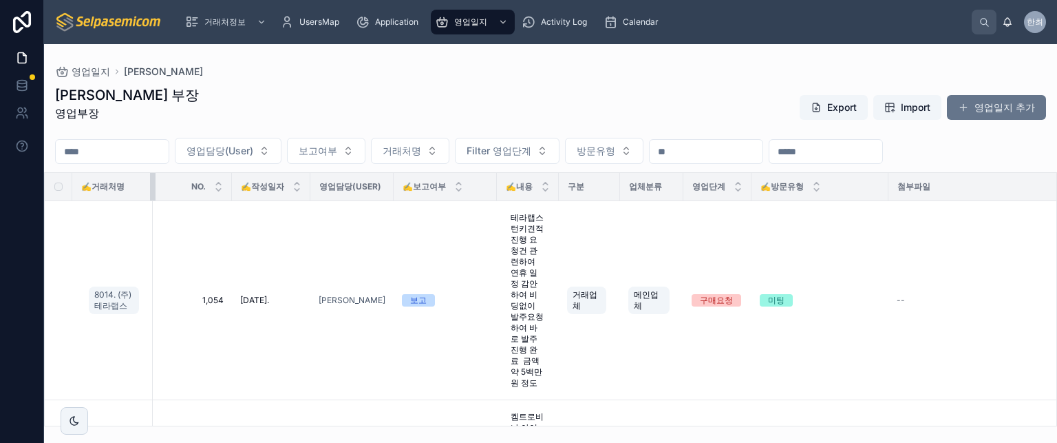
drag, startPoint x: 134, startPoint y: 185, endPoint x: 168, endPoint y: 193, distance: 35.2
click at [168, 193] on tr "✍️거래처명 NO. ✍️작성일자 영업담당(User) ✍️보고여부 ✍️내용 구분 업체분류 영업단계 ✍️방문유형 첨부파일 ✍️다음액션일 보고서요약…" at bounding box center [846, 187] width 1602 height 28
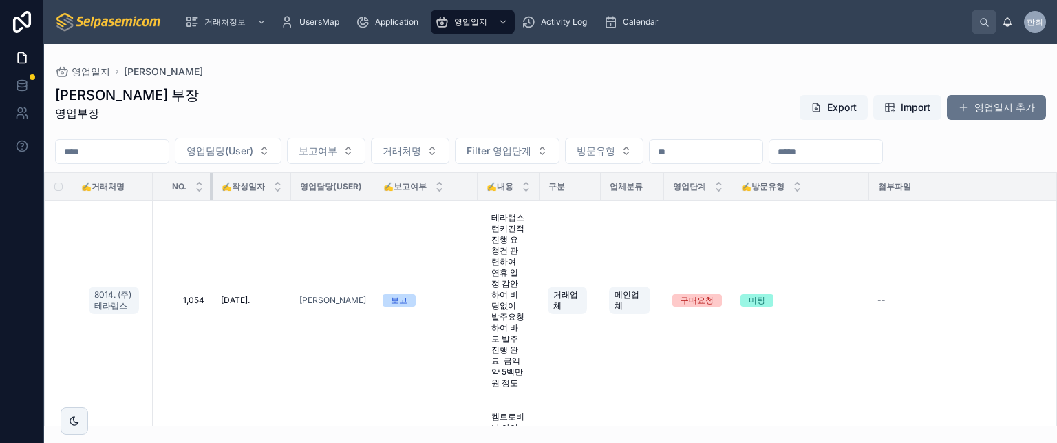
drag, startPoint x: 220, startPoint y: 187, endPoint x: 200, endPoint y: 184, distance: 19.5
click at [210, 184] on div at bounding box center [213, 187] width 6 height 28
click at [537, 187] on div at bounding box center [540, 187] width 6 height 28
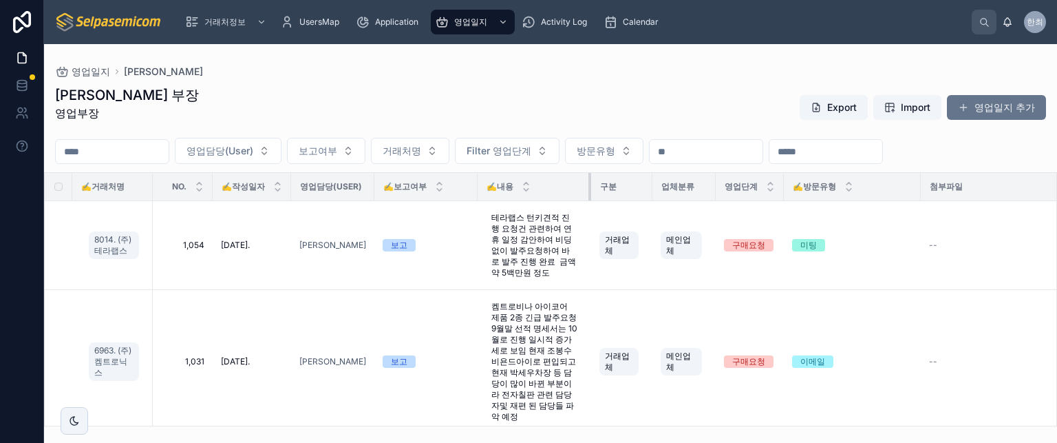
drag, startPoint x: 525, startPoint y: 187, endPoint x: 452, endPoint y: 111, distance: 105.1
click at [576, 187] on tr "✍️거래처명 NO. ✍️작성일자 영업담당(User) ✍️보고여부 ✍️내용 구분 업체분류 영업단계 ✍️방문유형 첨부파일 ✍️다음액션일 보고서요약…" at bounding box center [862, 187] width 1635 height 28
click at [448, 98] on div "허창윤 부장 영업부장 Export Import 영업일지 추가" at bounding box center [550, 107] width 991 height 44
click at [434, 106] on div "허창윤 부장 영업부장 Export Import 영업일지 추가" at bounding box center [550, 107] width 991 height 44
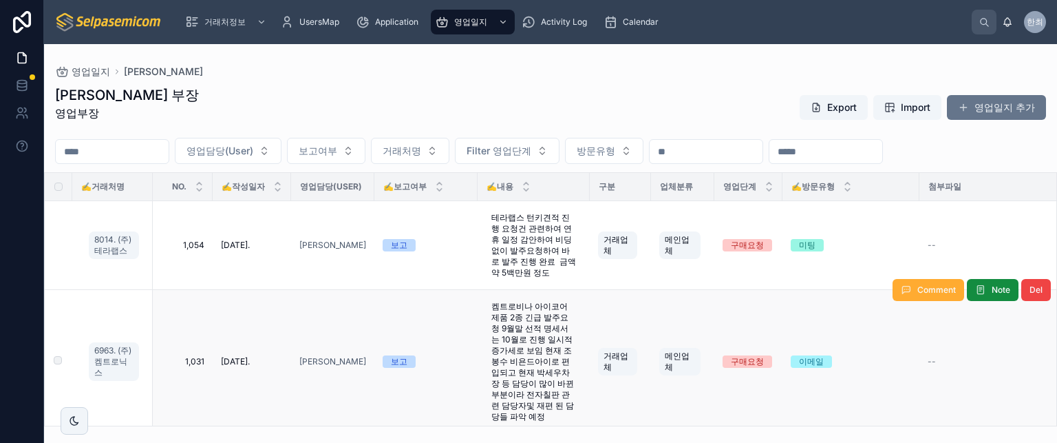
scroll to position [69, 0]
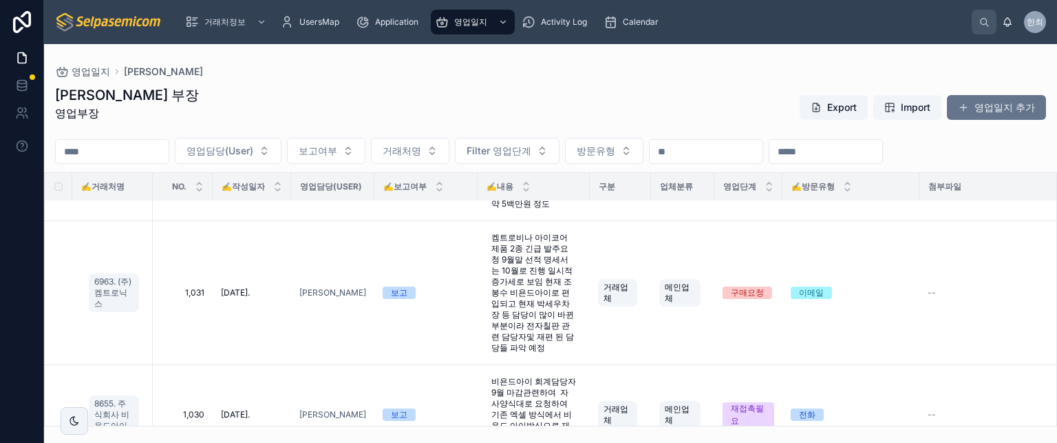
click at [547, 107] on div "허창윤 부장 영업부장 Export Import 영업일지 추가" at bounding box center [550, 107] width 991 height 44
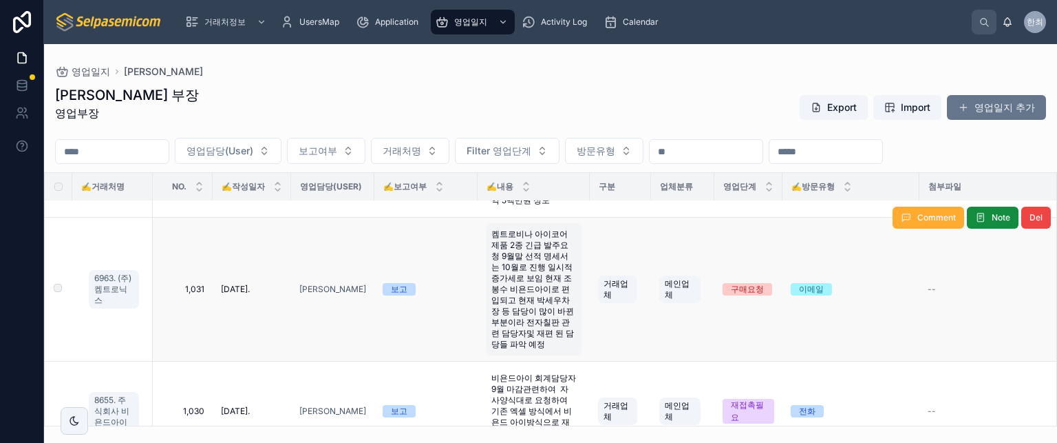
scroll to position [138, 0]
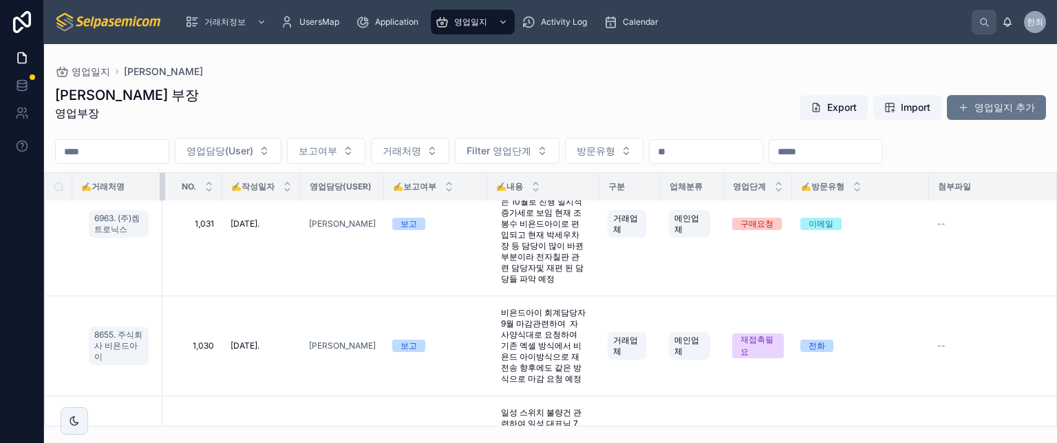
drag, startPoint x: 140, startPoint y: 189, endPoint x: 150, endPoint y: 189, distance: 9.7
click at [160, 189] on div at bounding box center [163, 187] width 6 height 28
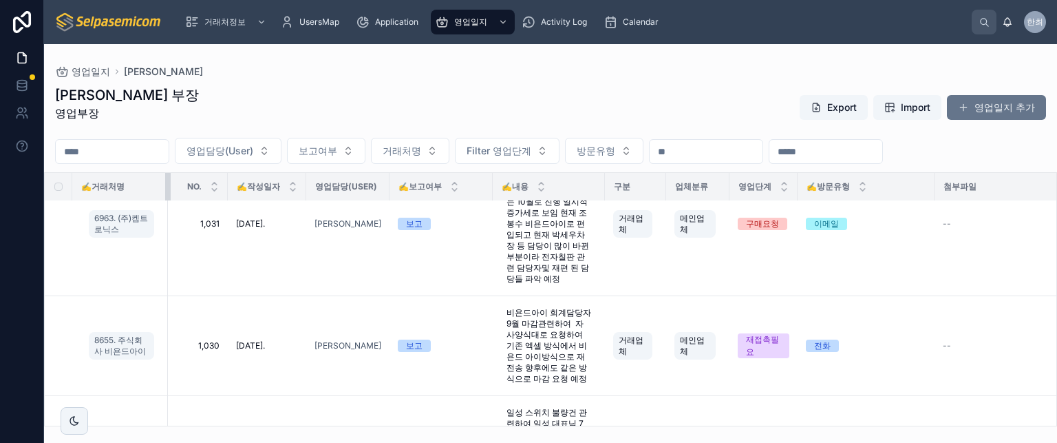
click at [165, 189] on div at bounding box center [168, 187] width 6 height 28
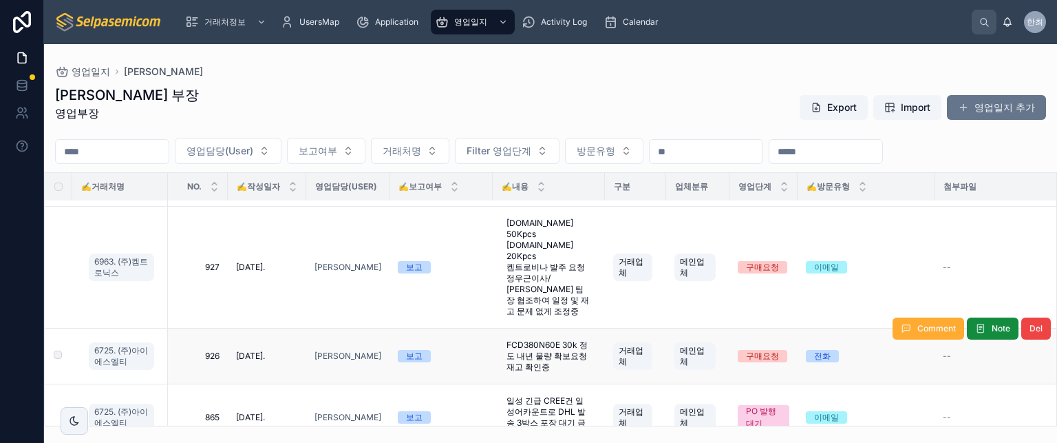
scroll to position [895, 0]
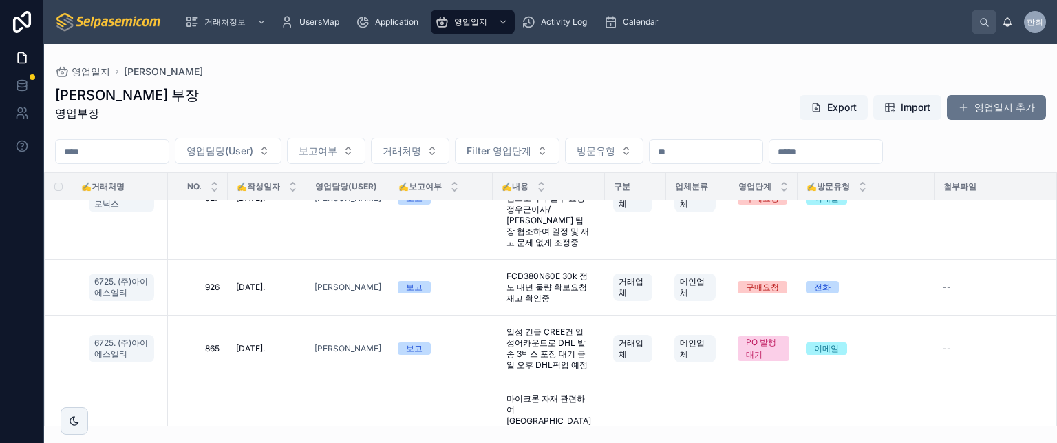
click at [435, 76] on div "영업일지 [PERSON_NAME]" at bounding box center [550, 71] width 991 height 11
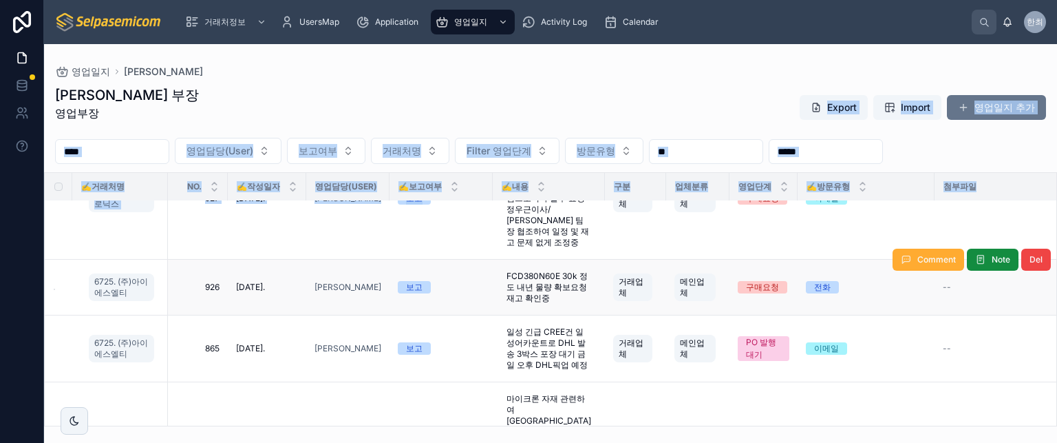
drag, startPoint x: 444, startPoint y: 105, endPoint x: 476, endPoint y: 269, distance: 167.0
click at [476, 267] on div "허창윤 부장 영업부장 Export Import 영업일지 추가 영업담당(User) 보고여부 거래처명 Filter 영업단계 방문유형 ✍️거래처명 …" at bounding box center [550, 251] width 1013 height 349
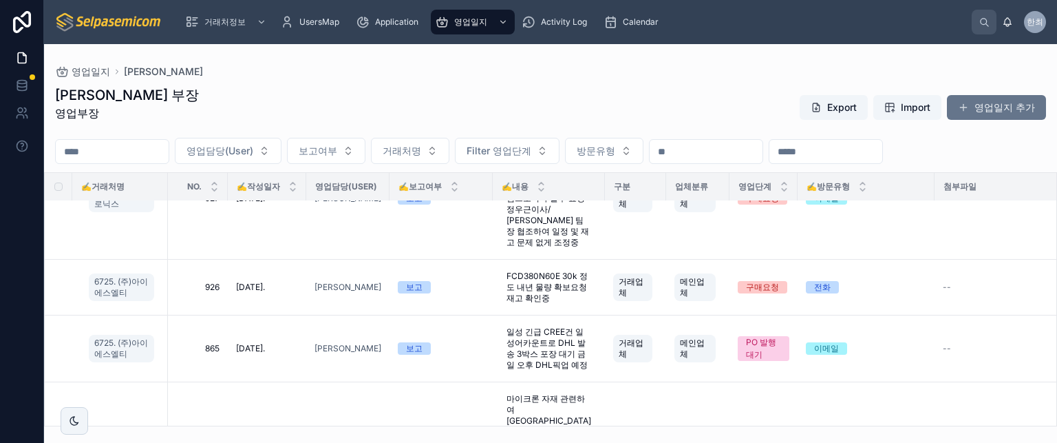
click at [448, 68] on div "영업일지 [PERSON_NAME]" at bounding box center [550, 71] width 991 height 11
click at [451, 89] on div "허창윤 부장 영업부장 Export Import 영업일지 추가" at bounding box center [550, 107] width 991 height 44
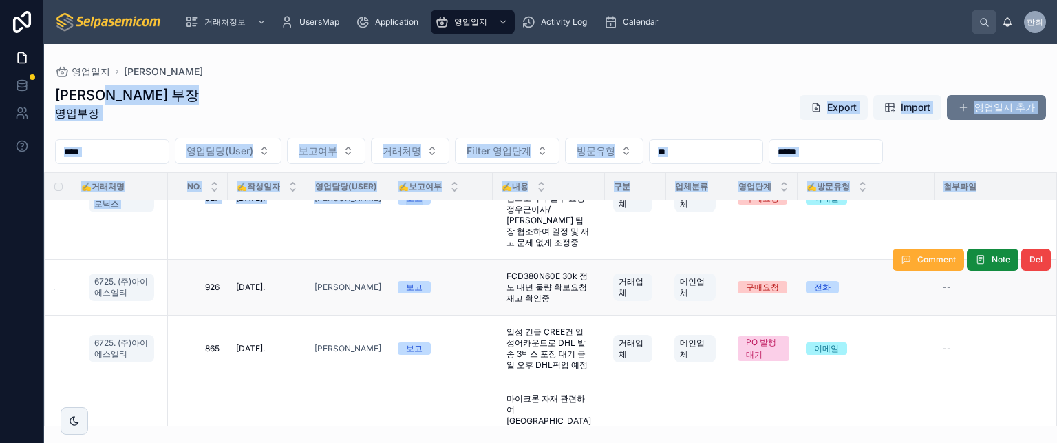
drag, startPoint x: 451, startPoint y: 89, endPoint x: 454, endPoint y: 279, distance: 189.3
click at [454, 279] on div "허창윤 부장 영업부장 Export Import 영업일지 추가 영업담당(User) 보고여부 거래처명 Filter 영업단계 방문유형 ✍️거래처명 …" at bounding box center [550, 251] width 1013 height 349
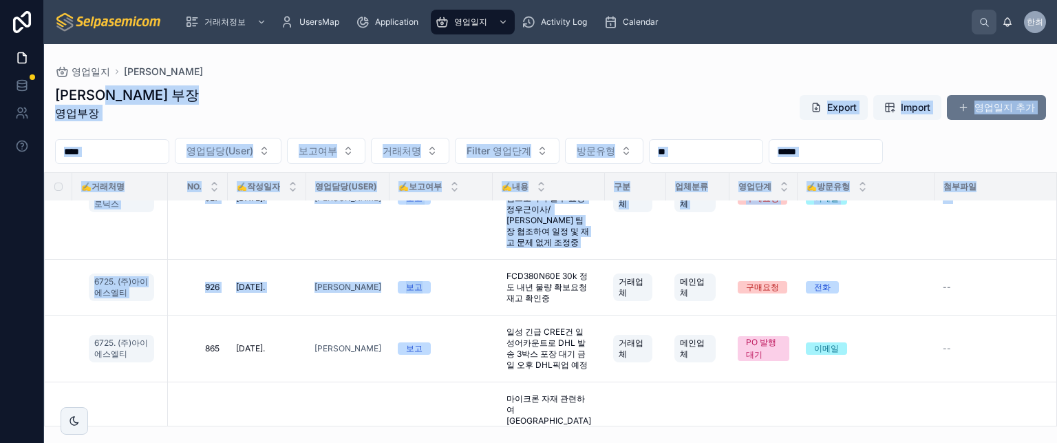
click at [454, 94] on div "허창윤 부장 영업부장 Export Import 영업일지 추가" at bounding box center [550, 107] width 991 height 44
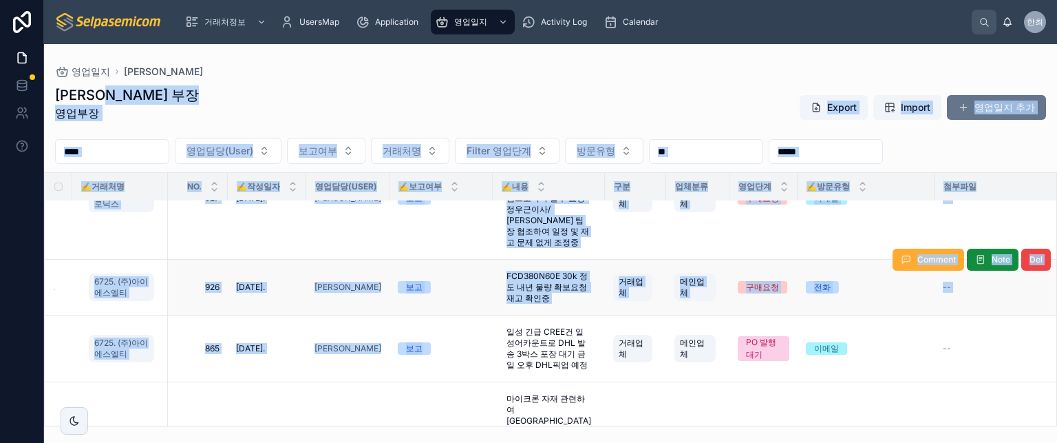
drag, startPoint x: 460, startPoint y: 317, endPoint x: 469, endPoint y: 304, distance: 15.3
click at [465, 328] on div "허창윤 부장 영업부장 Export Import 영업일지 추가 영업담당(User) 보고여부 거래처명 Filter 영업단계 방문유형 ✍️거래처명 …" at bounding box center [550, 251] width 1013 height 349
click at [471, 99] on div "허창윤 부장 영업부장 Export Import 영업일지 추가" at bounding box center [550, 107] width 991 height 44
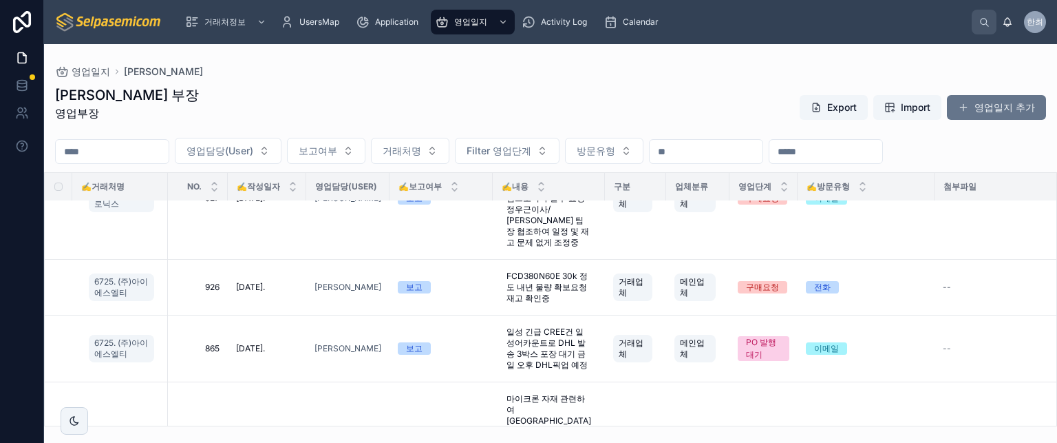
click at [553, 112] on div "허창윤 부장 영업부장 Export Import 영업일지 추가" at bounding box center [550, 107] width 991 height 44
drag, startPoint x: 551, startPoint y: 100, endPoint x: 513, endPoint y: 109, distance: 38.2
click at [549, 98] on div "허창윤 부장 영업부장 Export Import 영업일지 추가" at bounding box center [550, 107] width 991 height 44
click at [440, 88] on div "허창윤 부장 영업부장 Export Import 영업일지 추가" at bounding box center [550, 107] width 991 height 44
drag, startPoint x: 467, startPoint y: 97, endPoint x: 443, endPoint y: 87, distance: 25.3
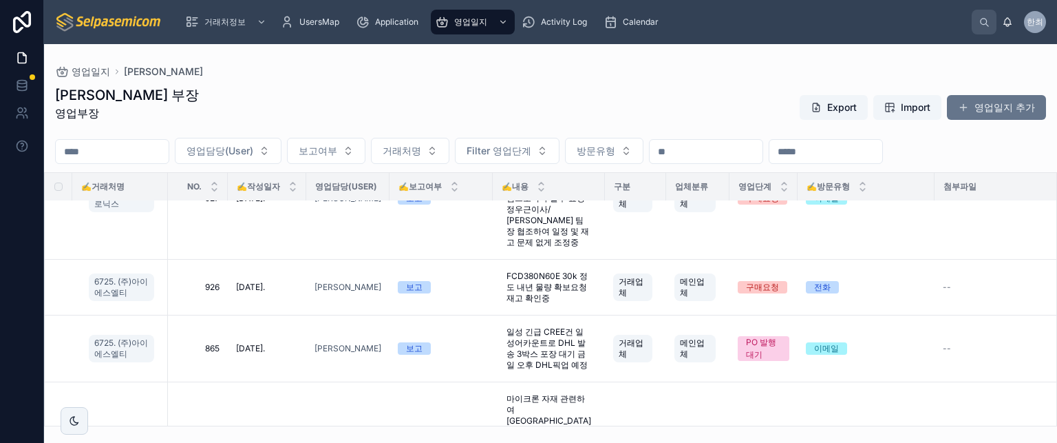
click at [466, 97] on div "허창윤 부장 영업부장 Export Import 영업일지 추가" at bounding box center [550, 107] width 991 height 44
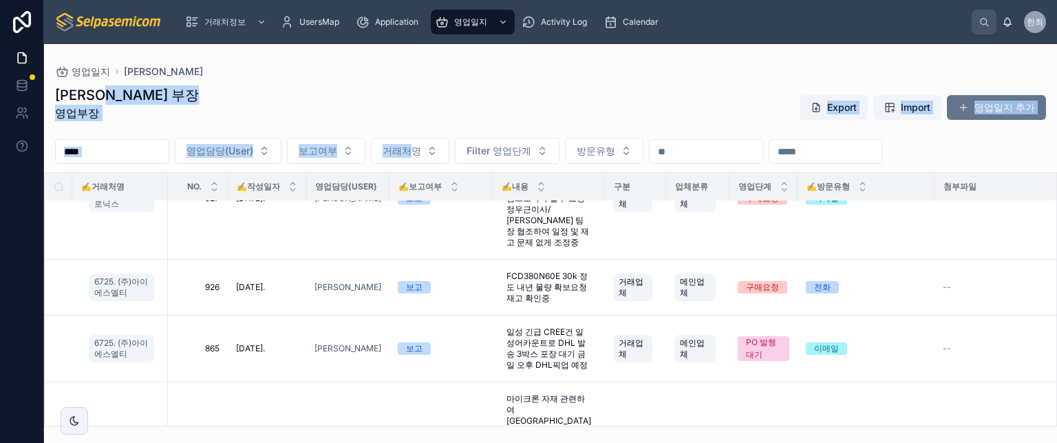
drag, startPoint x: 449, startPoint y: 134, endPoint x: 422, endPoint y: 98, distance: 44.2
click at [443, 171] on div "허창윤 부장 영업부장 Export Import 영업일지 추가 영업담당(User) 보고여부 거래처명 Filter 영업단계 방문유형 ✍️거래처명 …" at bounding box center [550, 251] width 1013 height 349
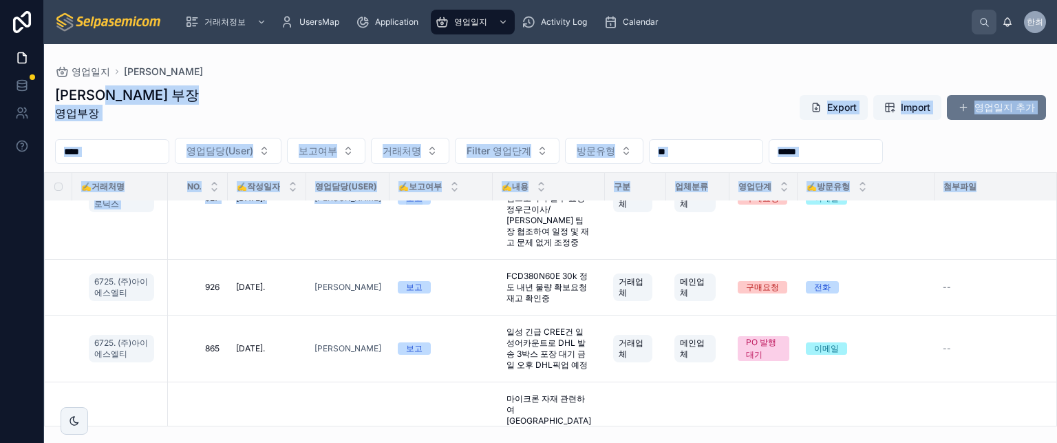
click at [415, 80] on div "허창윤 부장 영업부장 Export Import 영업일지 추가 영업담당(User) 보고여부 거래처명 Filter 영업단계 방문유형 ✍️거래처명 …" at bounding box center [550, 251] width 1013 height 349
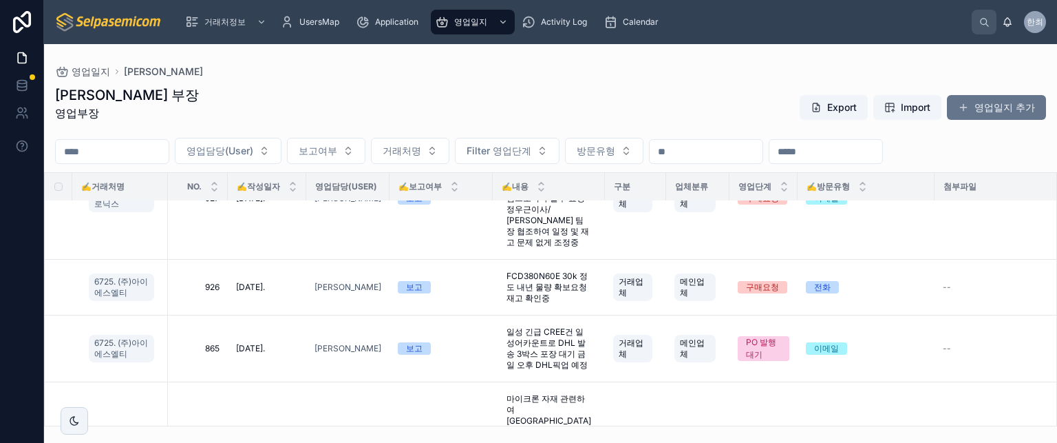
click at [414, 80] on div "허창윤 부장 영업부장 Export Import 영업일지 추가 영업담당(User) 보고여부 거래처명 Filter 영업단계 방문유형 ✍️거래처명 …" at bounding box center [550, 251] width 1013 height 349
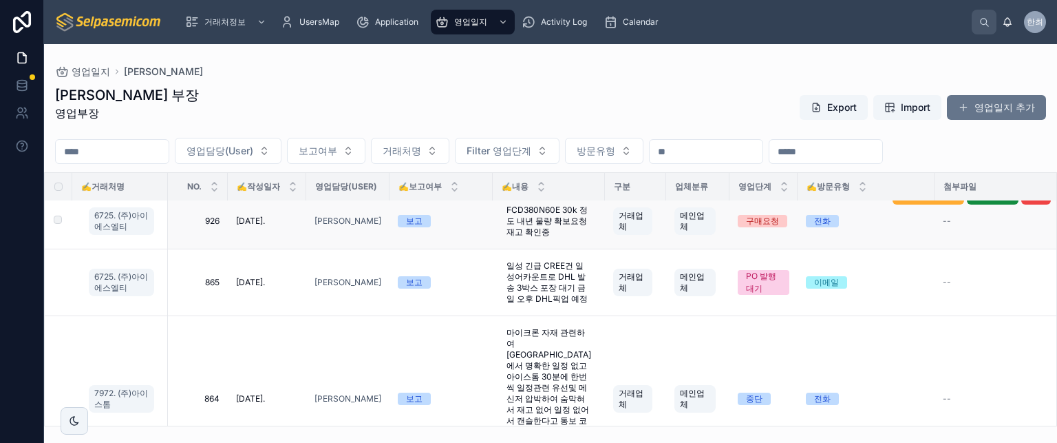
scroll to position [964, 0]
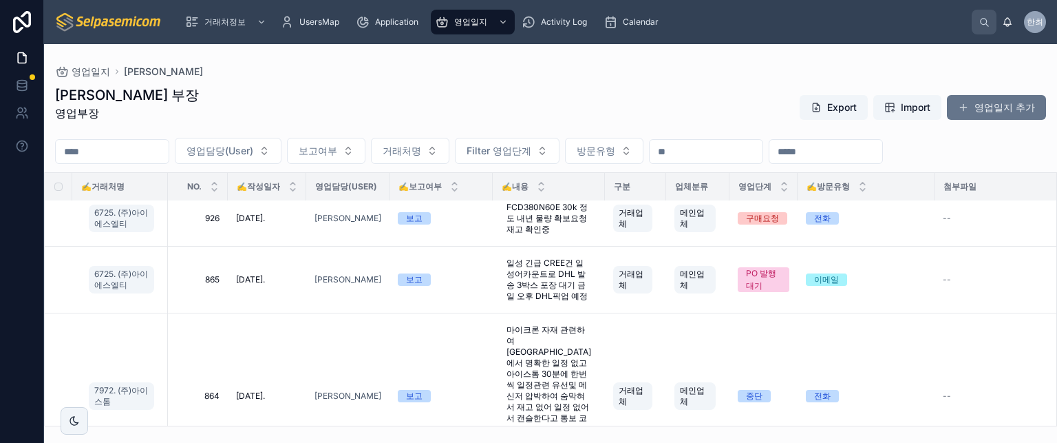
click at [443, 108] on div "허창윤 부장 영업부장 Export Import 영업일지 추가" at bounding box center [550, 107] width 991 height 44
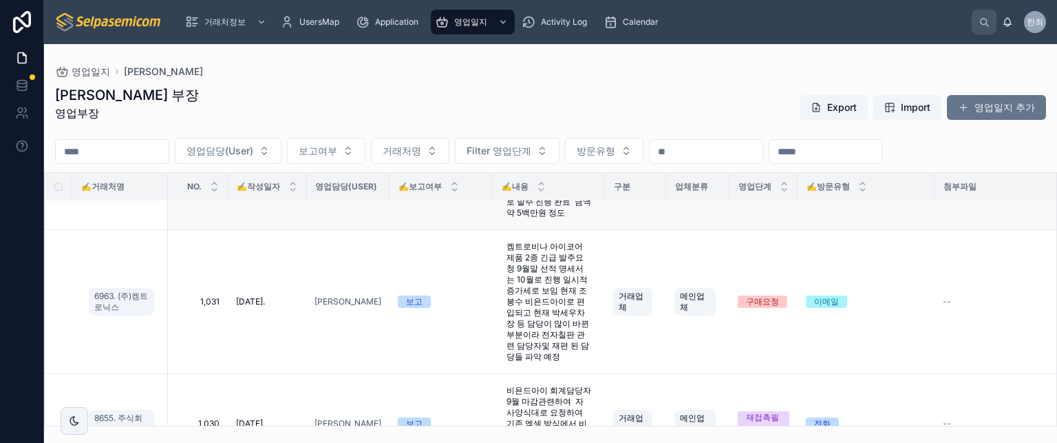
scroll to position [0, 0]
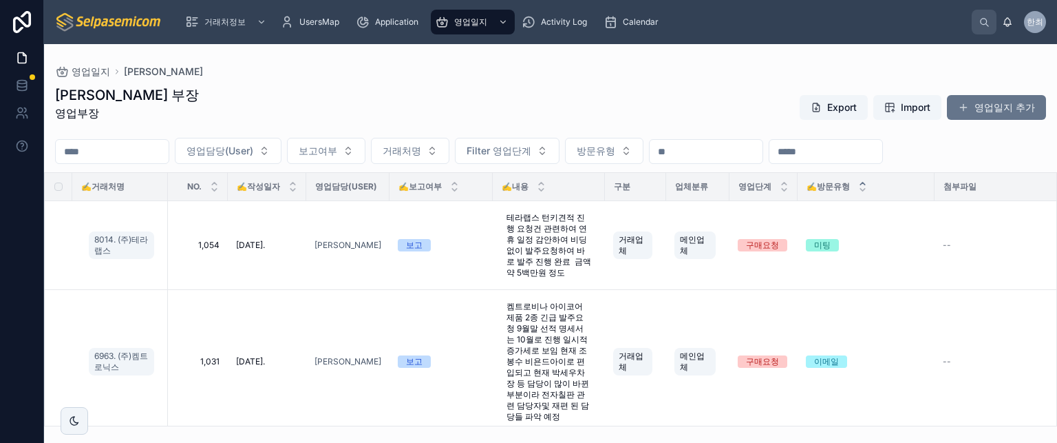
click at [860, 183] on icon at bounding box center [862, 183] width 5 height 2
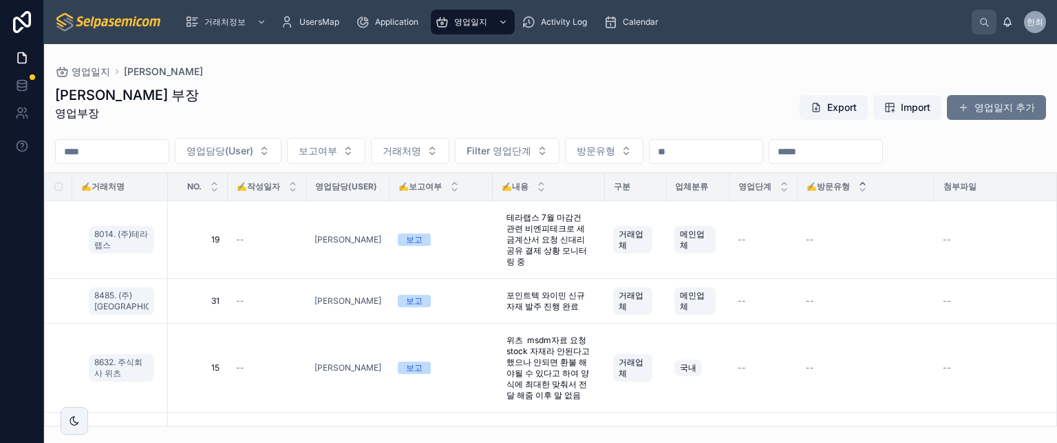
click at [584, 100] on div "허창윤 부장 영업부장 Export Import 영업일지 추가" at bounding box center [550, 107] width 991 height 44
click at [964, 105] on span at bounding box center [963, 107] width 11 height 11
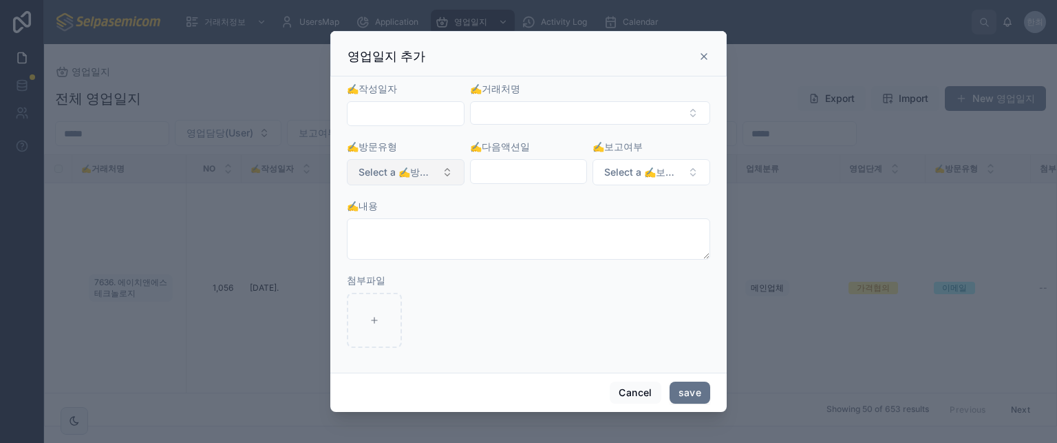
click at [451, 175] on button "Select a ✍️방문유형" at bounding box center [406, 172] width 118 height 26
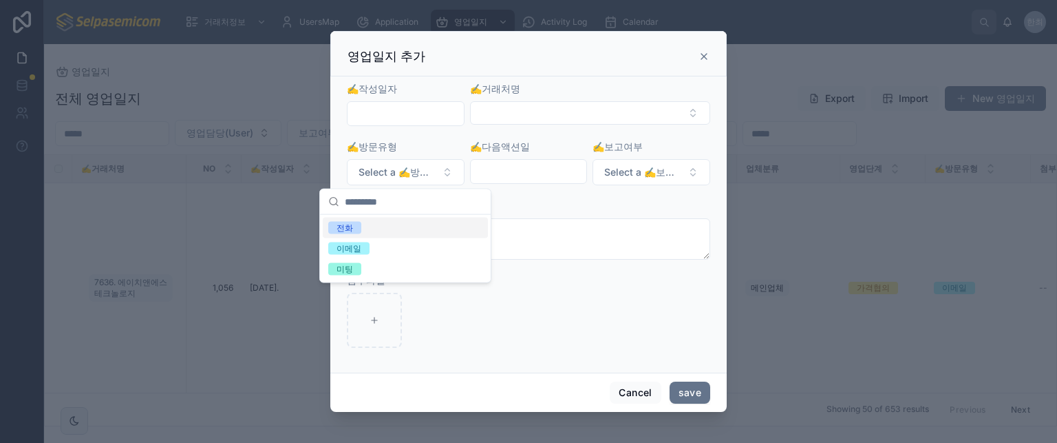
click at [603, 72] on div "영업일지 추가" at bounding box center [528, 53] width 396 height 45
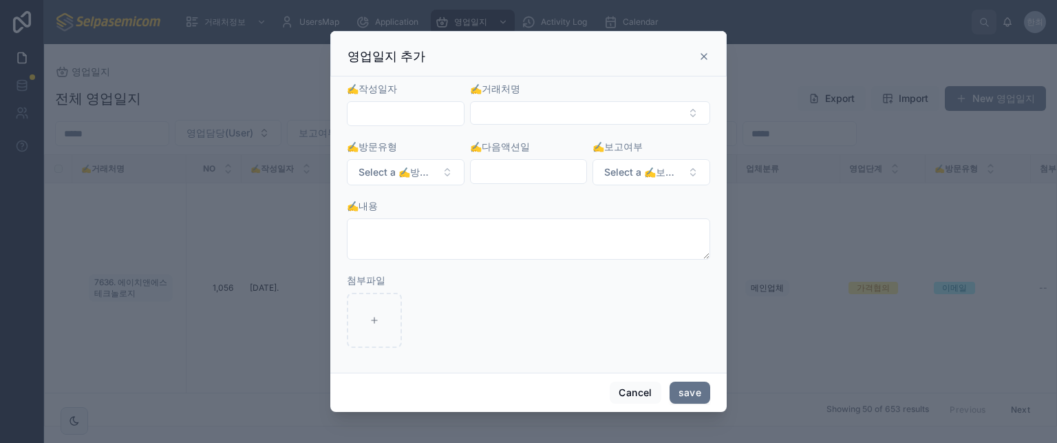
click at [703, 59] on icon at bounding box center [704, 56] width 11 height 11
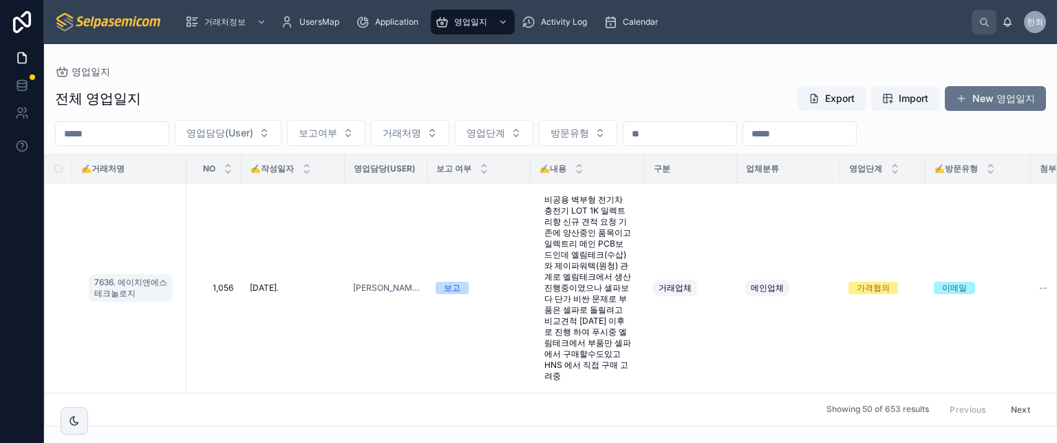
drag, startPoint x: 449, startPoint y: 85, endPoint x: 499, endPoint y: 86, distance: 49.6
click at [451, 85] on div "전체 영업일지 Export Import New 영업일지" at bounding box center [550, 98] width 991 height 26
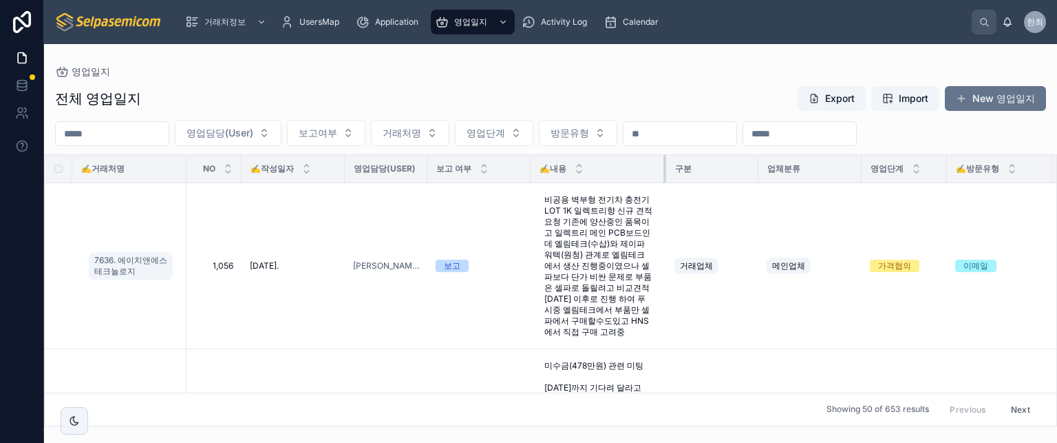
click at [663, 170] on div at bounding box center [666, 169] width 6 height 28
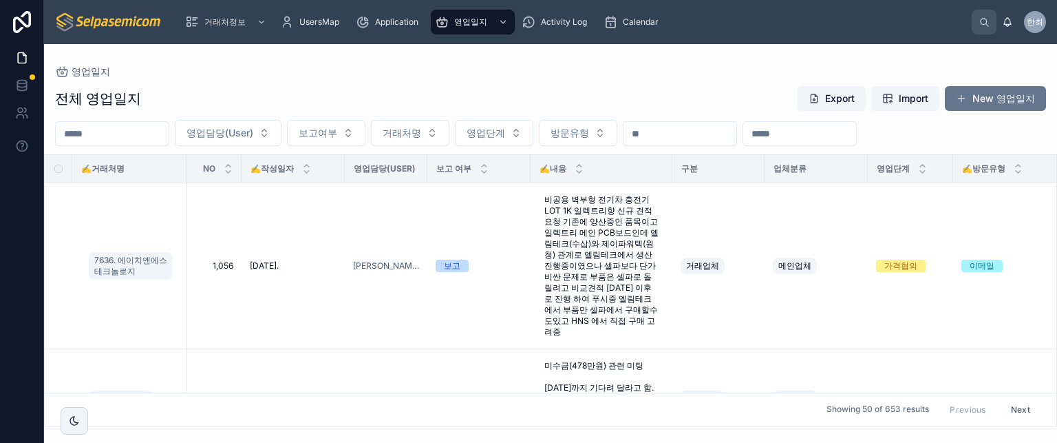
click at [476, 100] on div "전체 영업일지 Export Import New 영업일지" at bounding box center [550, 98] width 991 height 26
click at [958, 98] on span at bounding box center [961, 98] width 11 height 11
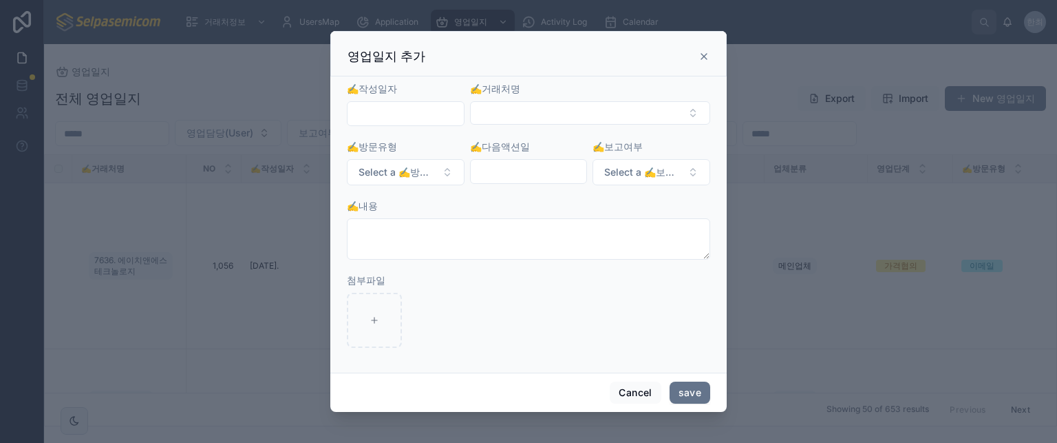
drag, startPoint x: 705, startPoint y: 56, endPoint x: 234, endPoint y: 54, distance: 471.5
click at [705, 56] on icon at bounding box center [704, 56] width 11 height 11
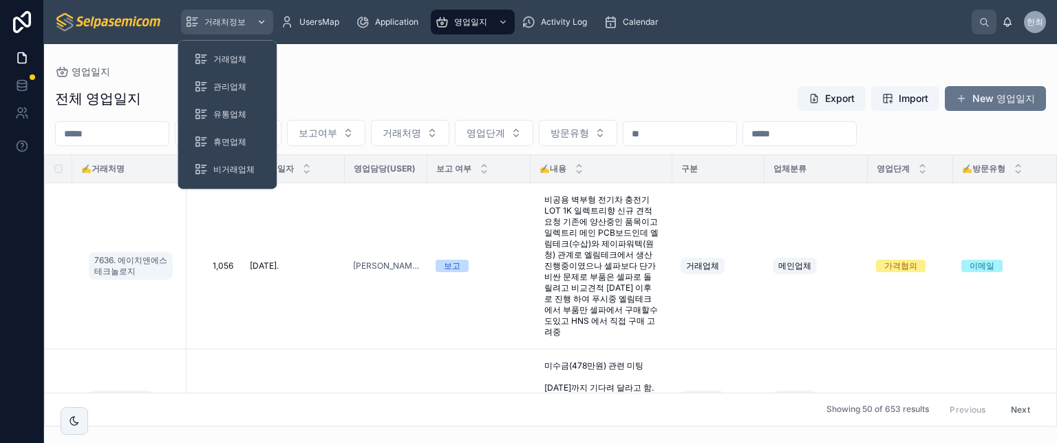
click at [223, 21] on span "거래처정보" at bounding box center [224, 22] width 41 height 11
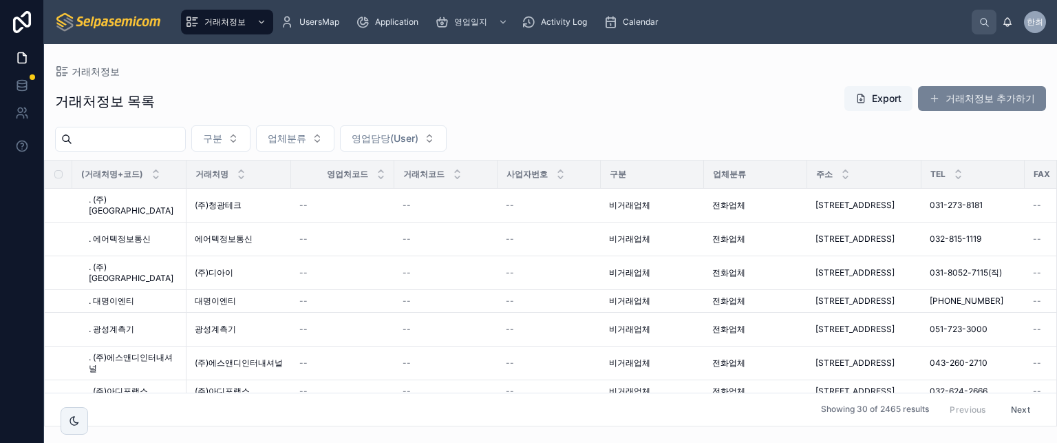
click at [942, 92] on button "거래처정보 추가하기" at bounding box center [982, 98] width 128 height 25
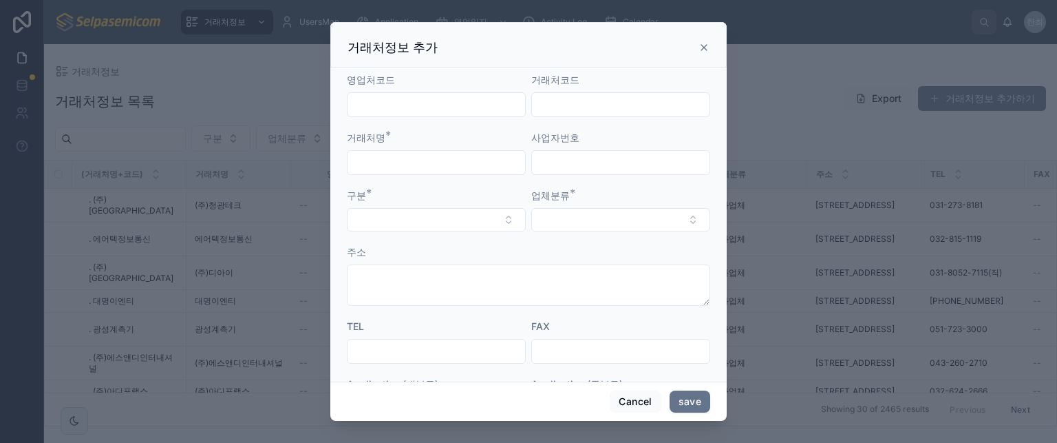
click at [705, 48] on icon at bounding box center [704, 47] width 11 height 11
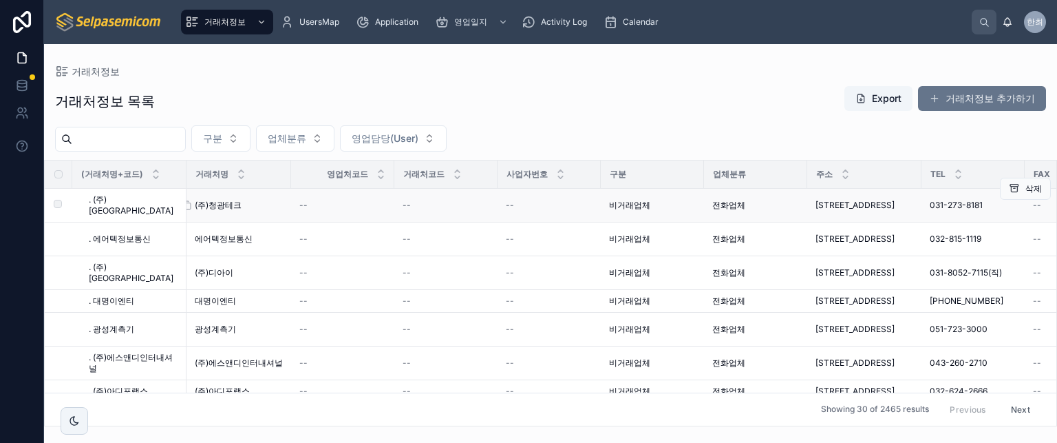
drag, startPoint x: 474, startPoint y: 126, endPoint x: 273, endPoint y: 200, distance: 214.0
click at [447, 126] on button "영업담당(User)" at bounding box center [393, 138] width 107 height 26
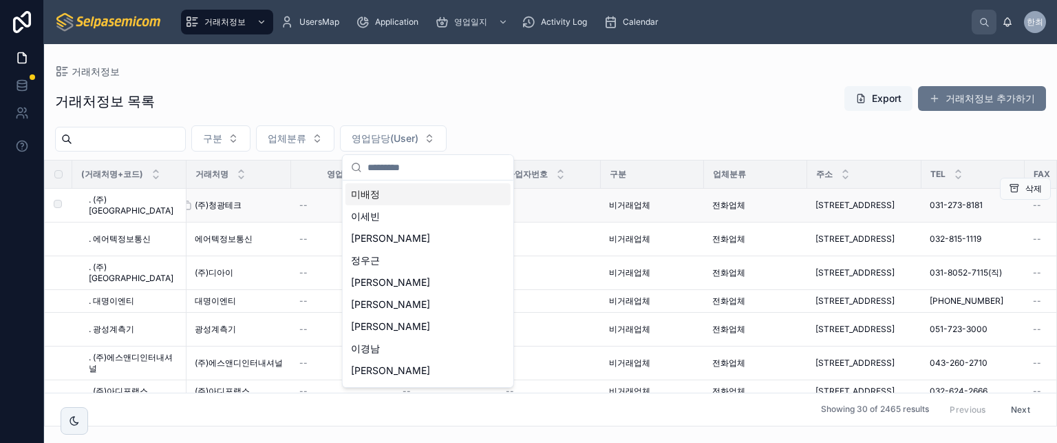
click at [222, 202] on span "(주)청광테크" at bounding box center [218, 205] width 47 height 11
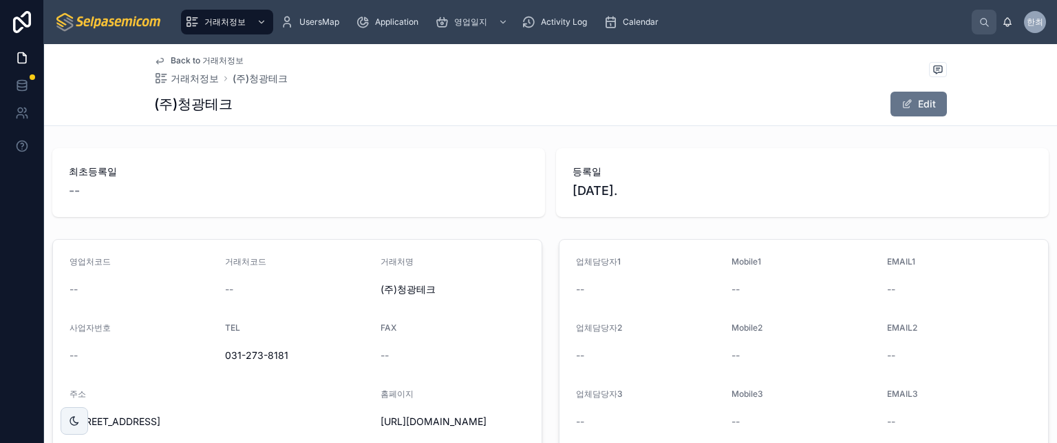
click at [685, 167] on span "등록일" at bounding box center [803, 171] width 460 height 14
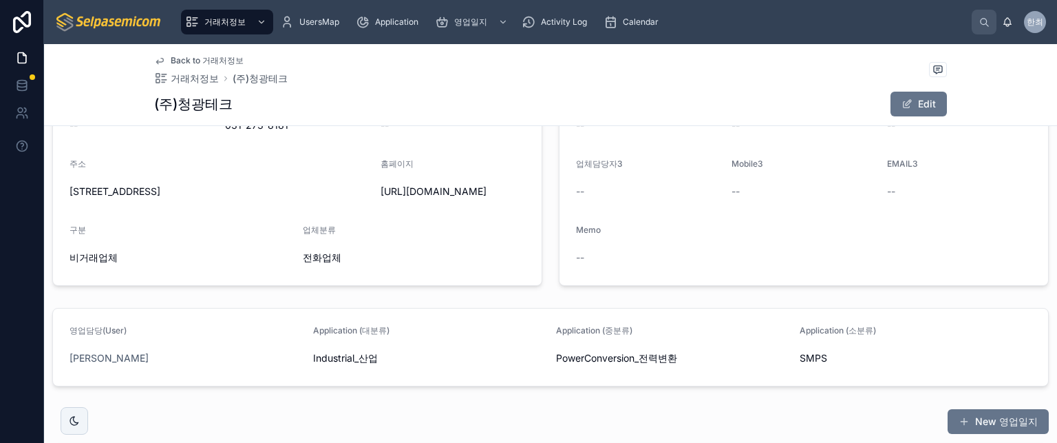
scroll to position [206, 0]
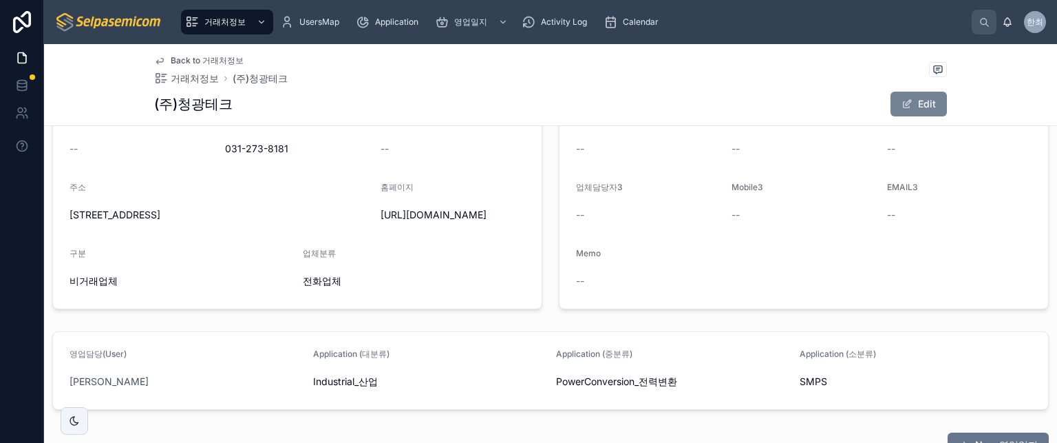
click at [919, 104] on button "Edit" at bounding box center [919, 104] width 56 height 25
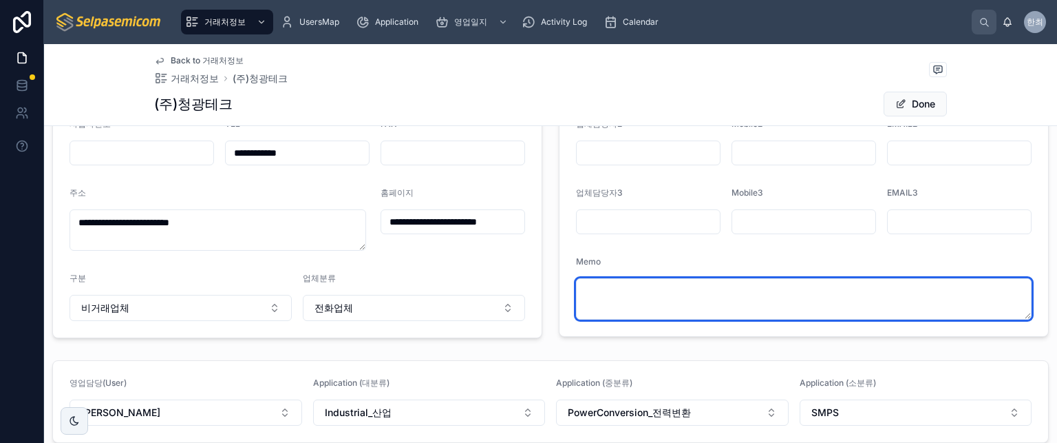
click at [614, 294] on textarea at bounding box center [804, 298] width 456 height 41
drag, startPoint x: 1015, startPoint y: 316, endPoint x: 1006, endPoint y: 310, distance: 11.1
click at [1006, 310] on textarea at bounding box center [804, 298] width 456 height 41
drag, startPoint x: 1019, startPoint y: 312, endPoint x: 983, endPoint y: 277, distance: 50.6
click at [993, 284] on textarea at bounding box center [804, 298] width 456 height 41
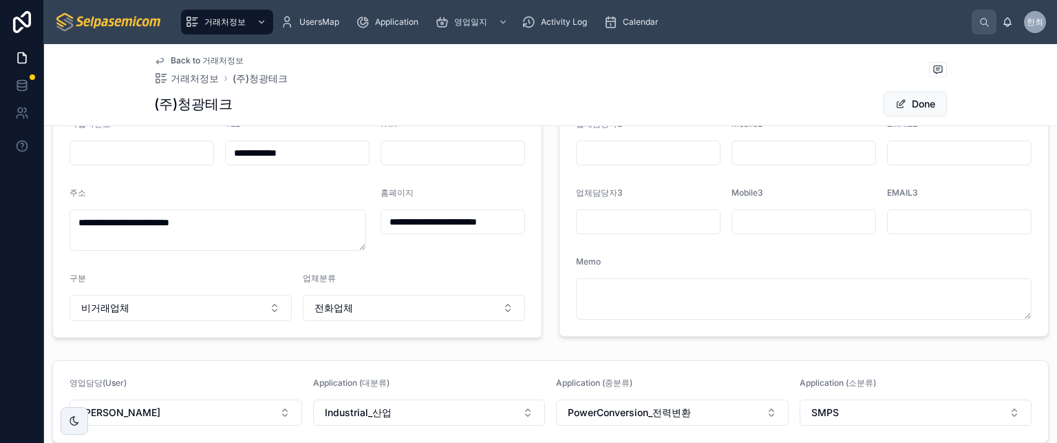
drag, startPoint x: 911, startPoint y: 241, endPoint x: 908, endPoint y: 255, distance: 14.0
click at [911, 243] on form "업체담당자1 Mobile1 EMAIL1 업체담당자2 Mobile2 EMAIL2 업체담당자3 Mobile3 EMAIL3 Memo" at bounding box center [804, 184] width 489 height 303
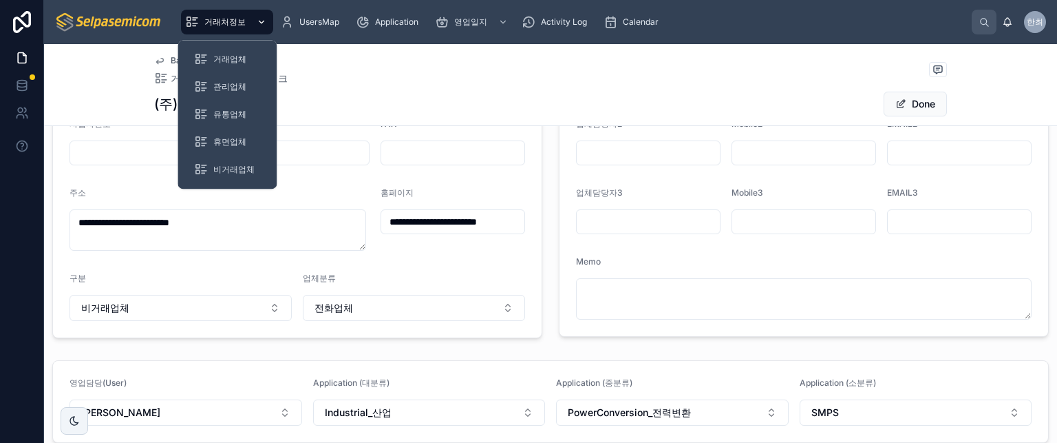
click at [234, 28] on div "거래처정보" at bounding box center [227, 22] width 84 height 22
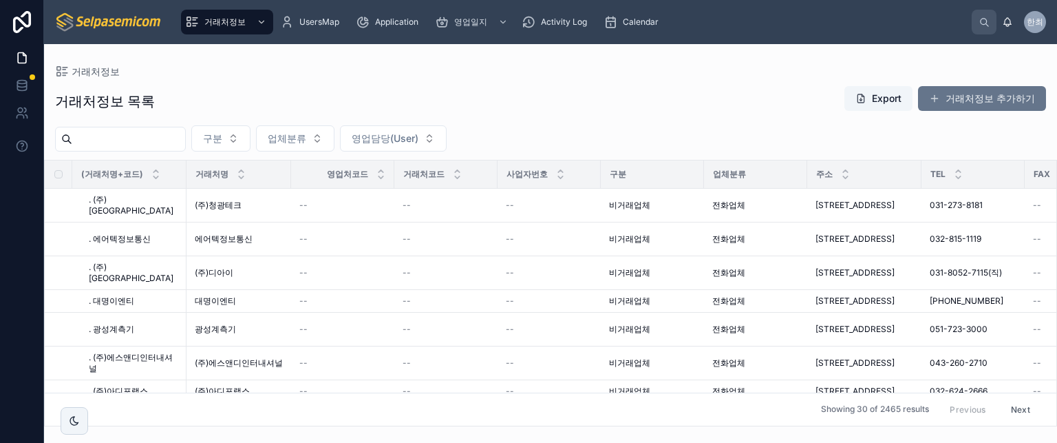
click at [537, 74] on div "거래처정보" at bounding box center [550, 71] width 991 height 11
drag, startPoint x: 540, startPoint y: 76, endPoint x: 549, endPoint y: 92, distance: 17.6
click at [542, 81] on div "거래처정보 목록 Export 거래처정보 추가하기 구분 업체분류 영업담당(User) (거래처명+코드) 거래처명 영업처코드 거래처코드 사업자번호 …" at bounding box center [550, 251] width 1013 height 349
click at [549, 92] on div "거래처정보 목록 Export 거래처정보 추가하기" at bounding box center [550, 101] width 991 height 32
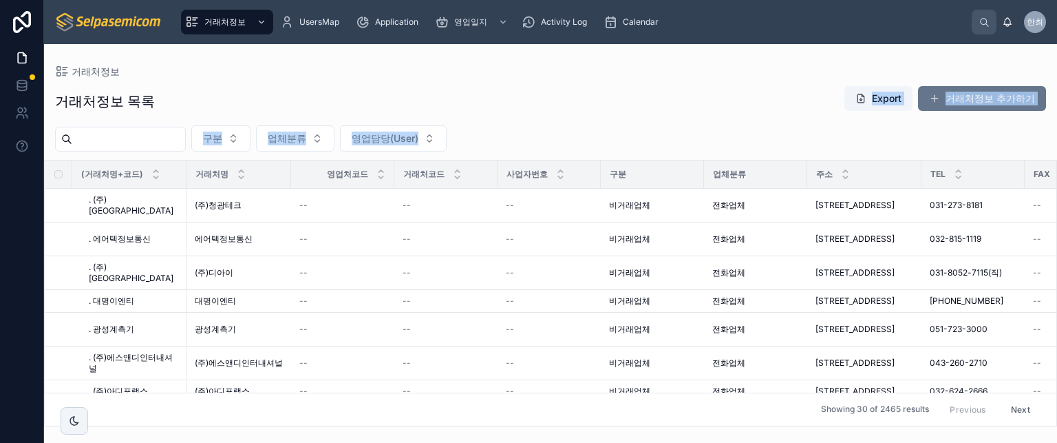
drag, startPoint x: 549, startPoint y: 92, endPoint x: 570, endPoint y: 407, distance: 315.2
click at [570, 407] on div "거래처정보 목록 Export 거래처정보 추가하기 구분 업체분류 영업담당(User) (거래처명+코드) 거래처명 영업처코드 거래처코드 사업자번호 …" at bounding box center [550, 251] width 1013 height 349
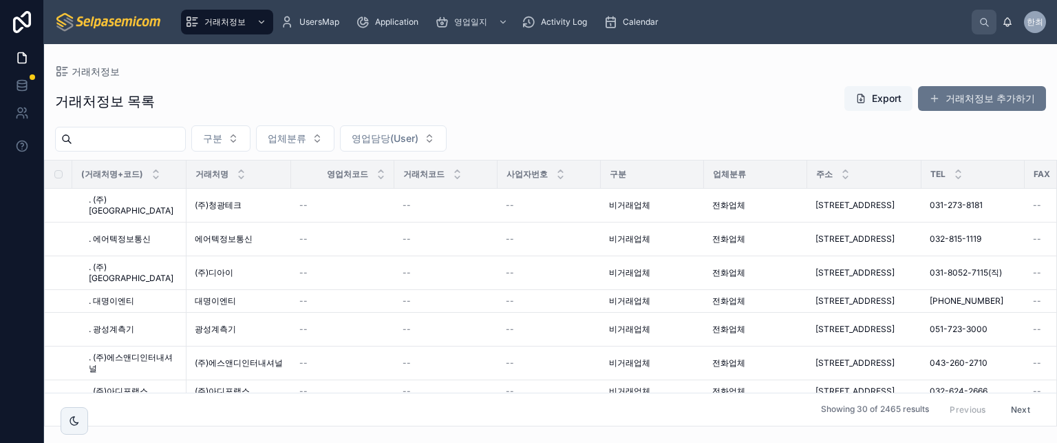
click at [549, 85] on div "거래처정보 목록 Export 거래처정보 추가하기" at bounding box center [550, 101] width 991 height 32
click at [619, 21] on div "Calendar" at bounding box center [634, 22] width 61 height 22
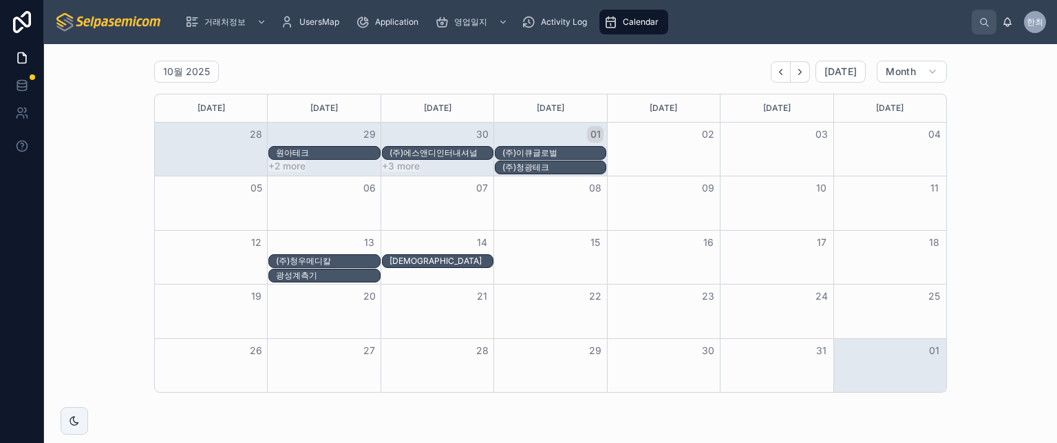
click at [376, 68] on div "10월 2025 [DATE] Month" at bounding box center [550, 72] width 793 height 22
click at [404, 67] on div "10월 2025 [DATE] Month" at bounding box center [550, 72] width 793 height 22
click at [397, 67] on div "10월 2025 [DATE] Month" at bounding box center [550, 72] width 793 height 22
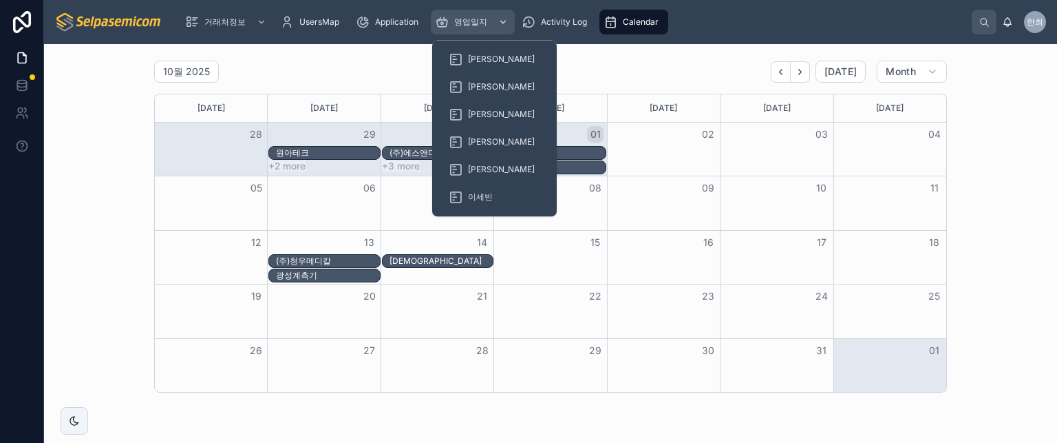
click at [470, 25] on span "영업일지" at bounding box center [470, 22] width 33 height 11
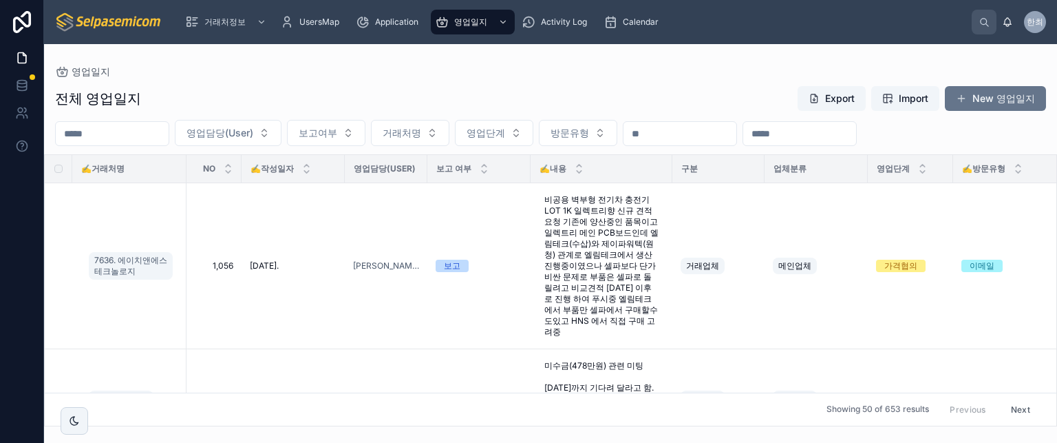
click at [388, 81] on div "전체 영업일지 Export Import New 영업일지 영업담당(User) 보고여부 거래처명 영업단계 방문유형 ✍️거래처명 NO ✍️작성일자 …" at bounding box center [550, 251] width 1013 height 349
click at [422, 107] on div "전체 영업일지 Export Import New 영업일지" at bounding box center [550, 98] width 991 height 26
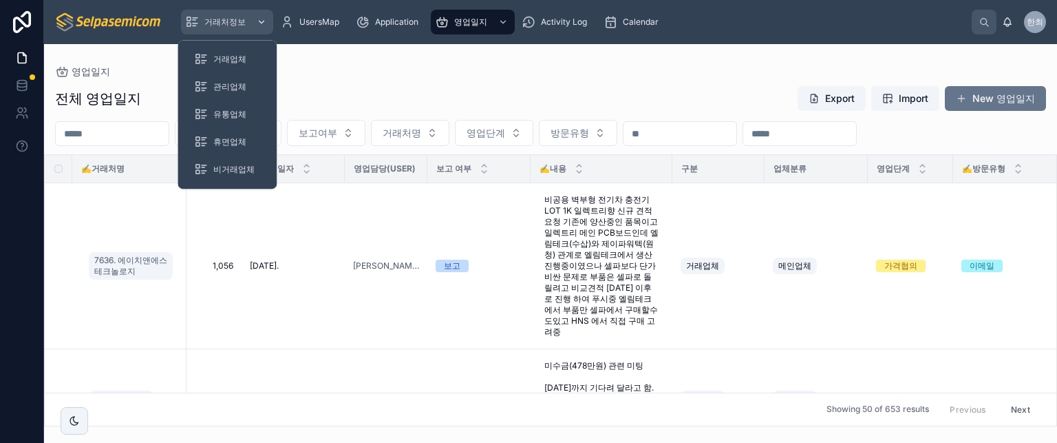
click at [231, 21] on span "거래처정보" at bounding box center [224, 22] width 41 height 11
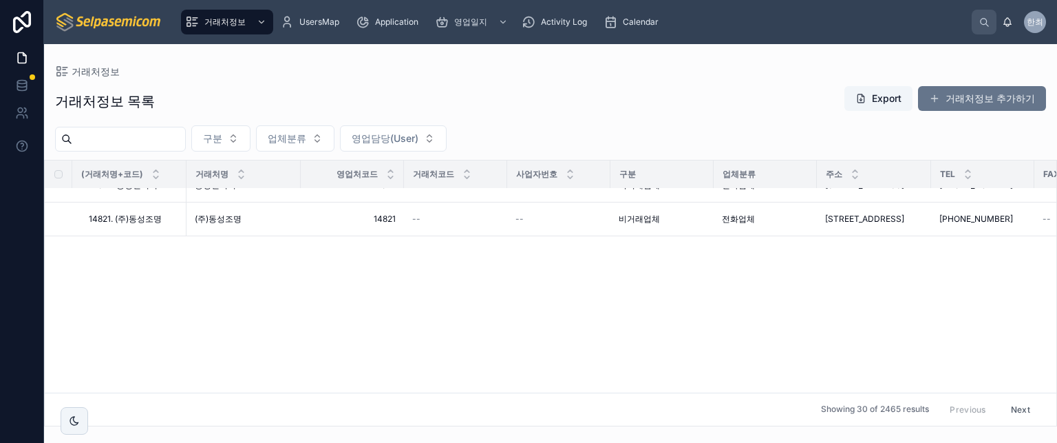
scroll to position [82, 0]
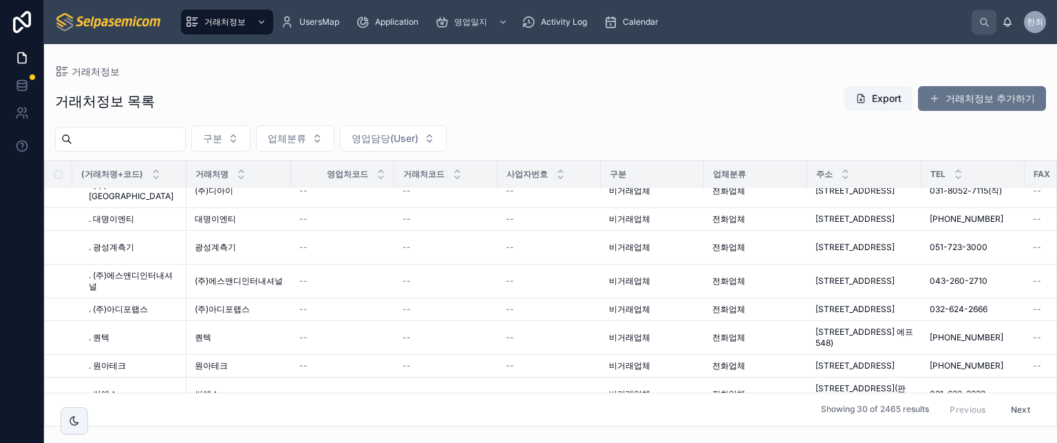
drag, startPoint x: 514, startPoint y: 125, endPoint x: 508, endPoint y: 115, distance: 11.5
click at [514, 124] on div "거래처정보 목록 Export 거래처정보 추가하기 구분 업체분류 영업담당(User) (거래처명+코드) 거래처명 영업처코드 거래처코드 사업자번호 …" at bounding box center [550, 251] width 1013 height 349
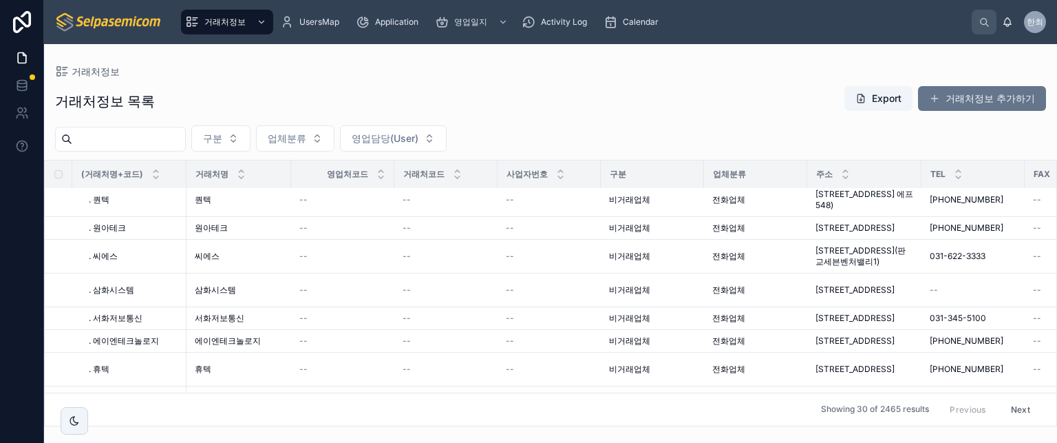
scroll to position [0, 0]
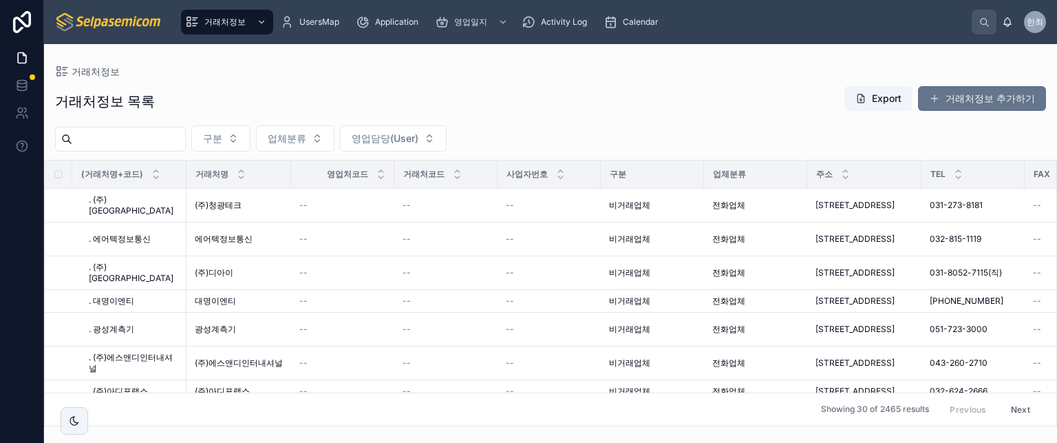
click at [735, 131] on div "구분 업체분류 영업담당(User)" at bounding box center [550, 138] width 1013 height 26
click at [609, 127] on div "구분 업체분류 영업담당(User)" at bounding box center [550, 138] width 1013 height 26
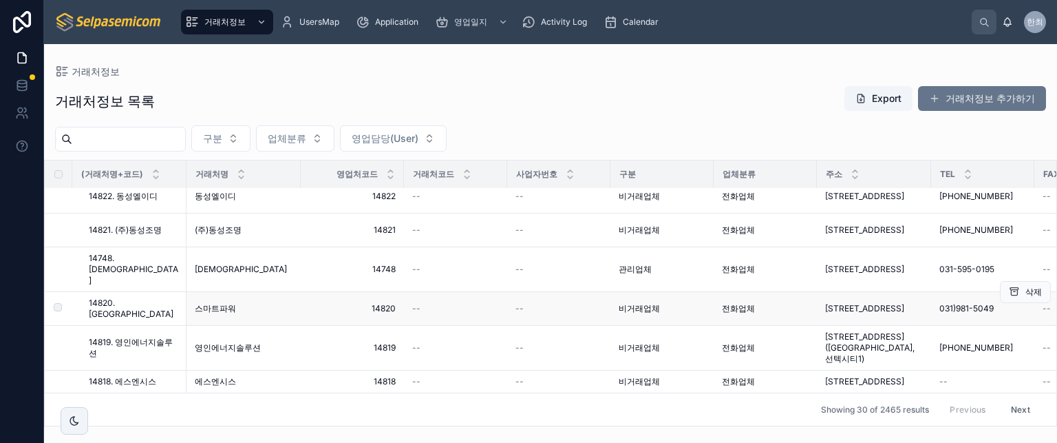
scroll to position [979, 0]
click at [630, 149] on div "구분 업체분류 영업담당(User)" at bounding box center [550, 138] width 1013 height 26
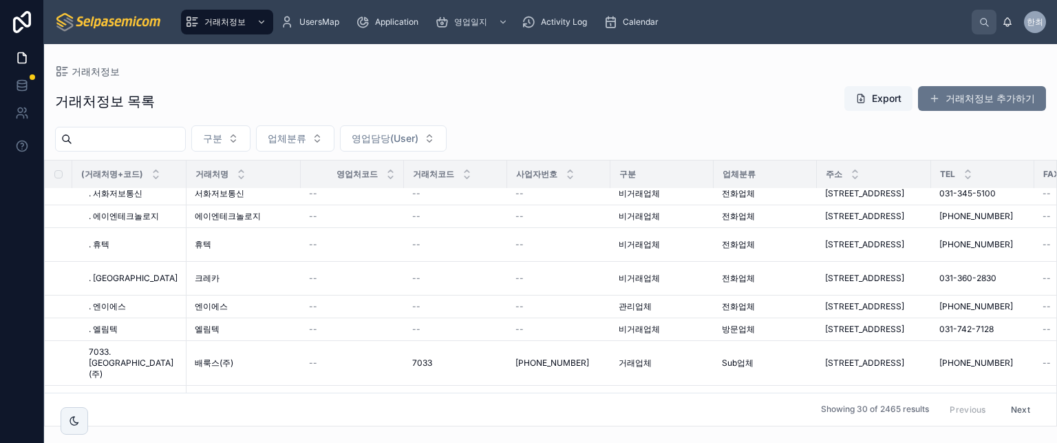
scroll to position [413, 0]
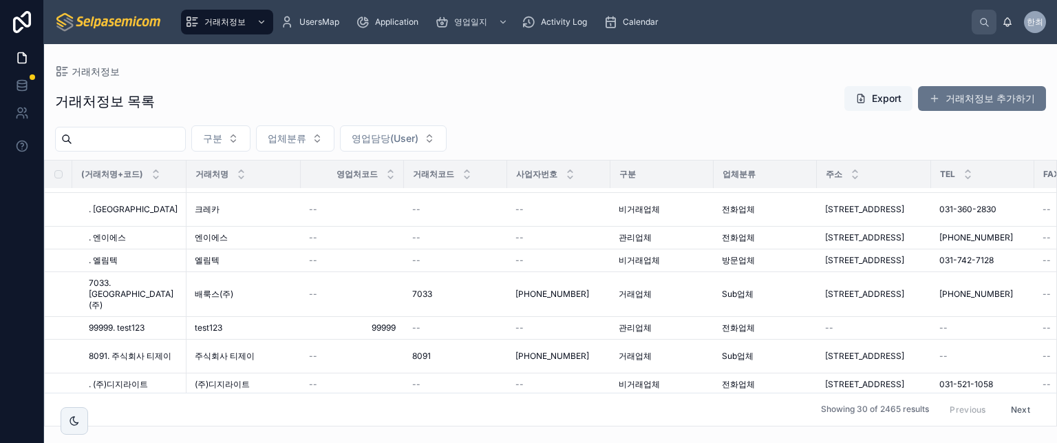
click at [540, 112] on div "거래처정보 목록 Export 거래처정보 추가하기" at bounding box center [550, 101] width 991 height 32
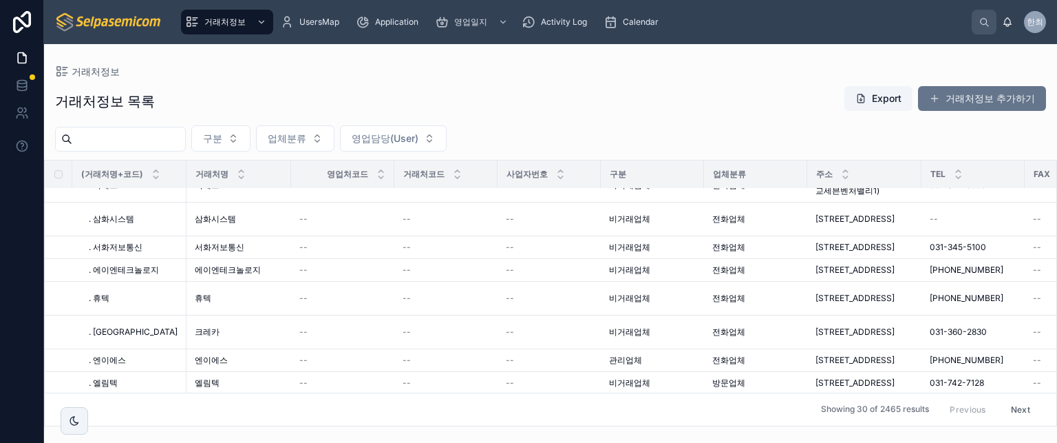
scroll to position [0, 0]
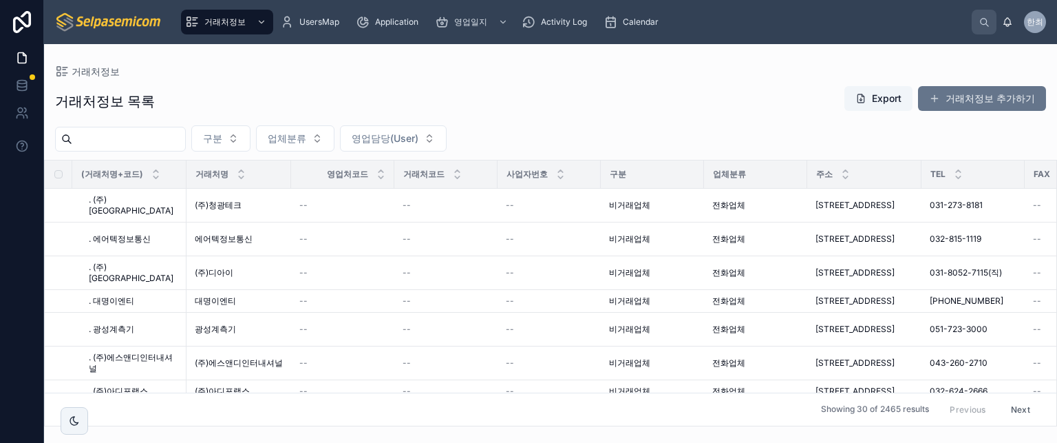
click at [654, 90] on div "거래처정보 목록 Export 거래처정보 추가하기" at bounding box center [550, 101] width 991 height 32
click at [982, 102] on button "거래처정보 추가하기" at bounding box center [982, 98] width 128 height 25
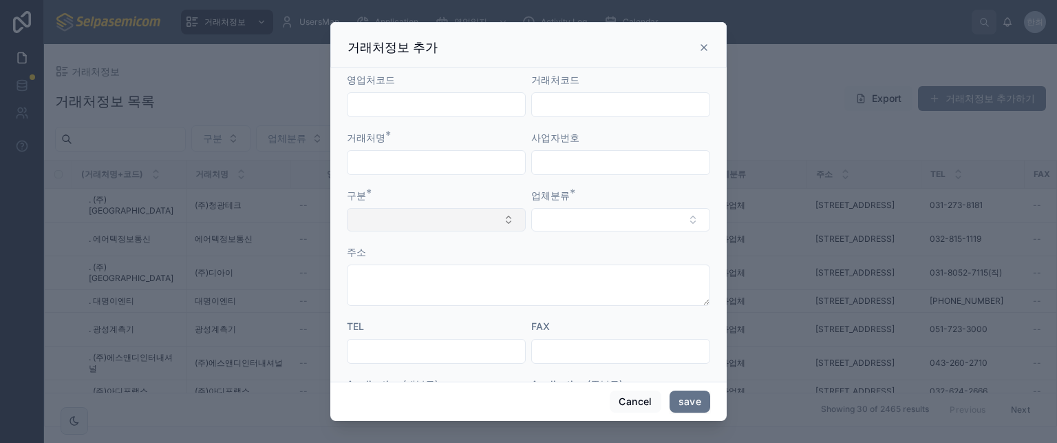
click at [468, 220] on button "Select Button" at bounding box center [436, 219] width 179 height 23
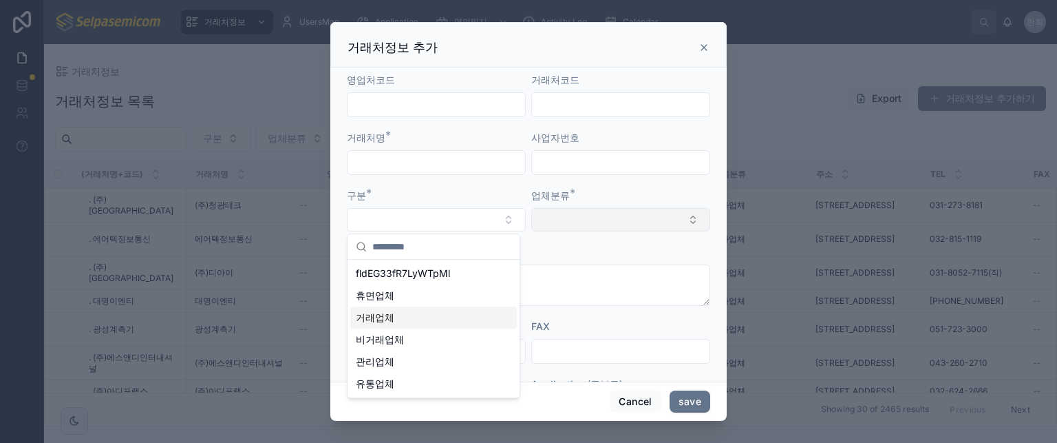
click at [589, 212] on button "Select Button" at bounding box center [620, 219] width 179 height 23
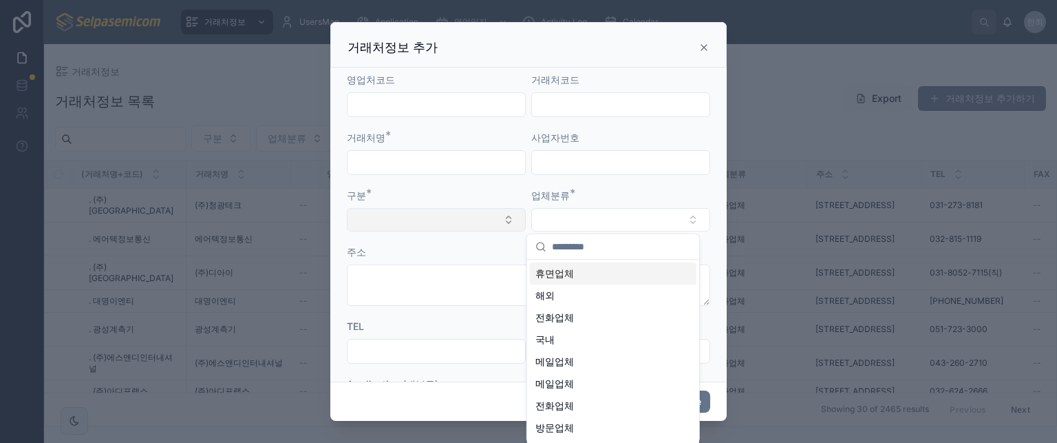
click at [441, 219] on button "Select Button" at bounding box center [436, 219] width 179 height 23
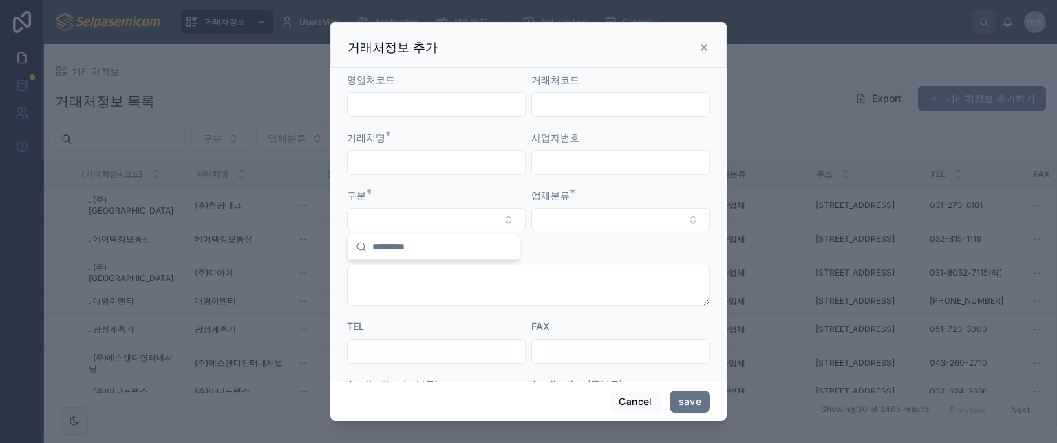
click at [632, 32] on div "거래처정보 추가" at bounding box center [528, 44] width 396 height 45
click at [472, 225] on button "Select Button" at bounding box center [436, 219] width 179 height 23
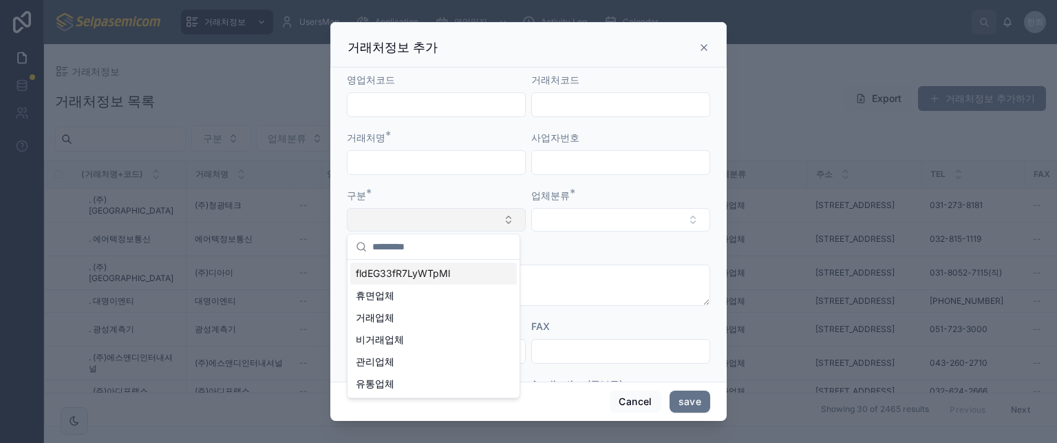
click at [472, 224] on button "Select Button" at bounding box center [436, 219] width 179 height 23
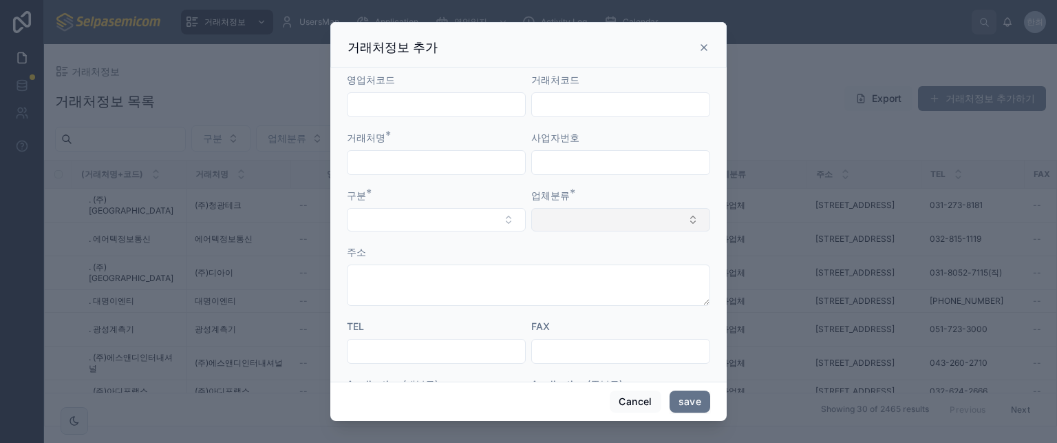
click at [591, 222] on button "Select Button" at bounding box center [620, 219] width 179 height 23
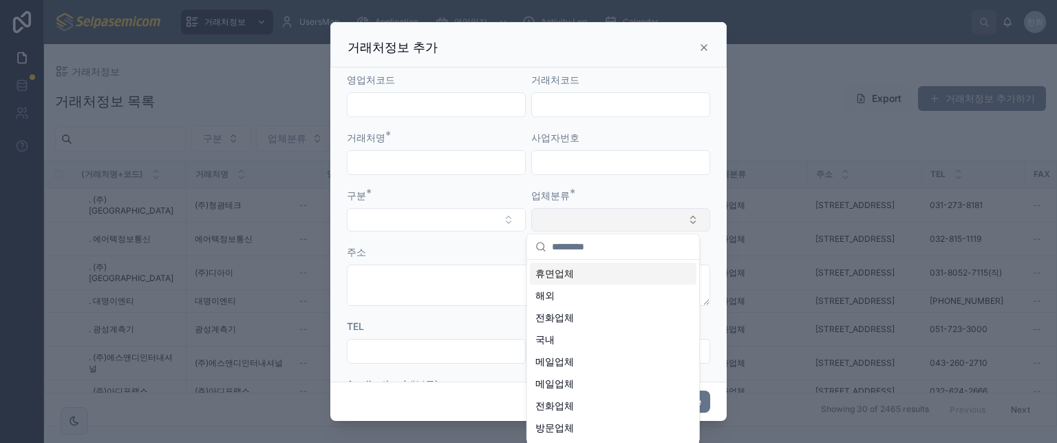
click at [591, 222] on button "Select Button" at bounding box center [620, 219] width 179 height 23
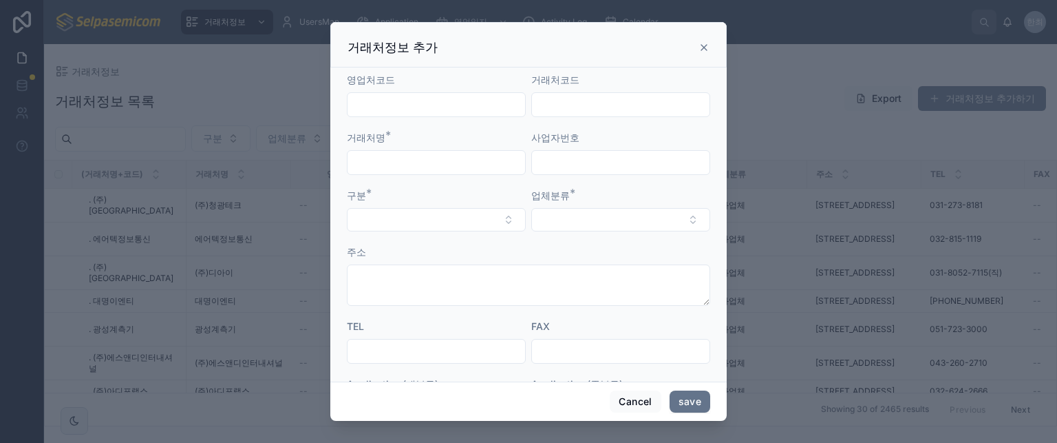
click at [701, 46] on icon at bounding box center [704, 47] width 11 height 11
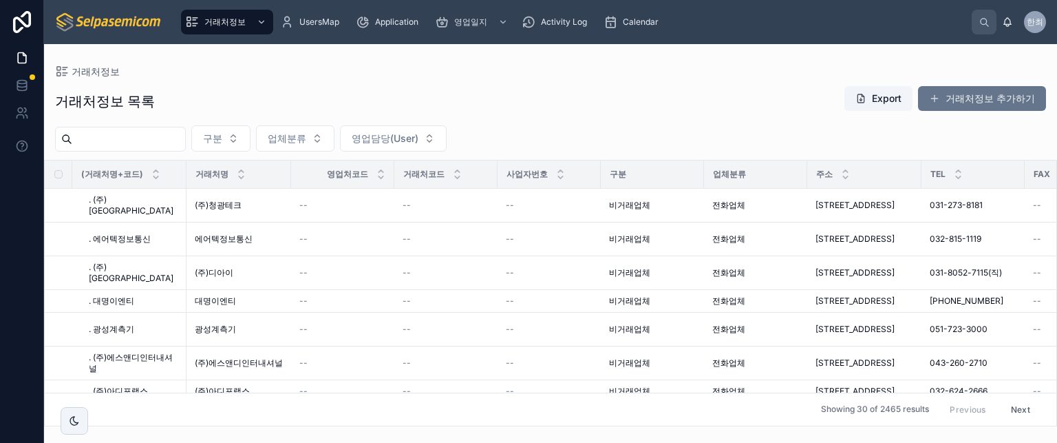
click at [592, 106] on div "거래처정보 목록 Export 거래처정보 추가하기" at bounding box center [550, 101] width 991 height 32
click at [933, 92] on button "거래처정보 추가하기" at bounding box center [982, 98] width 128 height 25
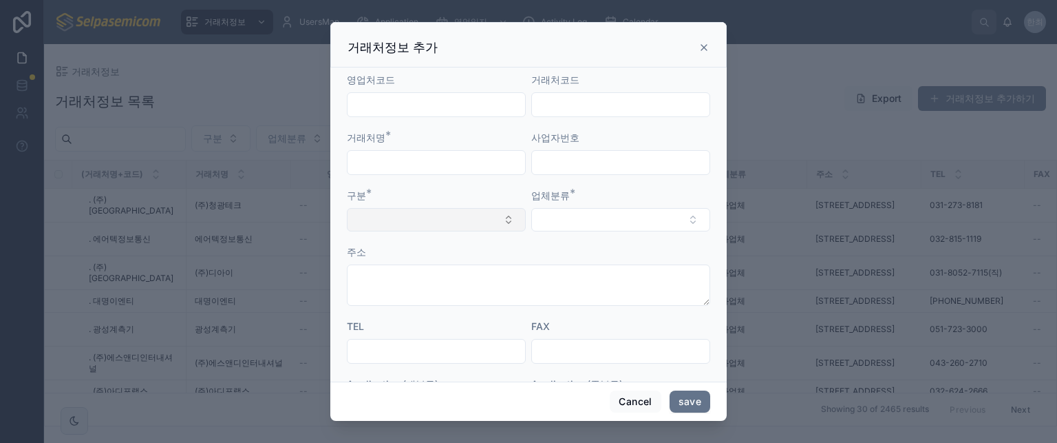
click at [440, 220] on button "Select Button" at bounding box center [436, 219] width 179 height 23
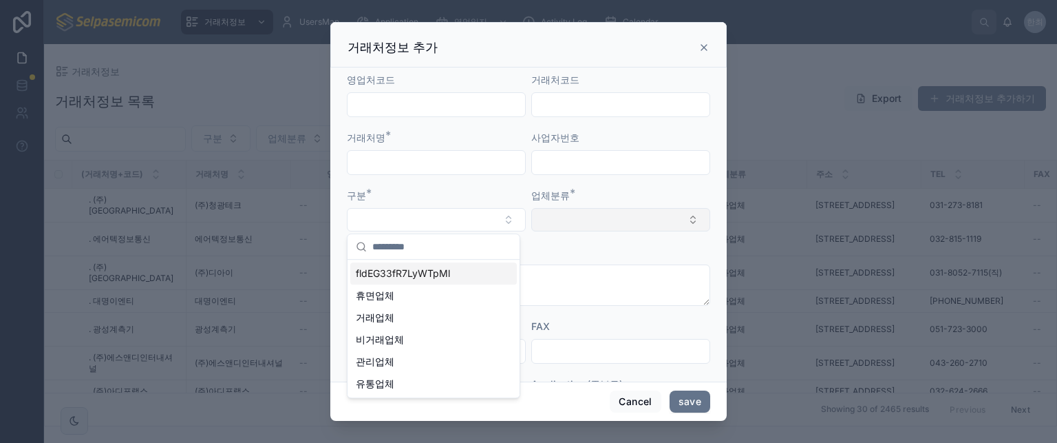
click at [557, 211] on button "Select Button" at bounding box center [620, 219] width 179 height 23
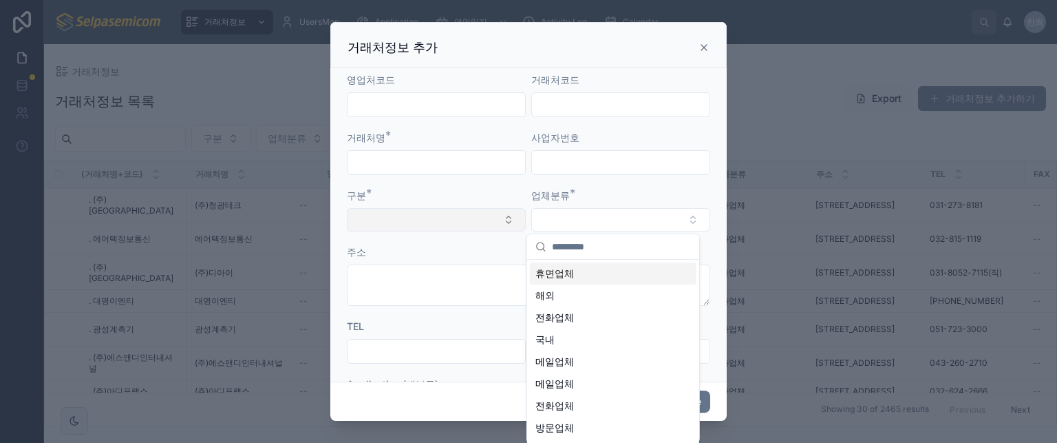
click at [468, 217] on button "Select Button" at bounding box center [436, 219] width 179 height 23
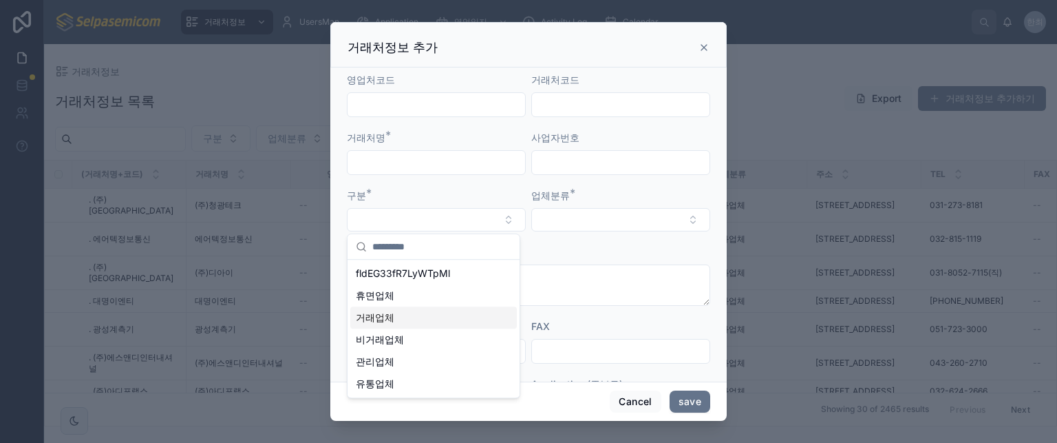
click at [593, 239] on form "영업처코드 거래처코드 거래처명 * 사업자번호 구분 * 업체분류 * 주소 TEL FAX Application (대분류) Application (…" at bounding box center [528, 377] width 363 height 608
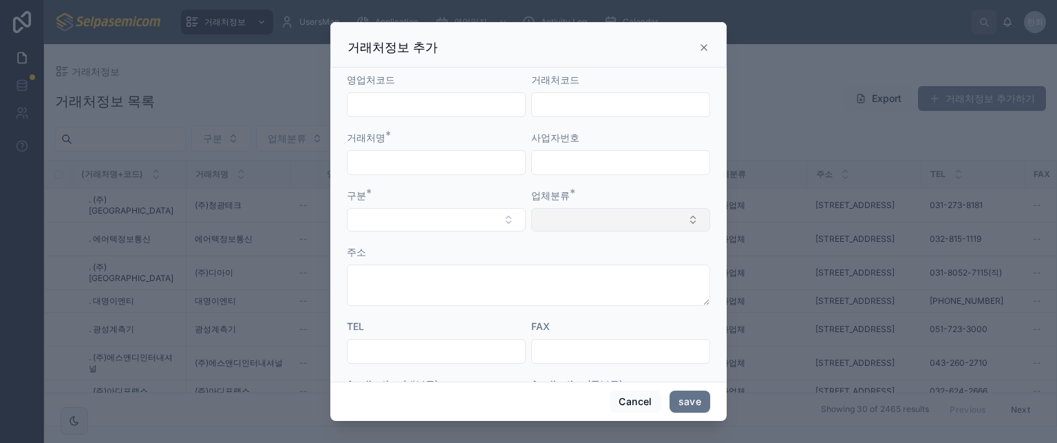
click at [652, 222] on button "Select Button" at bounding box center [620, 219] width 179 height 23
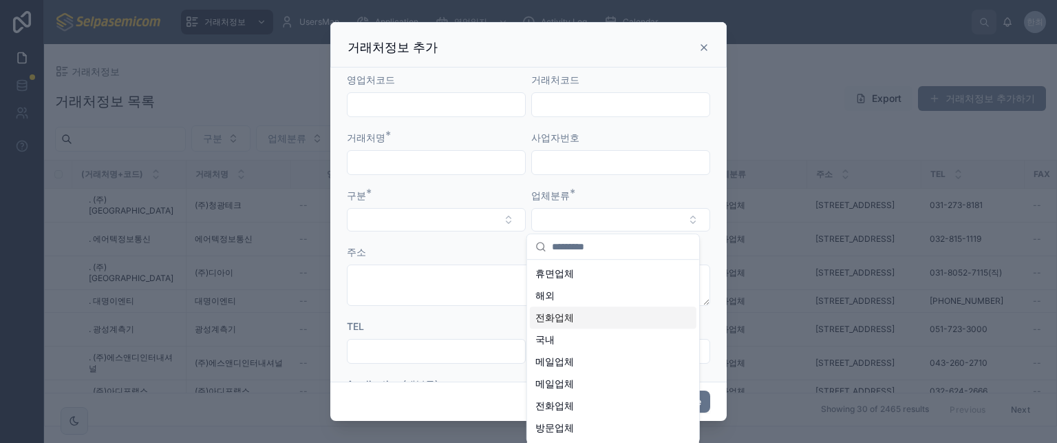
click at [460, 173] on div at bounding box center [436, 162] width 179 height 25
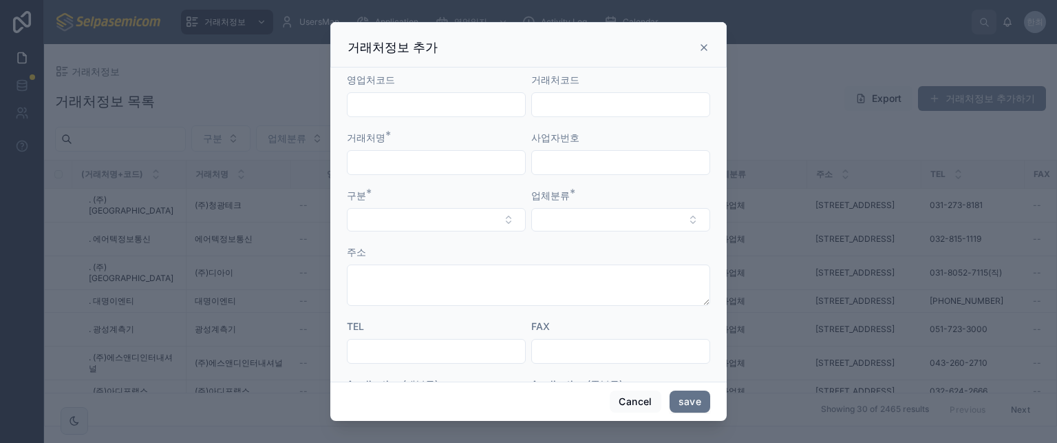
click at [705, 46] on icon at bounding box center [704, 48] width 6 height 6
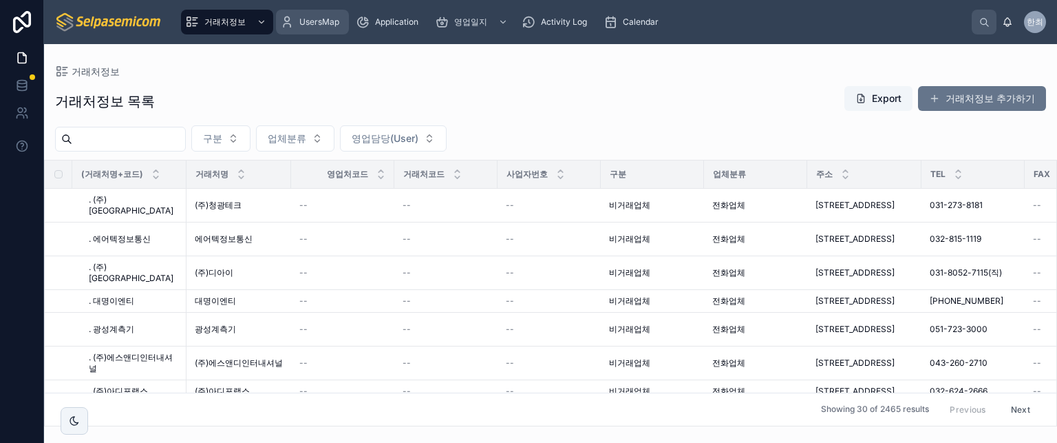
click at [319, 21] on span "UsersMap" at bounding box center [319, 22] width 40 height 11
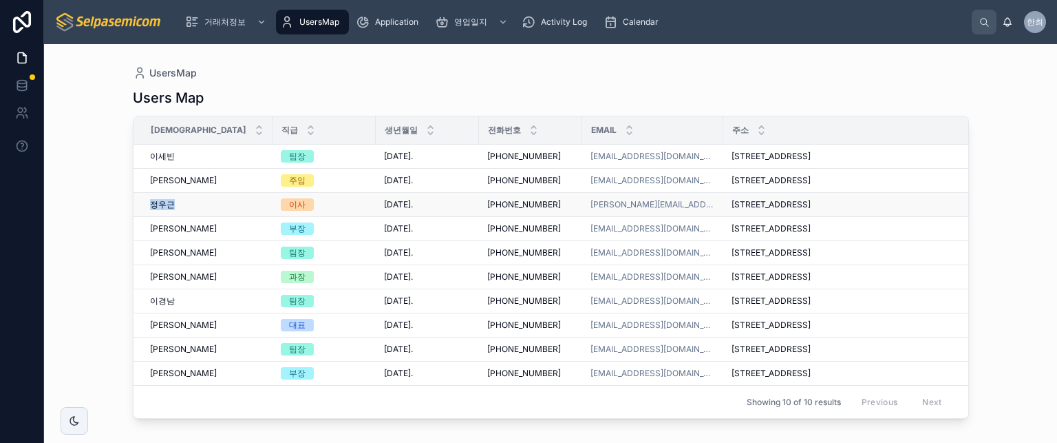
drag, startPoint x: 148, startPoint y: 211, endPoint x: 178, endPoint y: 211, distance: 29.6
click at [178, 211] on td "[PERSON_NAME] [PERSON_NAME]" at bounding box center [203, 205] width 139 height 24
click at [145, 211] on td "[PERSON_NAME] [PERSON_NAME]" at bounding box center [203, 205] width 139 height 24
drag, startPoint x: 150, startPoint y: 211, endPoint x: 179, endPoint y: 211, distance: 28.9
click at [179, 210] on div "[PERSON_NAME] [PERSON_NAME]" at bounding box center [207, 204] width 114 height 11
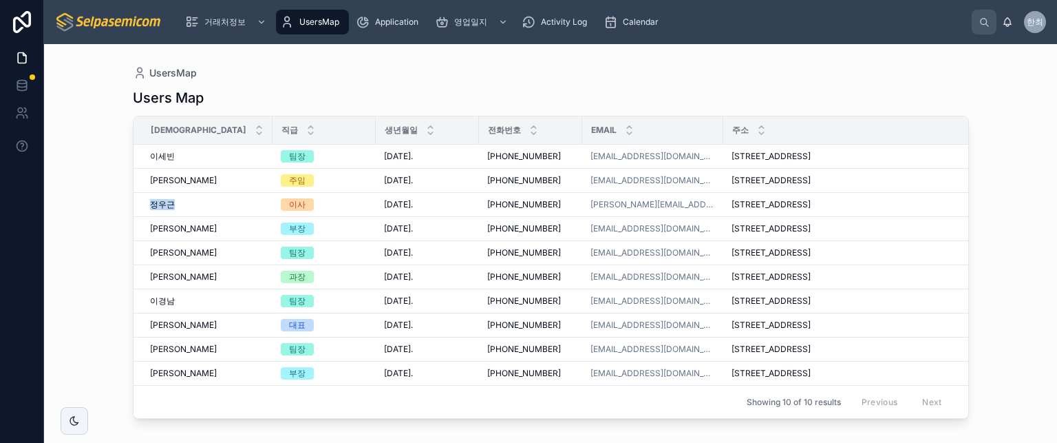
click at [114, 215] on div "UsersMap Users Map 성함 직급 생년월일 전화번호 Email 주소 부서 재직유무 [PERSON_NAME] [PERSON_NAME]…" at bounding box center [551, 235] width 880 height 382
drag, startPoint x: 176, startPoint y: 213, endPoint x: 136, endPoint y: 217, distance: 39.4
click at [136, 217] on td "[PERSON_NAME] [PERSON_NAME]" at bounding box center [203, 205] width 139 height 24
click at [146, 209] on td "[PERSON_NAME] [PERSON_NAME]" at bounding box center [203, 205] width 139 height 24
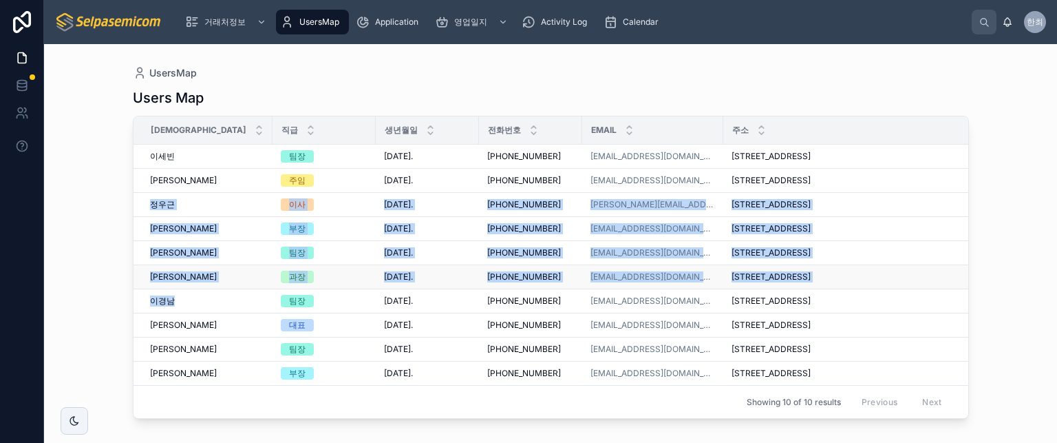
drag, startPoint x: 149, startPoint y: 213, endPoint x: 182, endPoint y: 297, distance: 89.6
click at [187, 333] on tbody "[PERSON_NAME] [PERSON_NAME] 팀장 [DATE]. [DATE]. [PHONE_NUMBER] [PHONE_NUMBER] [E…" at bounding box center [669, 265] width 1070 height 241
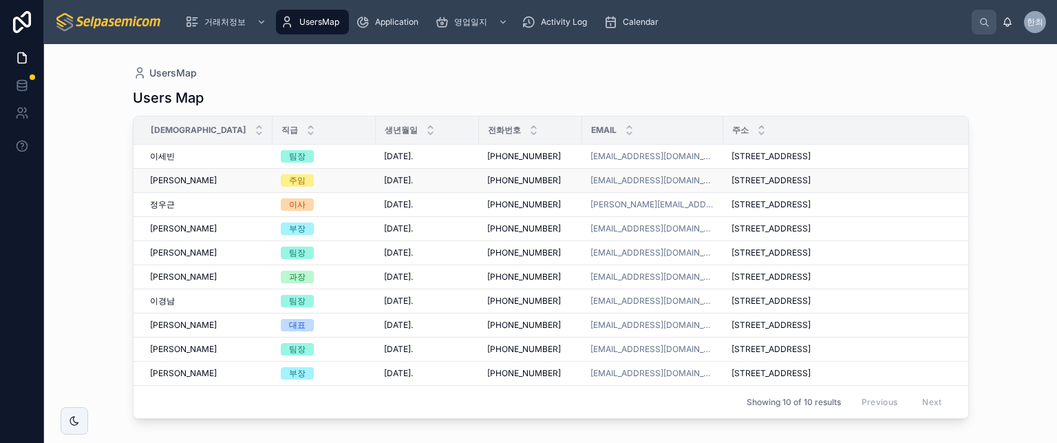
click at [151, 193] on td "[PERSON_NAME] [PERSON_NAME]" at bounding box center [203, 181] width 139 height 24
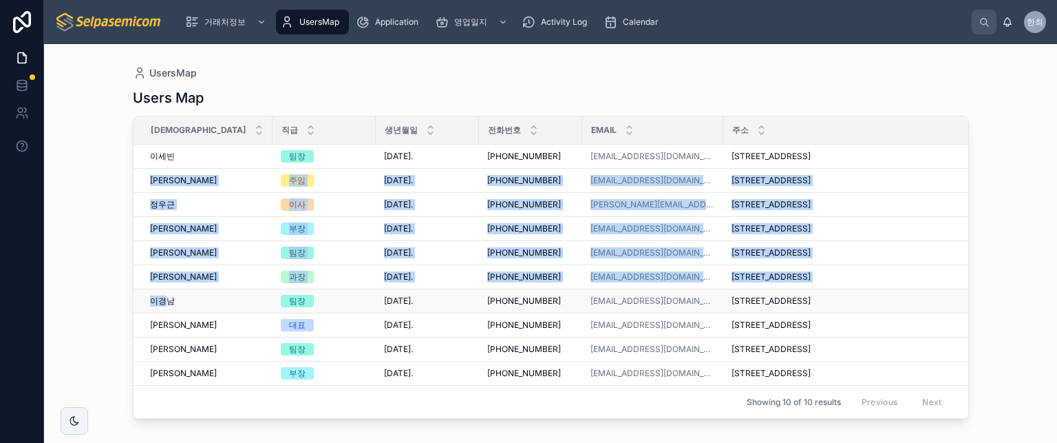
drag, startPoint x: 162, startPoint y: 221, endPoint x: 169, endPoint y: 321, distance: 100.7
click at [169, 326] on tbody "[PERSON_NAME] [PERSON_NAME] 팀장 [DATE]. [DATE]. [PHONE_NUMBER] [PHONE_NUMBER] [E…" at bounding box center [669, 265] width 1070 height 241
click at [151, 210] on span "정우근" at bounding box center [162, 204] width 25 height 11
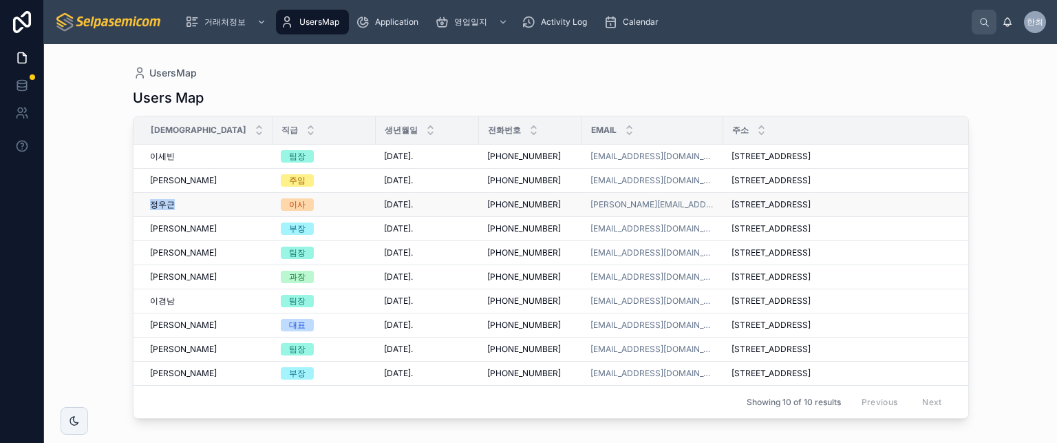
drag, startPoint x: 158, startPoint y: 214, endPoint x: 174, endPoint y: 214, distance: 16.5
click at [174, 214] on td "[PERSON_NAME] [PERSON_NAME]" at bounding box center [203, 205] width 139 height 24
click at [174, 210] on div "[PERSON_NAME] [PERSON_NAME]" at bounding box center [207, 204] width 114 height 11
drag, startPoint x: 173, startPoint y: 213, endPoint x: 149, endPoint y: 207, distance: 24.9
click at [153, 210] on div "[PERSON_NAME] [PERSON_NAME]" at bounding box center [207, 204] width 114 height 11
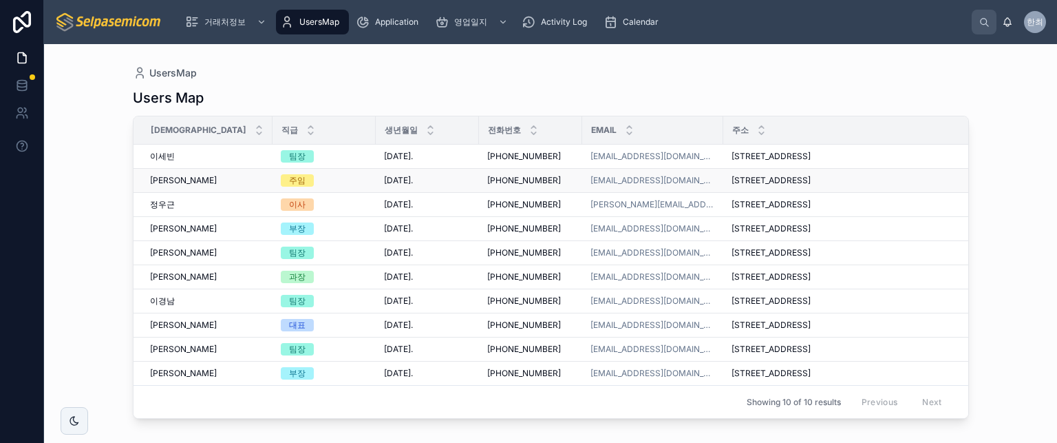
click at [147, 191] on td "[PERSON_NAME] [PERSON_NAME]" at bounding box center [203, 181] width 139 height 24
drag, startPoint x: 153, startPoint y: 189, endPoint x: 176, endPoint y: 189, distance: 22.7
click at [174, 186] on div "[PERSON_NAME] [PERSON_NAME]" at bounding box center [207, 180] width 114 height 11
click at [178, 186] on div "[PERSON_NAME] [PERSON_NAME]" at bounding box center [207, 180] width 114 height 11
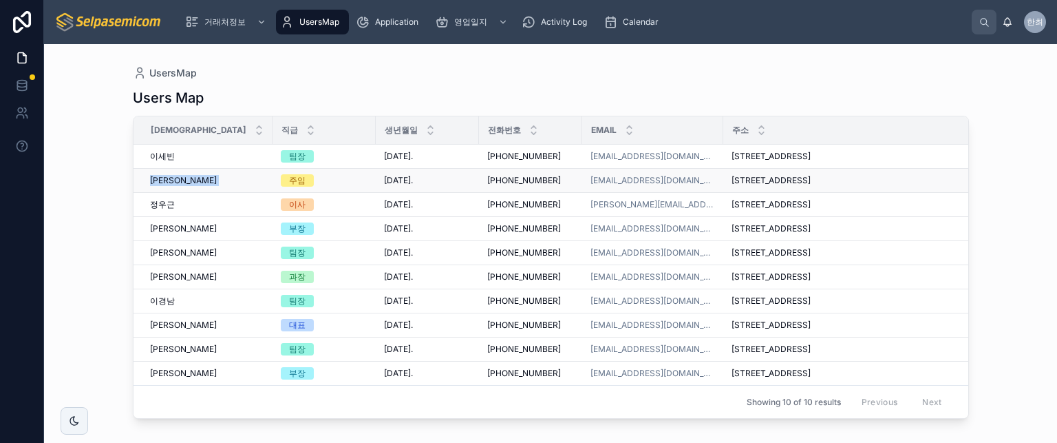
click at [178, 186] on div "[PERSON_NAME] [PERSON_NAME]" at bounding box center [207, 180] width 114 height 11
click at [177, 186] on div "[PERSON_NAME] [PERSON_NAME]" at bounding box center [207, 180] width 114 height 11
click at [173, 210] on div "[PERSON_NAME] [PERSON_NAME]" at bounding box center [207, 204] width 114 height 11
click at [173, 210] on span "정우근" at bounding box center [162, 204] width 25 height 11
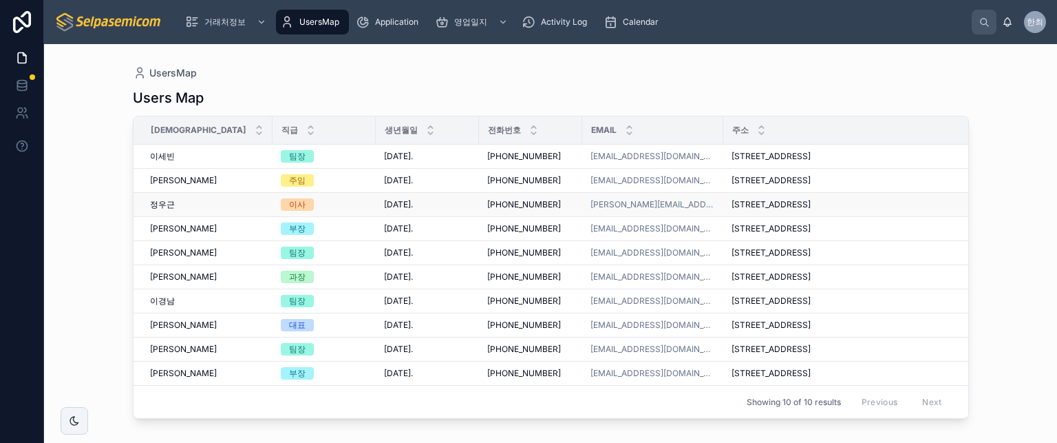
click at [173, 210] on span "정우근" at bounding box center [162, 204] width 25 height 11
drag, startPoint x: 173, startPoint y: 209, endPoint x: 125, endPoint y: 204, distance: 48.5
click at [125, 204] on div "UsersMap Users Map 성함 직급 생년월일 전화번호 Email 주소 부서 재직유무 [PERSON_NAME] [PERSON_NAME]…" at bounding box center [551, 235] width 880 height 382
click at [146, 264] on td "[PERSON_NAME] [PERSON_NAME]" at bounding box center [203, 253] width 139 height 24
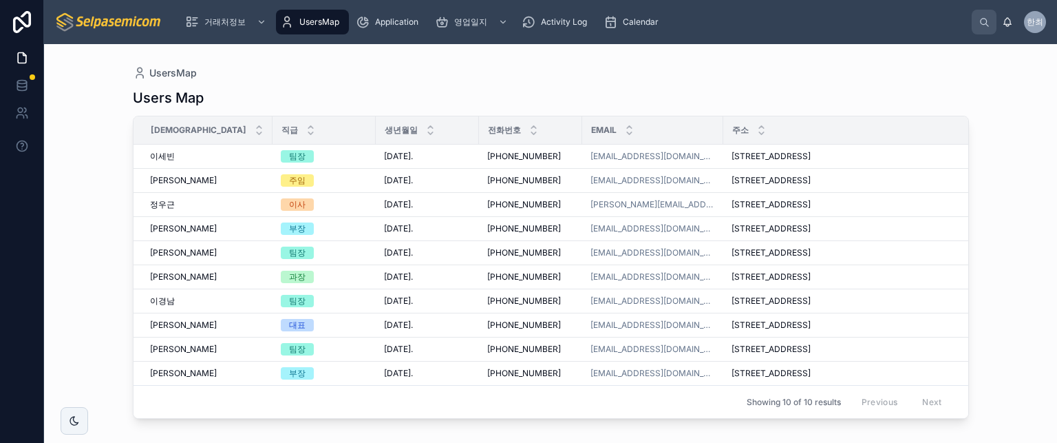
click at [267, 81] on div "Users Map 성함 직급 생년월일 전화번호 Email 주소 부서 재직유무 [PERSON_NAME] [PERSON_NAME] 팀장 [DATE…" at bounding box center [551, 253] width 836 height 346
click at [443, 67] on div "UsersMap" at bounding box center [551, 73] width 836 height 14
click at [496, 88] on div "Users Map" at bounding box center [551, 97] width 836 height 19
click at [570, 70] on div "UsersMap" at bounding box center [551, 73] width 836 height 14
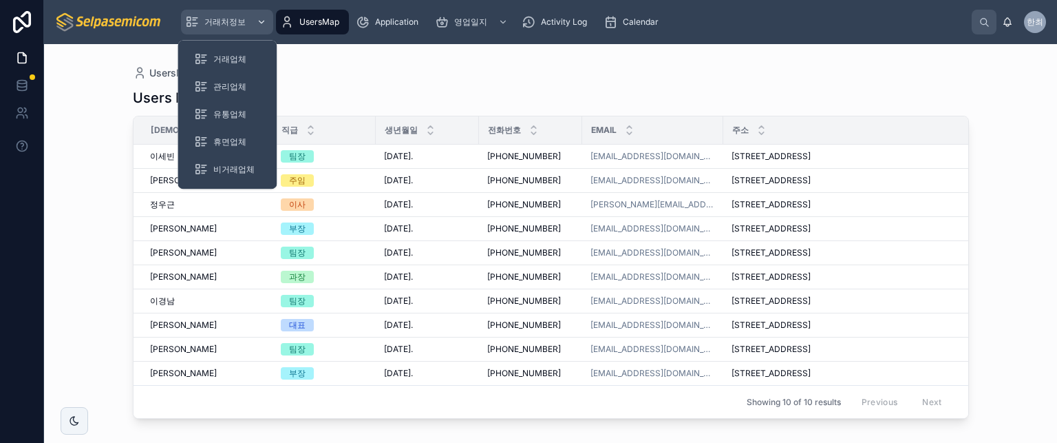
click at [224, 26] on span "거래처정보" at bounding box center [224, 22] width 41 height 11
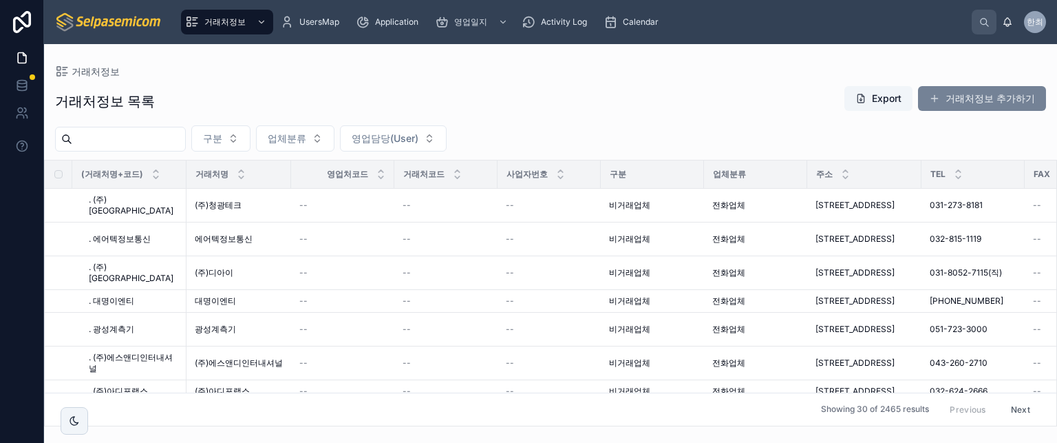
click at [967, 95] on button "거래처정보 추가하기" at bounding box center [982, 98] width 128 height 25
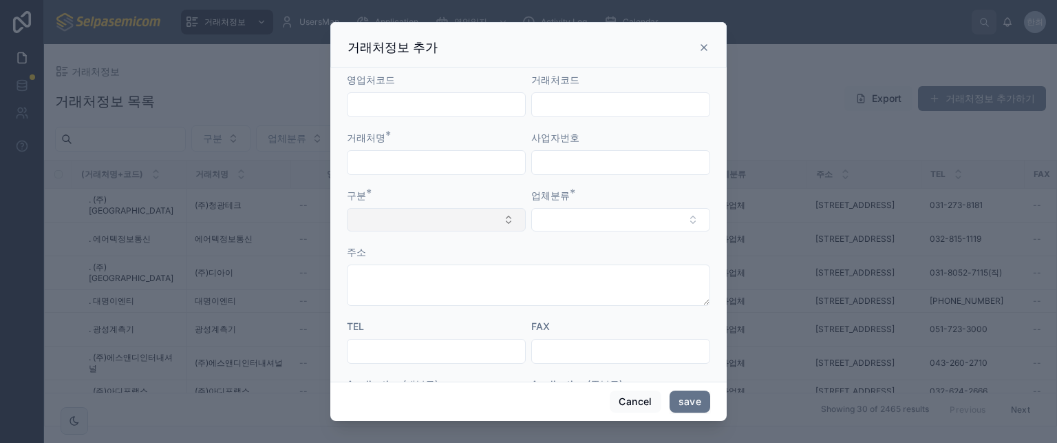
click at [463, 228] on button "Select Button" at bounding box center [436, 219] width 179 height 23
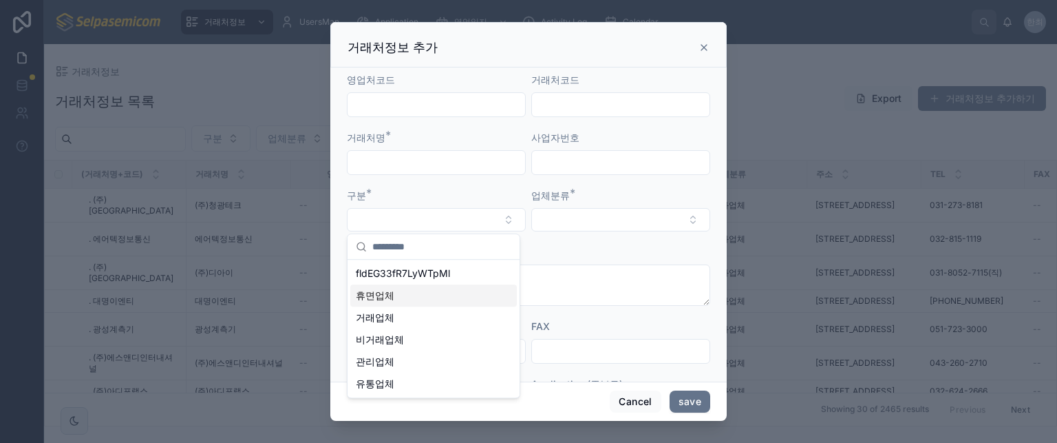
click at [554, 242] on form "영업처코드 거래처코드 거래처명 * 사업자번호 구분 * 업체분류 * 주소 TEL FAX Application (대분류) Application (…" at bounding box center [528, 377] width 363 height 608
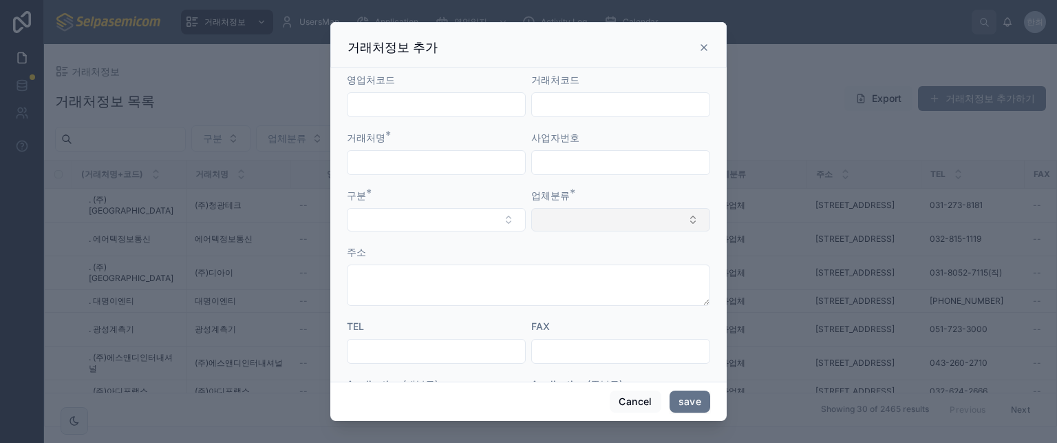
click at [584, 214] on button "Select Button" at bounding box center [620, 219] width 179 height 23
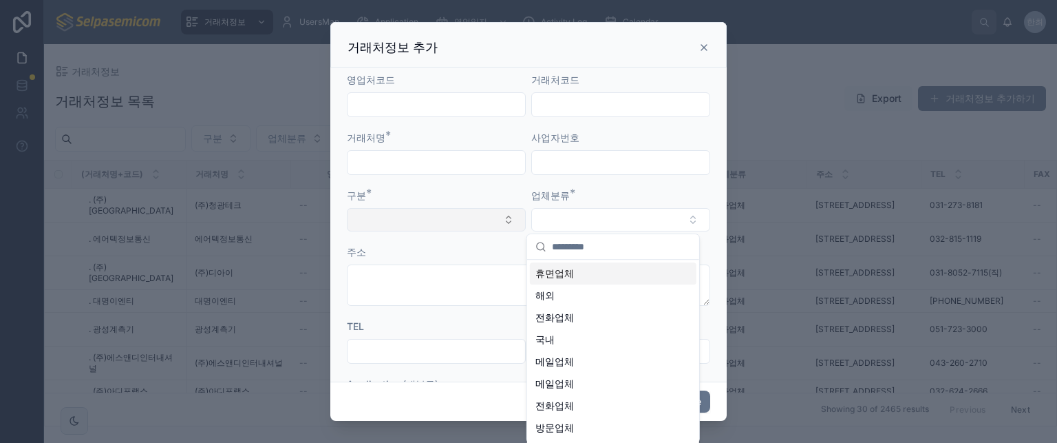
click at [462, 228] on button "Select Button" at bounding box center [436, 219] width 179 height 23
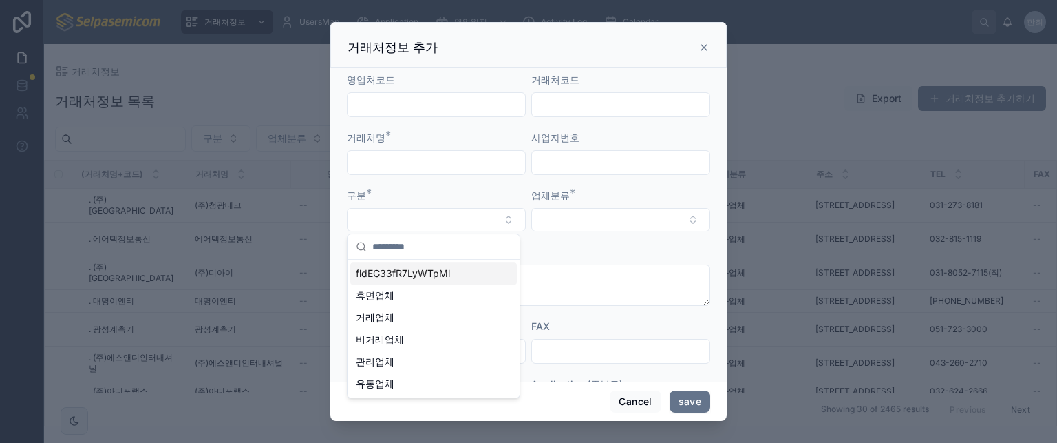
click at [588, 245] on div "주소" at bounding box center [528, 252] width 363 height 14
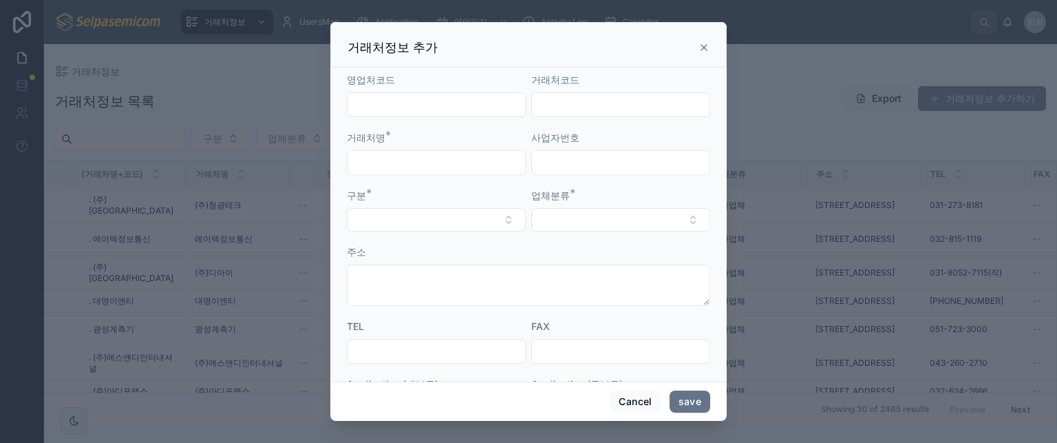
click at [690, 202] on div "업체분류 *" at bounding box center [620, 210] width 179 height 43
click at [703, 51] on icon at bounding box center [704, 47] width 11 height 11
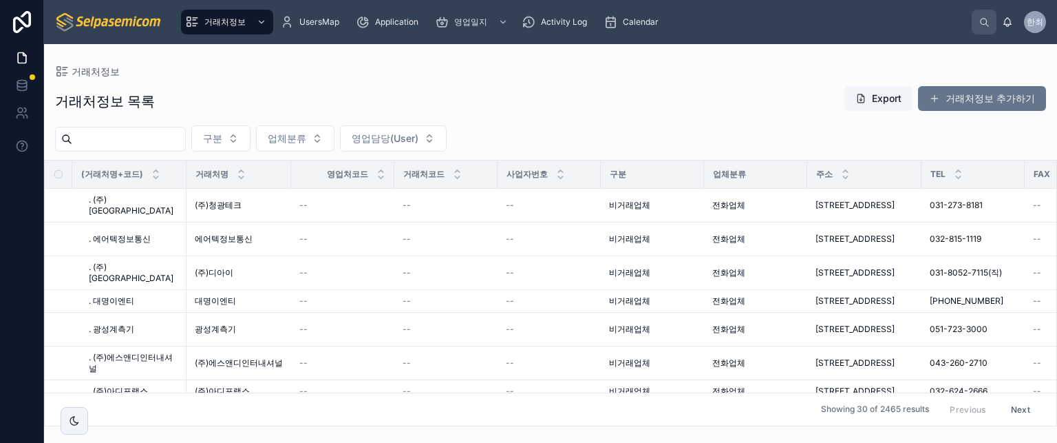
click at [740, 115] on div "거래처정보 목록 Export 거래처정보 추가하기" at bounding box center [550, 101] width 991 height 32
drag, startPoint x: 661, startPoint y: 123, endPoint x: 632, endPoint y: 169, distance: 53.5
click at [661, 126] on div "거래처정보 목록 Export 거래처정보 추가하기 구분 업체분류 영업담당(User) (거래처명+코드) 거래처명 영업처코드 거래처코드 사업자번호 …" at bounding box center [550, 251] width 1013 height 349
click at [555, 105] on div "거래처정보 목록 Export 거래처정보 추가하기" at bounding box center [550, 101] width 991 height 32
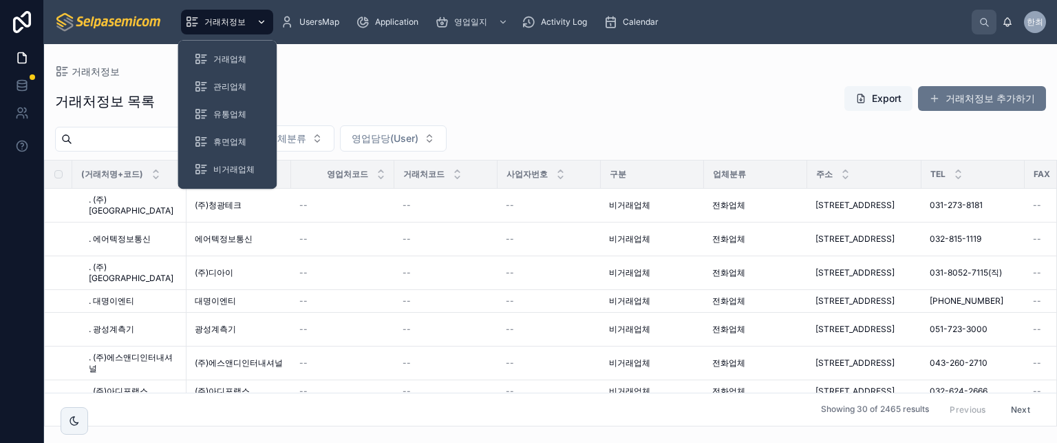
click at [229, 24] on span "거래처정보" at bounding box center [224, 22] width 41 height 11
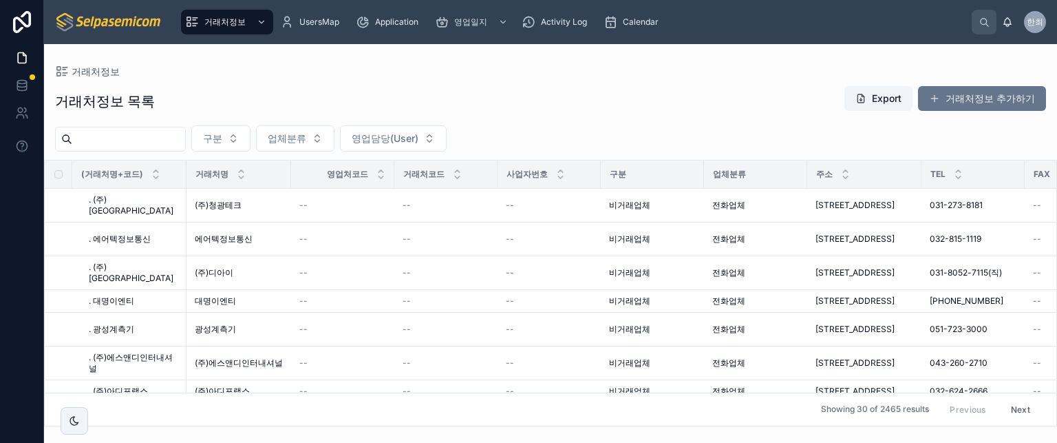
drag, startPoint x: 330, startPoint y: 108, endPoint x: 280, endPoint y: 77, distance: 59.0
click at [330, 108] on div "거래처정보 목록 Export 거래처정보 추가하기" at bounding box center [550, 101] width 991 height 32
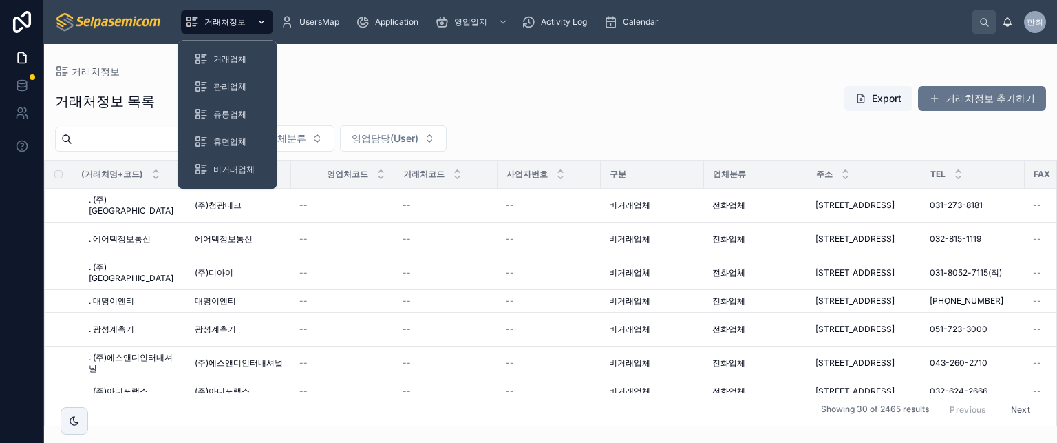
click at [251, 26] on div "거래처정보" at bounding box center [227, 22] width 84 height 22
click at [231, 56] on span "거래업체" at bounding box center [229, 59] width 33 height 11
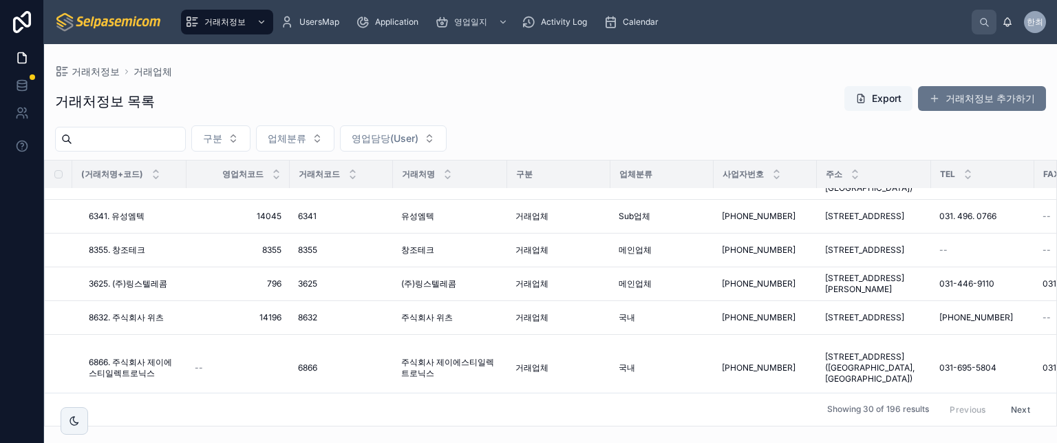
scroll to position [138, 0]
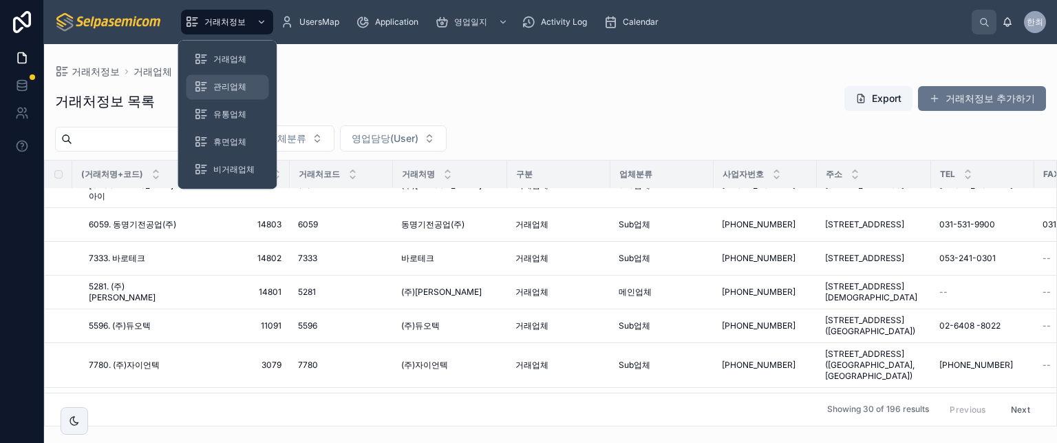
click at [231, 83] on span "관리업체" at bounding box center [229, 86] width 33 height 11
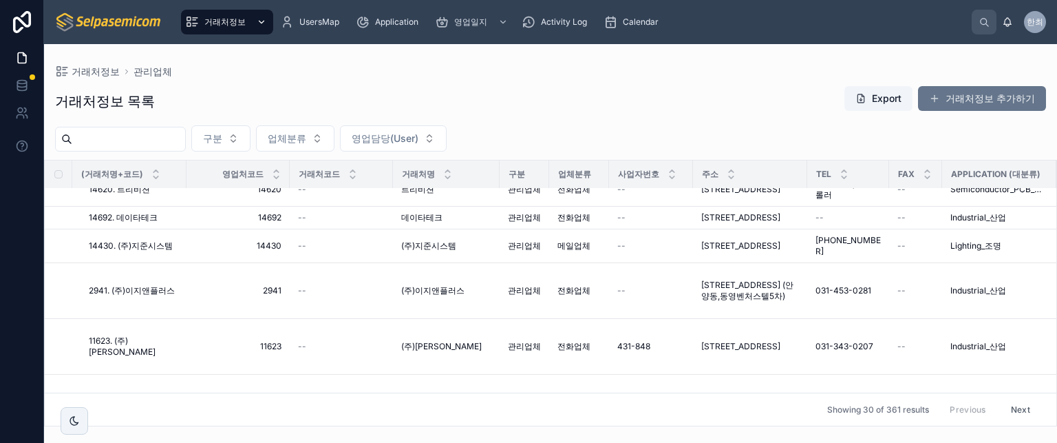
scroll to position [924, 0]
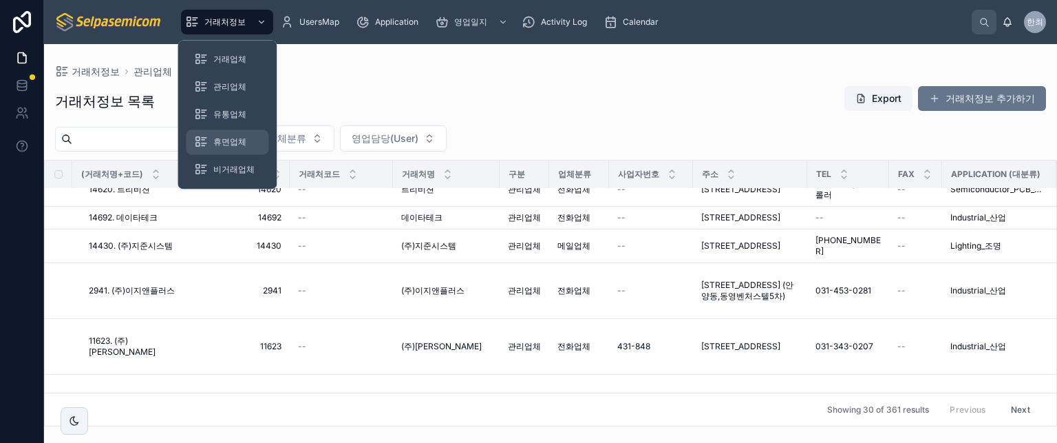
click at [225, 136] on span "휴면업체" at bounding box center [229, 141] width 33 height 11
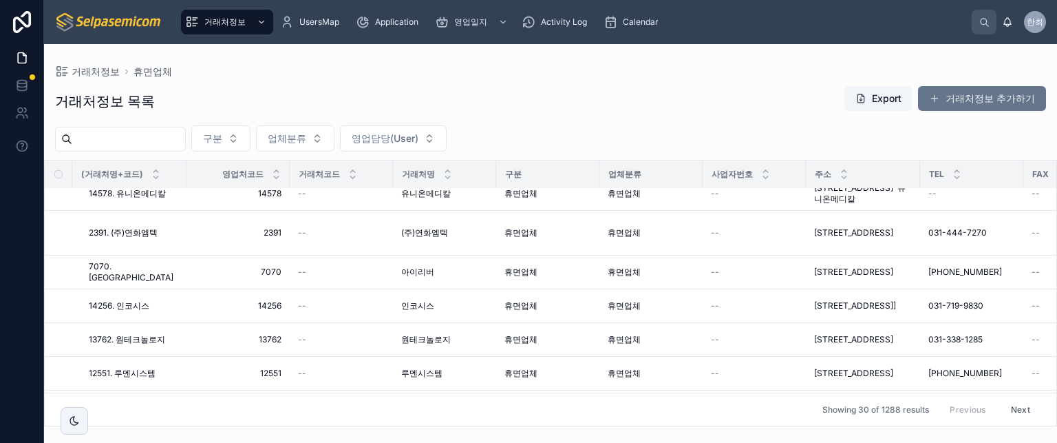
scroll to position [979, 0]
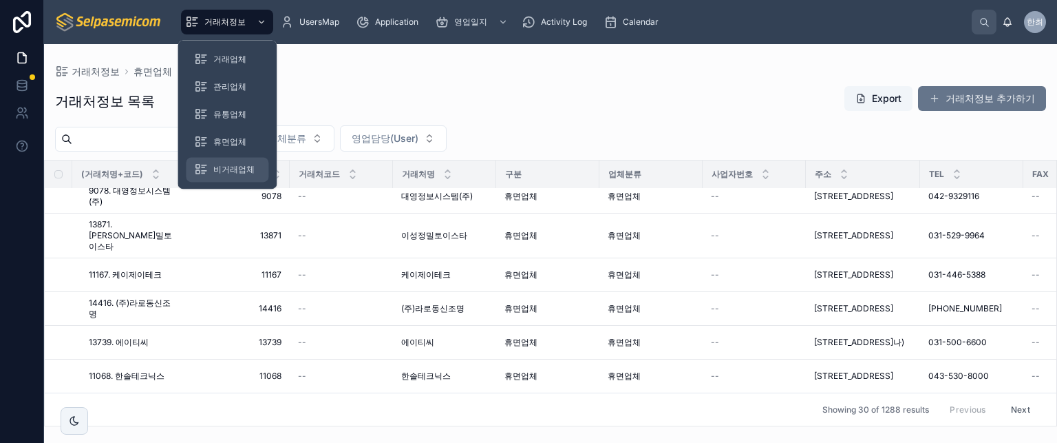
click at [233, 175] on span "비거래업체" at bounding box center [233, 169] width 41 height 11
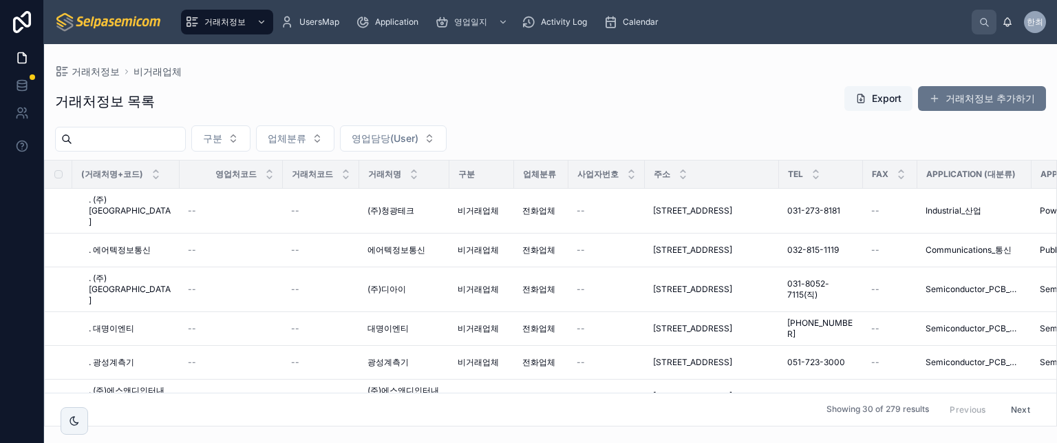
click at [514, 117] on div "거래처정보 목록 Export 거래처정보 추가하기 구분 업체분류 영업담당(User) (거래처명+코드) 영업처코드 거래처코드 거래처명 구분 업체분…" at bounding box center [550, 251] width 1013 height 349
click at [476, 205] on span "비거래업체" at bounding box center [478, 210] width 41 height 11
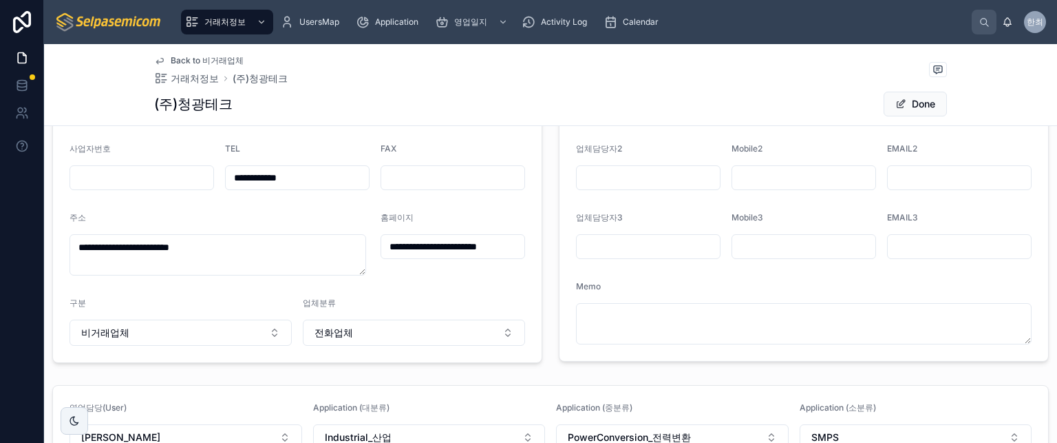
scroll to position [206, 0]
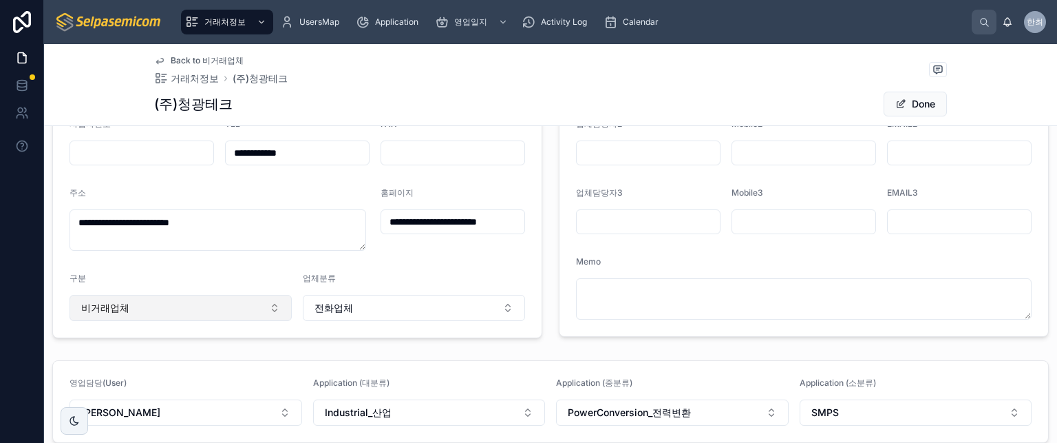
click at [251, 308] on button "비거래업체" at bounding box center [181, 308] width 222 height 26
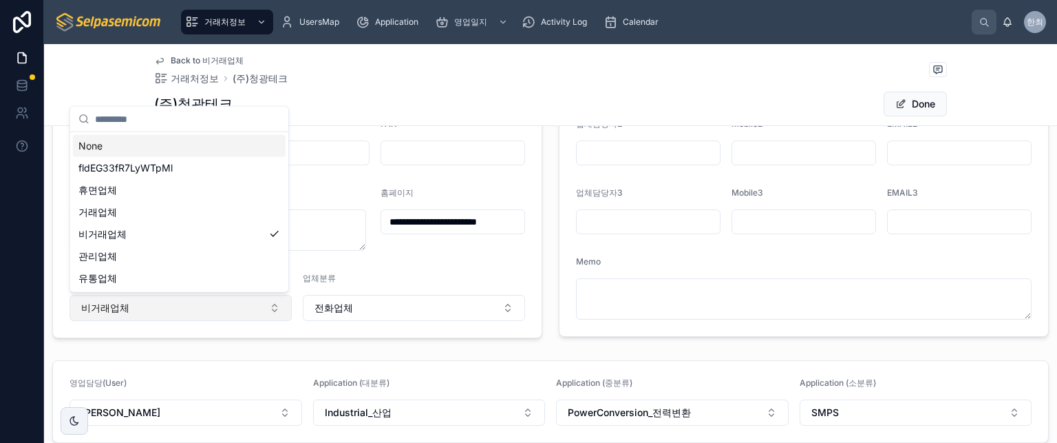
click at [251, 308] on button "비거래업체" at bounding box center [181, 308] width 222 height 26
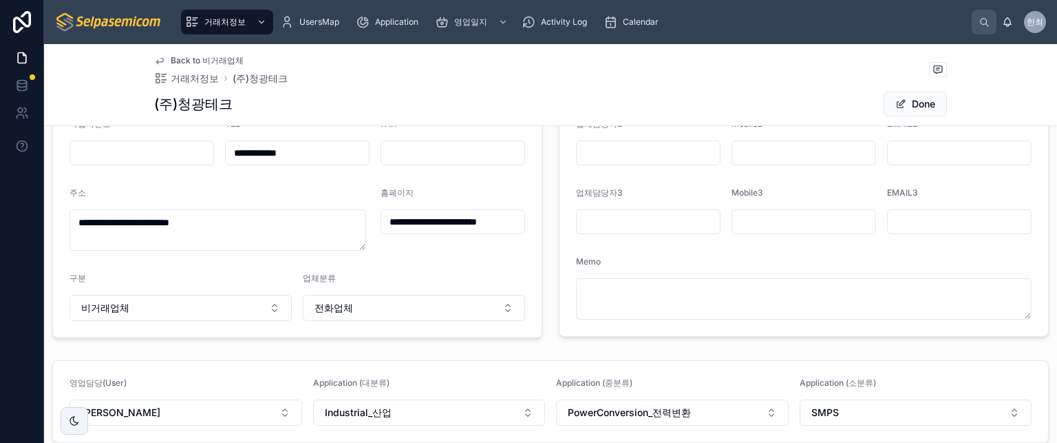
click at [310, 269] on form "**********" at bounding box center [297, 185] width 489 height 304
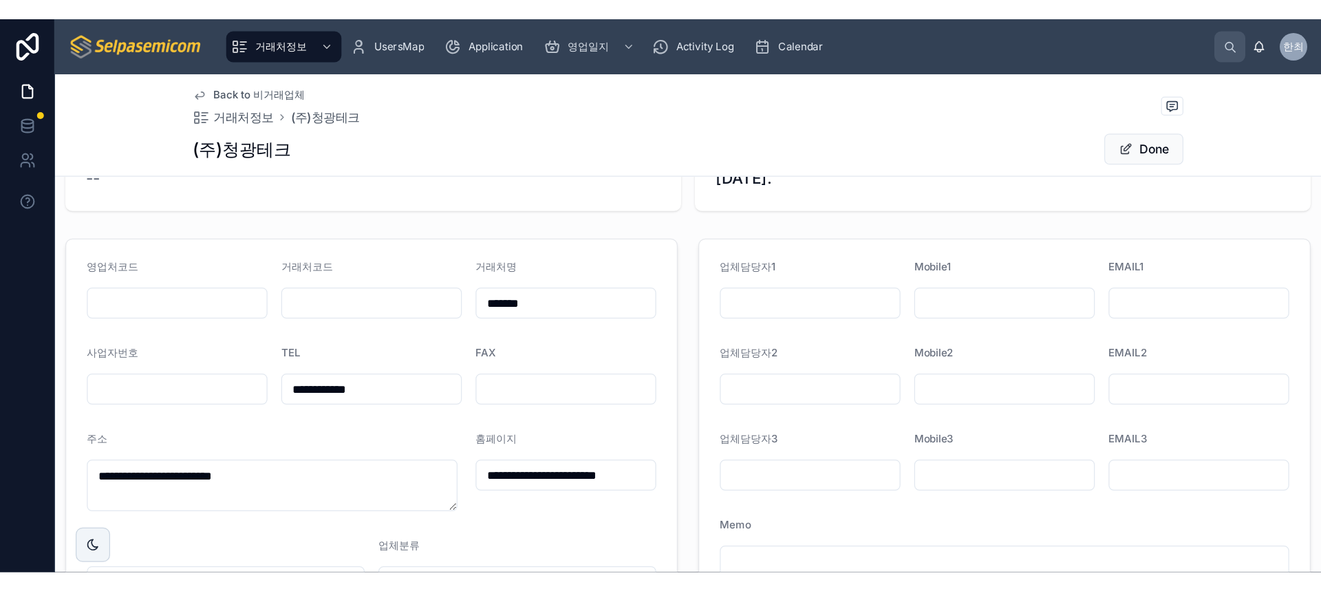
scroll to position [0, 0]
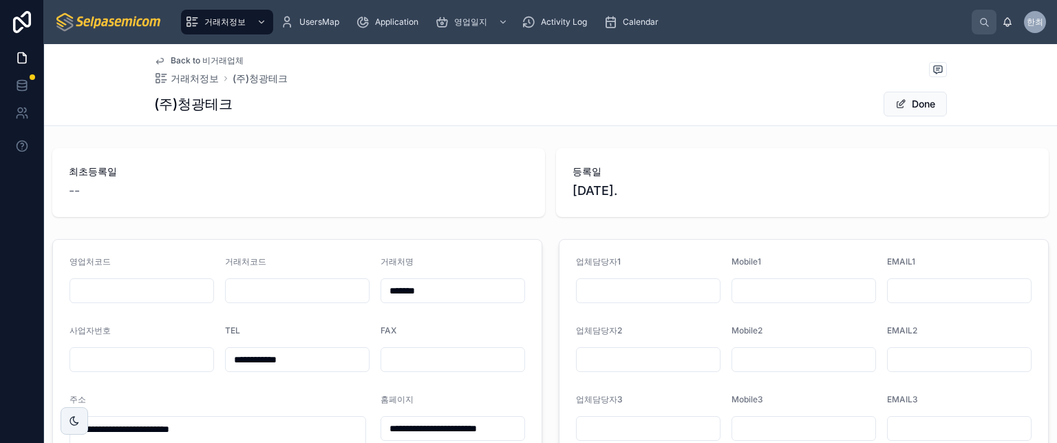
click at [374, 157] on div "최초등록일 --" at bounding box center [298, 182] width 493 height 69
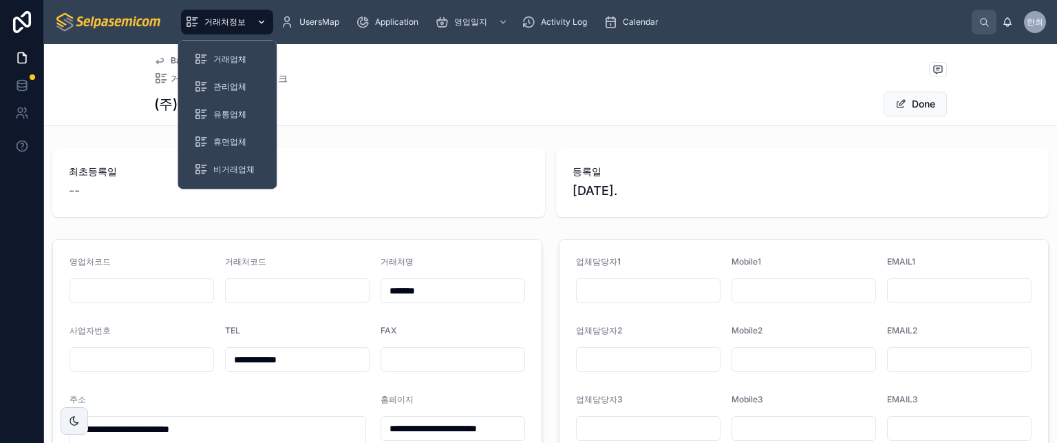
click at [222, 24] on span "거래처정보" at bounding box center [224, 22] width 41 height 11
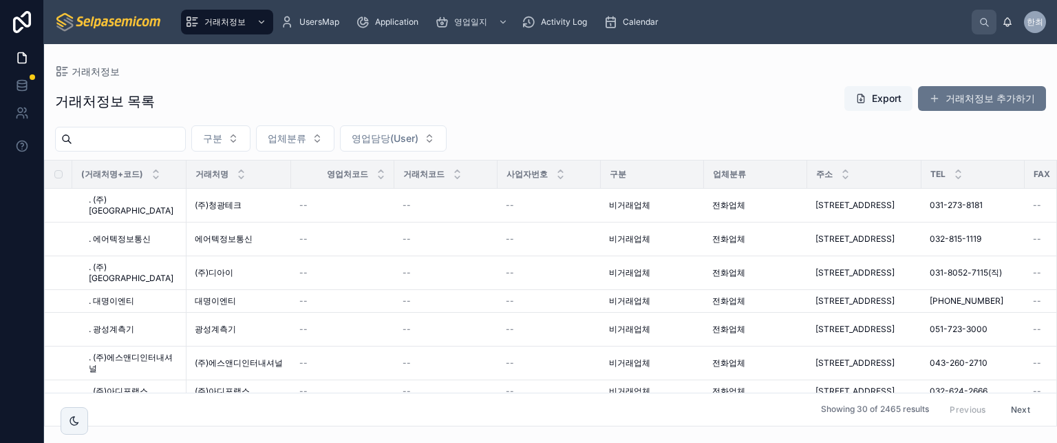
drag, startPoint x: 704, startPoint y: 118, endPoint x: 697, endPoint y: 114, distance: 8.3
click at [703, 118] on div "거래처정보 목록 Export 거래처정보 추가하기 구분 업체분류 영업담당(User) (거래처명+코드) 거래처명 영업처코드 거래처코드 사업자번호 …" at bounding box center [550, 251] width 1013 height 349
click at [719, 115] on div "거래처정보 목록 Export 거래처정보 추가하기" at bounding box center [550, 101] width 991 height 32
